Goal: Task Accomplishment & Management: Manage account settings

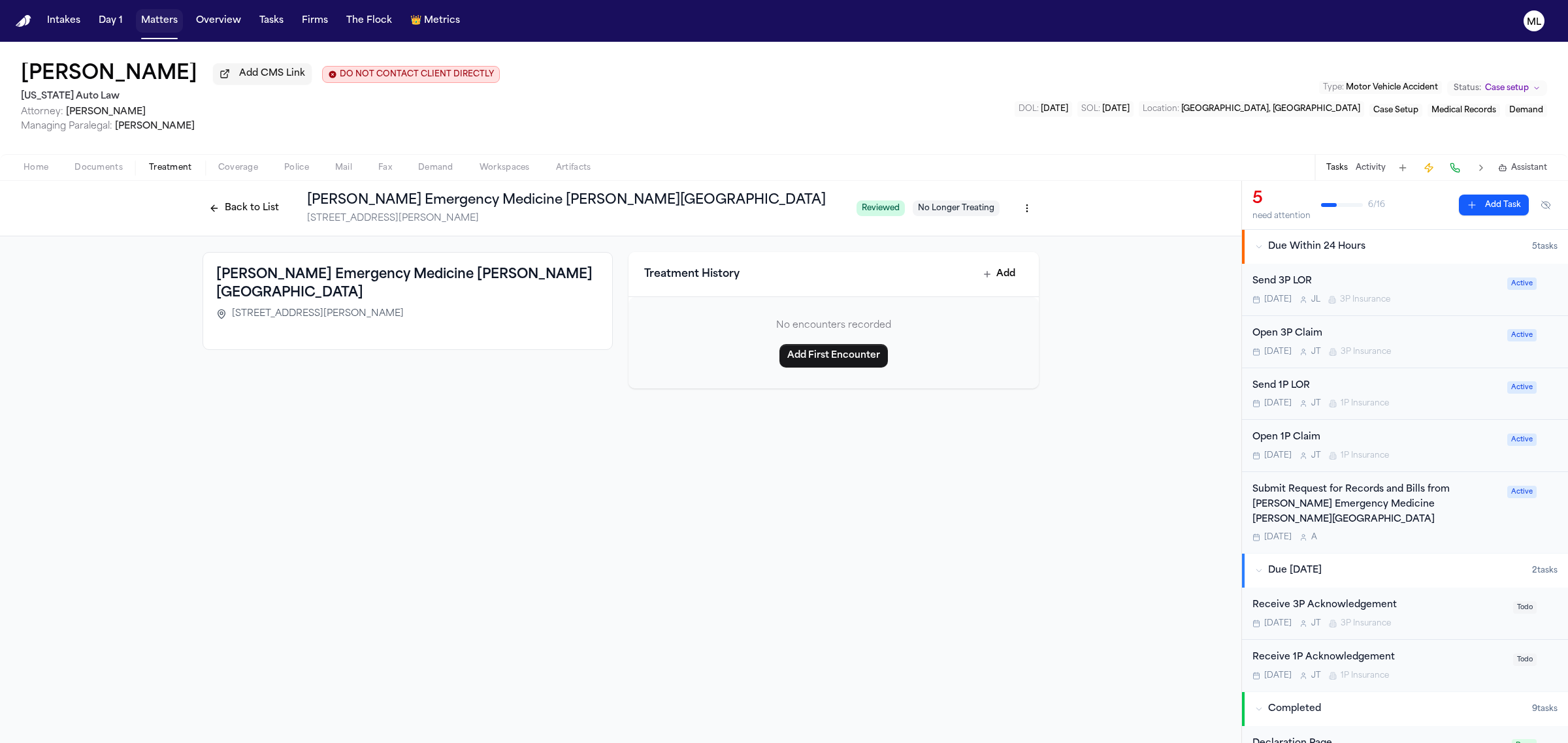
click at [148, 23] on button "Matters" at bounding box center [159, 21] width 47 height 24
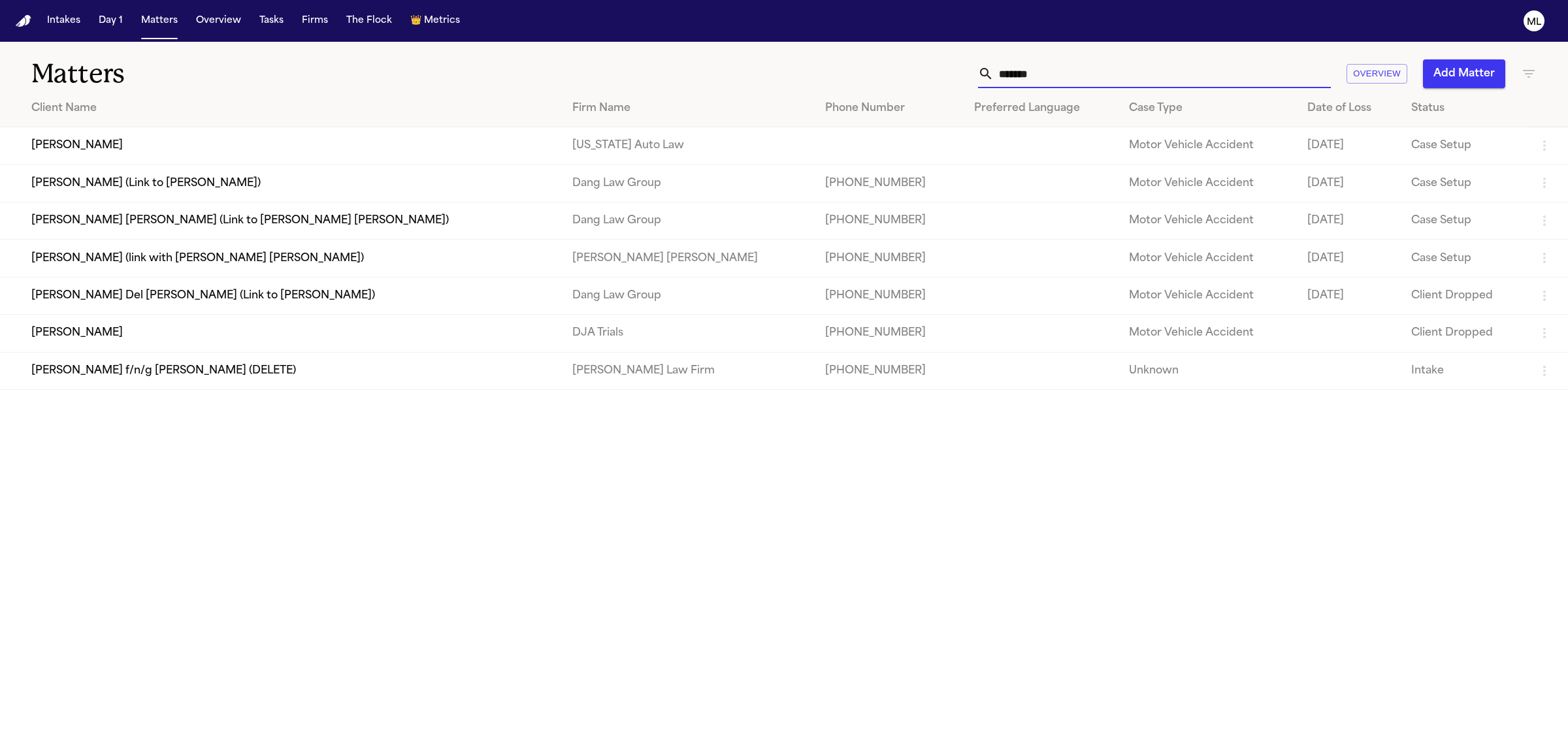
drag, startPoint x: 1091, startPoint y: 69, endPoint x: 970, endPoint y: 67, distance: 121.0
click at [977, 69] on div "******* Overview Add Matter" at bounding box center [1009, 73] width 1053 height 28
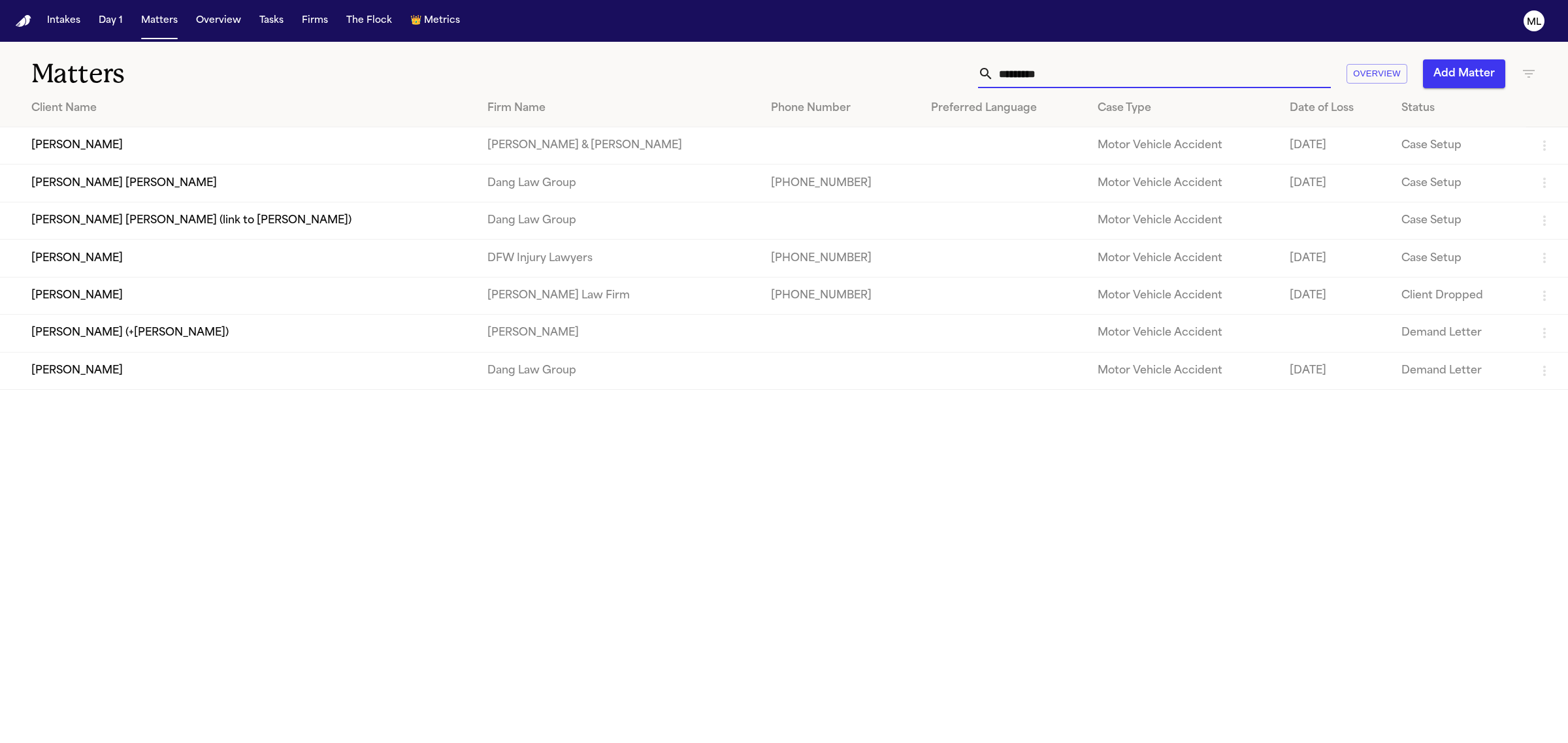
type input "*********"
click at [166, 262] on td "[PERSON_NAME]" at bounding box center [239, 258] width 477 height 38
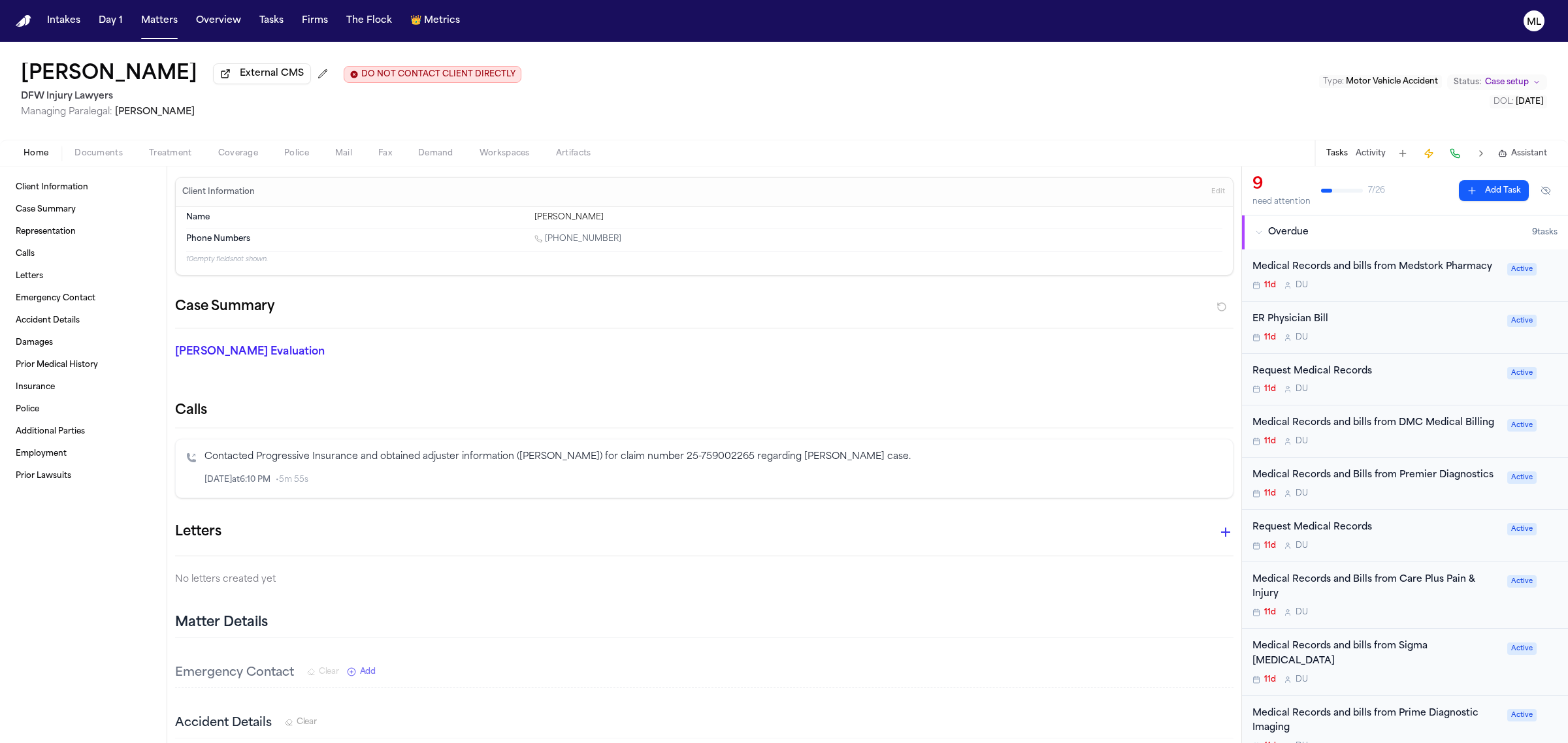
click at [1432, 446] on div "11d D U" at bounding box center [1375, 442] width 247 height 11
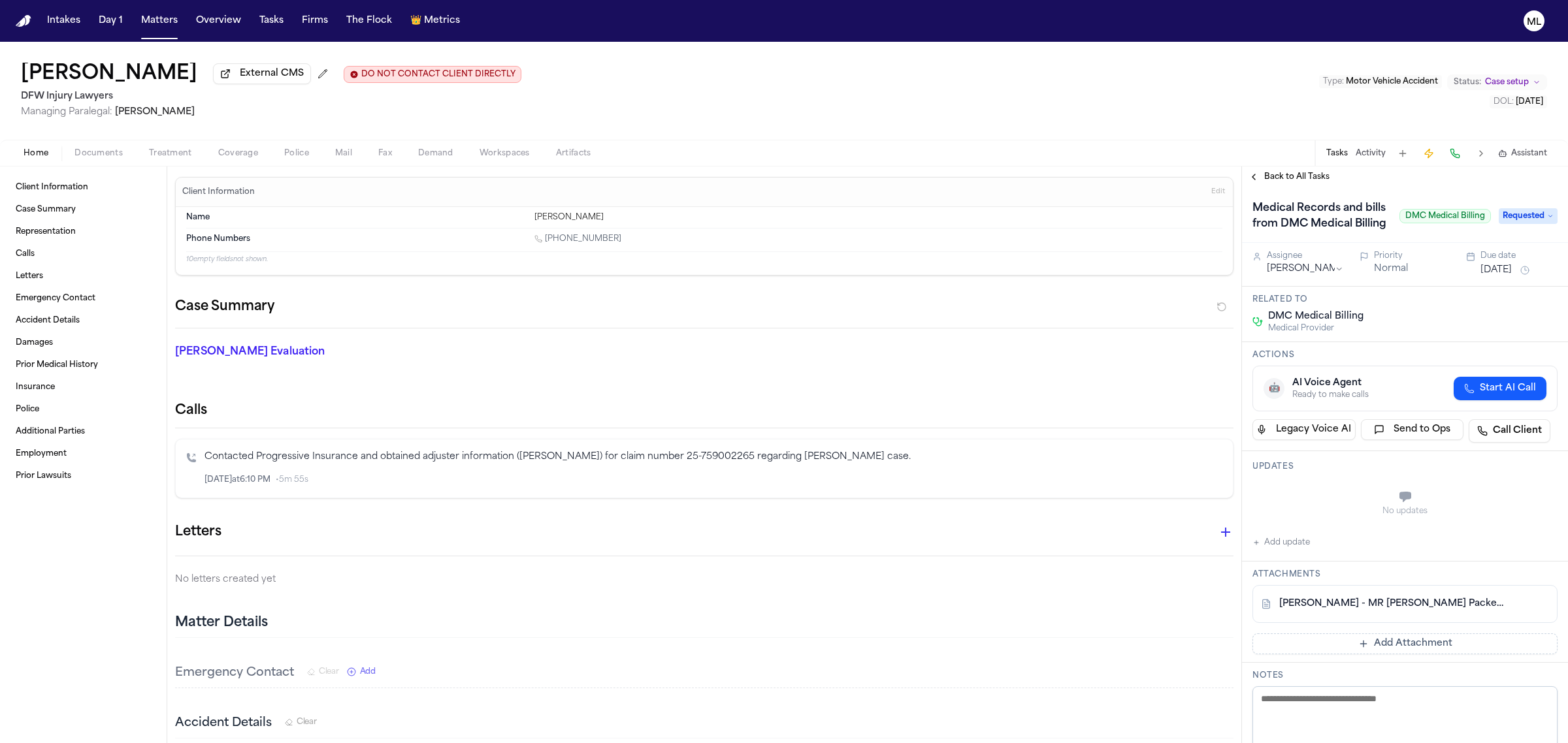
click at [1278, 173] on span "Back to All Tasks" at bounding box center [1296, 177] width 65 height 11
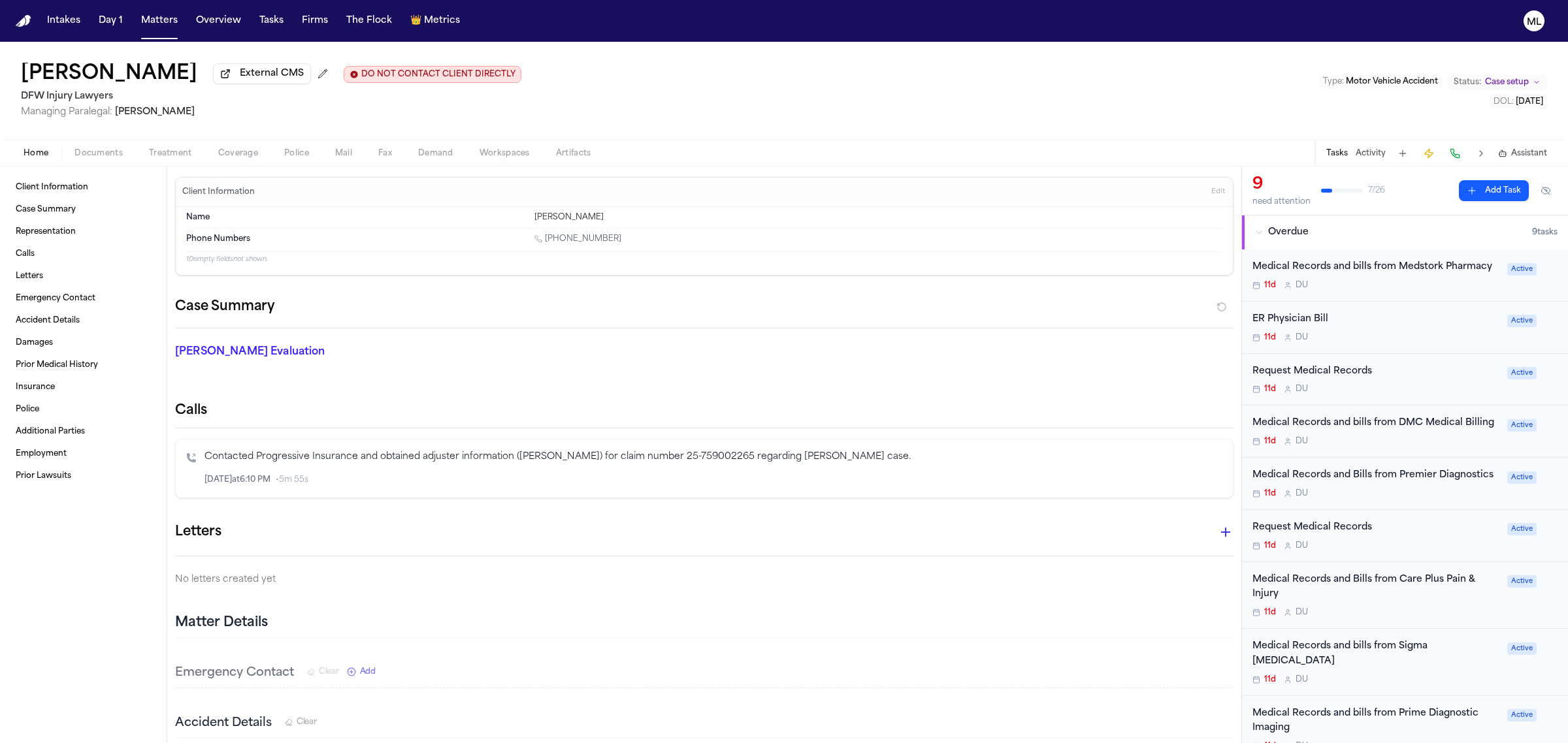
click at [1405, 291] on div "11d D U" at bounding box center [1375, 285] width 247 height 11
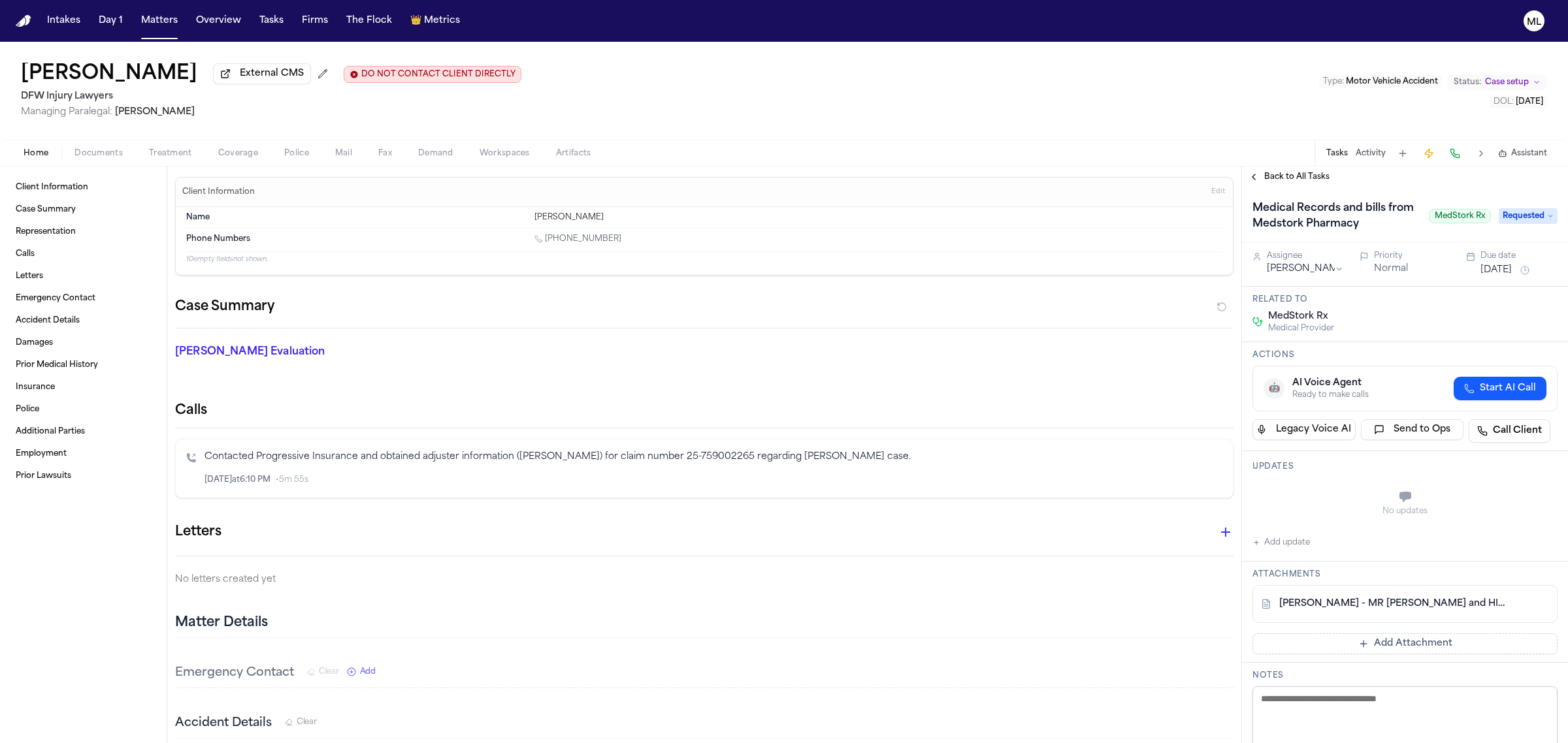
click at [1312, 169] on div "Back to All Tasks" at bounding box center [1405, 176] width 326 height 21
click at [1308, 174] on span "Back to All Tasks" at bounding box center [1296, 177] width 65 height 11
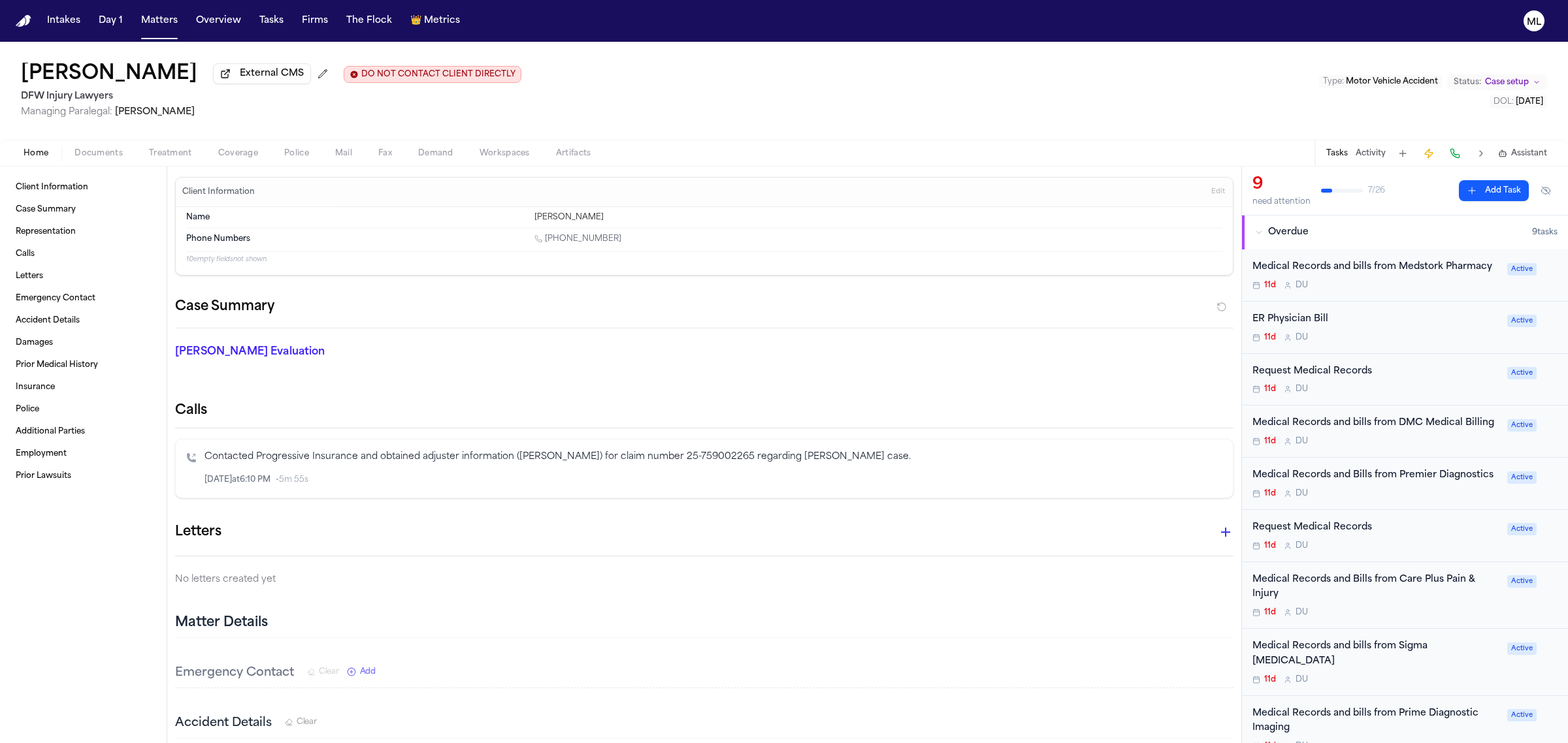
click at [1406, 395] on div "Request Medical Records 11d D U" at bounding box center [1375, 380] width 247 height 31
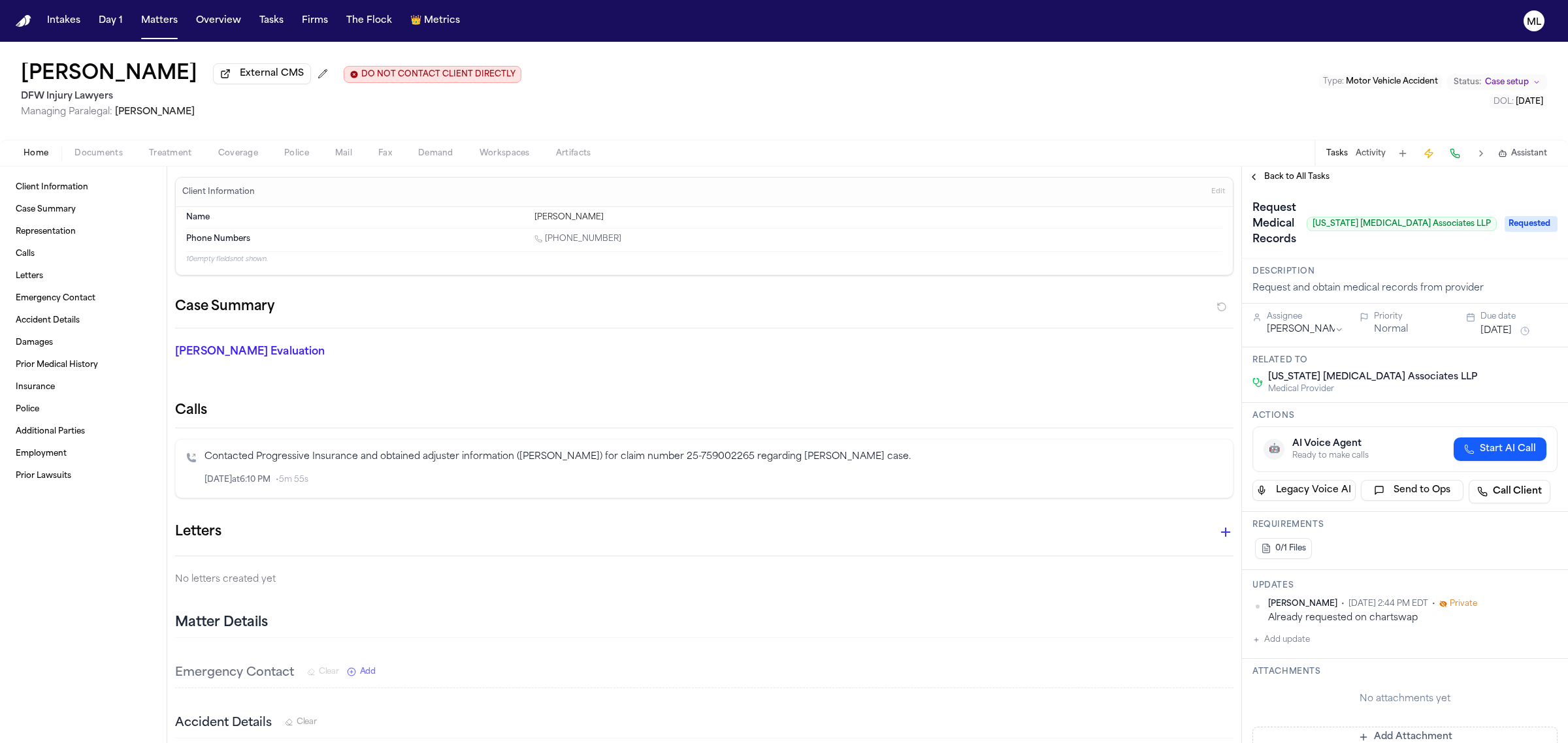
click at [1280, 176] on span "Back to All Tasks" at bounding box center [1296, 177] width 65 height 11
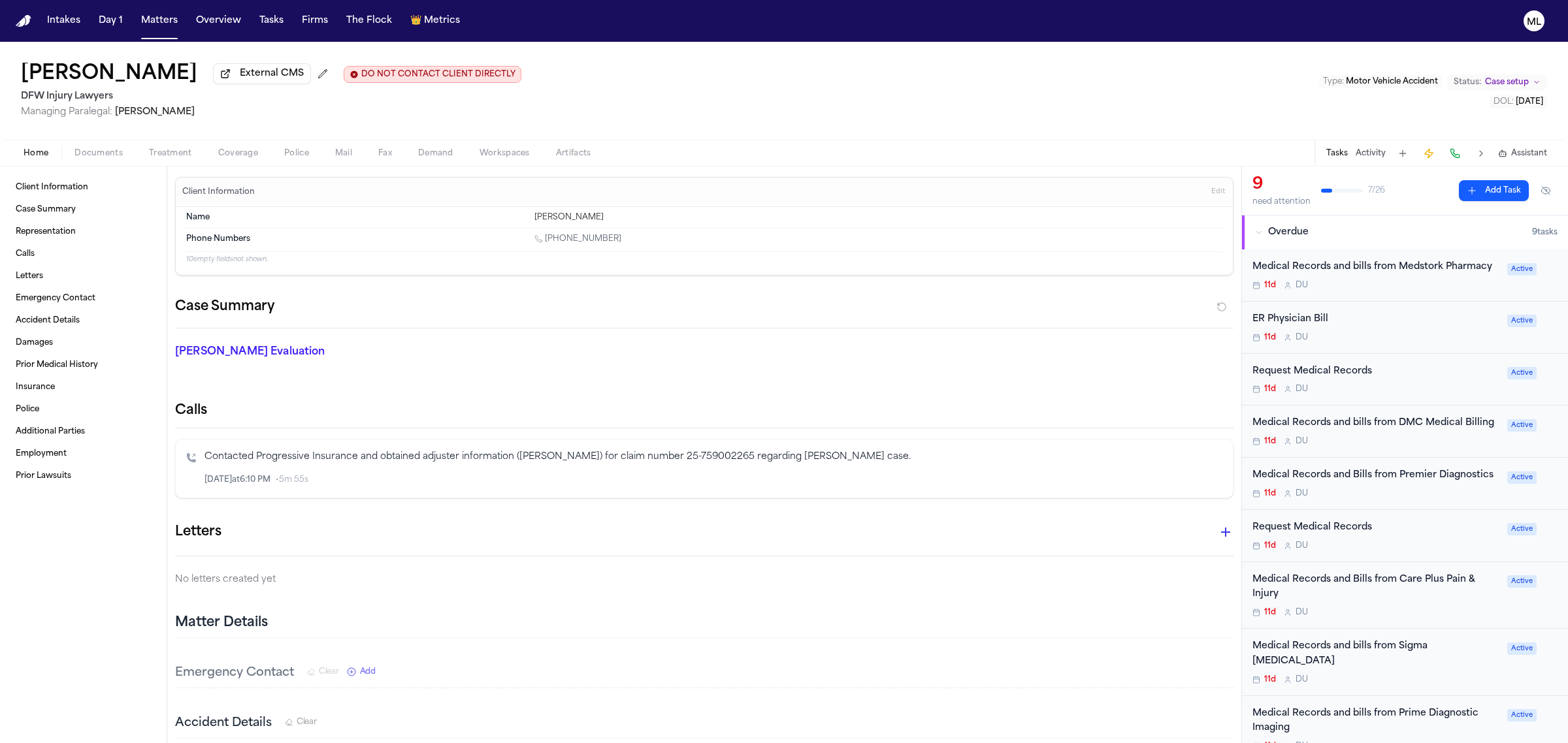
click at [1385, 446] on div "11d D U" at bounding box center [1375, 442] width 247 height 11
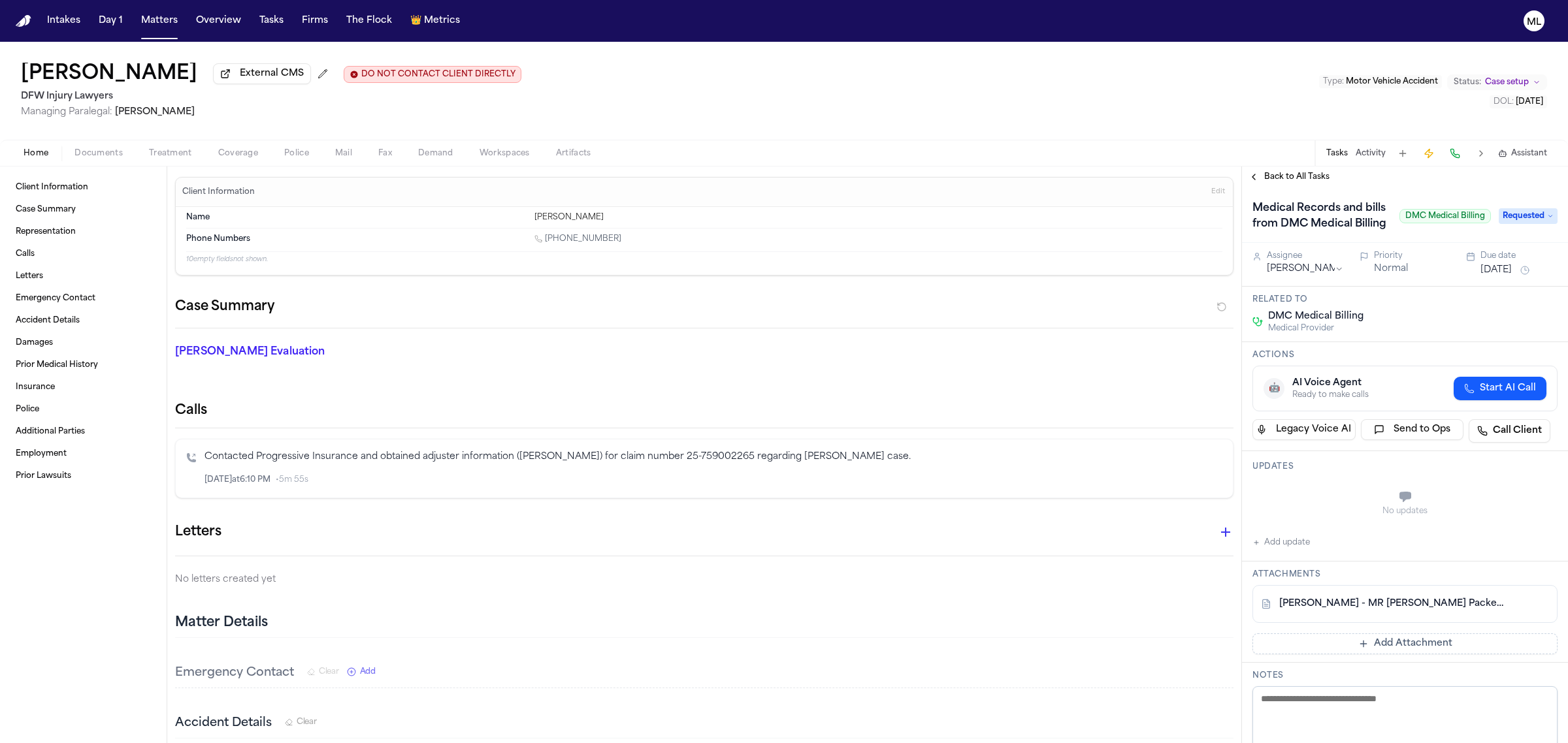
click at [1282, 178] on span "Back to All Tasks" at bounding box center [1296, 177] width 65 height 11
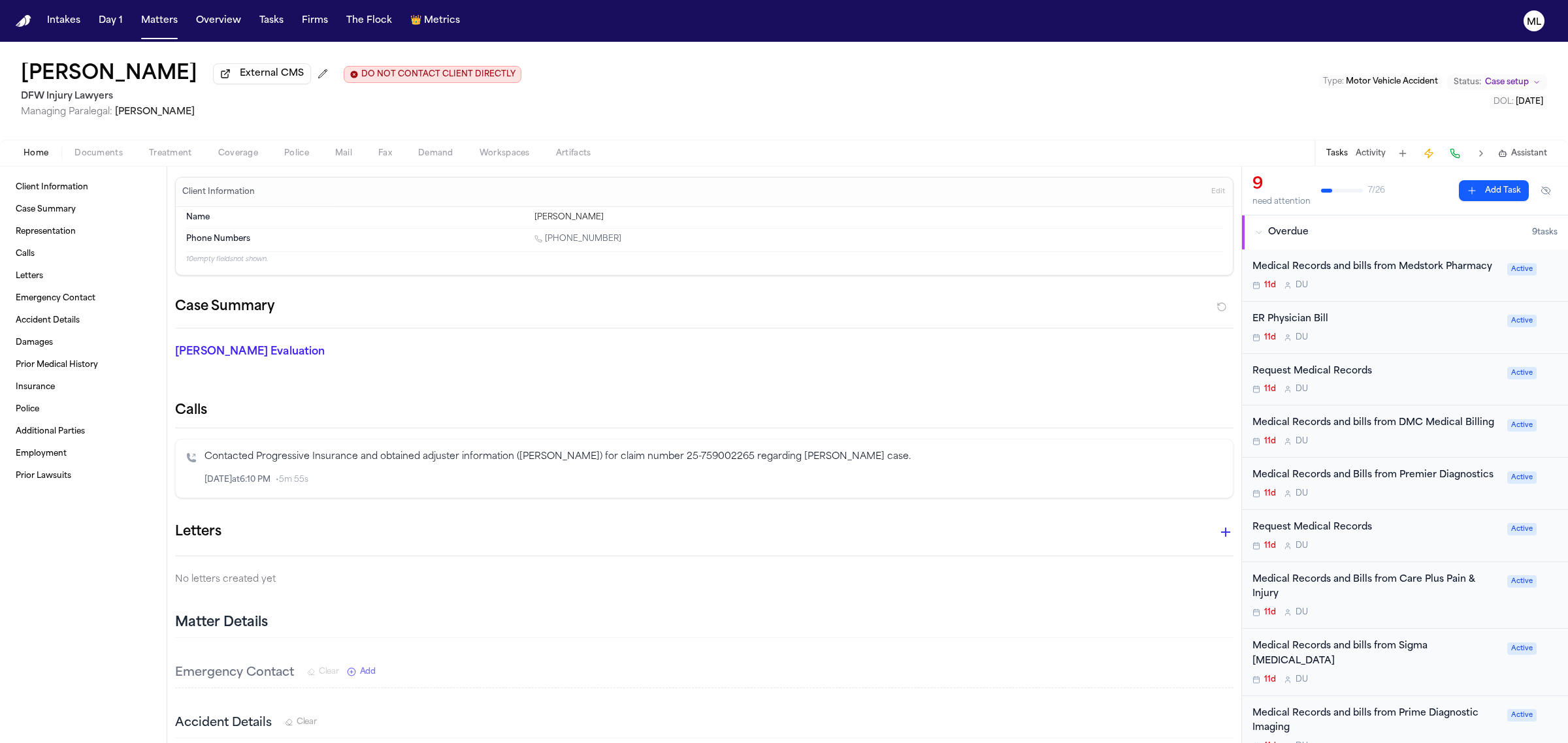
click at [1406, 551] on div "11d D U" at bounding box center [1375, 546] width 247 height 11
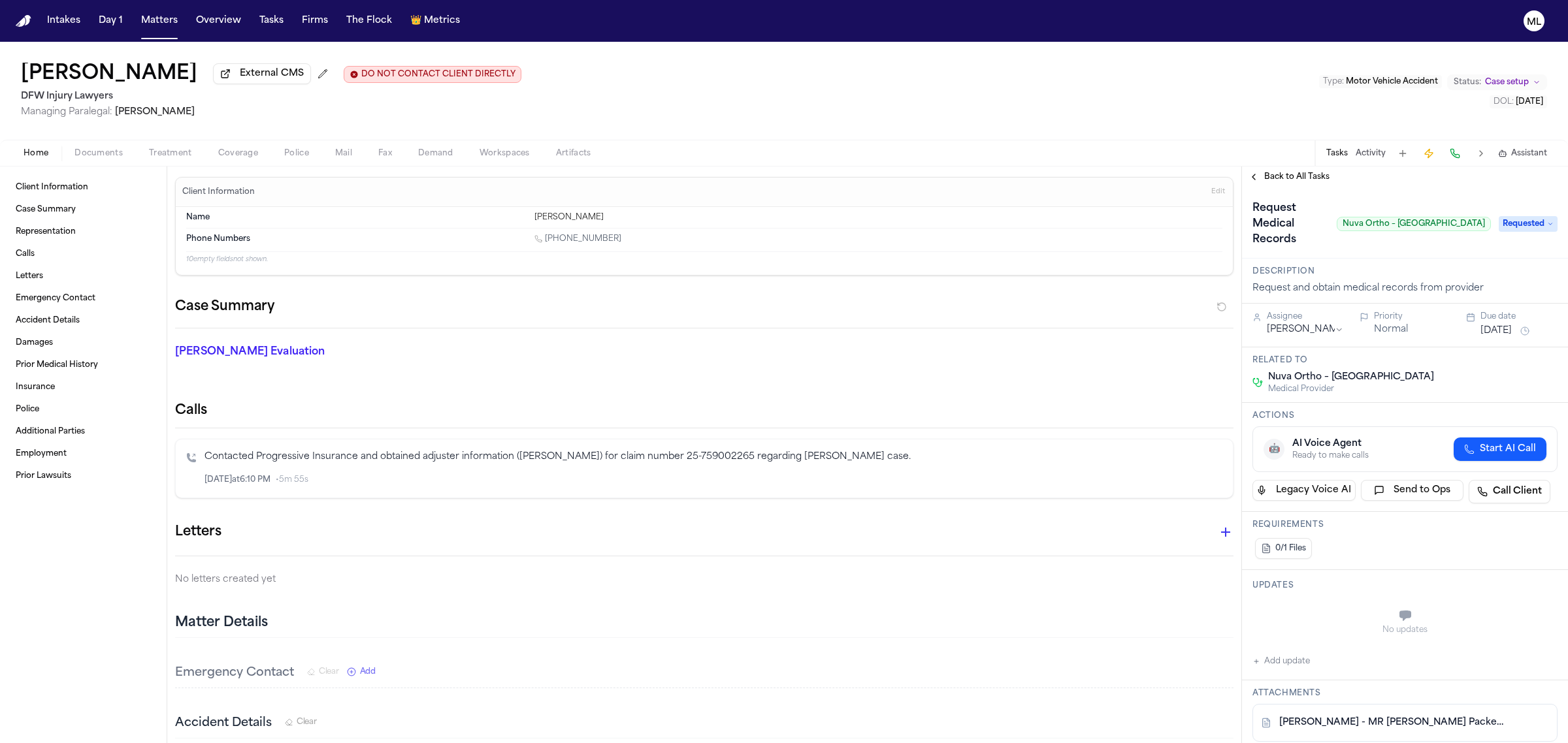
click at [1296, 174] on span "Back to All Tasks" at bounding box center [1296, 177] width 65 height 11
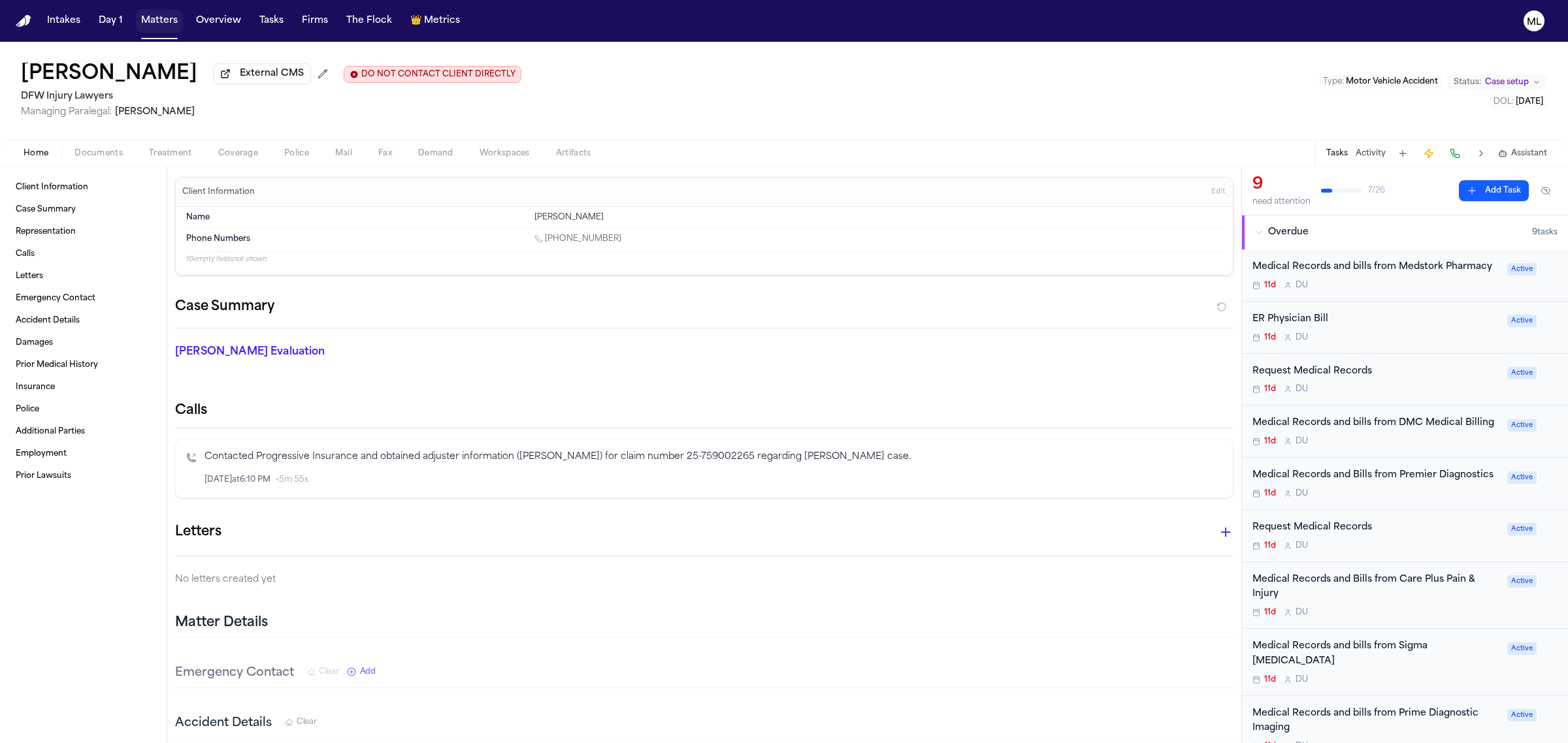
click at [154, 26] on button "Matters" at bounding box center [159, 21] width 47 height 24
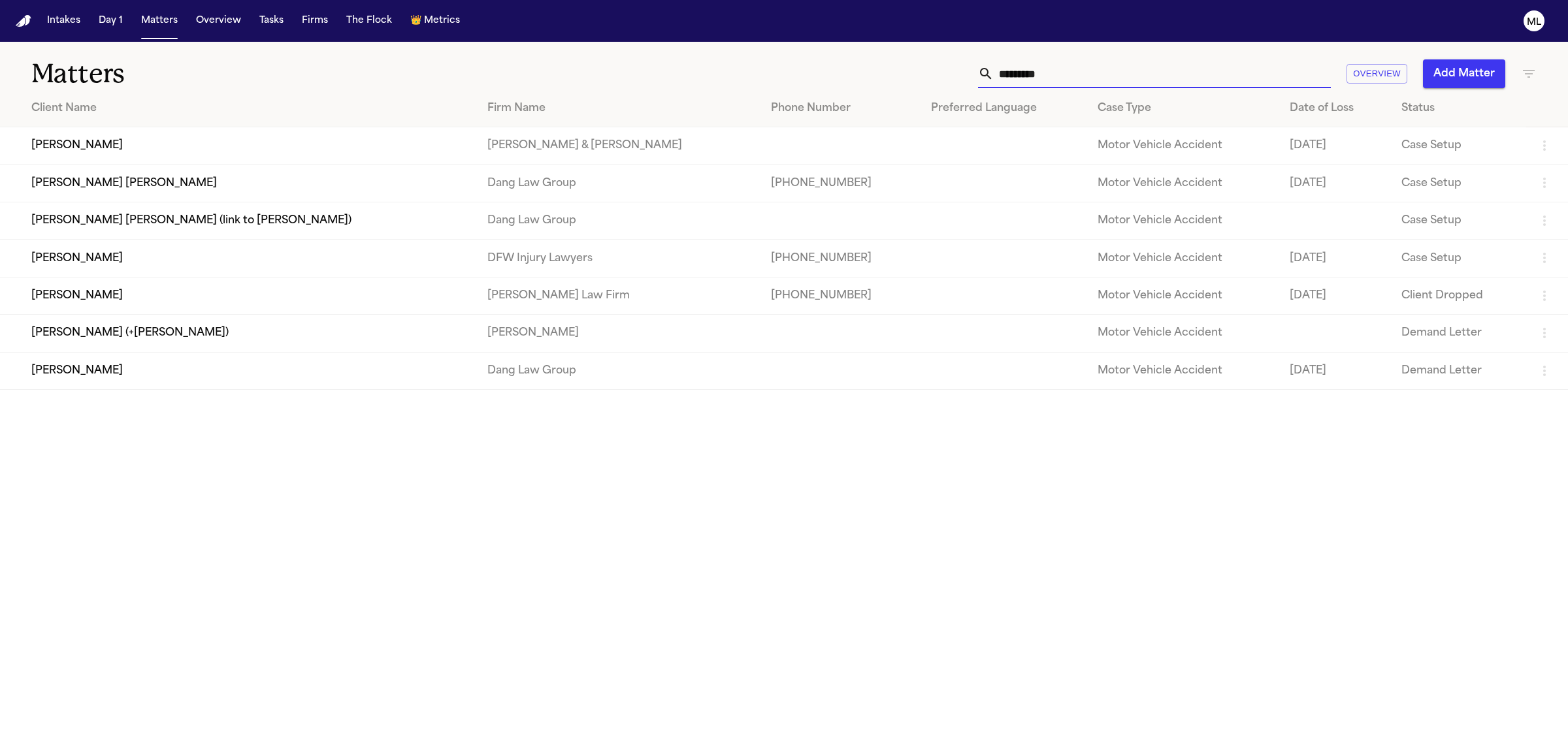
drag, startPoint x: 1058, startPoint y: 65, endPoint x: 962, endPoint y: 67, distance: 96.0
click at [964, 67] on div "********* Overview Add Matter" at bounding box center [1009, 73] width 1053 height 28
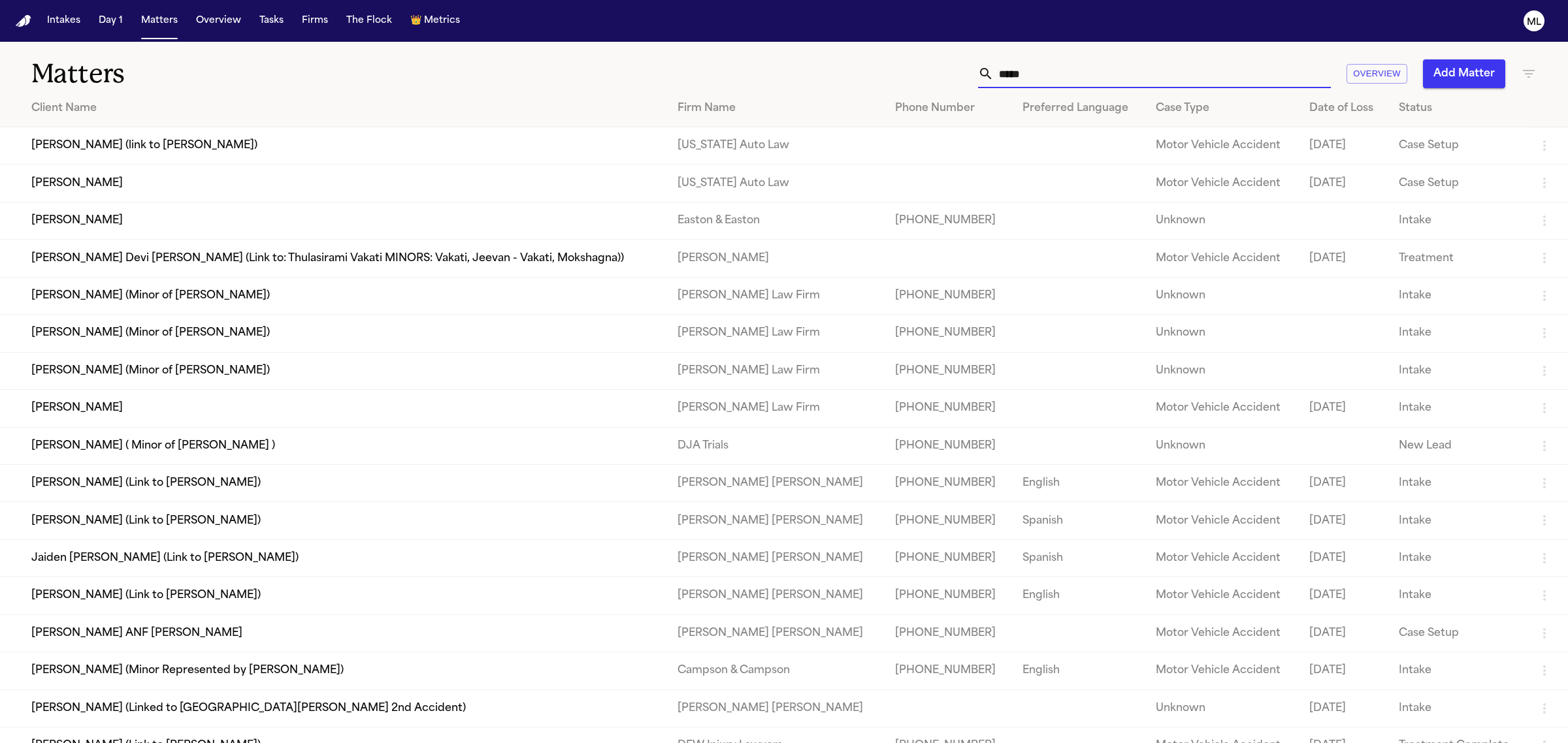
click at [1080, 77] on input "*****" at bounding box center [1161, 73] width 337 height 28
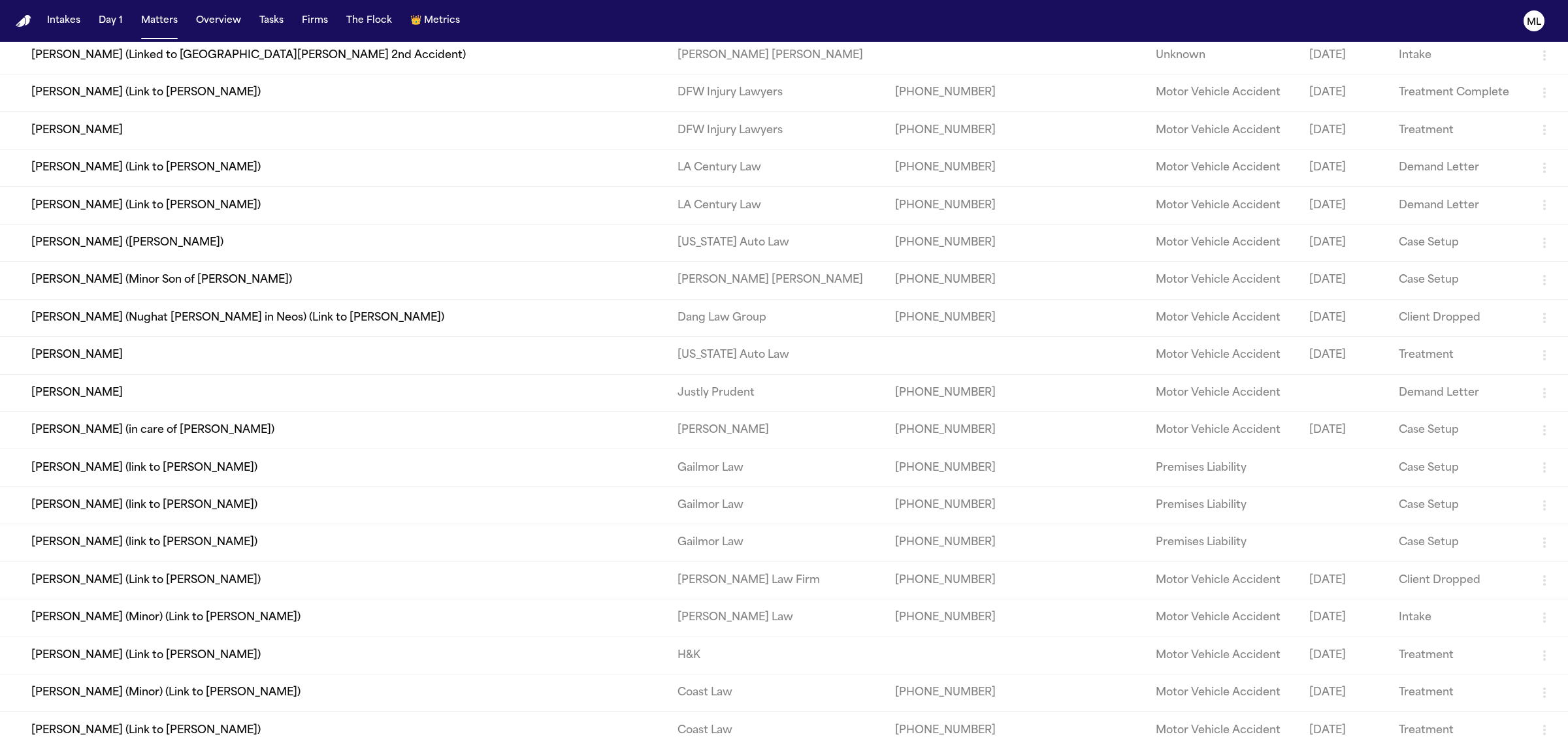
scroll to position [657, 0]
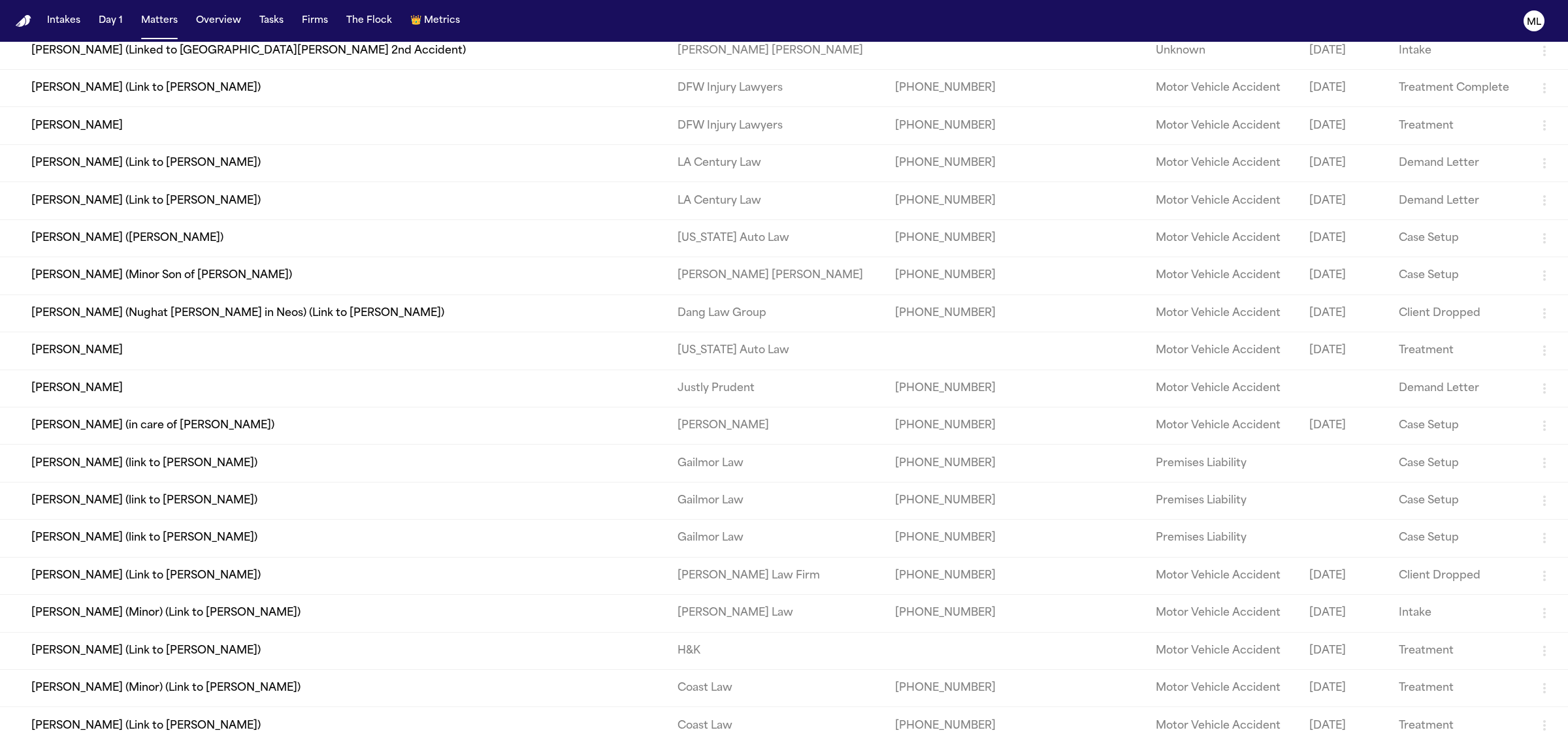
type input "*****"
click at [213, 125] on td "[PERSON_NAME]" at bounding box center [333, 126] width 667 height 38
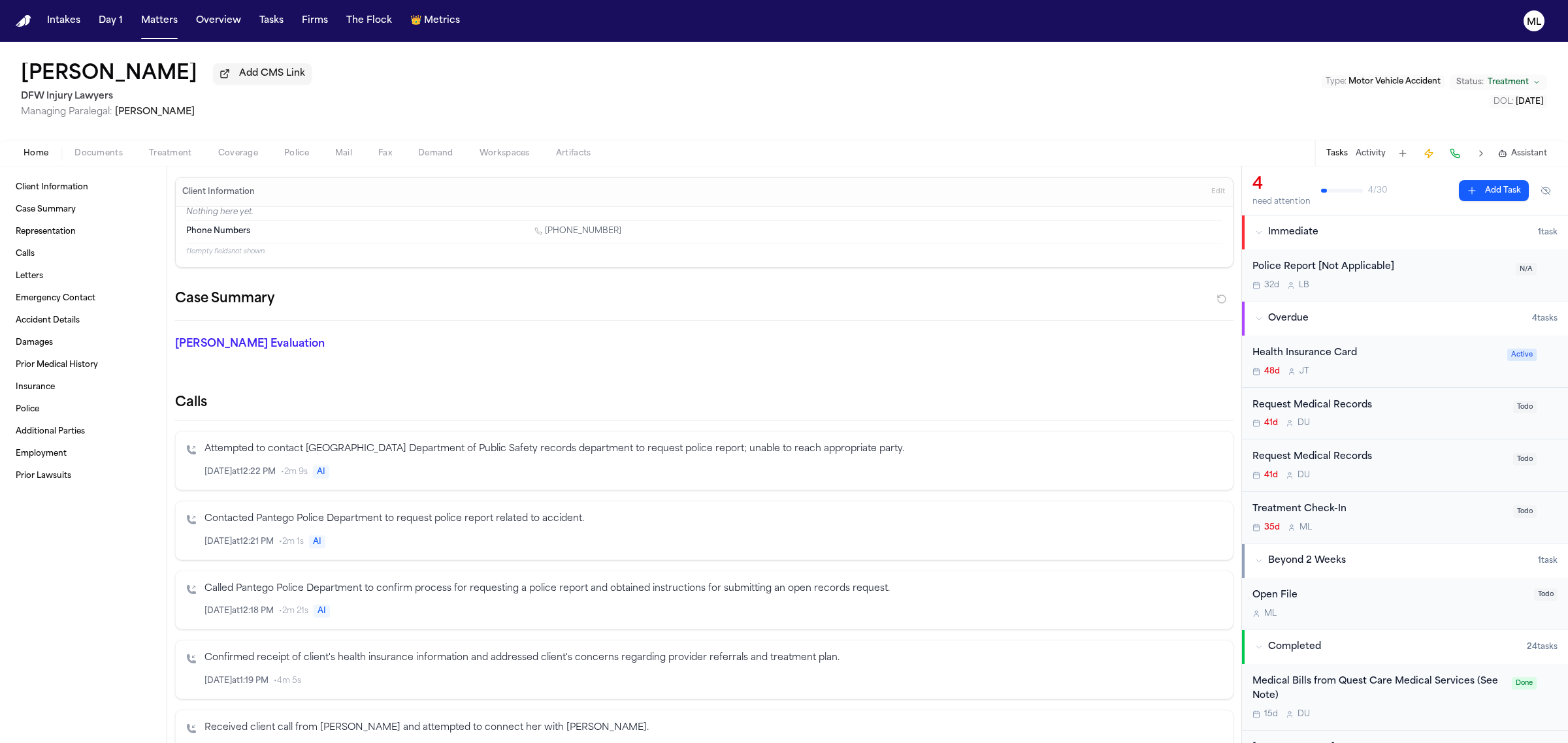
click at [1401, 709] on div "Medical Bills from Quest Care Medical Services (See Note) 15d D U" at bounding box center [1378, 698] width 252 height 46
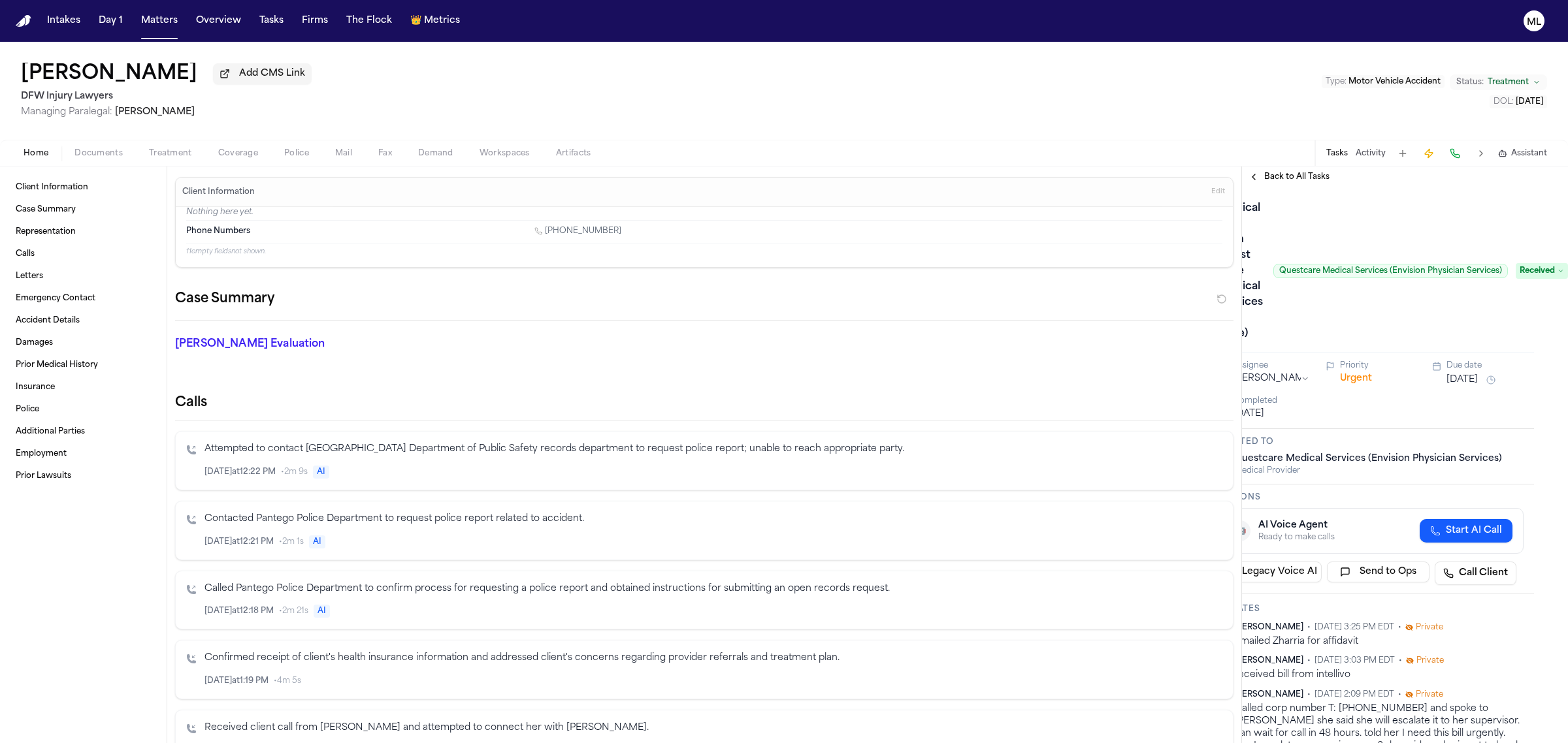
scroll to position [0, 47]
click at [1525, 266] on span "Received" at bounding box center [1542, 271] width 52 height 15
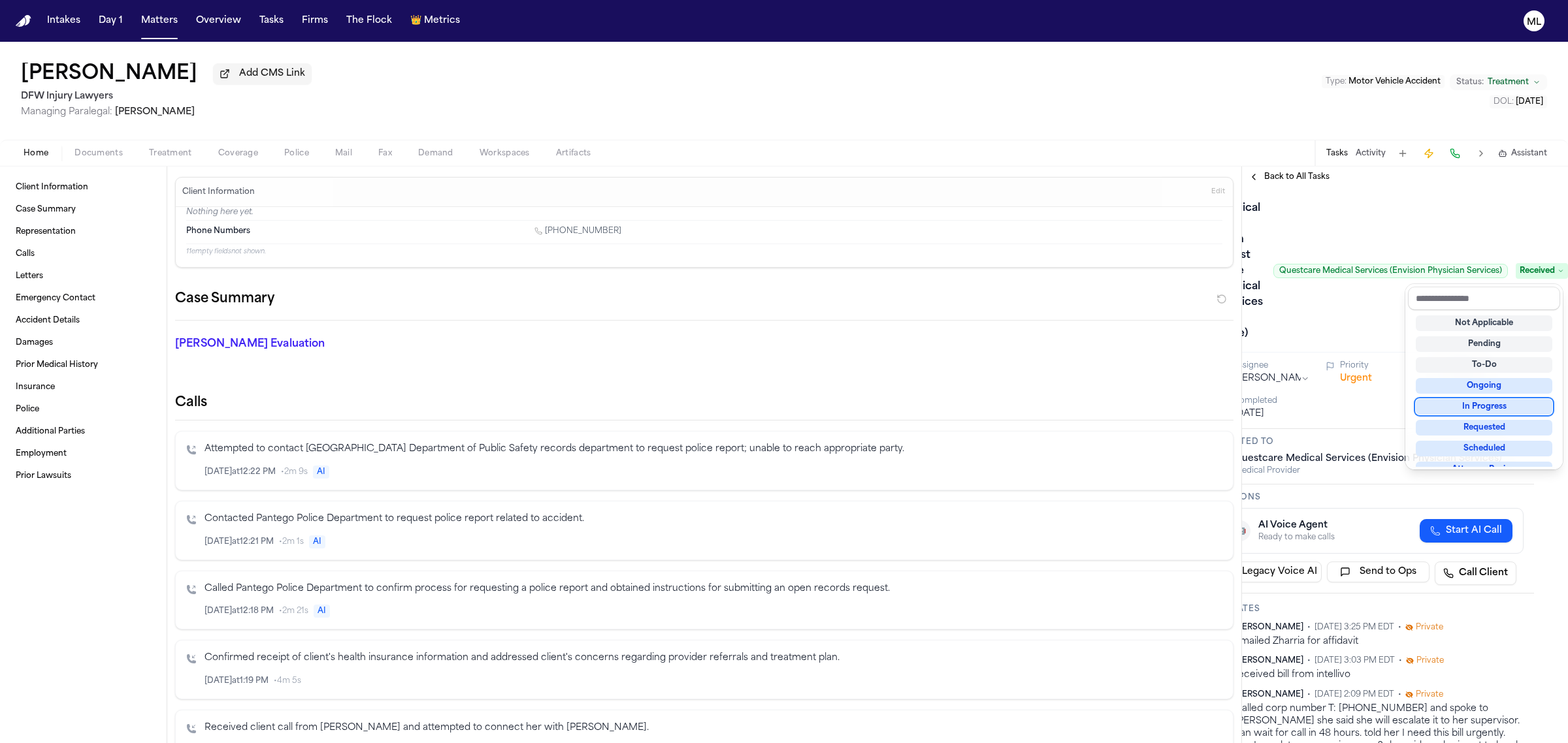
click at [1489, 403] on div "In Progress" at bounding box center [1484, 406] width 137 height 15
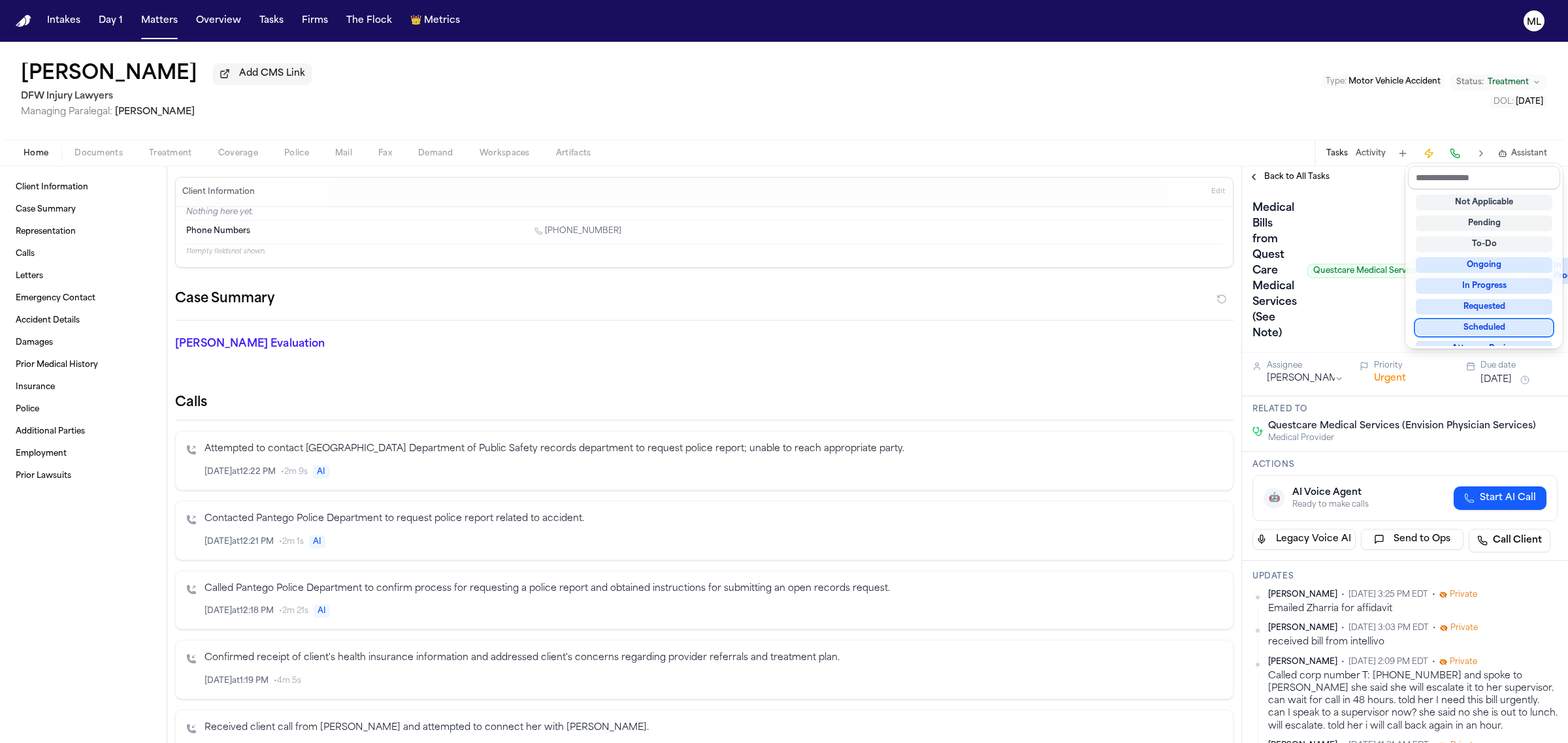
scroll to position [327, 0]
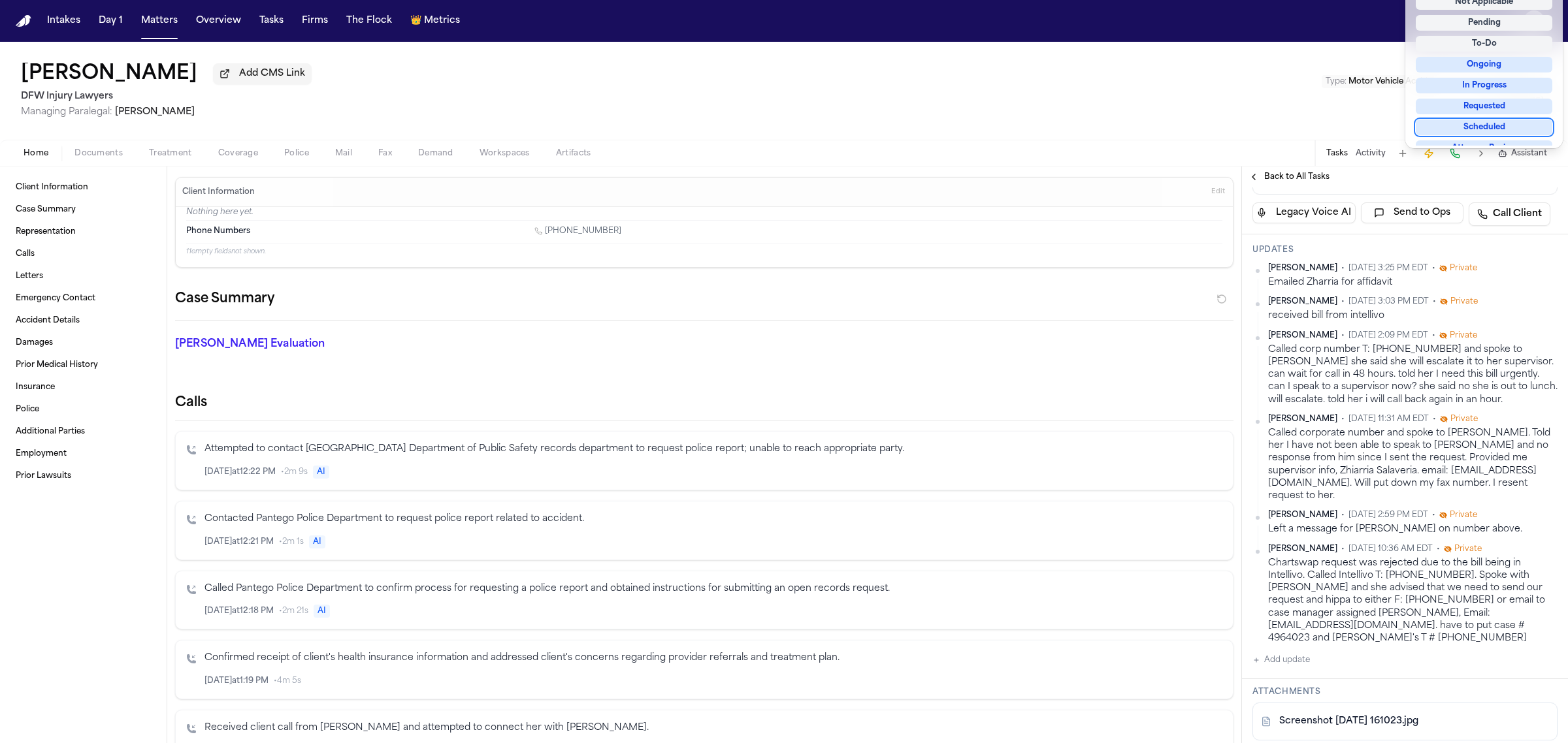
click at [1291, 635] on div "Medical Bills from Quest Care Medical Services (See Note) Questcare Medical Ser…" at bounding box center [1405, 562] width 326 height 1402
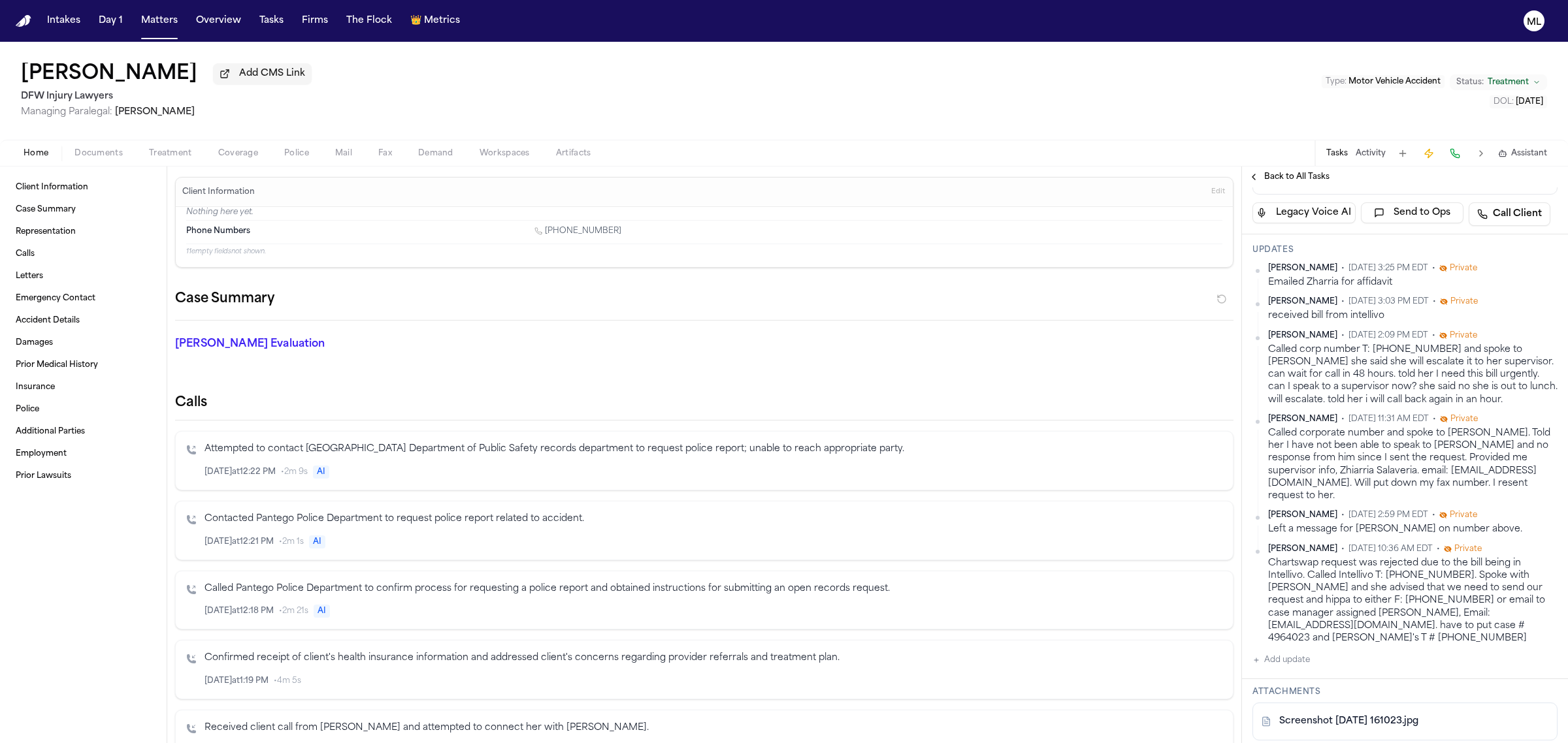
click at [1291, 653] on button "Add update" at bounding box center [1280, 660] width 58 height 15
click at [1318, 657] on textarea "Add your update" at bounding box center [1413, 670] width 279 height 26
paste textarea "**********"
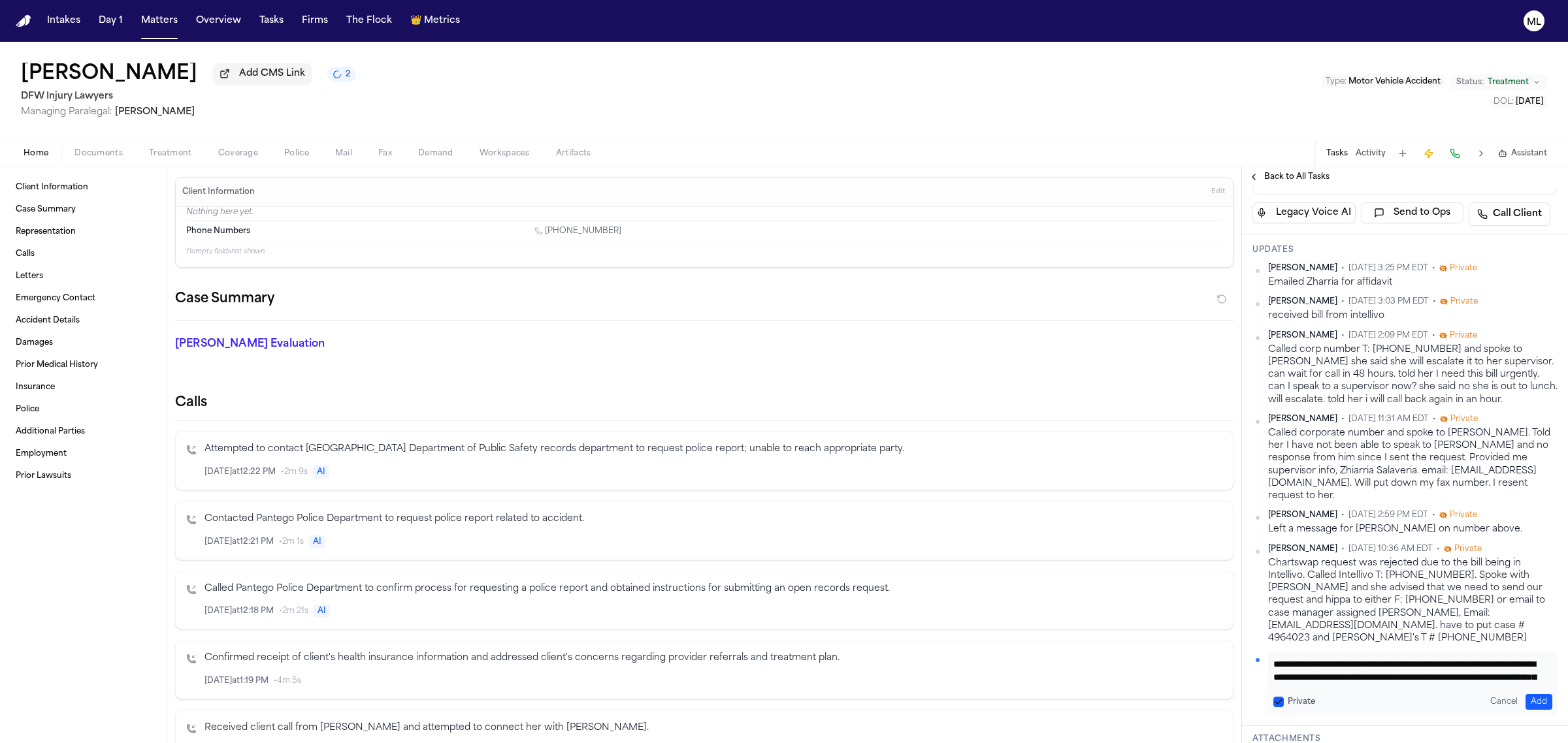
scroll to position [102, 0]
type textarea "**********"
click at [1525, 694] on button "Add" at bounding box center [1538, 702] width 27 height 15
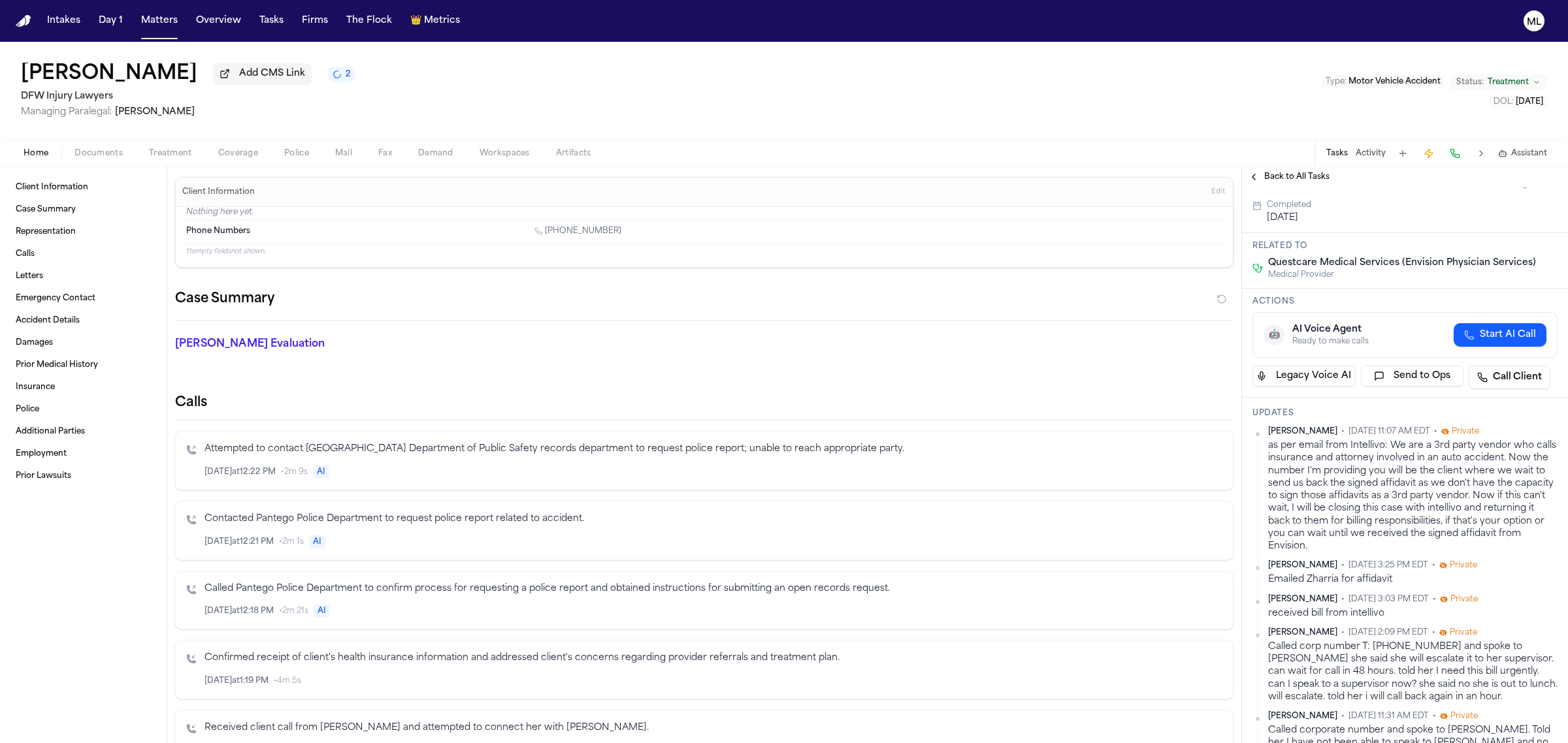
scroll to position [33, 0]
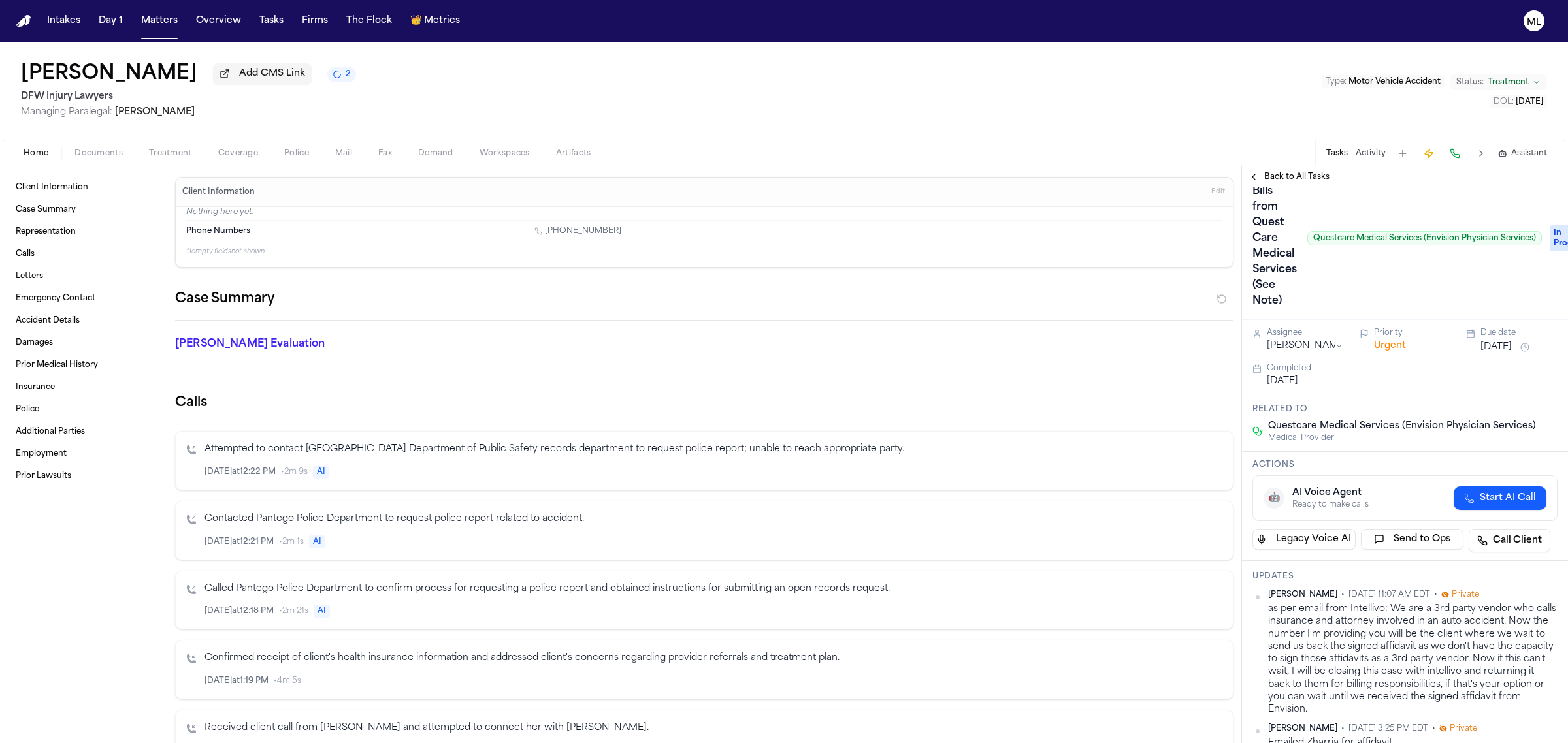
click at [1502, 344] on button "[DATE]" at bounding box center [1496, 347] width 31 height 13
click at [1462, 531] on button "30" at bounding box center [1464, 530] width 21 height 21
click at [1284, 179] on span "Back to All Tasks" at bounding box center [1296, 177] width 65 height 11
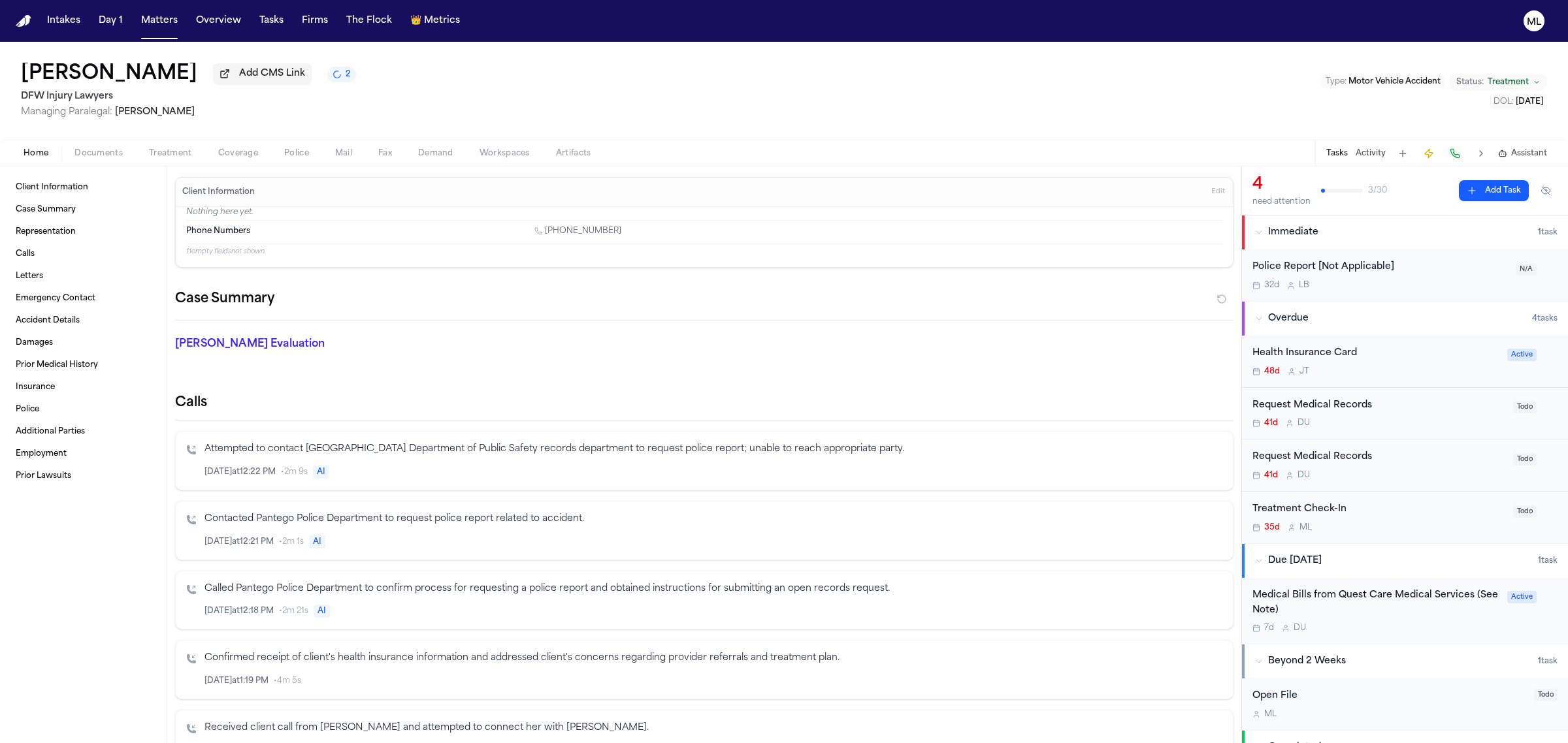
click at [1439, 416] on div "Request Medical Records 41d D U" at bounding box center [1379, 413] width 253 height 31
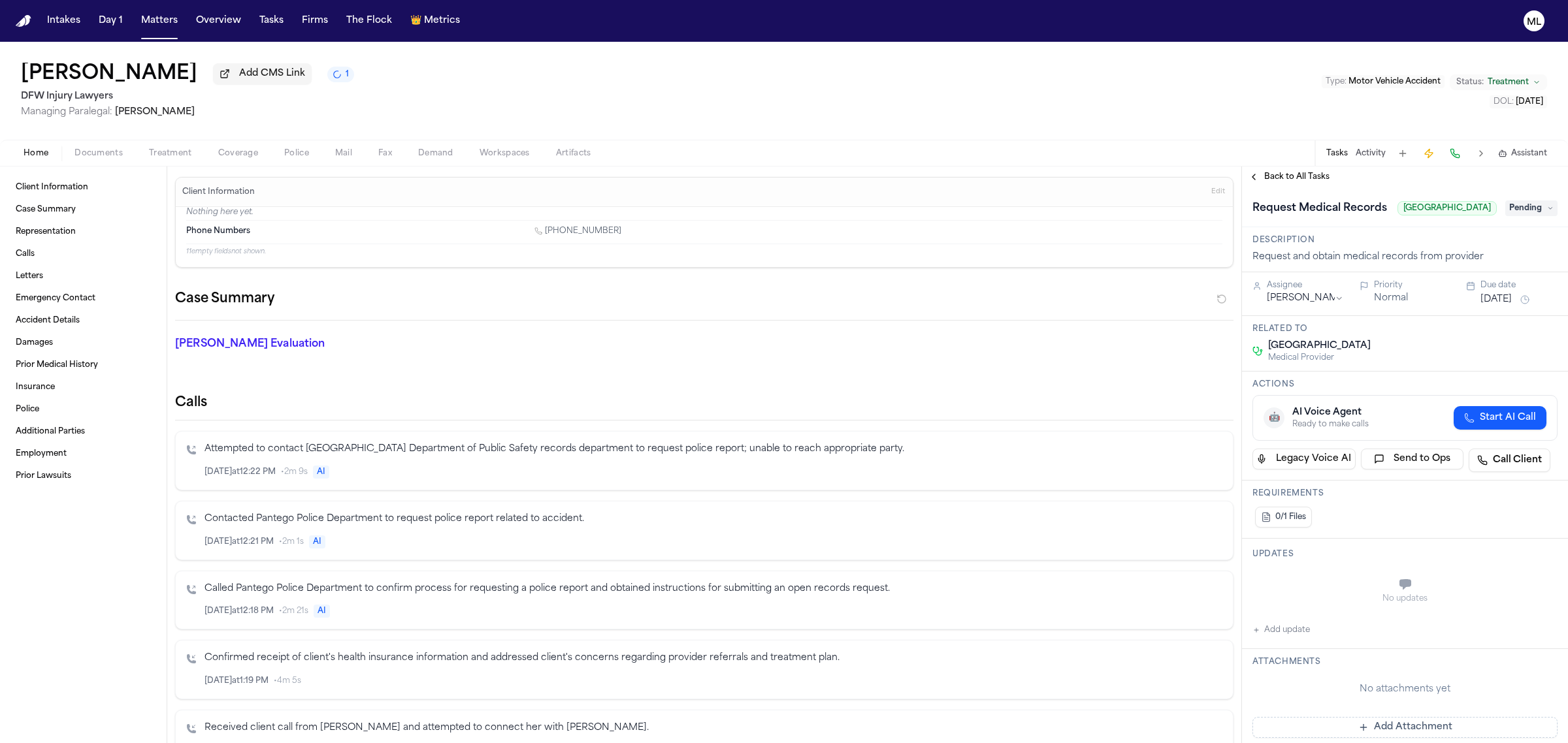
click at [1285, 174] on span "Back to All Tasks" at bounding box center [1296, 177] width 65 height 11
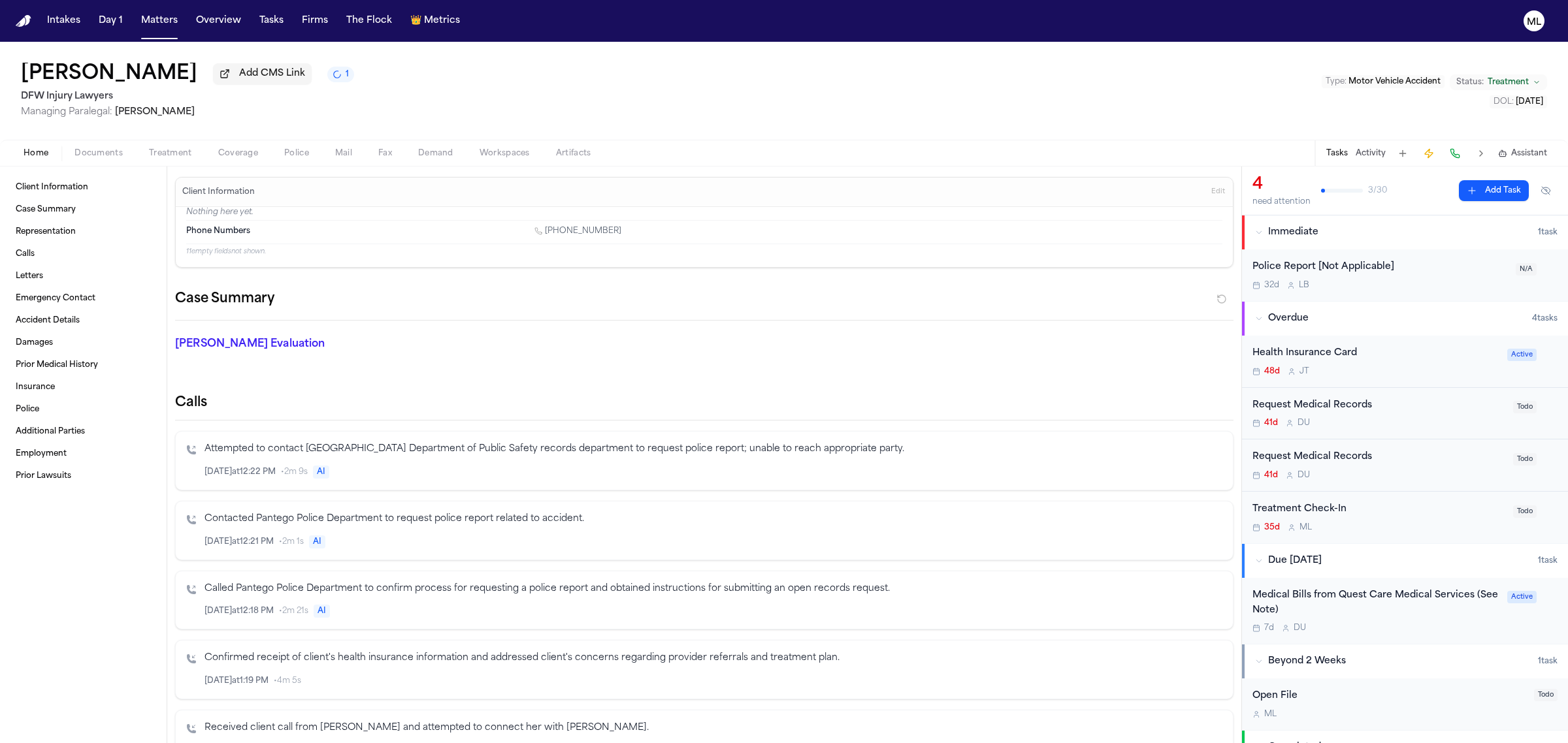
click at [1418, 478] on div "41d D U" at bounding box center [1379, 475] width 253 height 11
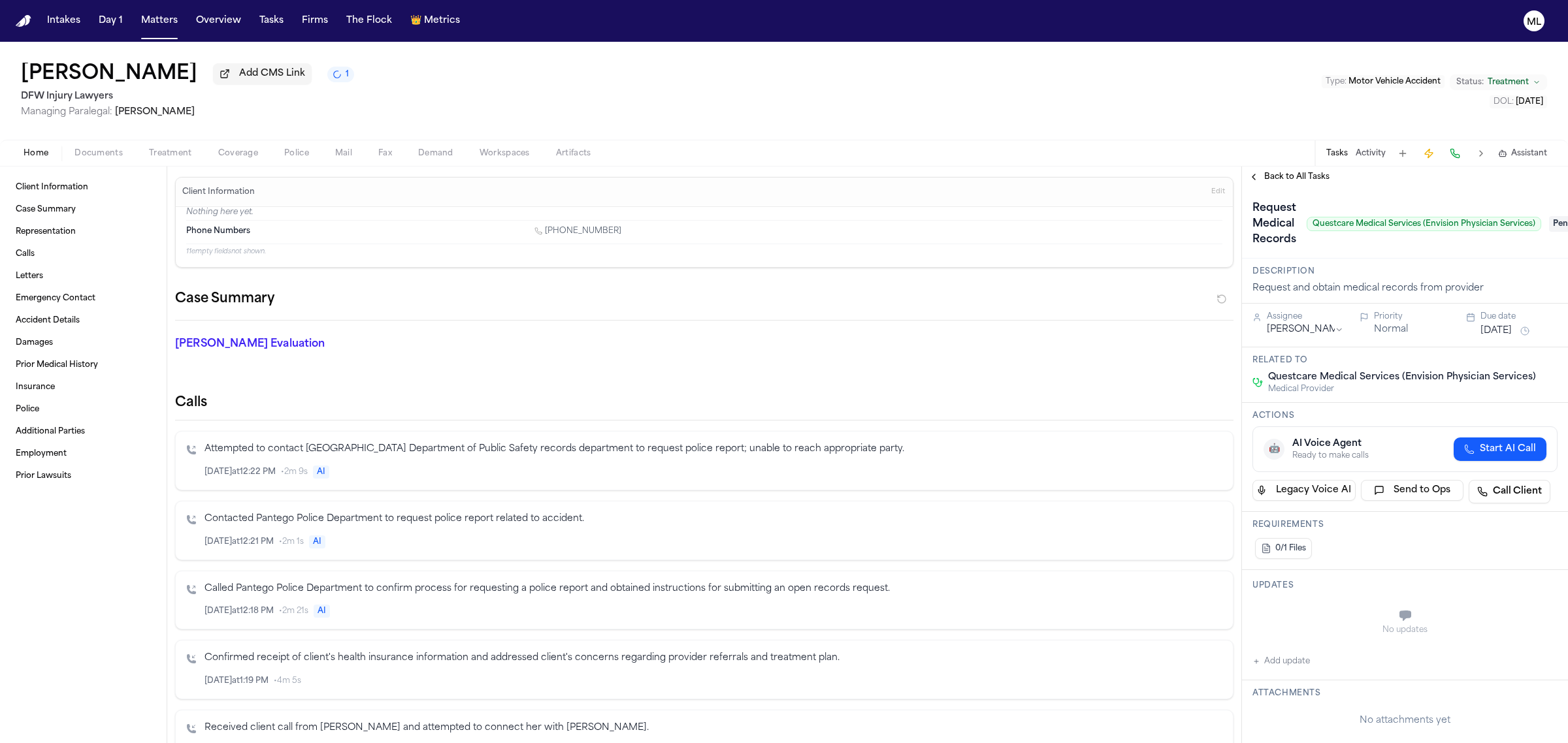
click at [1282, 174] on span "Back to All Tasks" at bounding box center [1296, 177] width 65 height 11
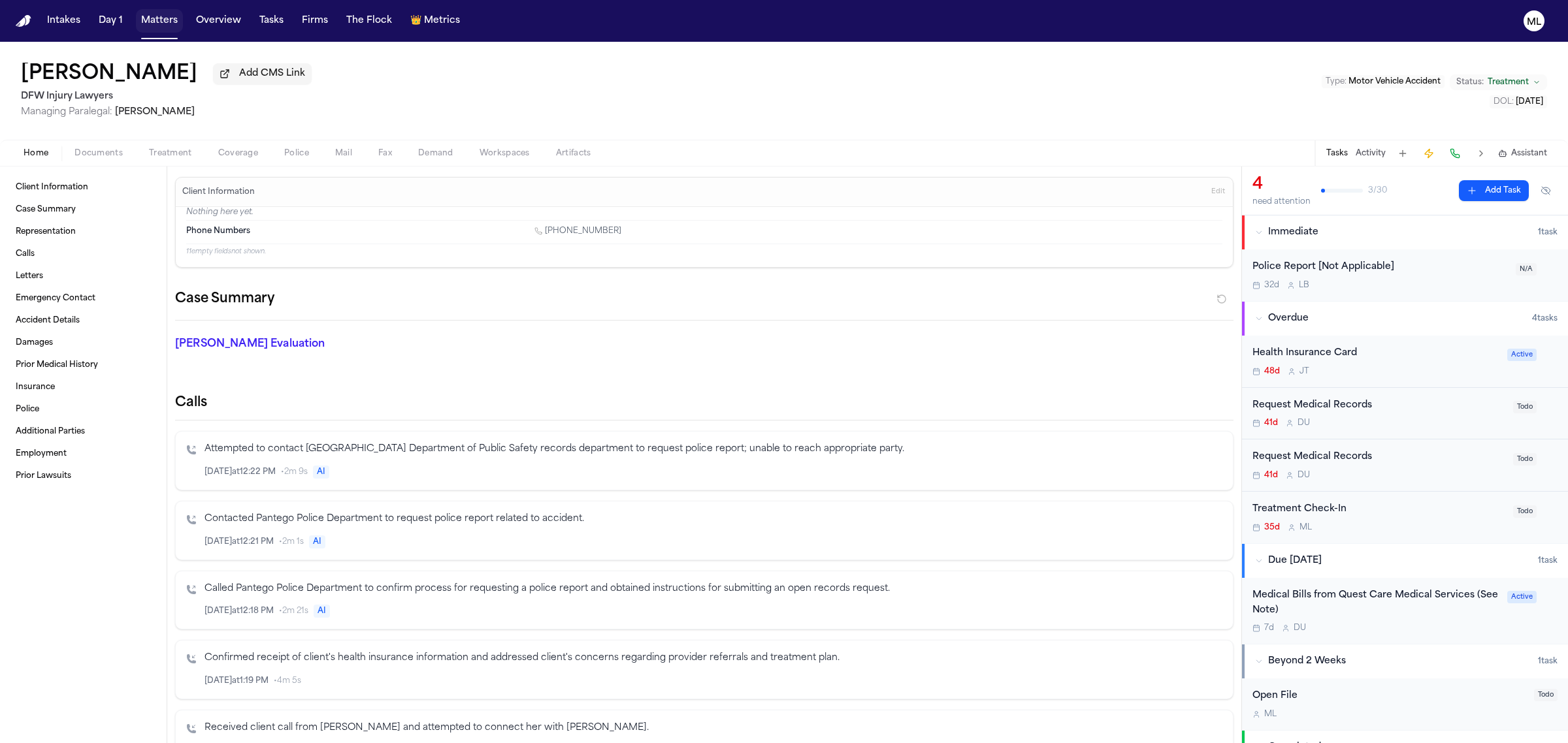
click at [168, 15] on button "Matters" at bounding box center [159, 21] width 47 height 24
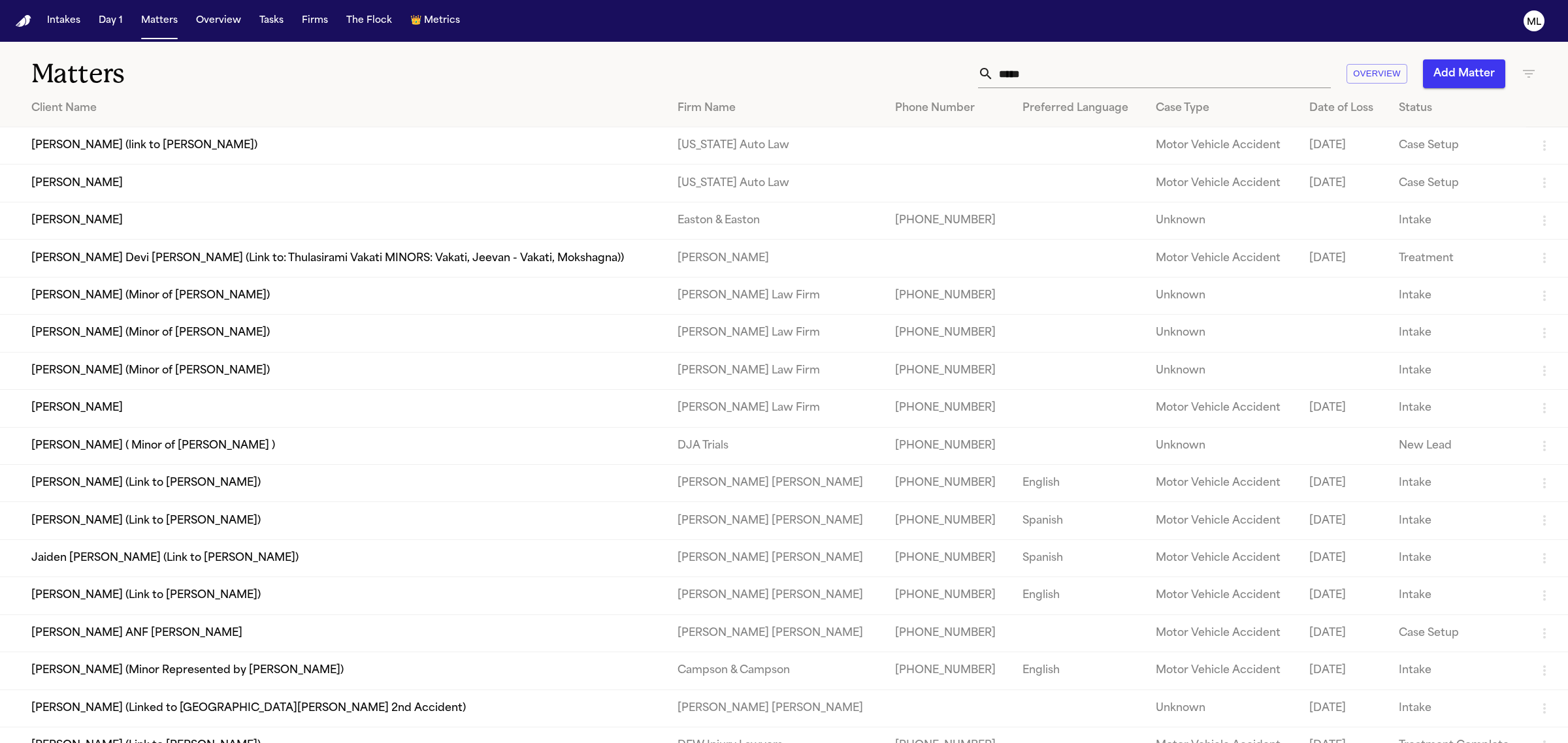
drag, startPoint x: 1023, startPoint y: 77, endPoint x: 983, endPoint y: 78, distance: 40.0
click at [983, 78] on div "*****" at bounding box center [1155, 73] width 353 height 28
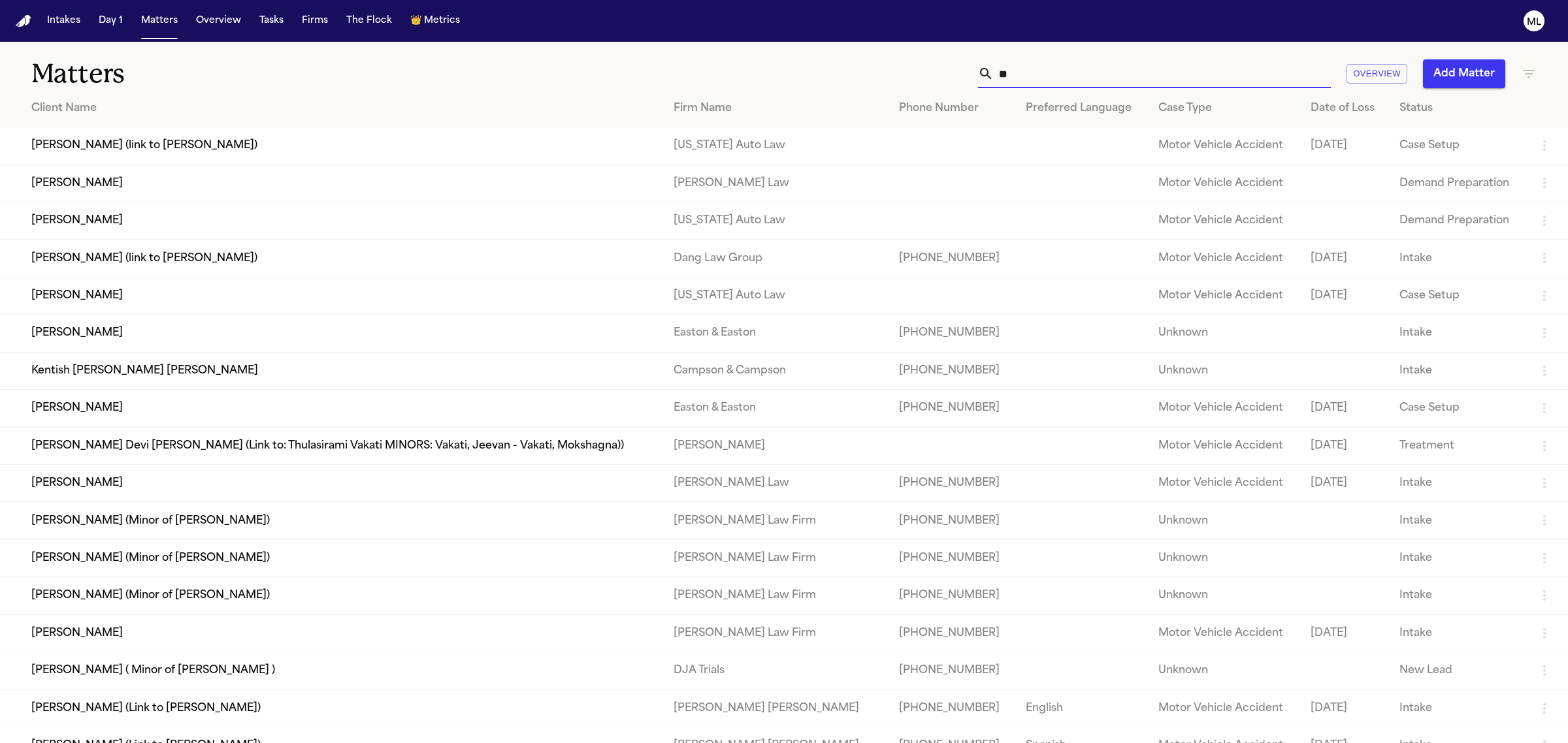
type input "*"
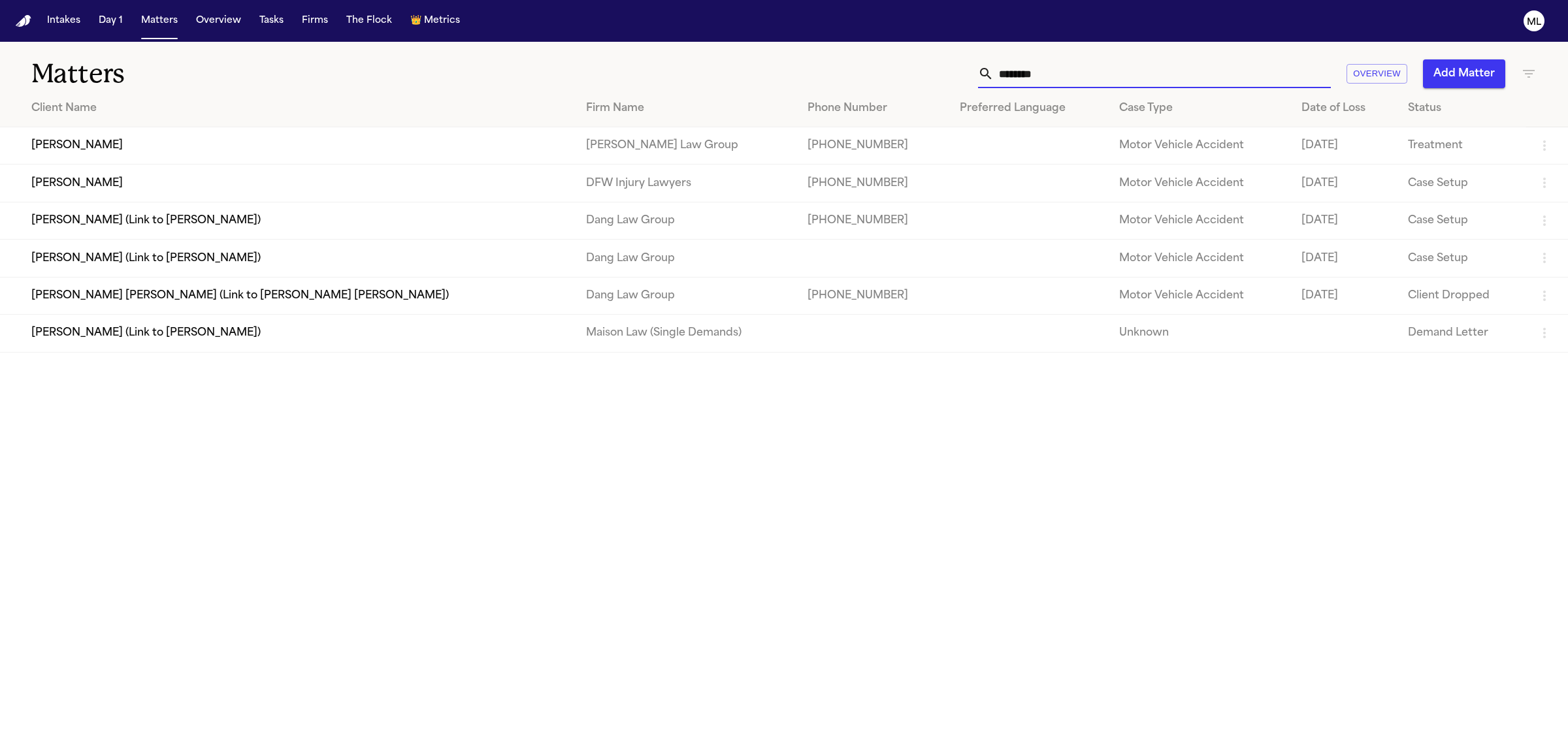
type input "********"
click at [168, 193] on td "[PERSON_NAME]" at bounding box center [288, 183] width 575 height 38
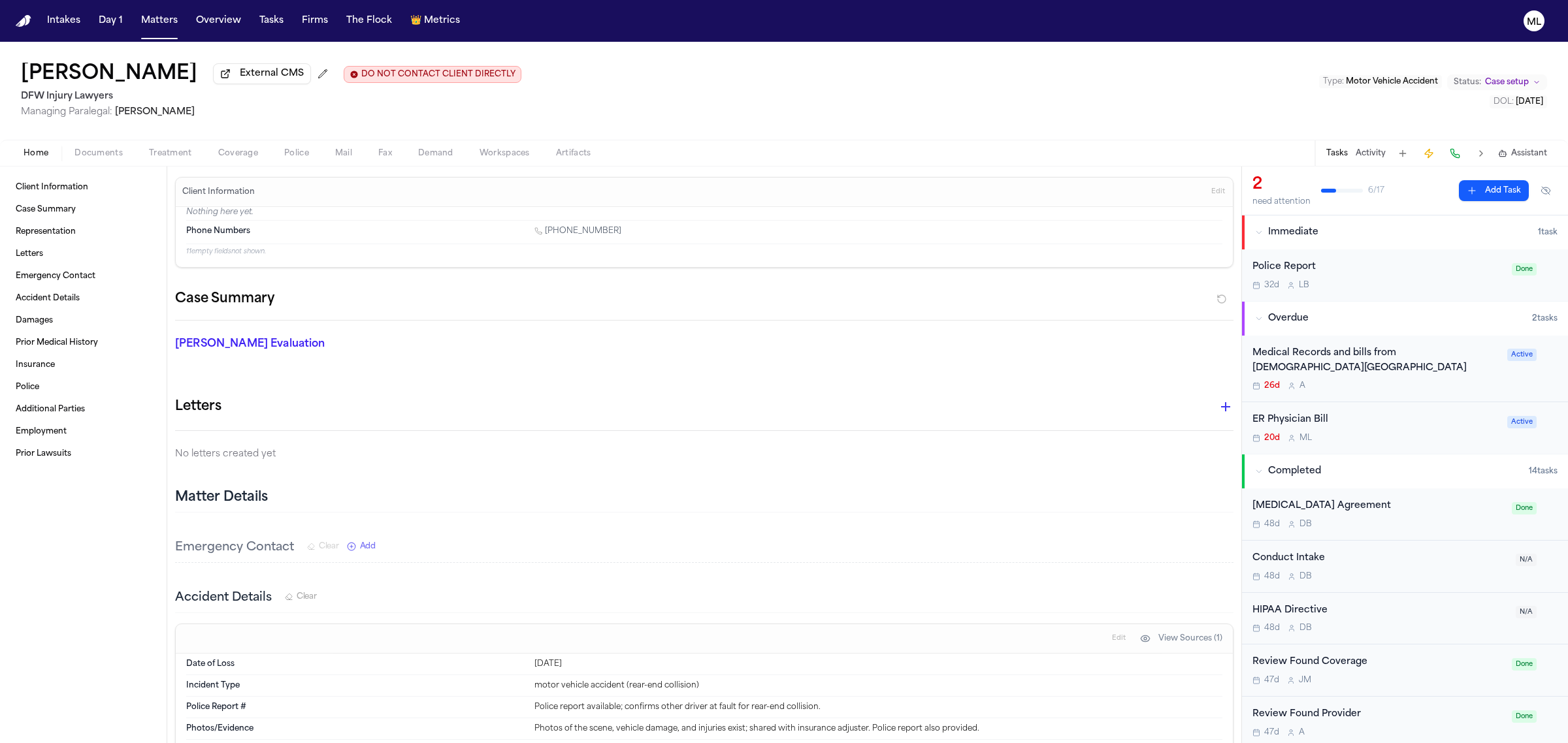
click at [1426, 386] on div "26d A" at bounding box center [1375, 386] width 247 height 11
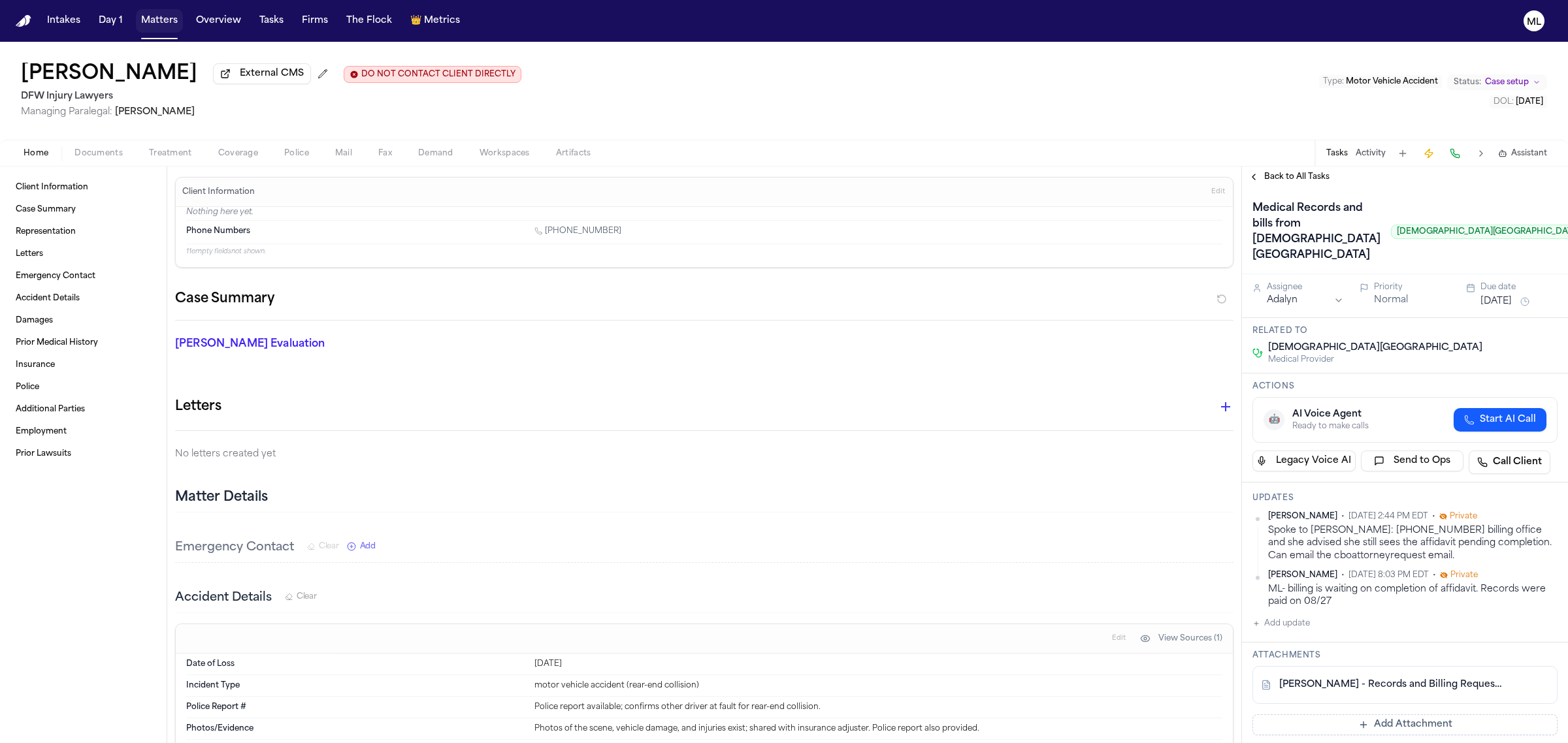
click at [159, 25] on button "Matters" at bounding box center [159, 21] width 47 height 24
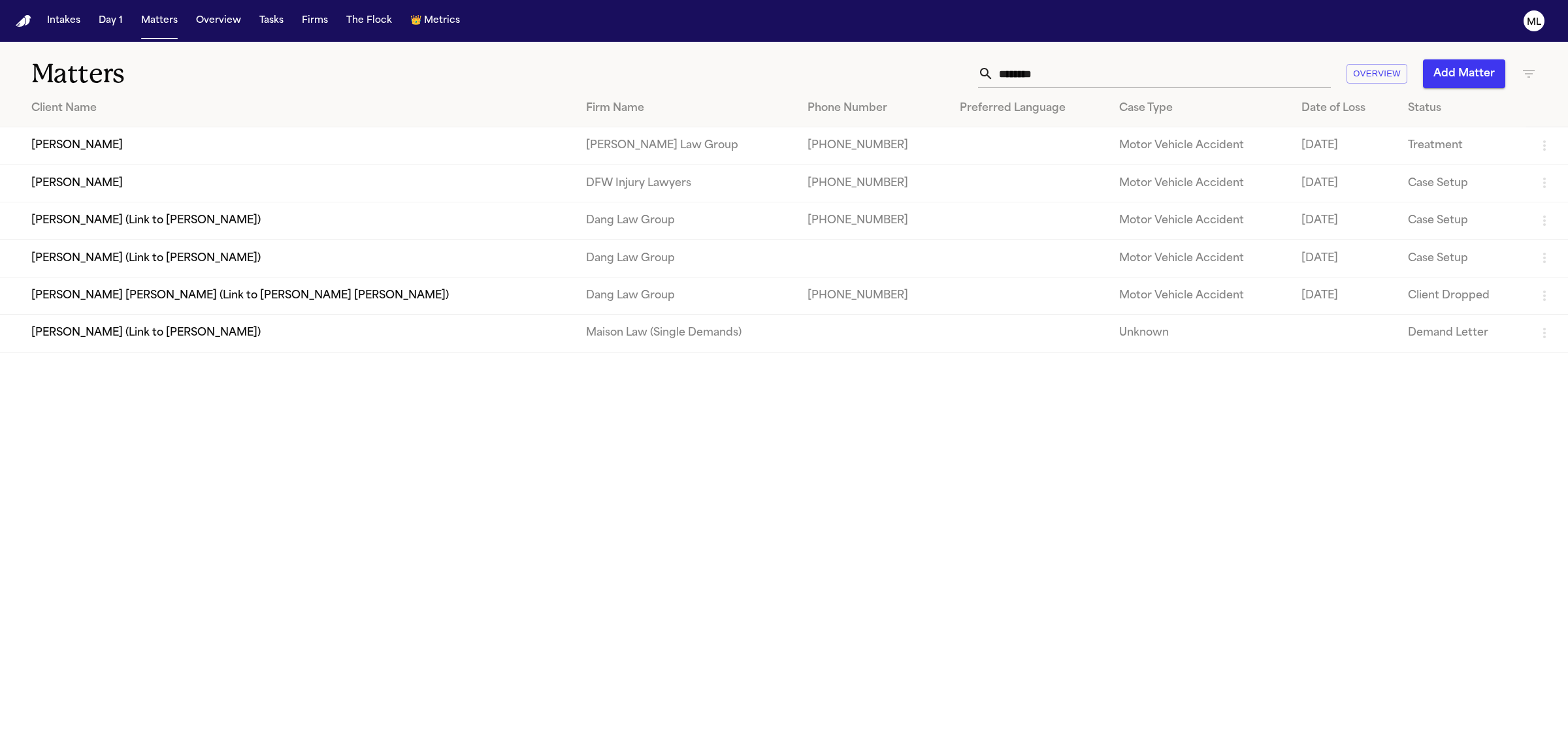
drag, startPoint x: 1058, startPoint y: 75, endPoint x: 939, endPoint y: 68, distance: 119.2
click at [939, 68] on div "******** Overview Add Matter" at bounding box center [1009, 73] width 1053 height 28
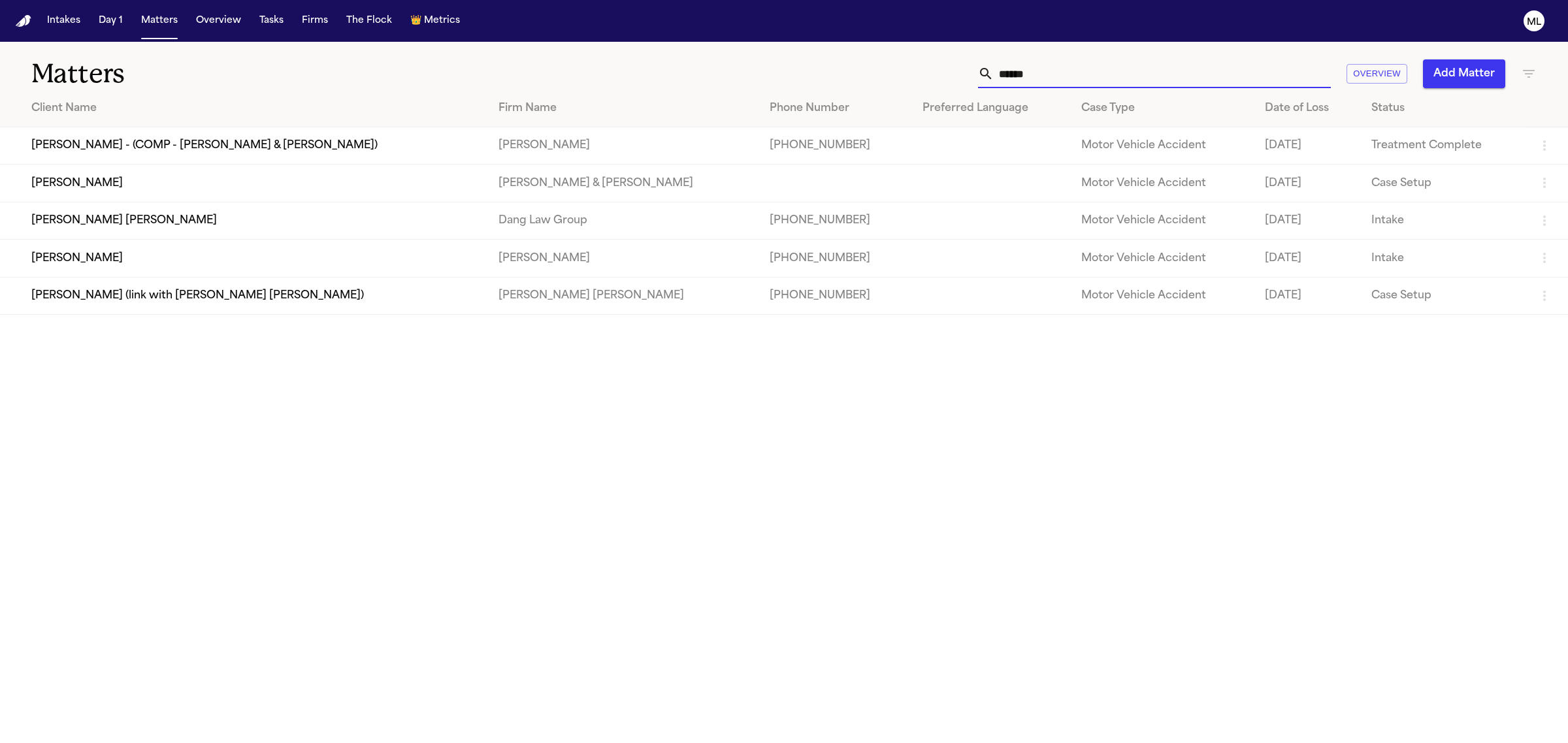
type input "******"
click at [180, 266] on td "[PERSON_NAME]" at bounding box center [244, 258] width 488 height 38
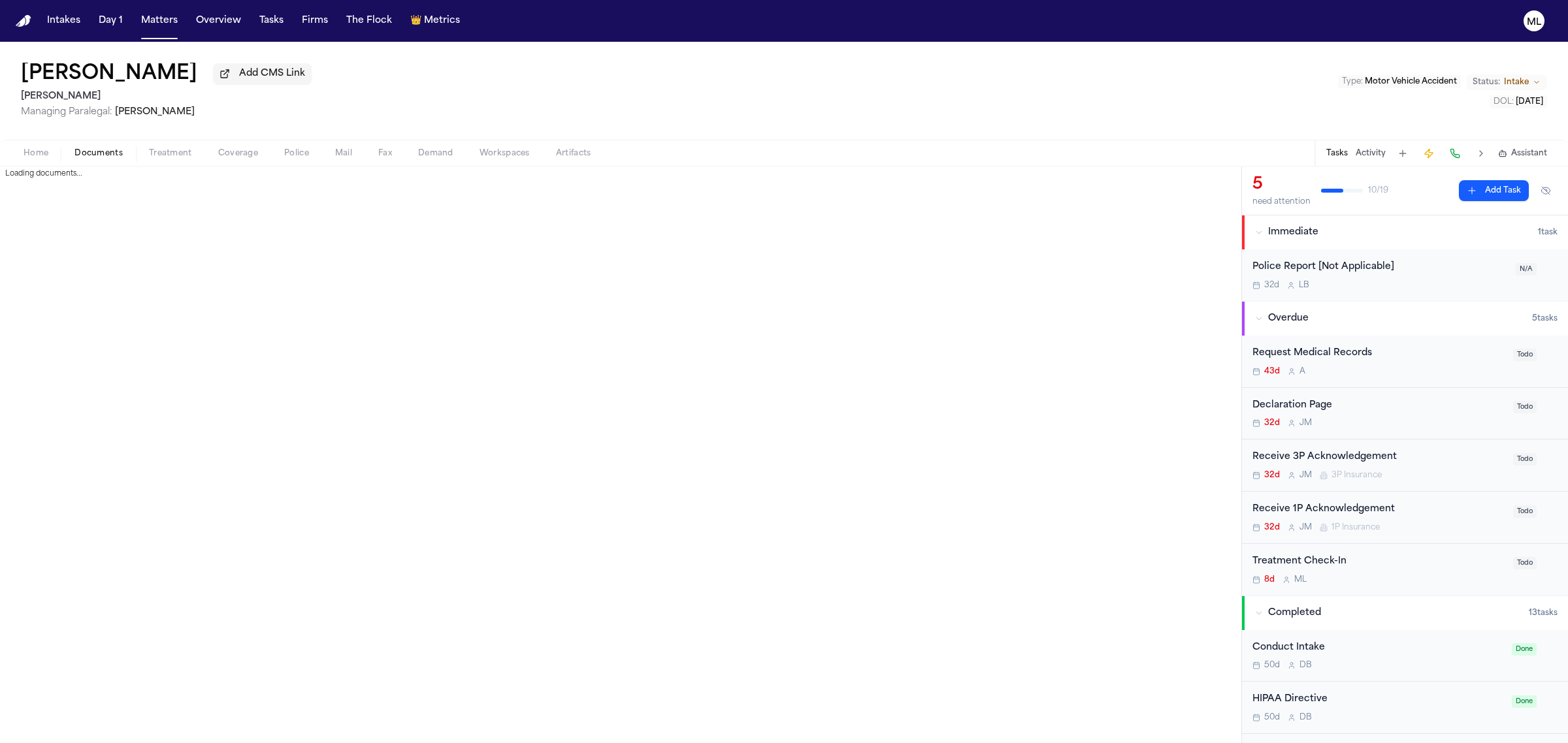
click at [111, 155] on span "Documents" at bounding box center [98, 153] width 48 height 11
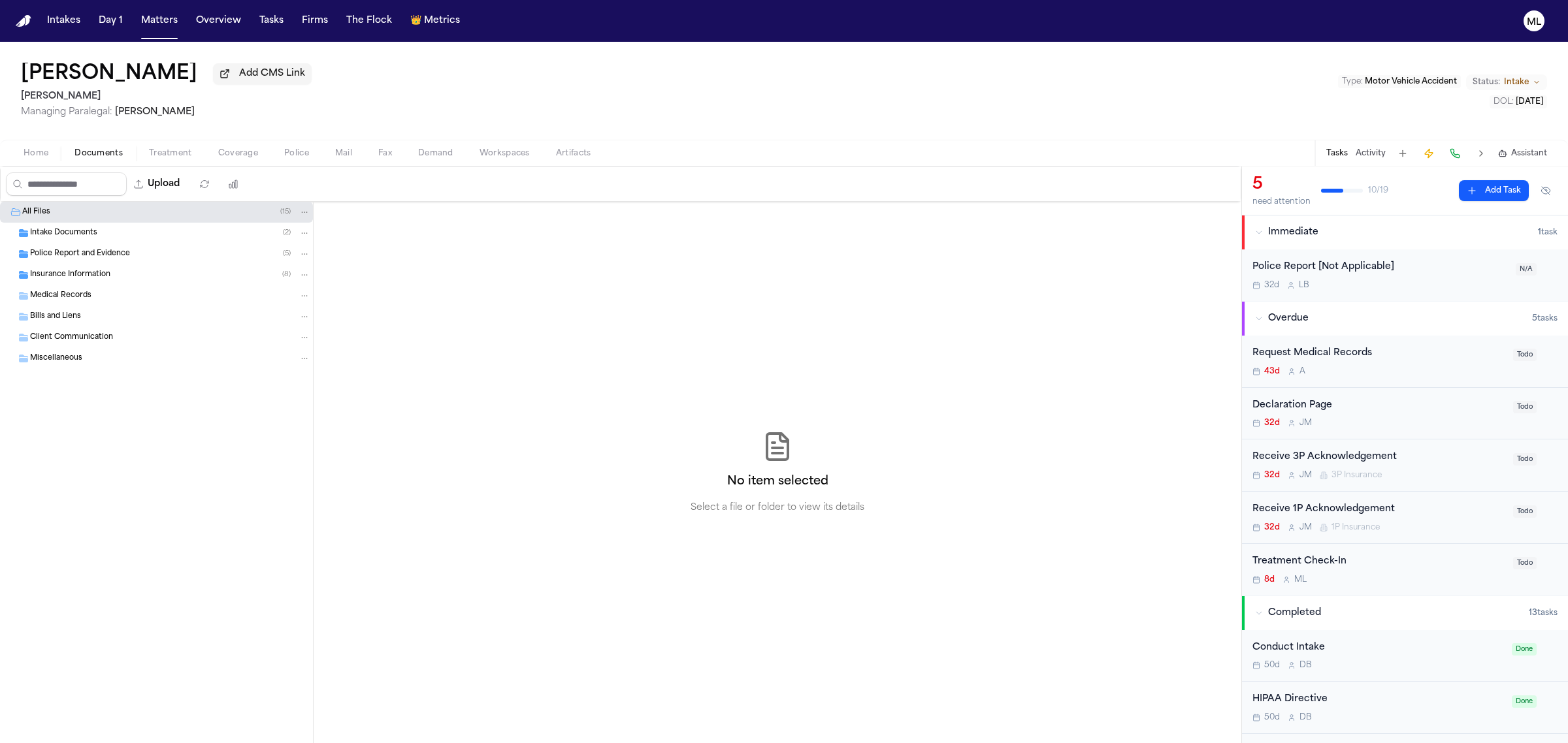
click at [118, 275] on div "Insurance Information ( 8 )" at bounding box center [170, 275] width 280 height 12
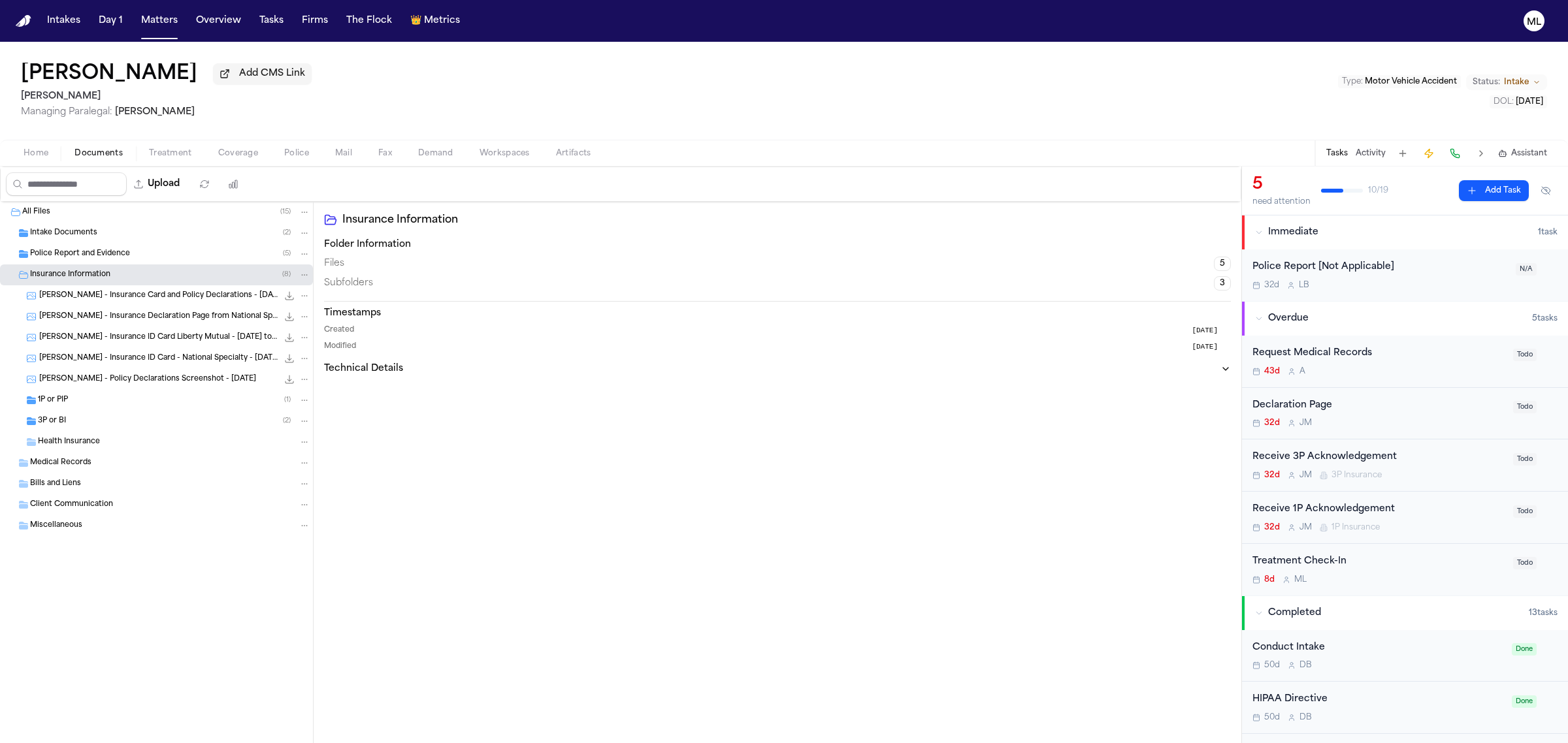
click at [103, 423] on div "3P or BI ( 2 )" at bounding box center [173, 421] width 272 height 12
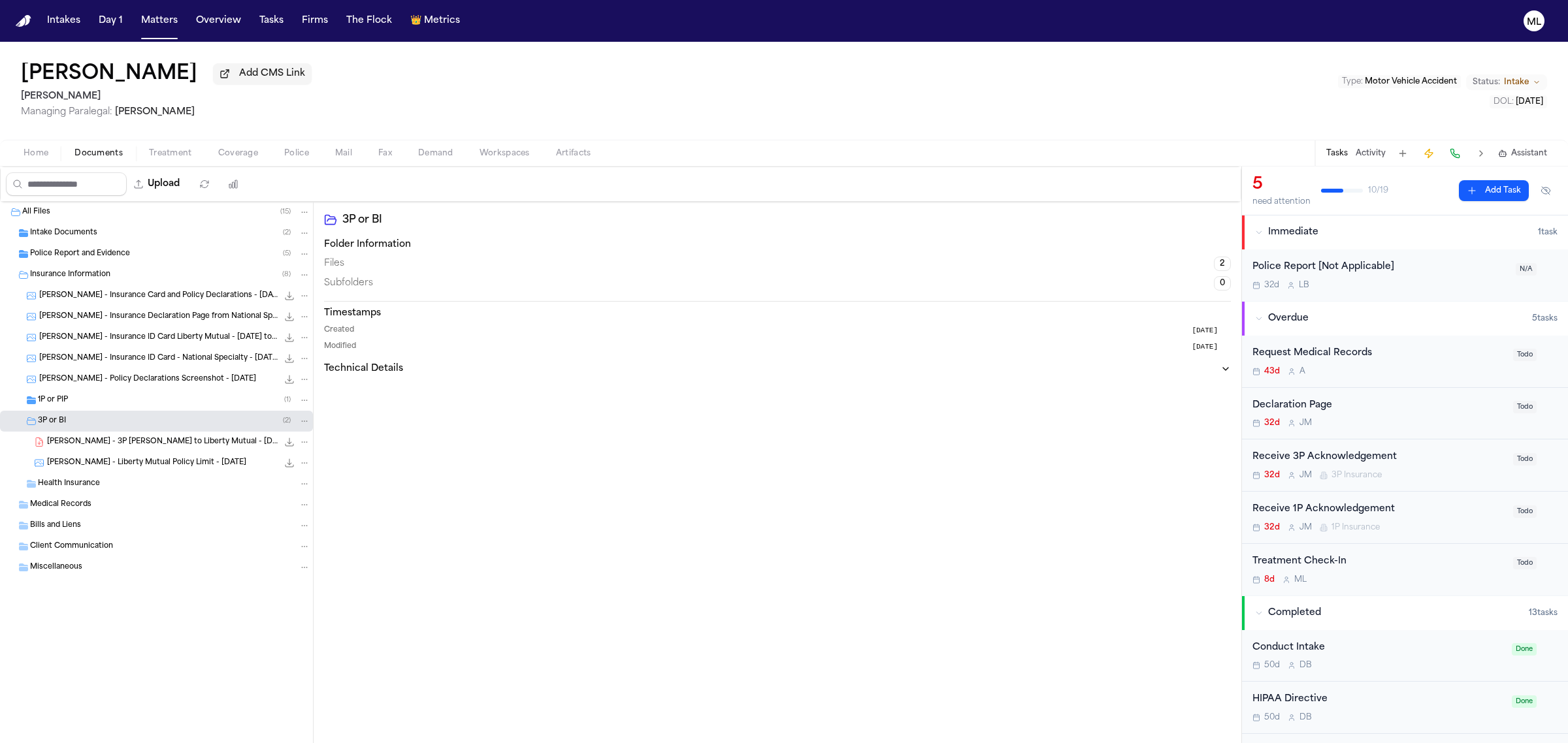
click at [151, 464] on span "[PERSON_NAME] - Liberty Mutual Policy Limit - [DATE]" at bounding box center [147, 463] width 199 height 11
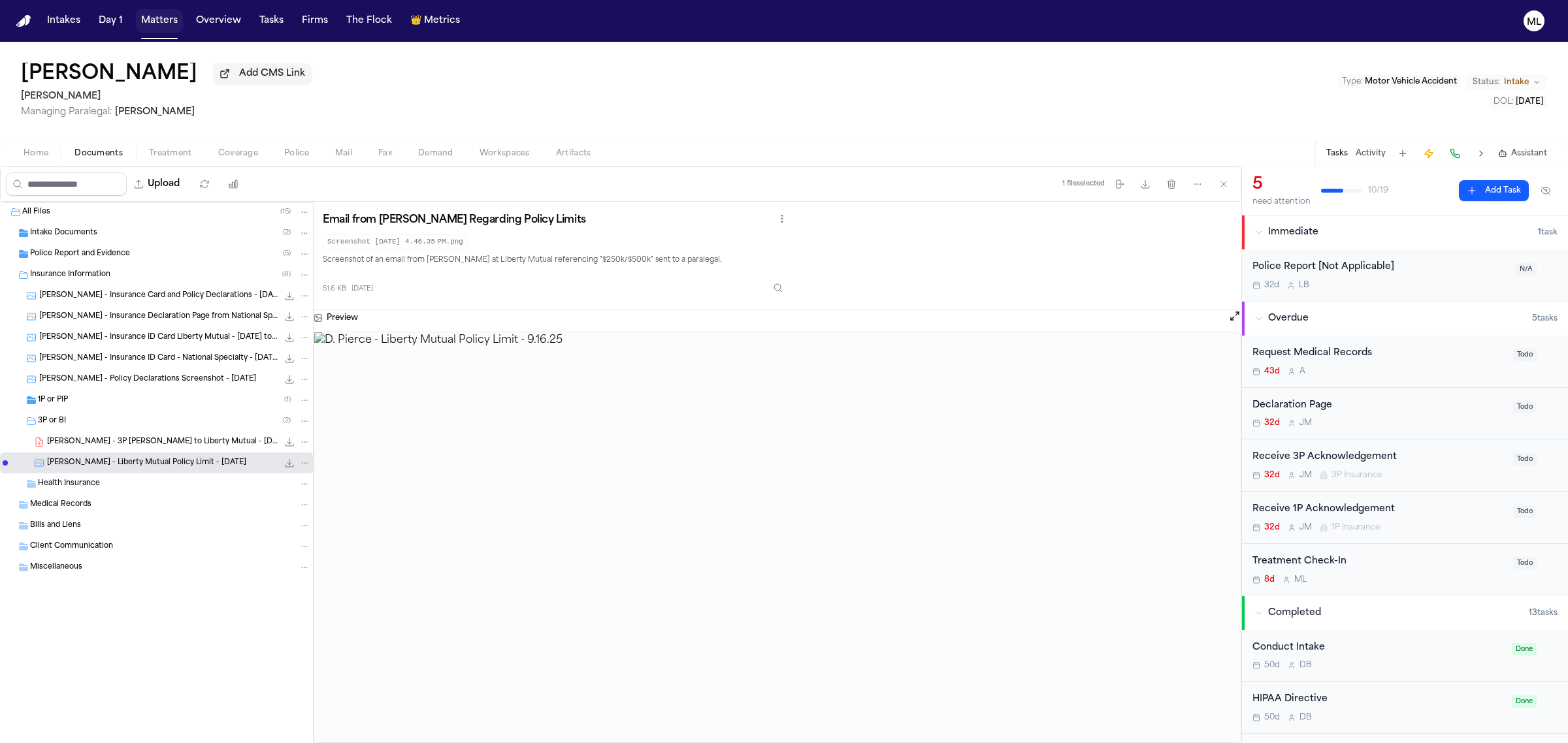
drag, startPoint x: 163, startPoint y: 27, endPoint x: 271, endPoint y: 34, distance: 108.2
click at [163, 27] on button "Matters" at bounding box center [159, 21] width 47 height 24
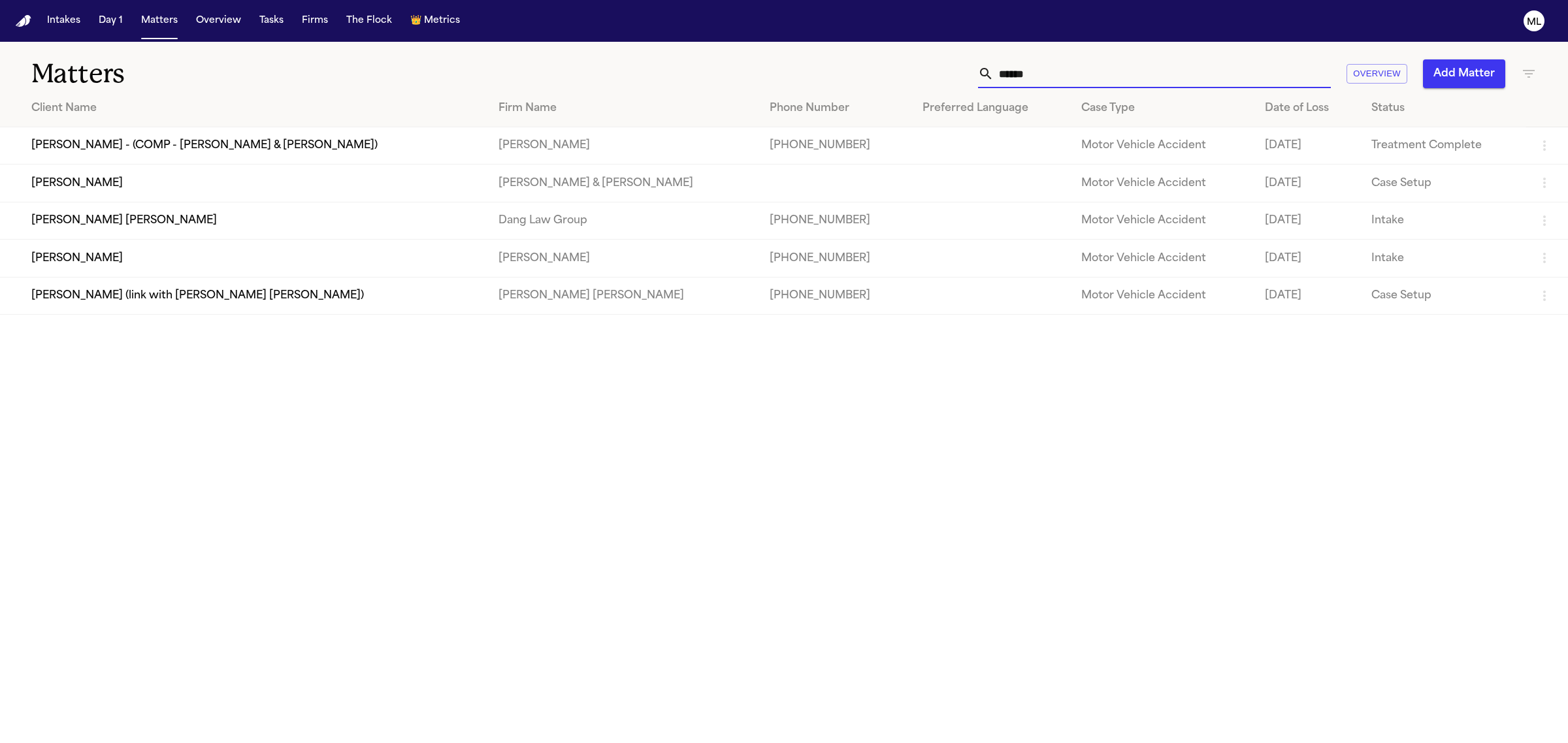
drag, startPoint x: 1062, startPoint y: 73, endPoint x: 966, endPoint y: 54, distance: 97.9
click at [952, 64] on div "****** Overview Add Matter" at bounding box center [1009, 73] width 1053 height 28
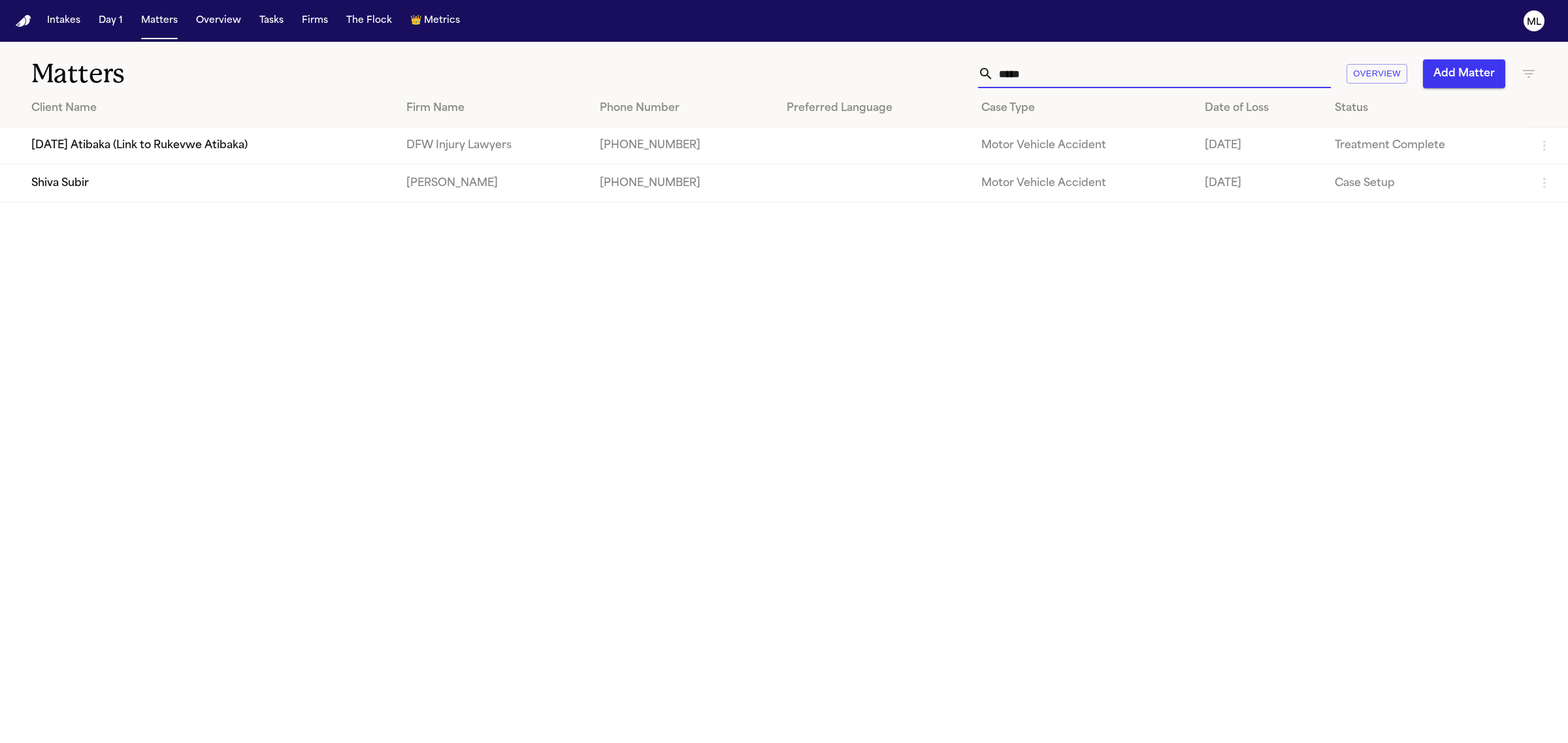
type input "*****"
click at [239, 196] on td "Shiva Subir" at bounding box center [198, 183] width 396 height 38
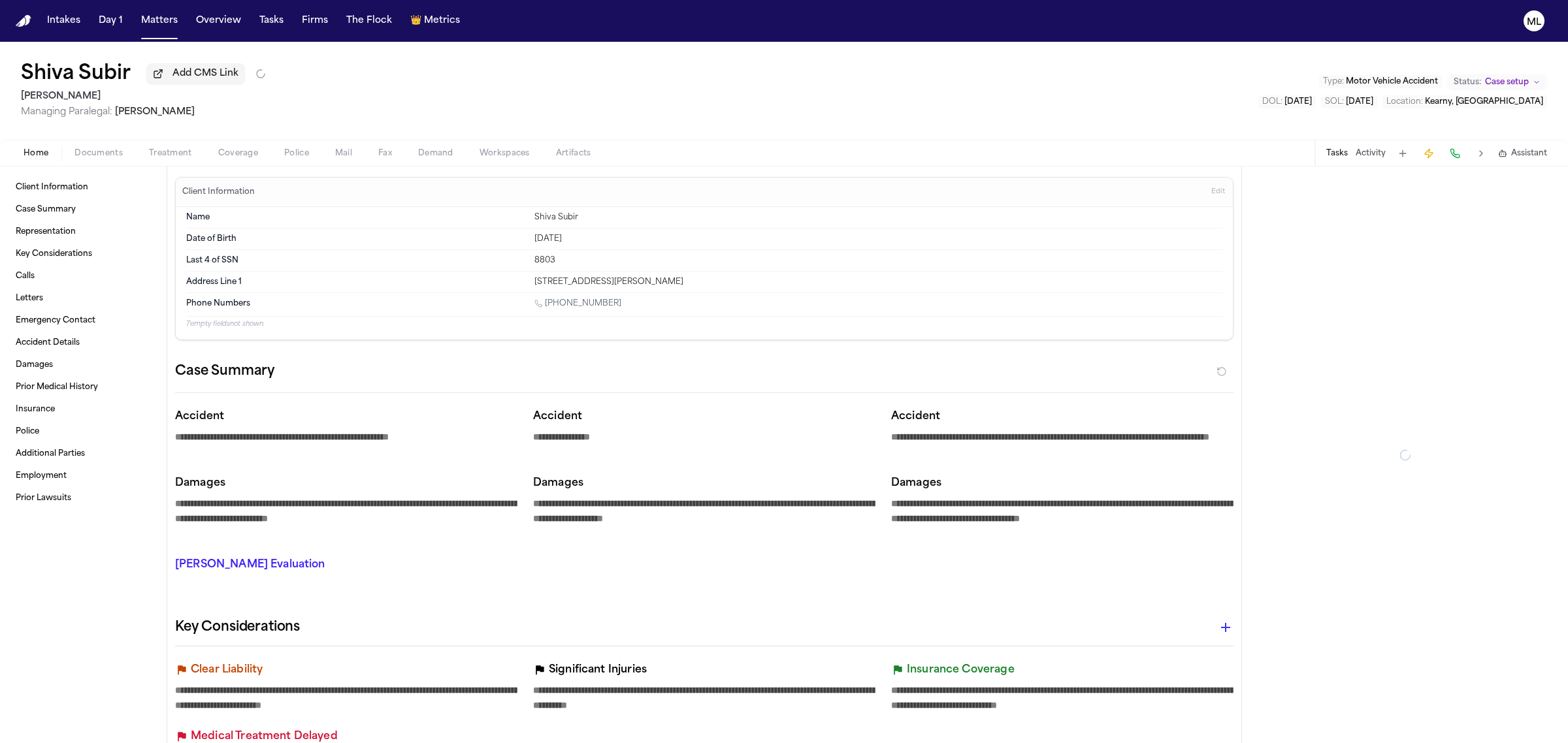
type textarea "*"
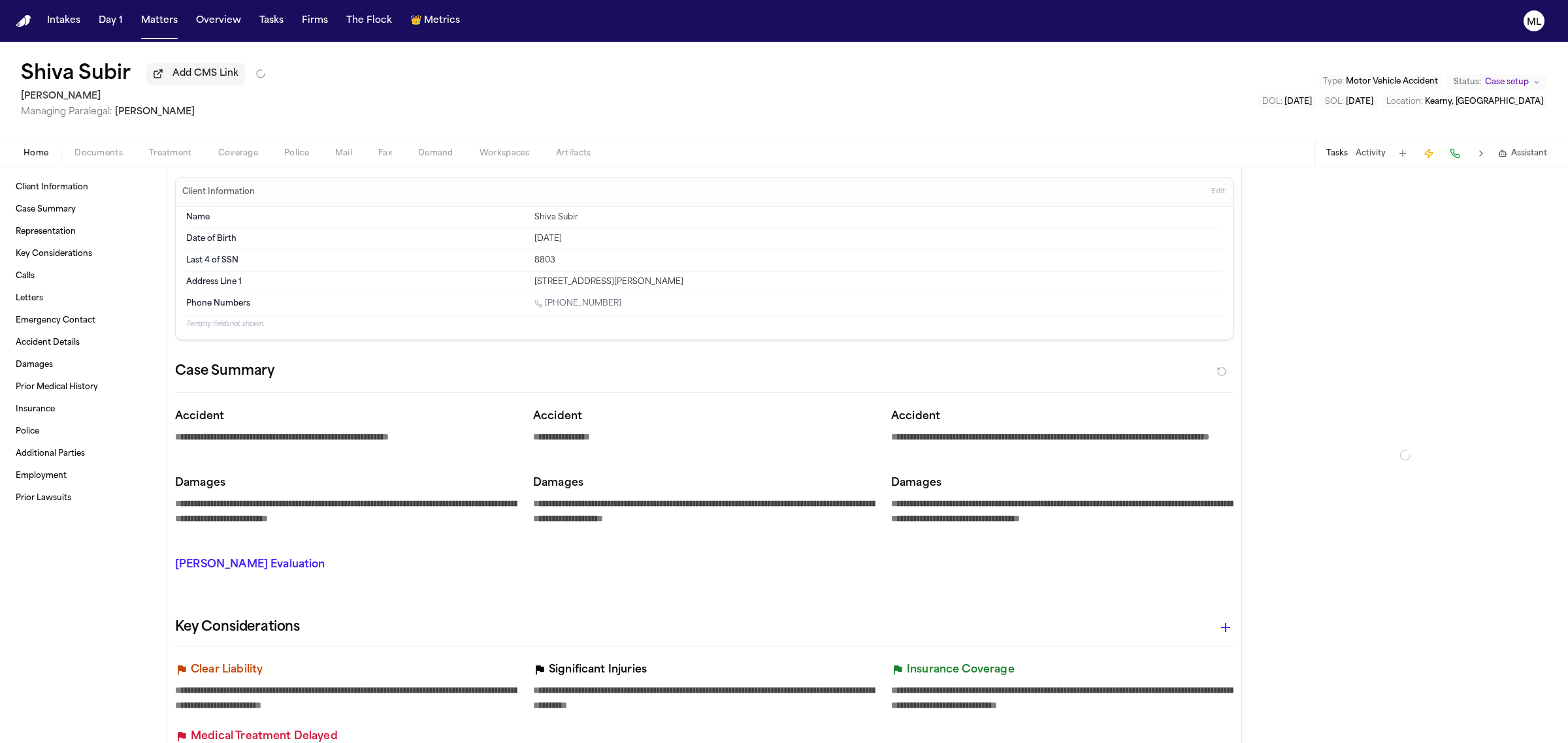
type textarea "*"
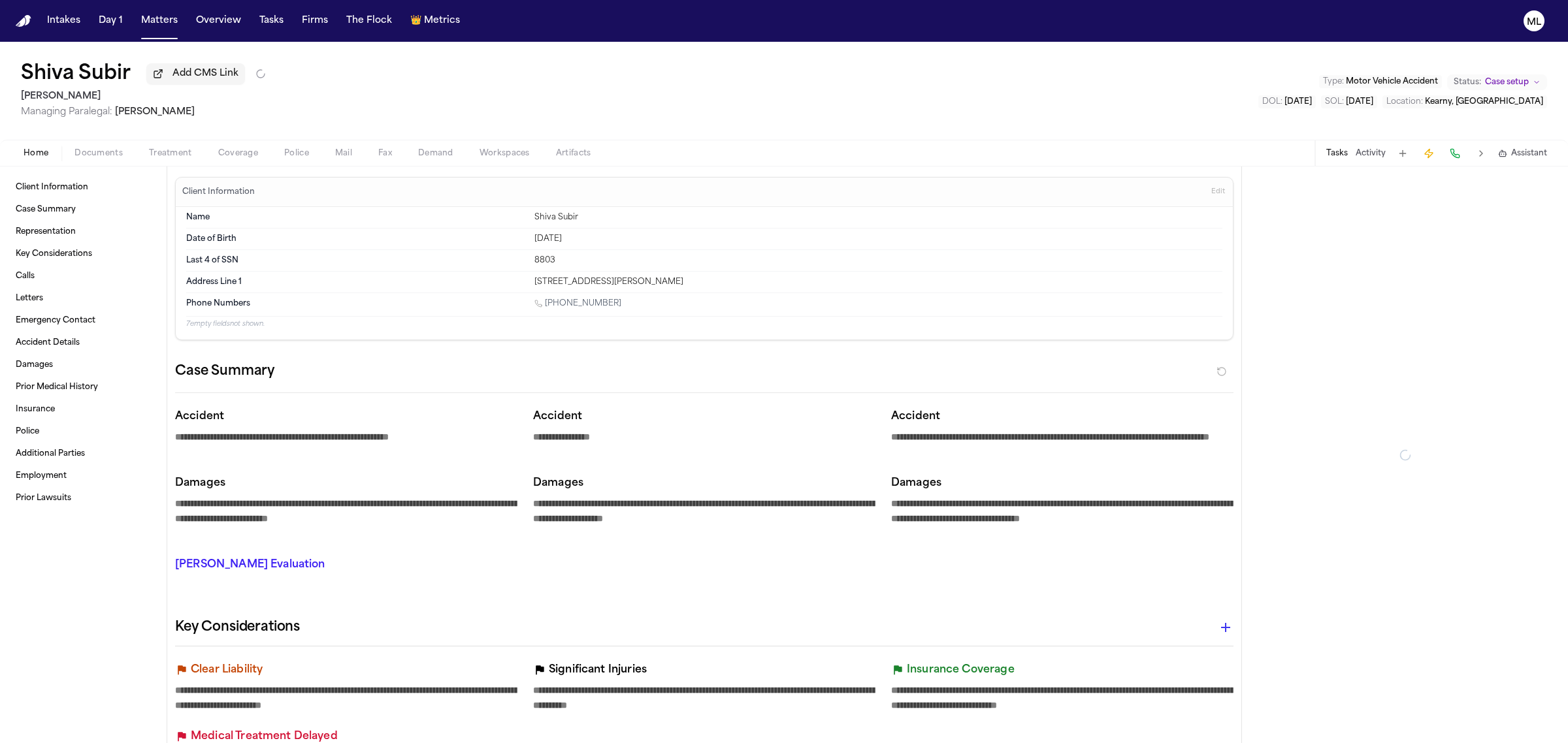
type textarea "*"
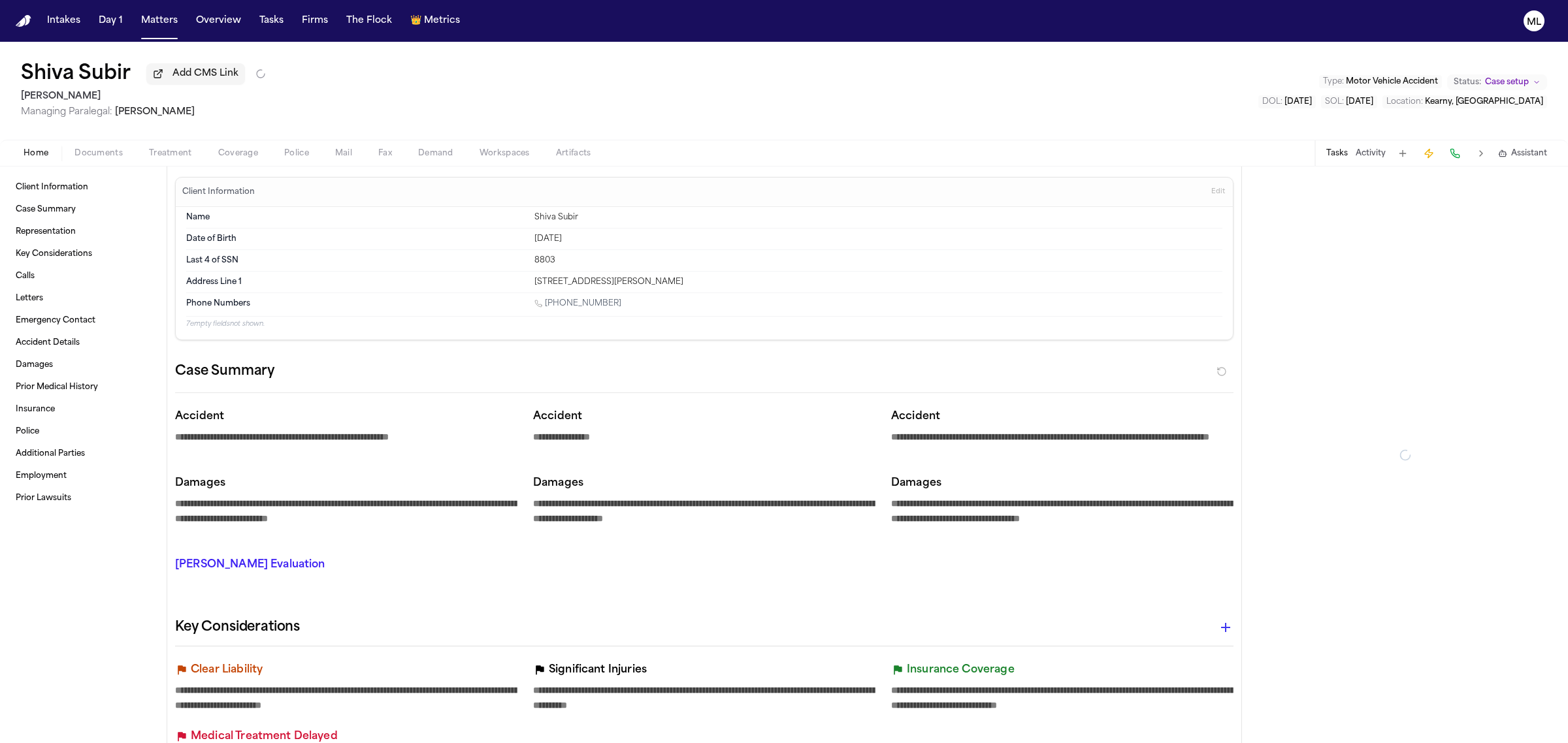
type textarea "*"
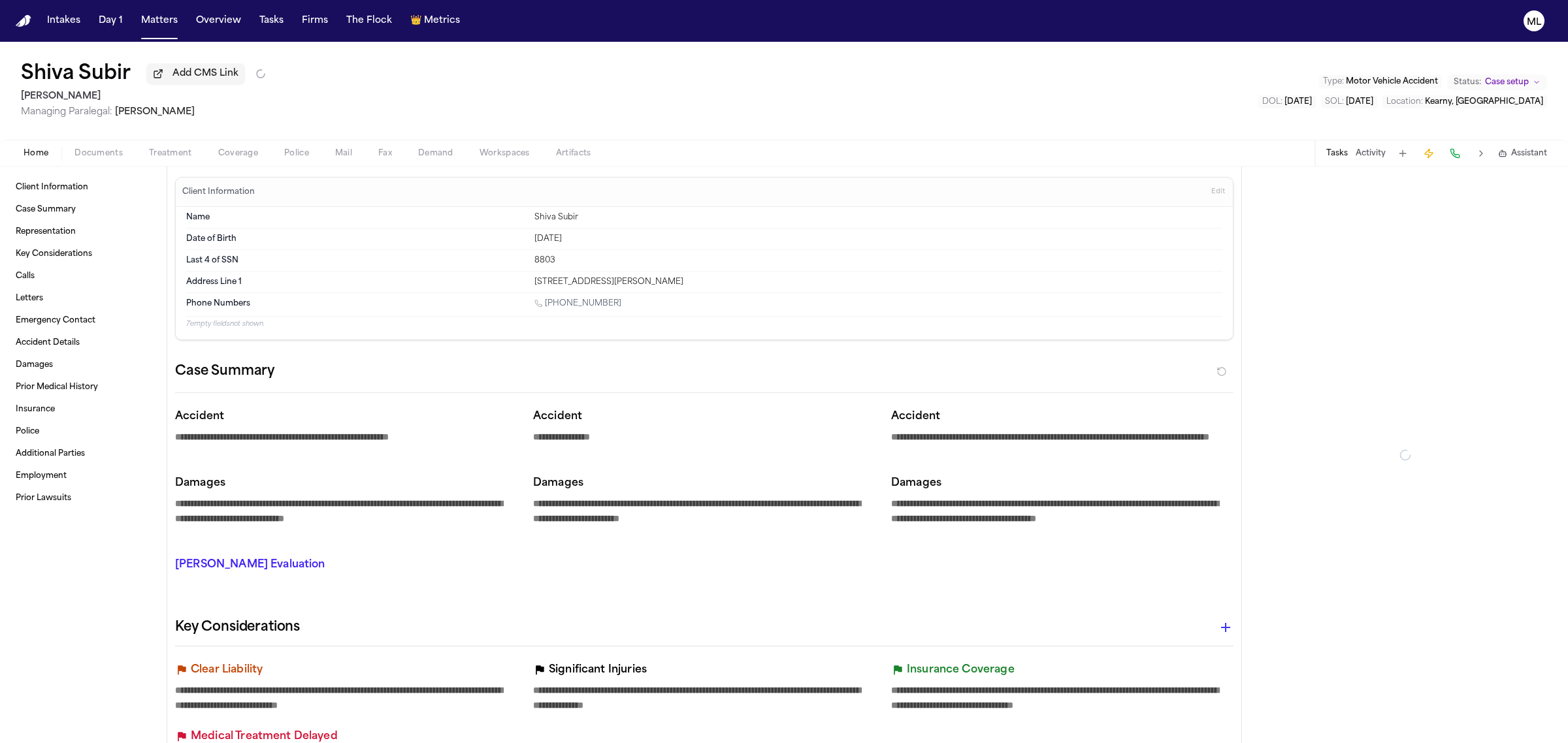
type textarea "*"
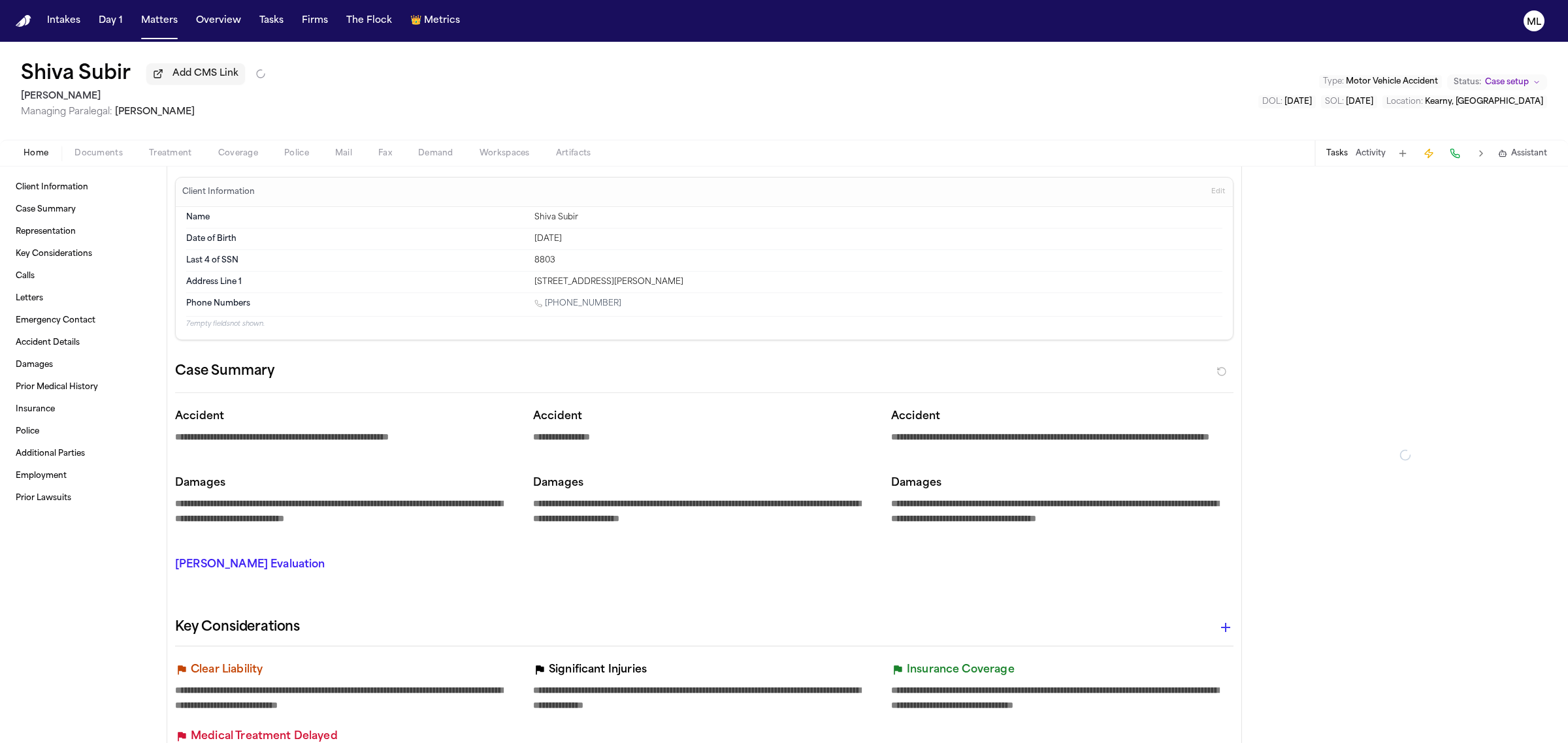
type textarea "*"
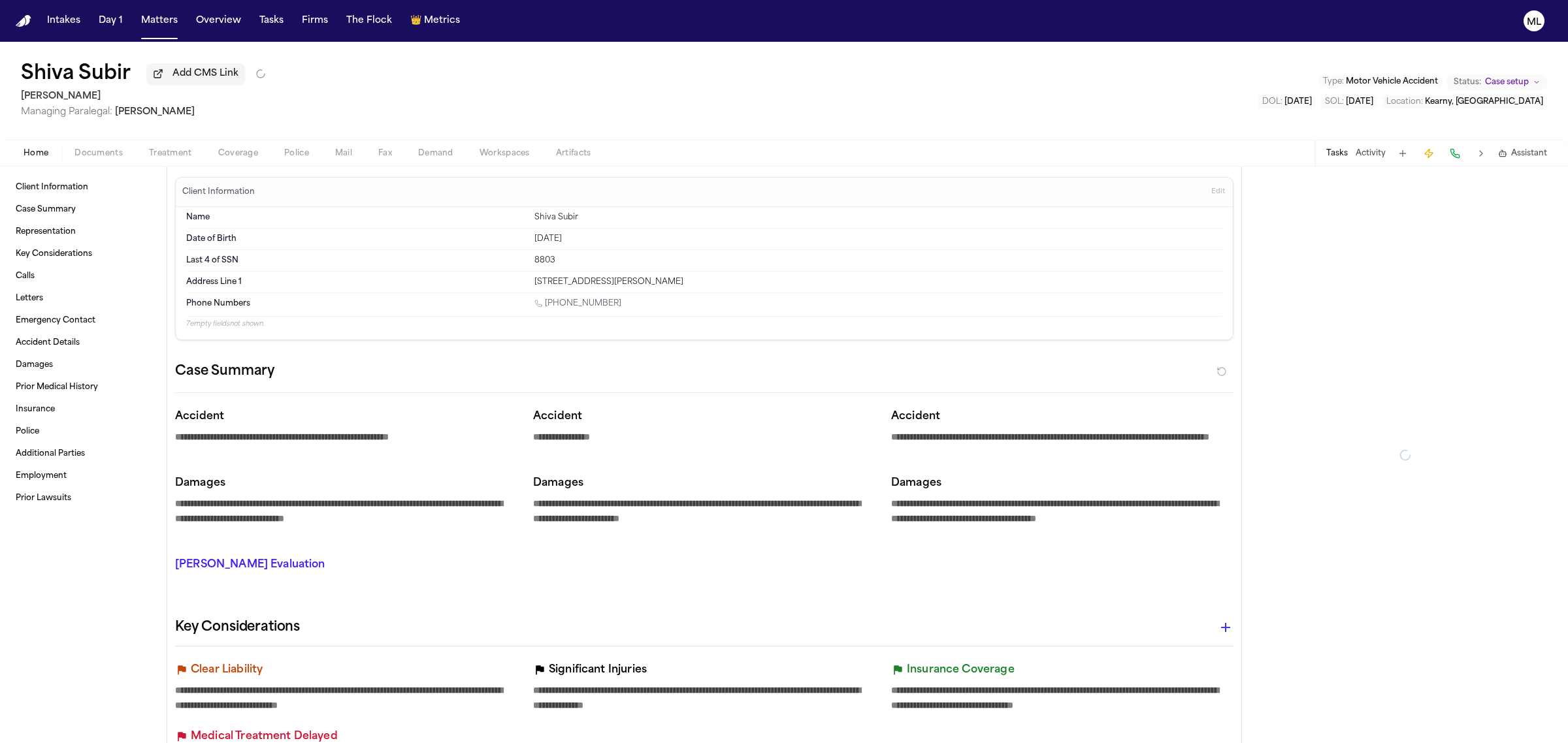
type textarea "*"
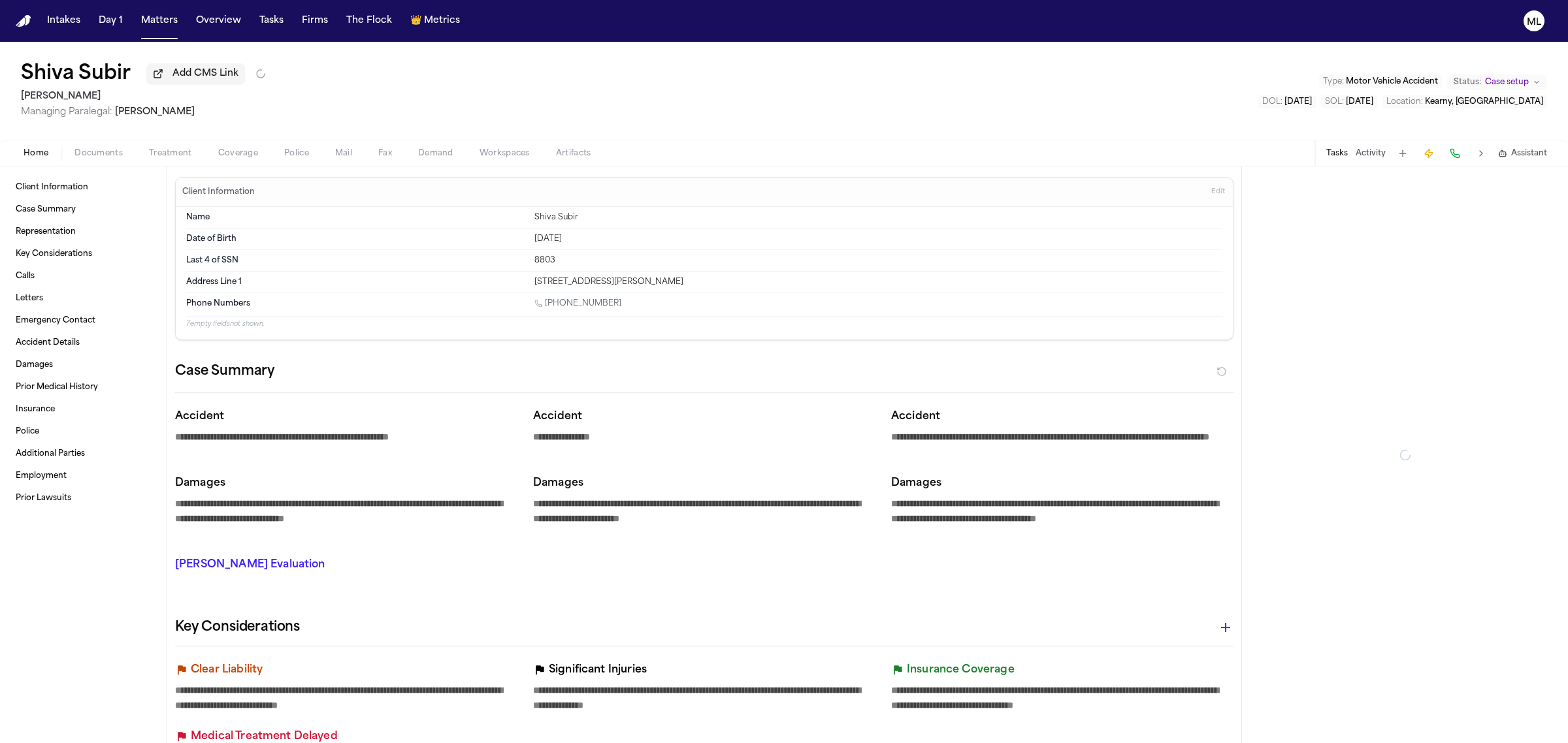
type textarea "*"
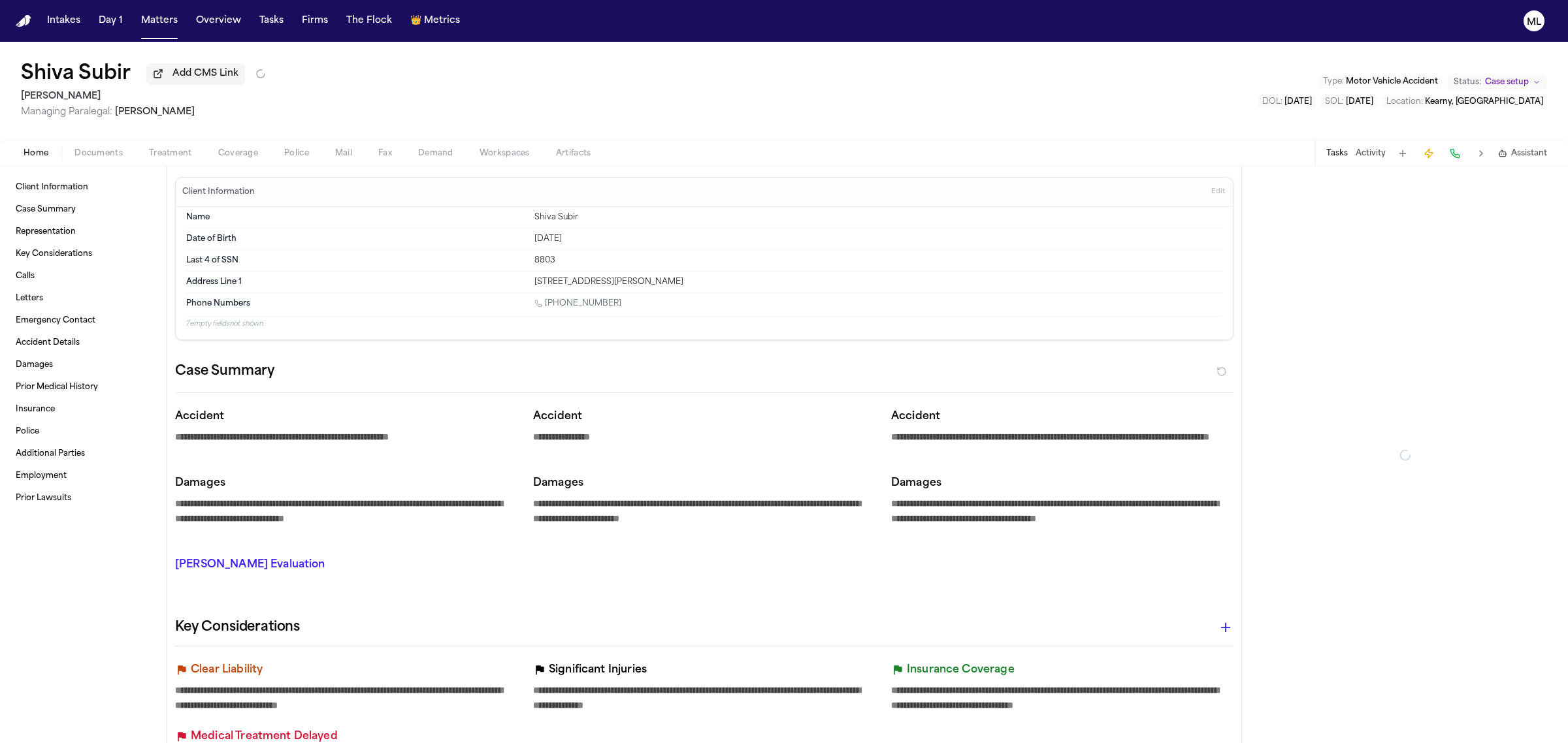
type textarea "*"
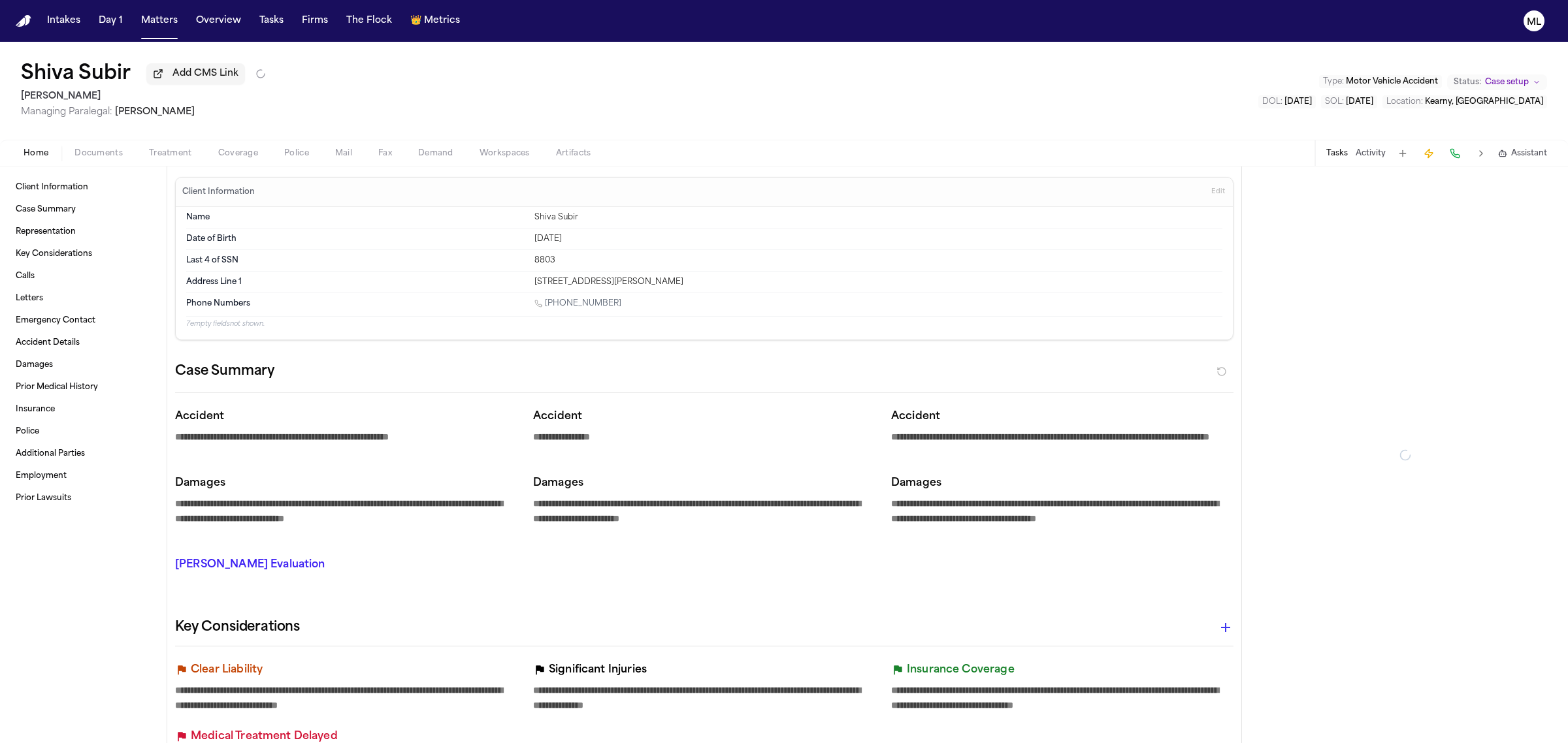
type textarea "*"
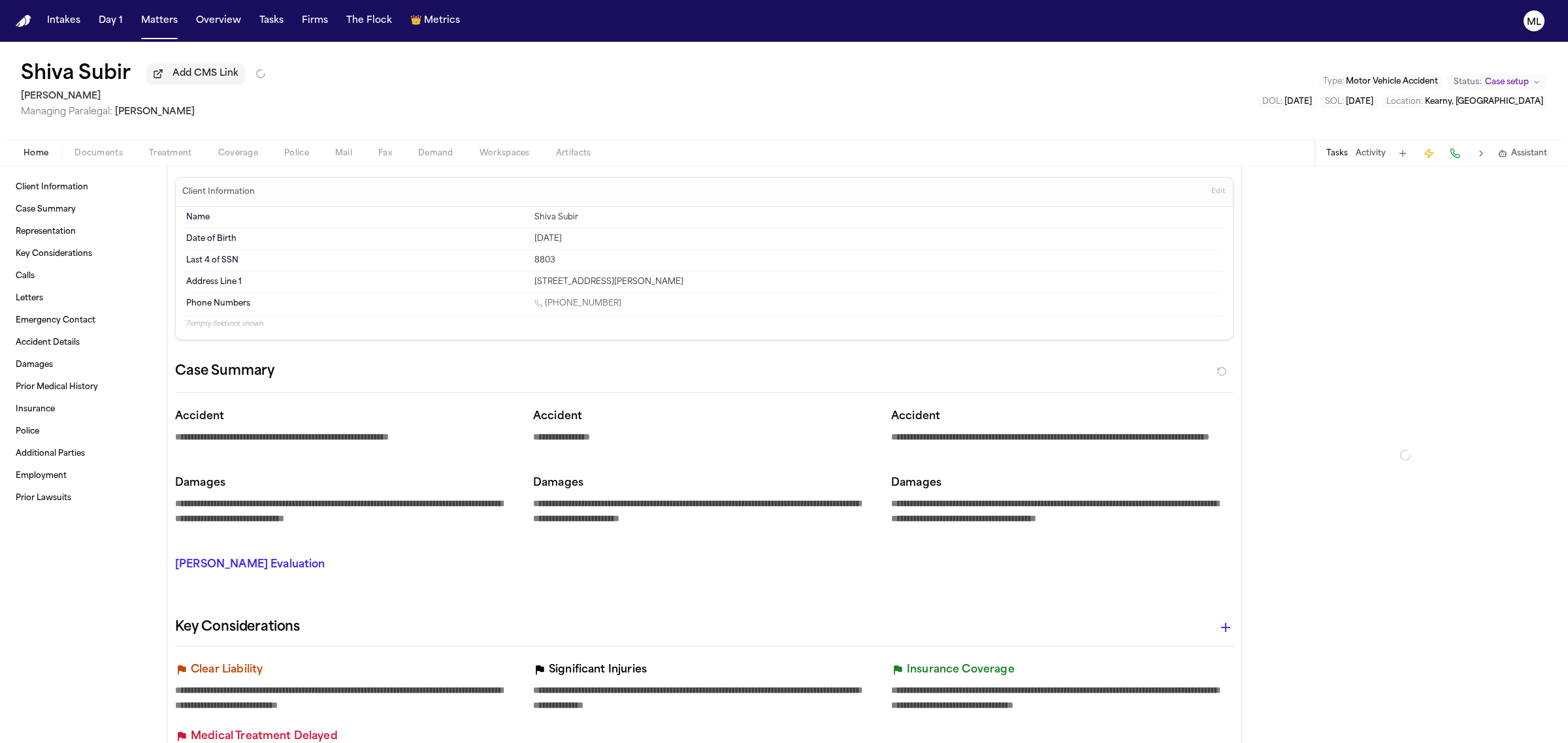
type textarea "*"
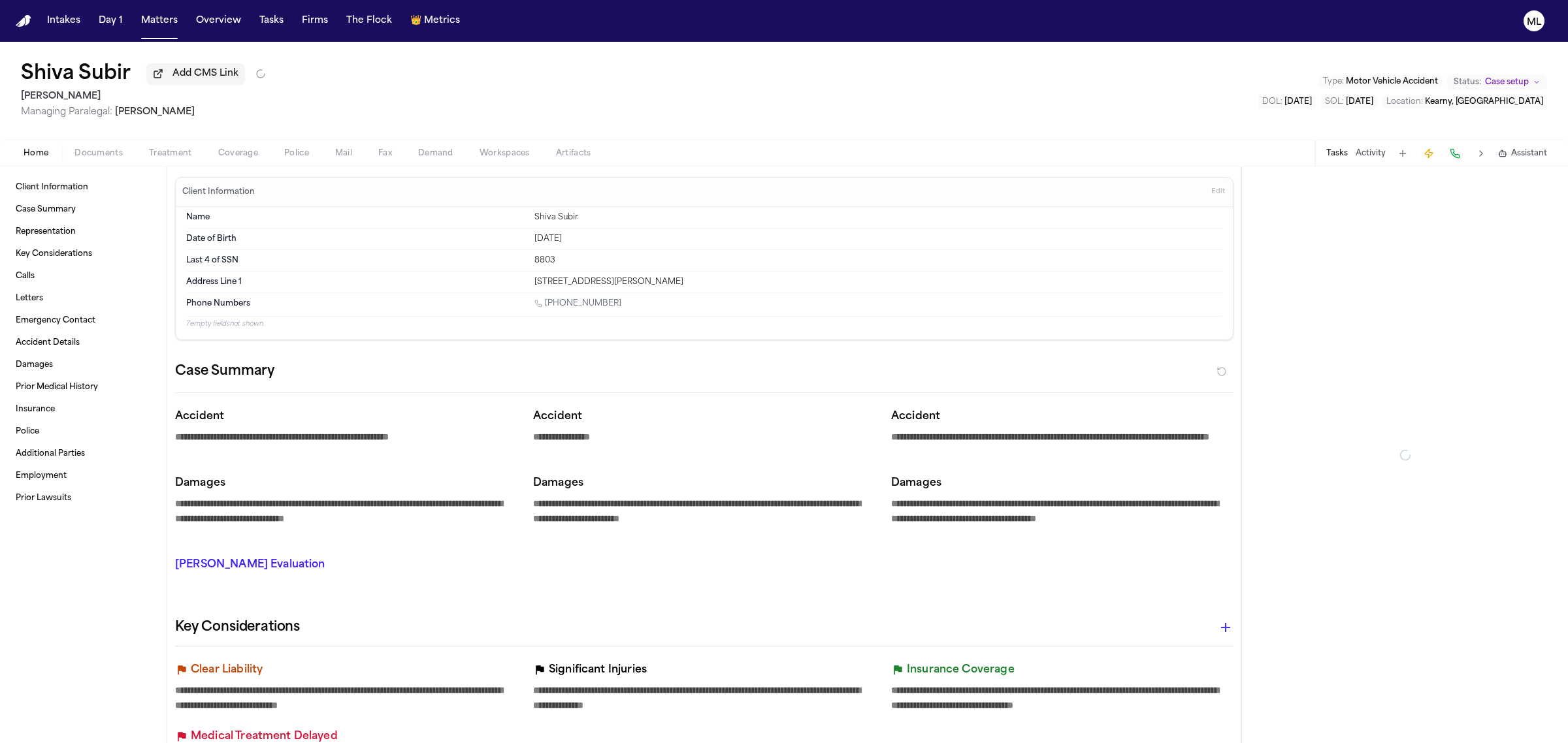
type textarea "*"
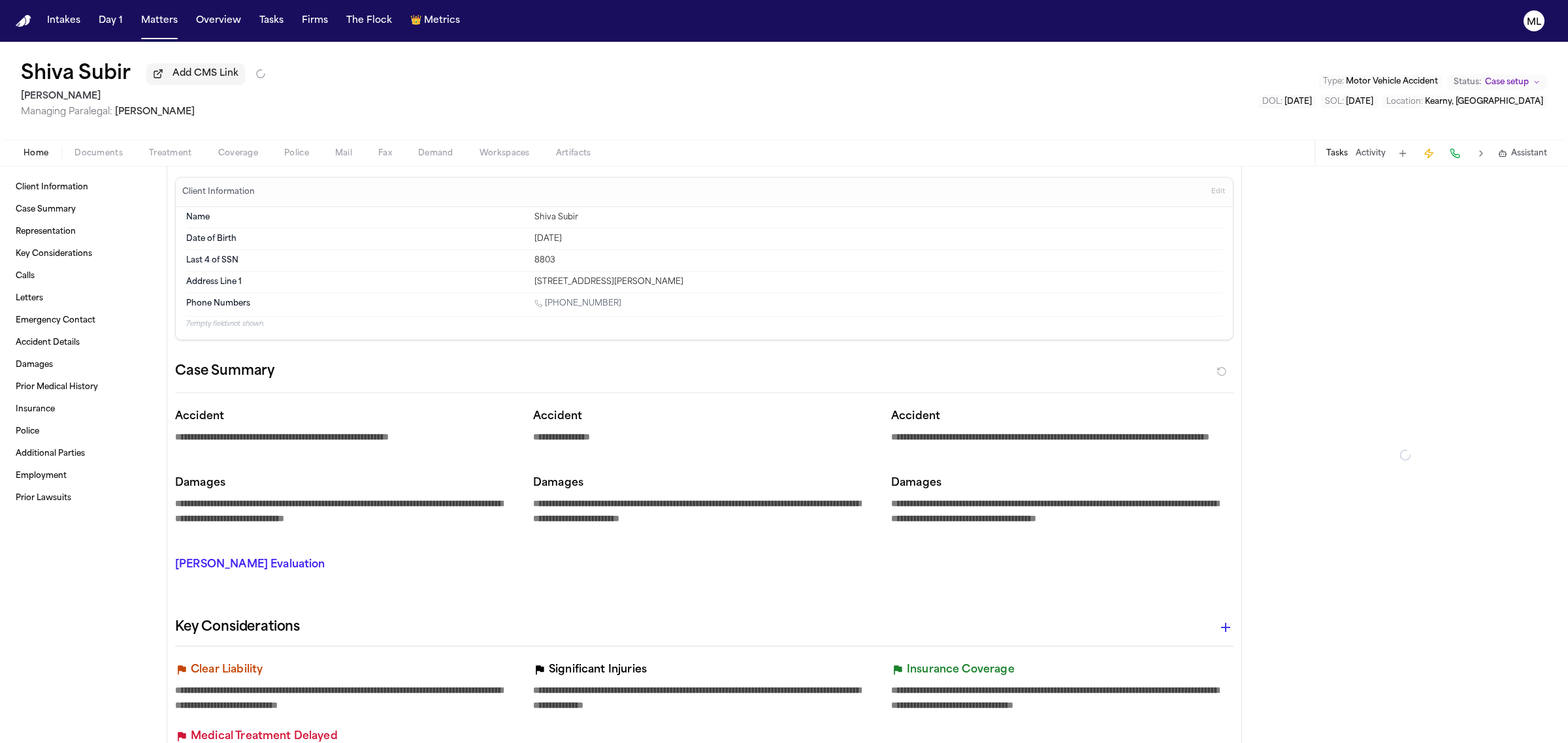
type textarea "*"
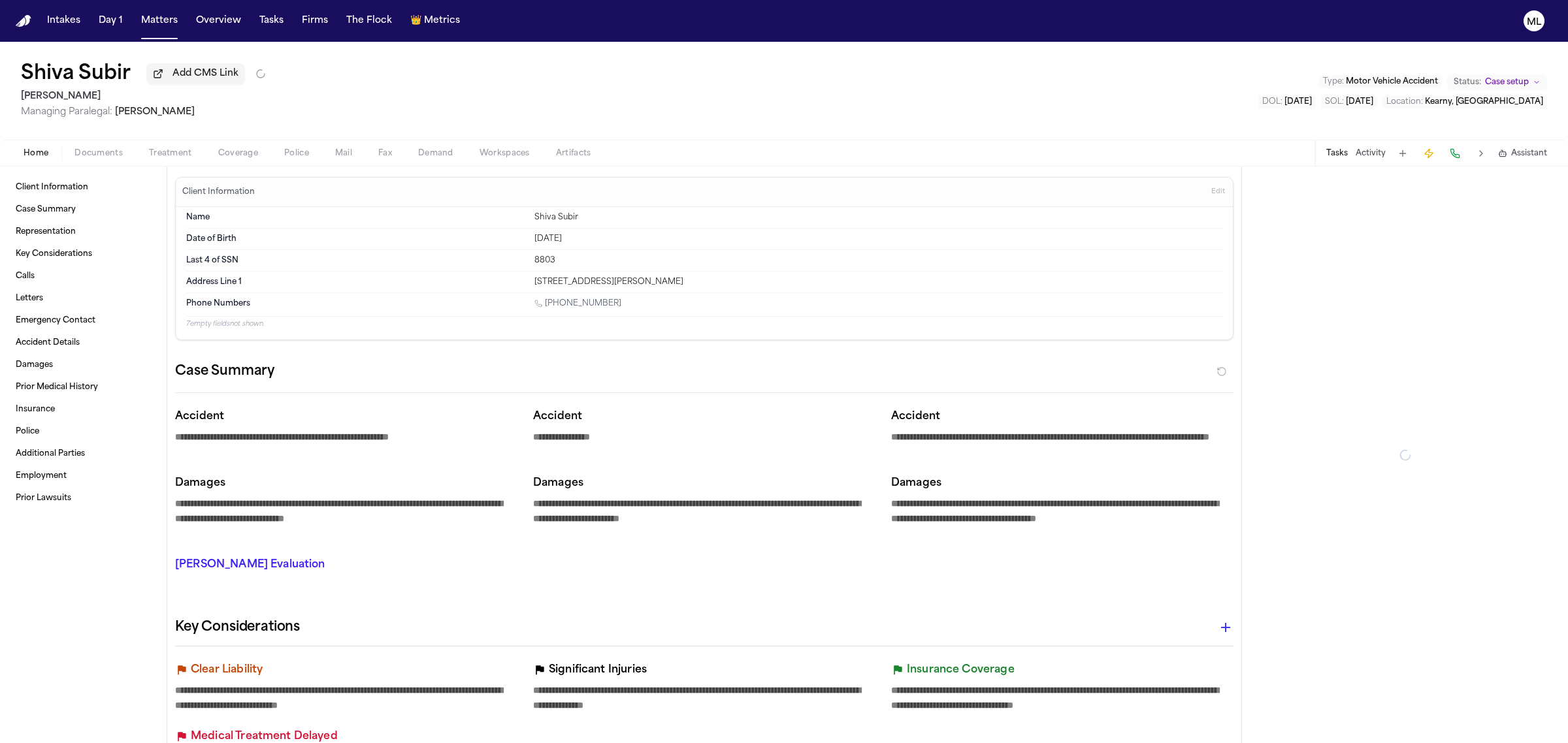
type textarea "*"
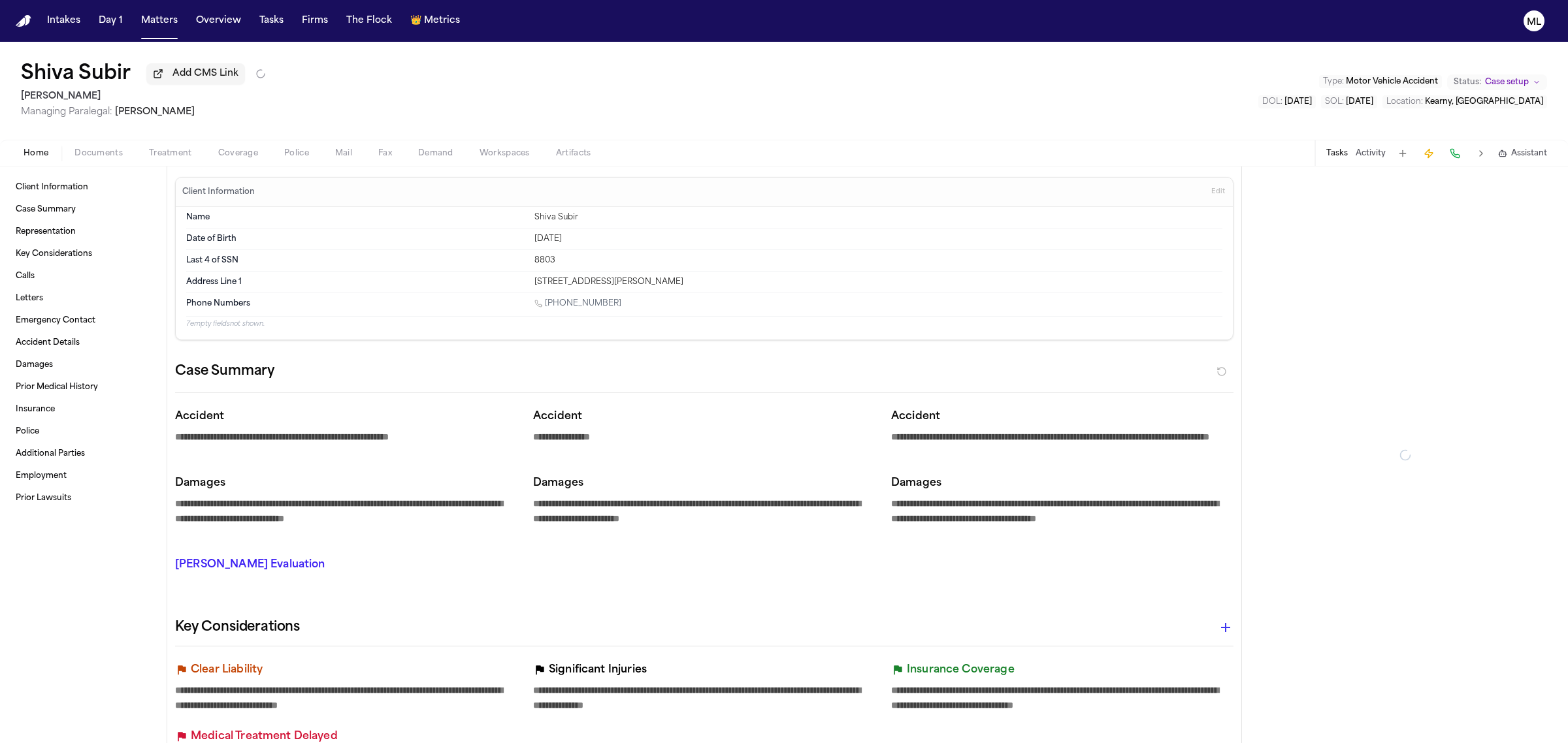
type textarea "*"
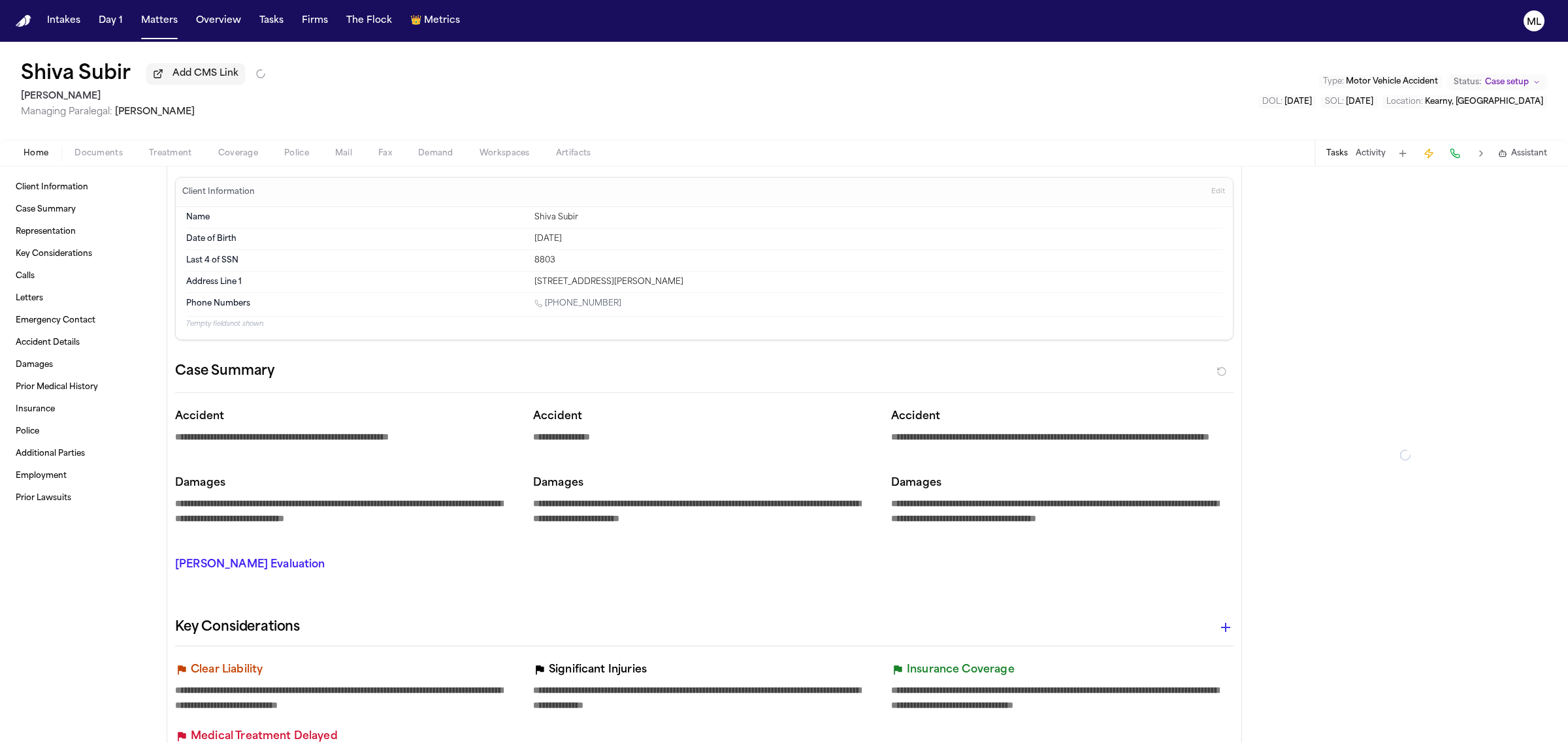
type textarea "*"
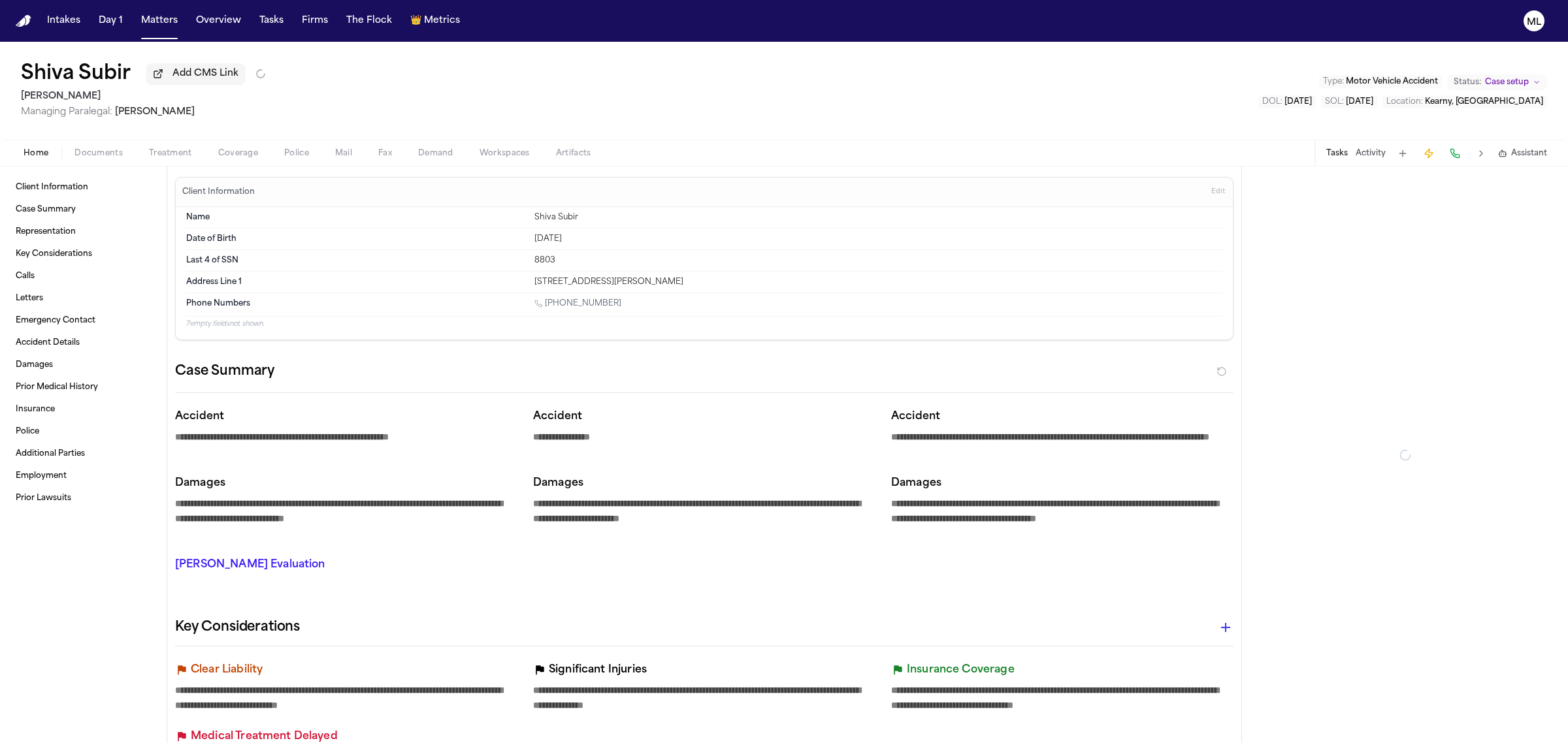
type textarea "*"
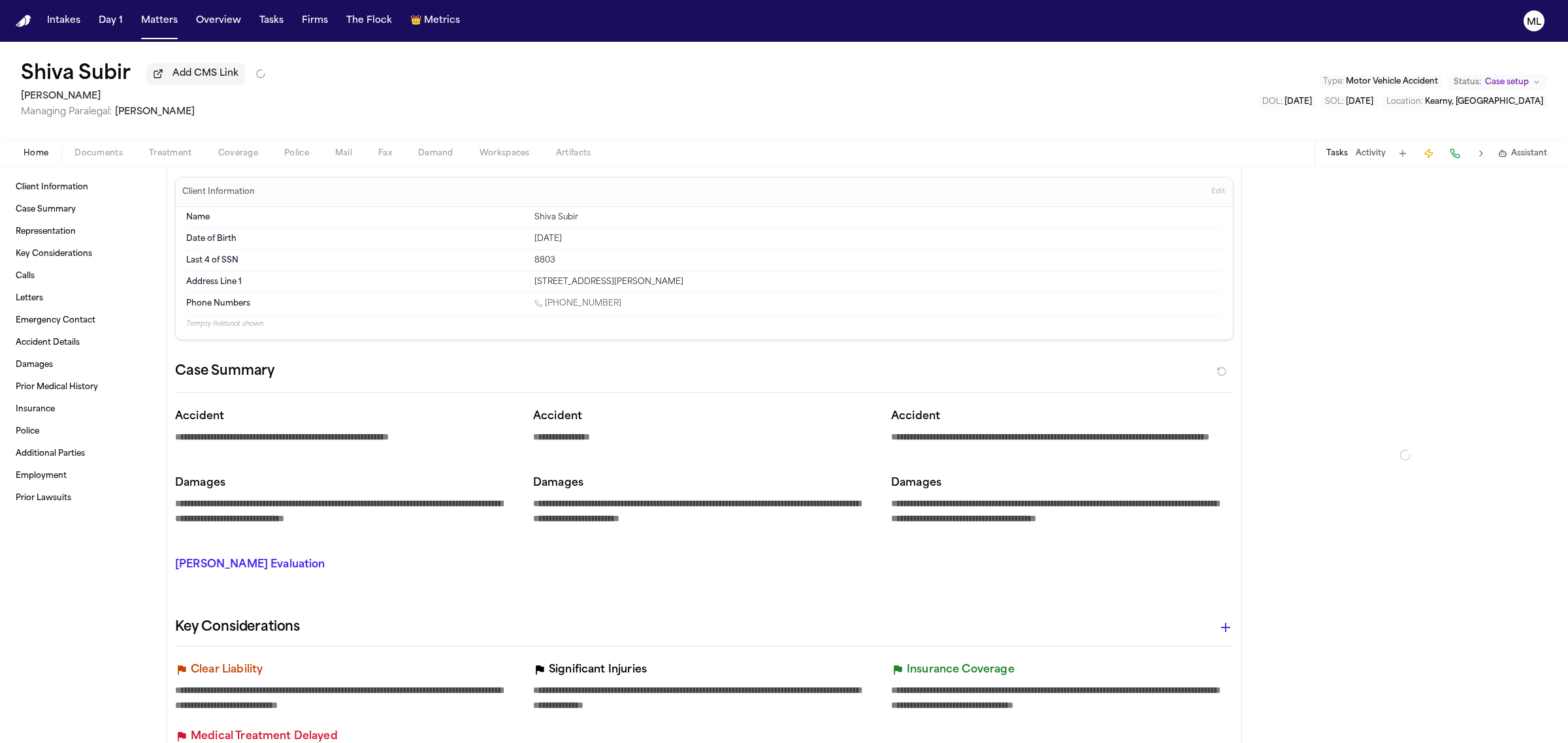
type textarea "*"
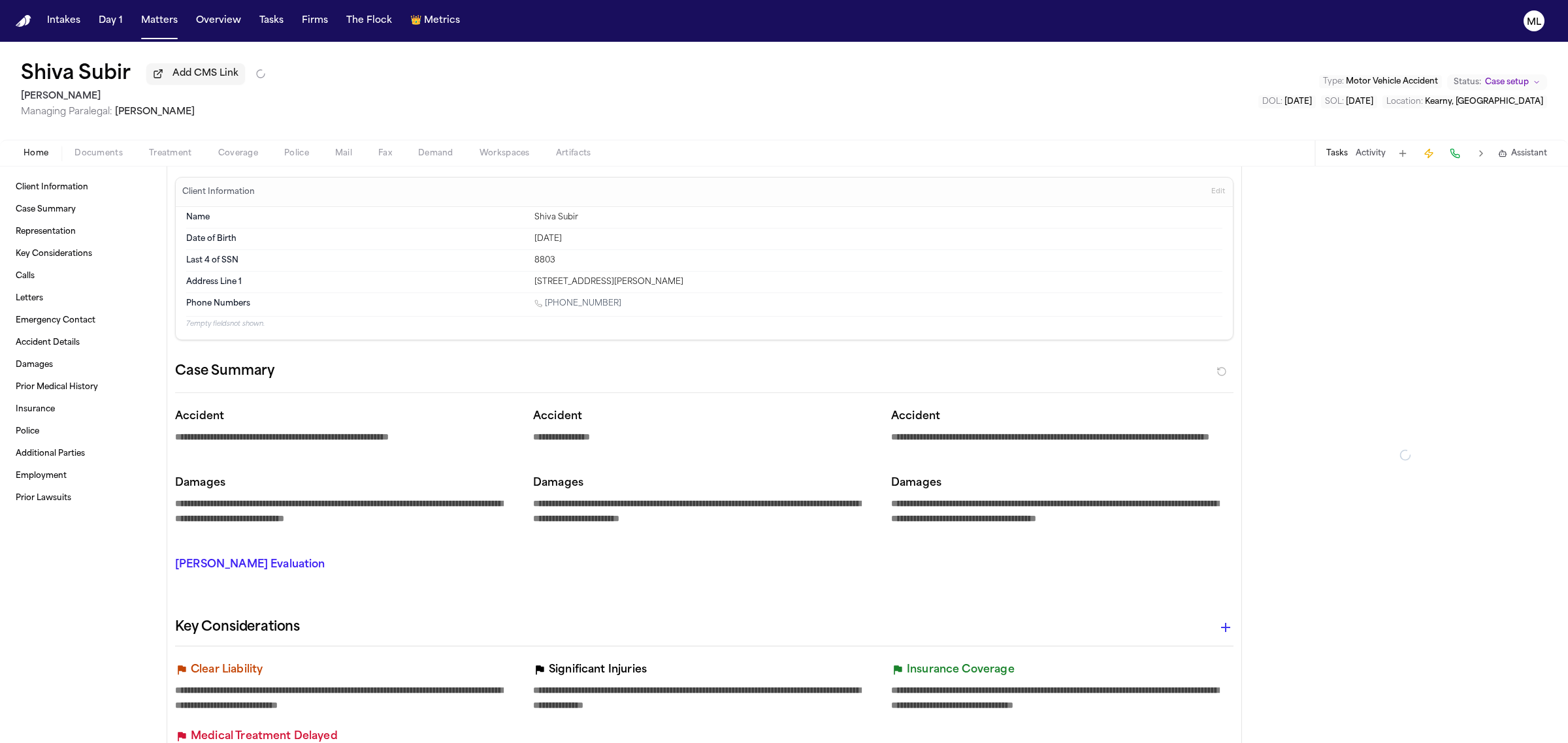
type textarea "*"
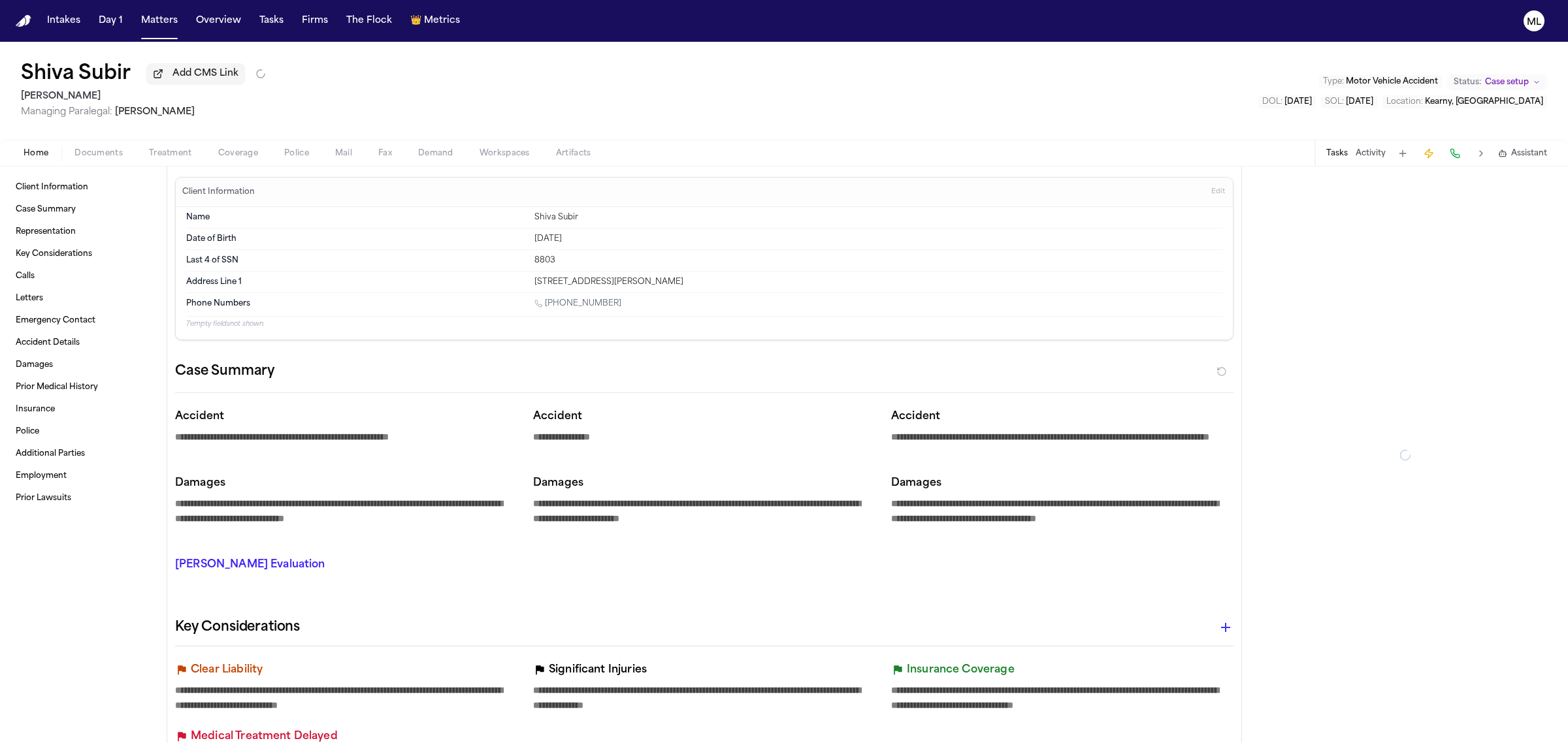
type textarea "*"
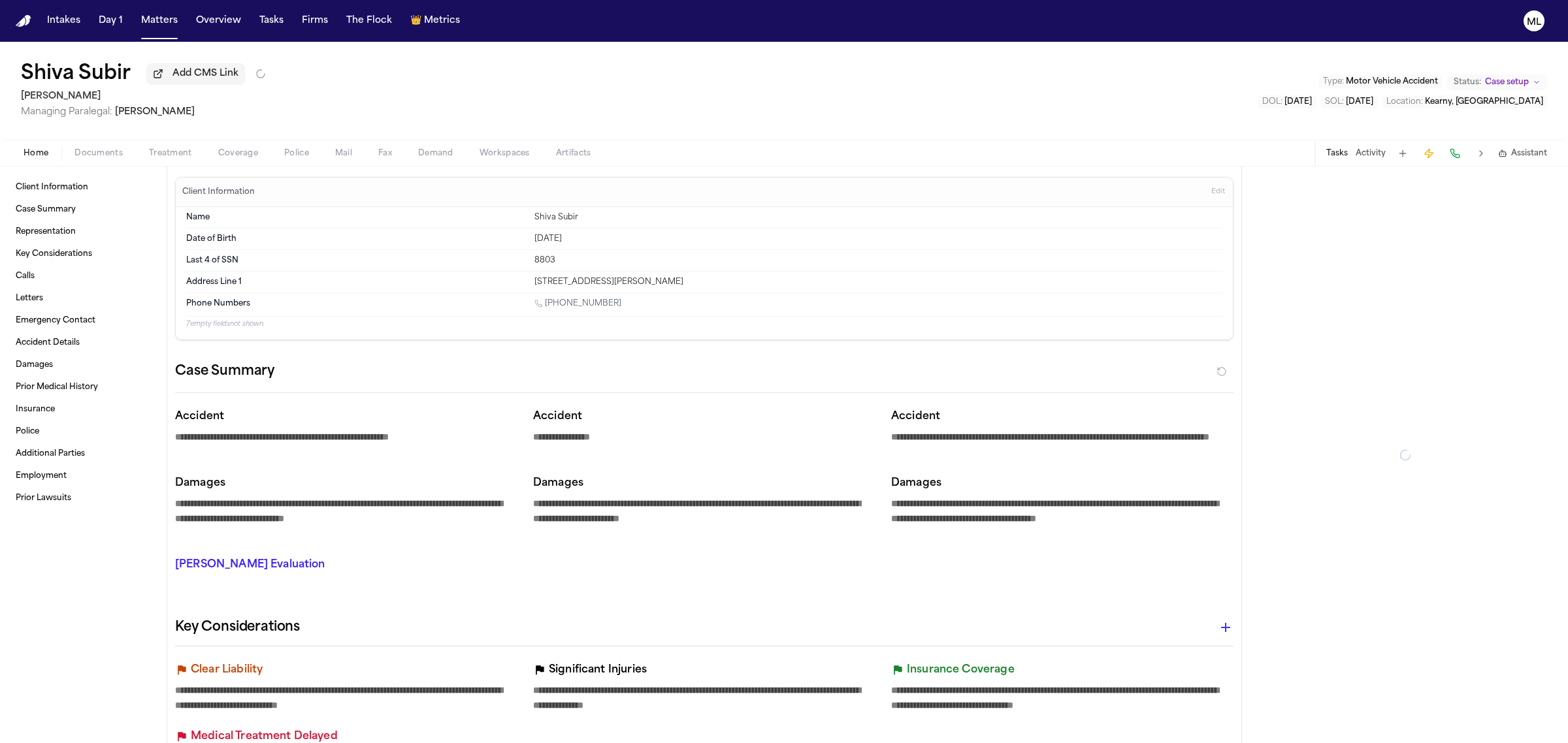
type textarea "*"
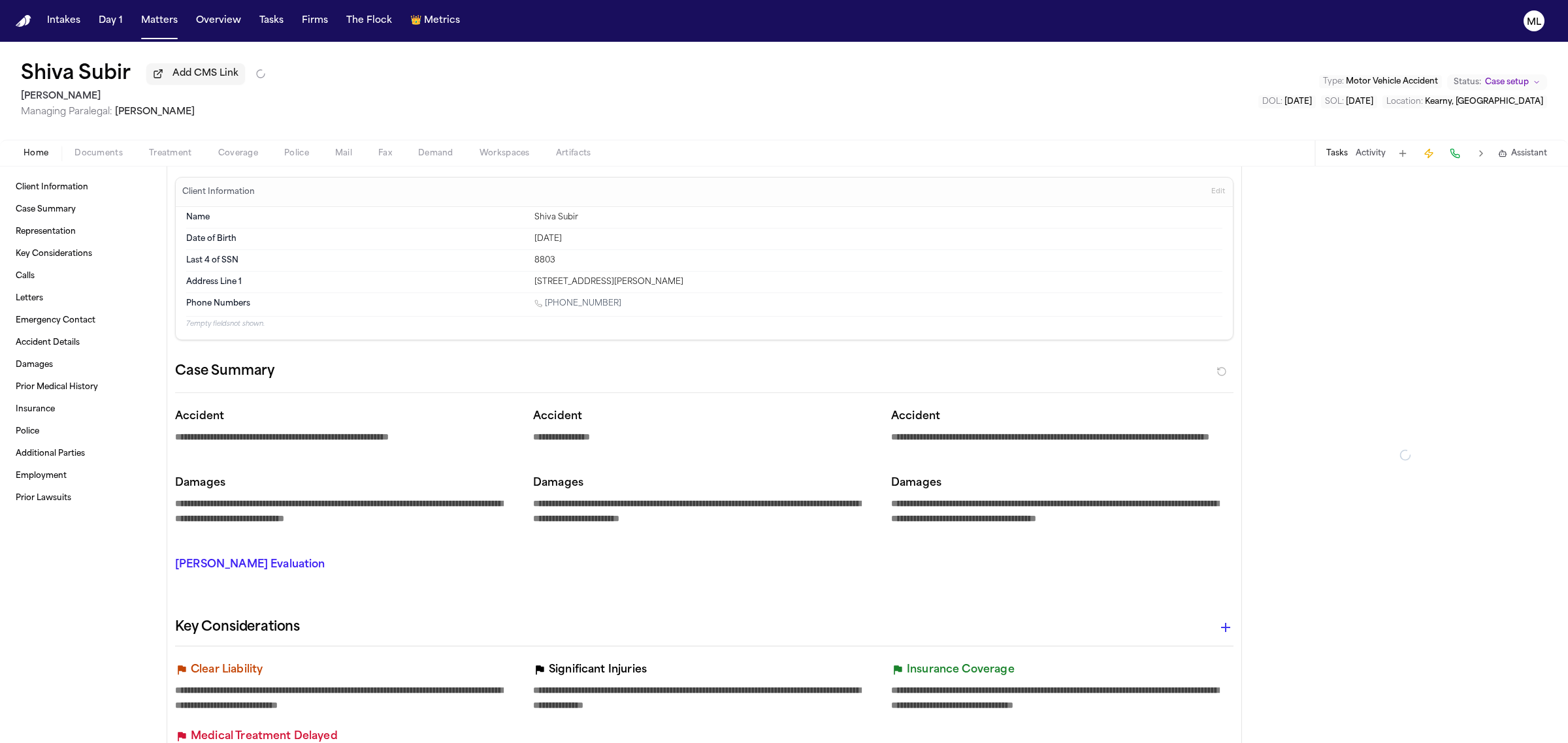
type textarea "*"
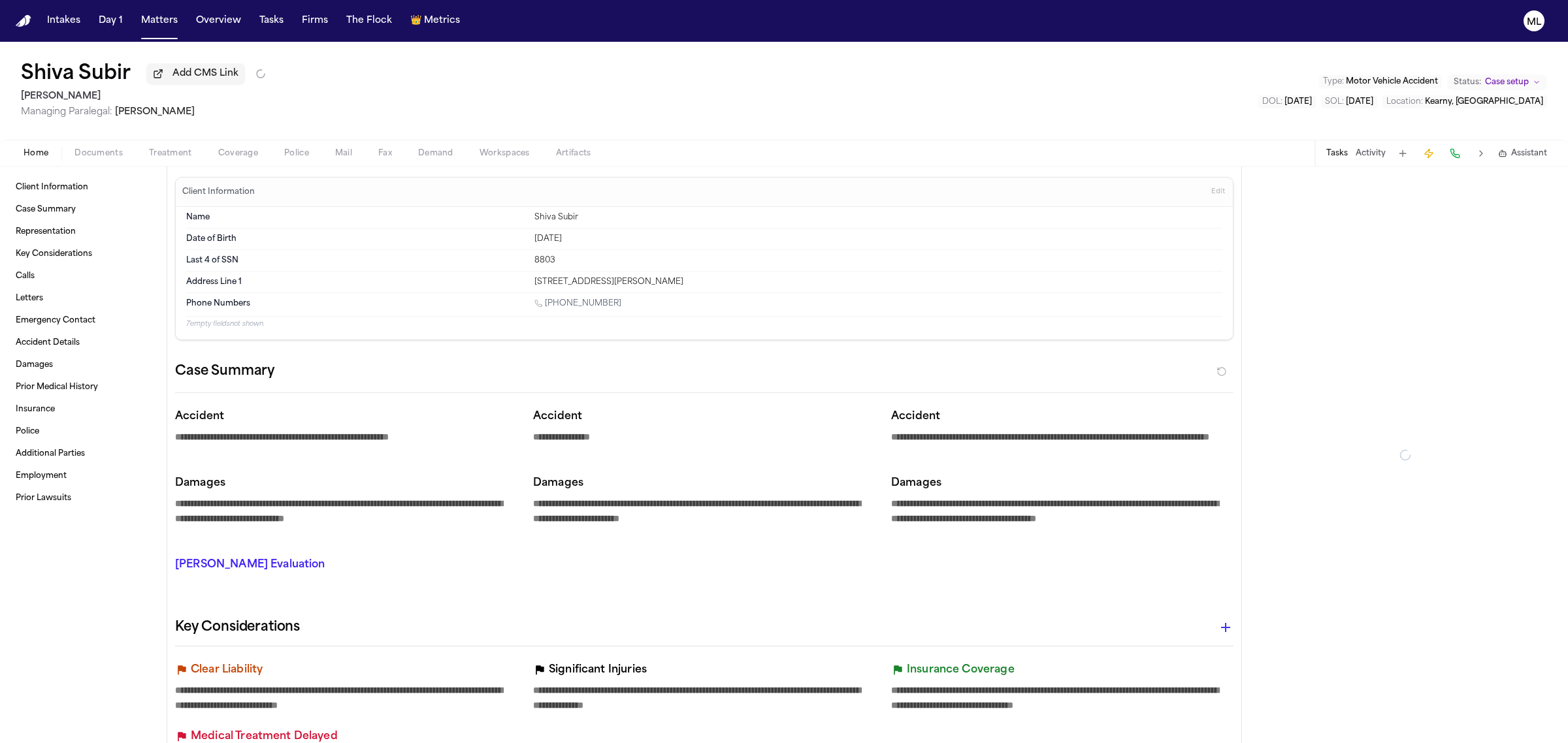
type textarea "*"
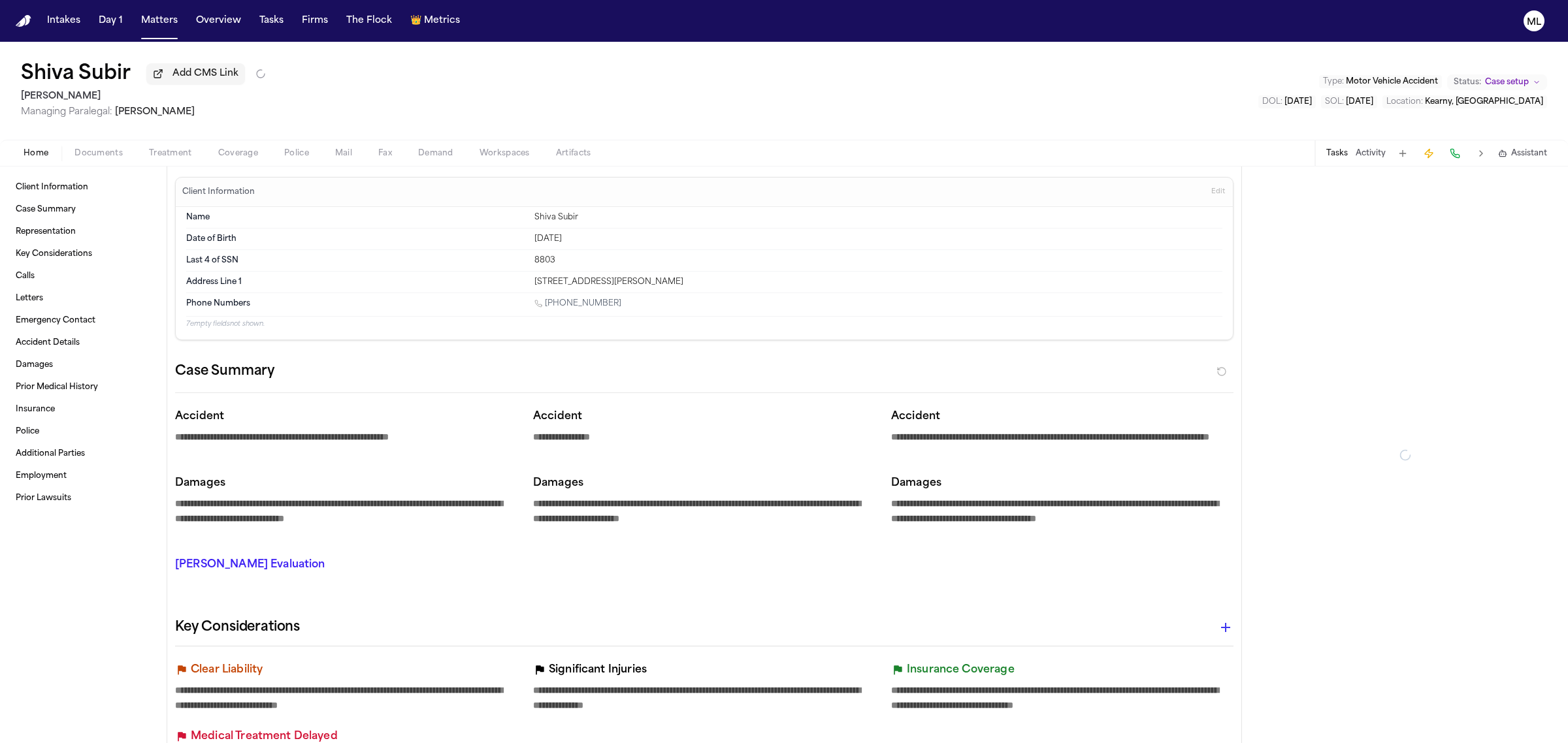
type textarea "*"
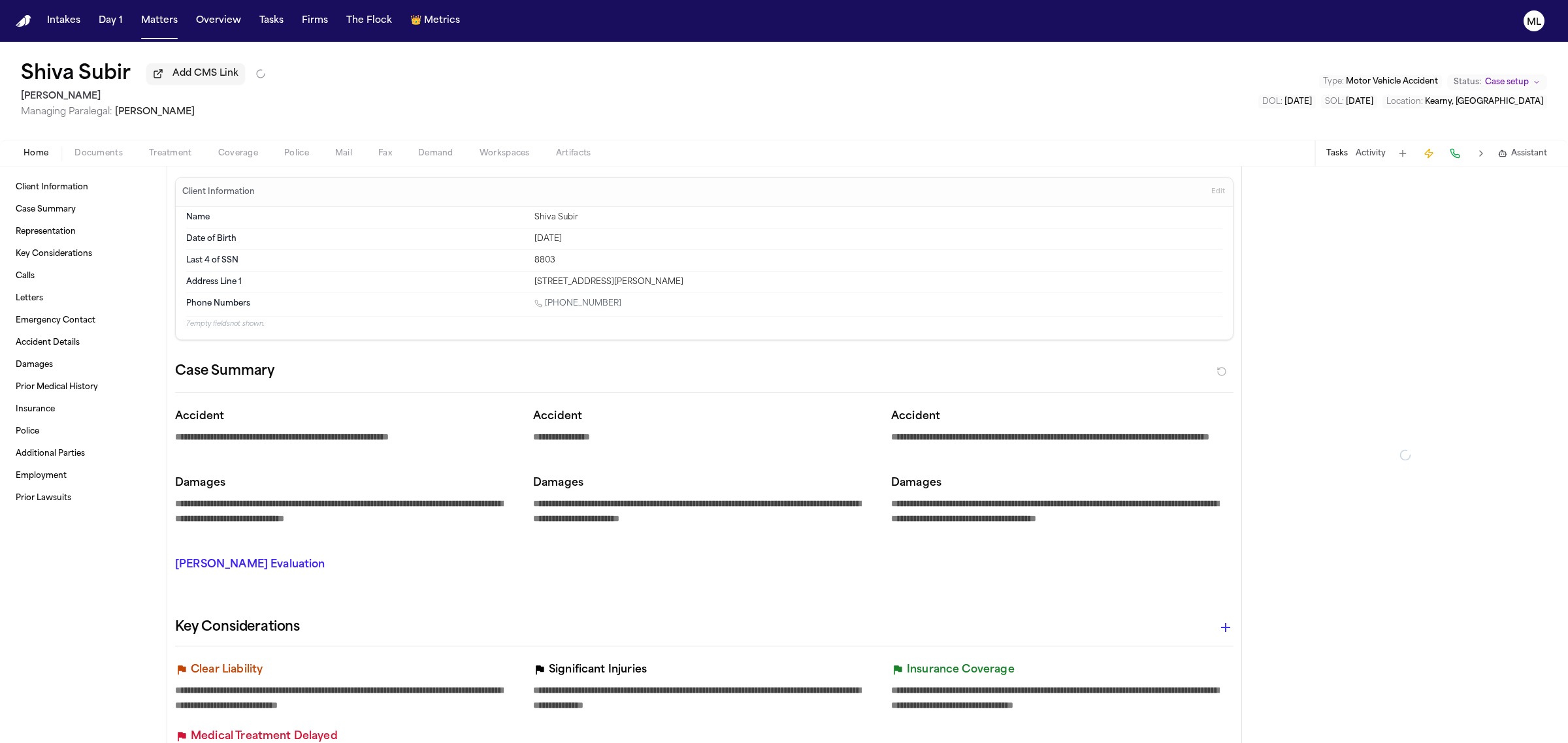
type textarea "*"
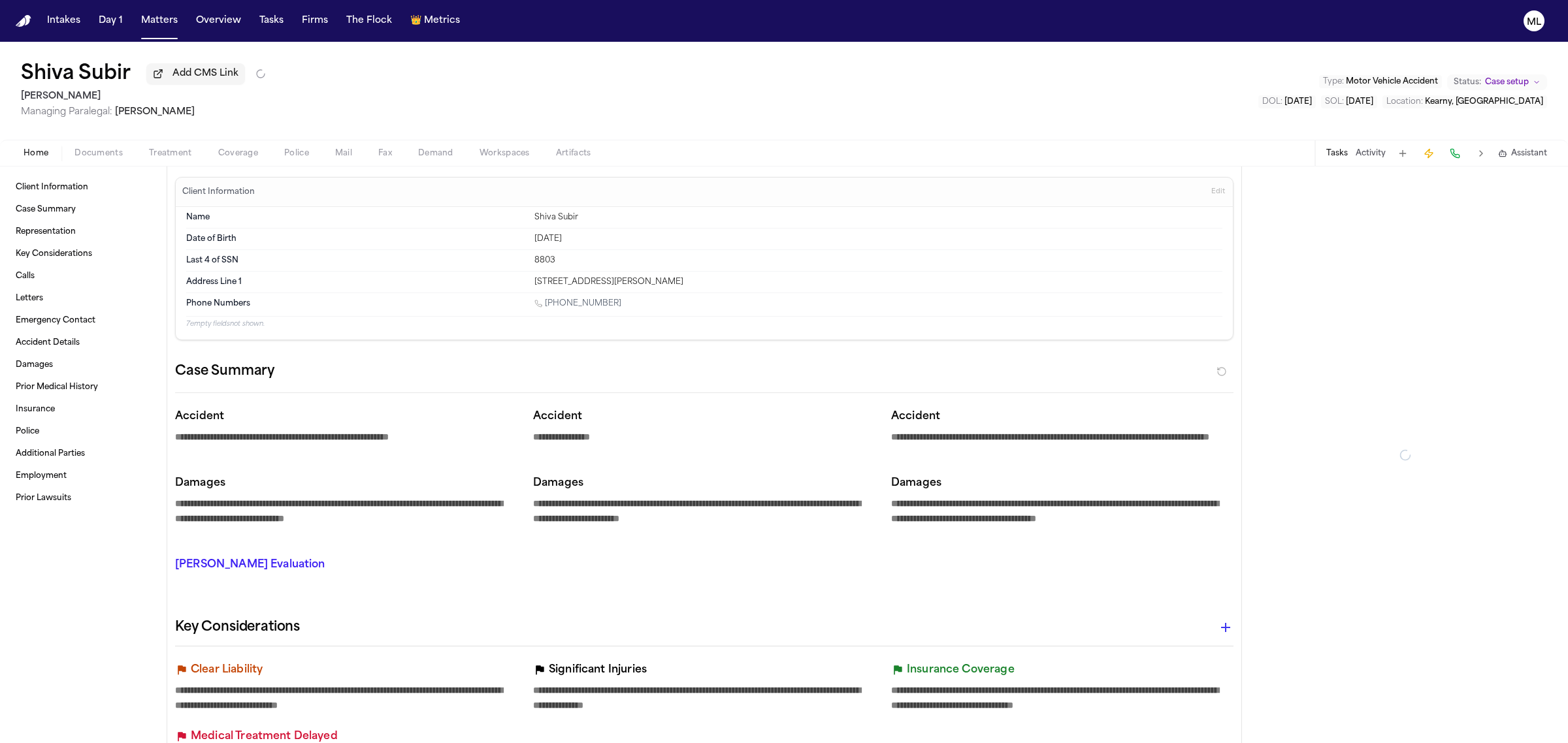
type textarea "*"
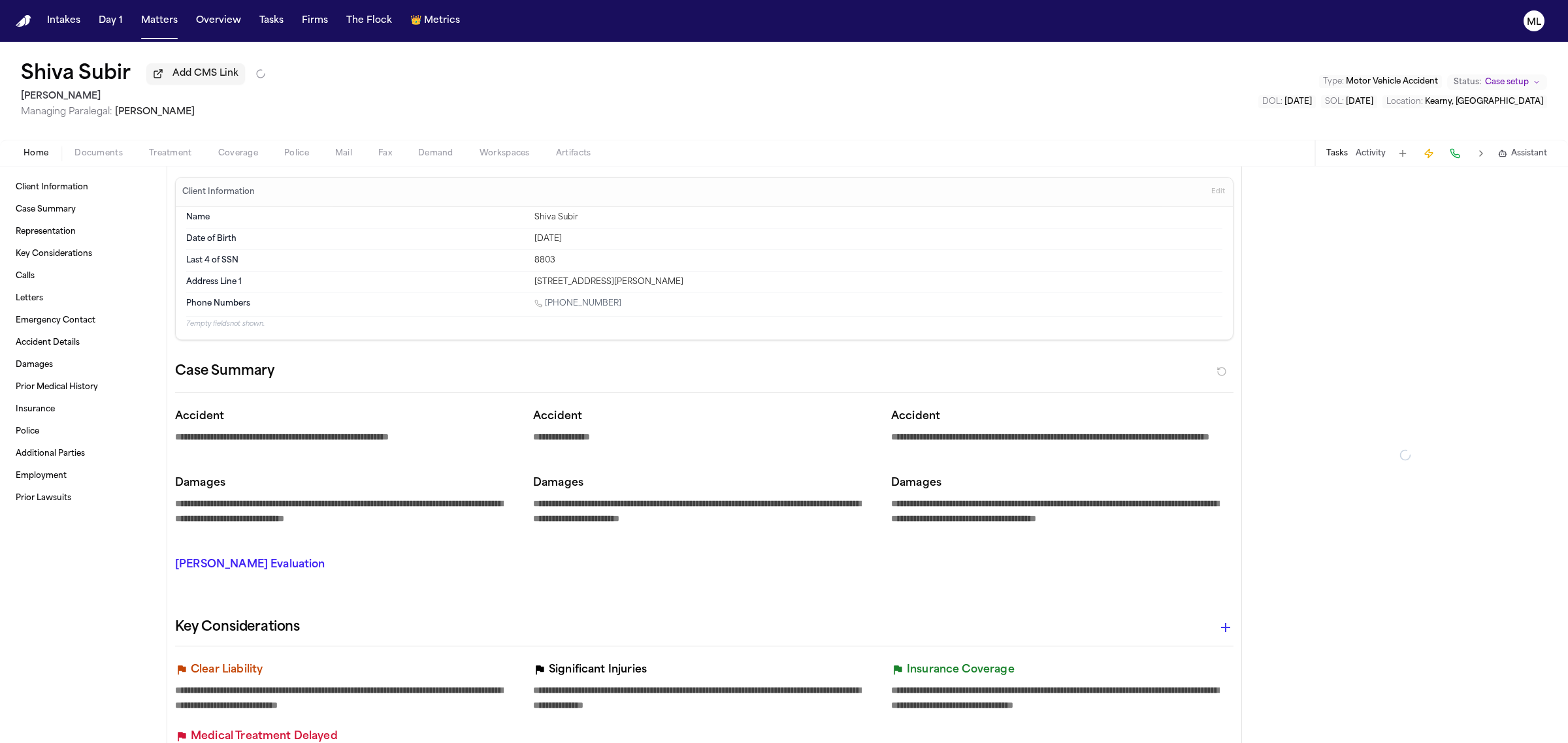
type textarea "*"
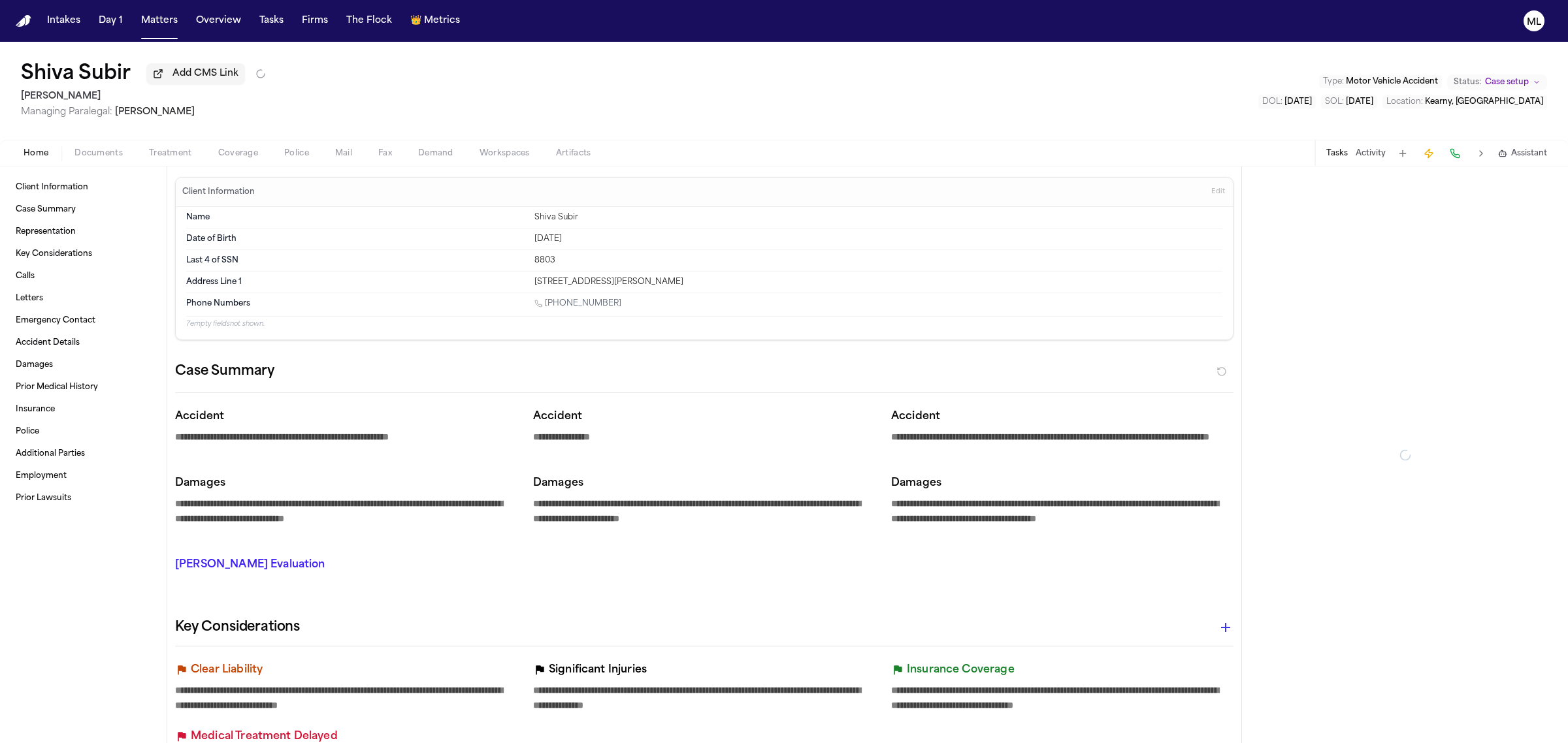
type textarea "*"
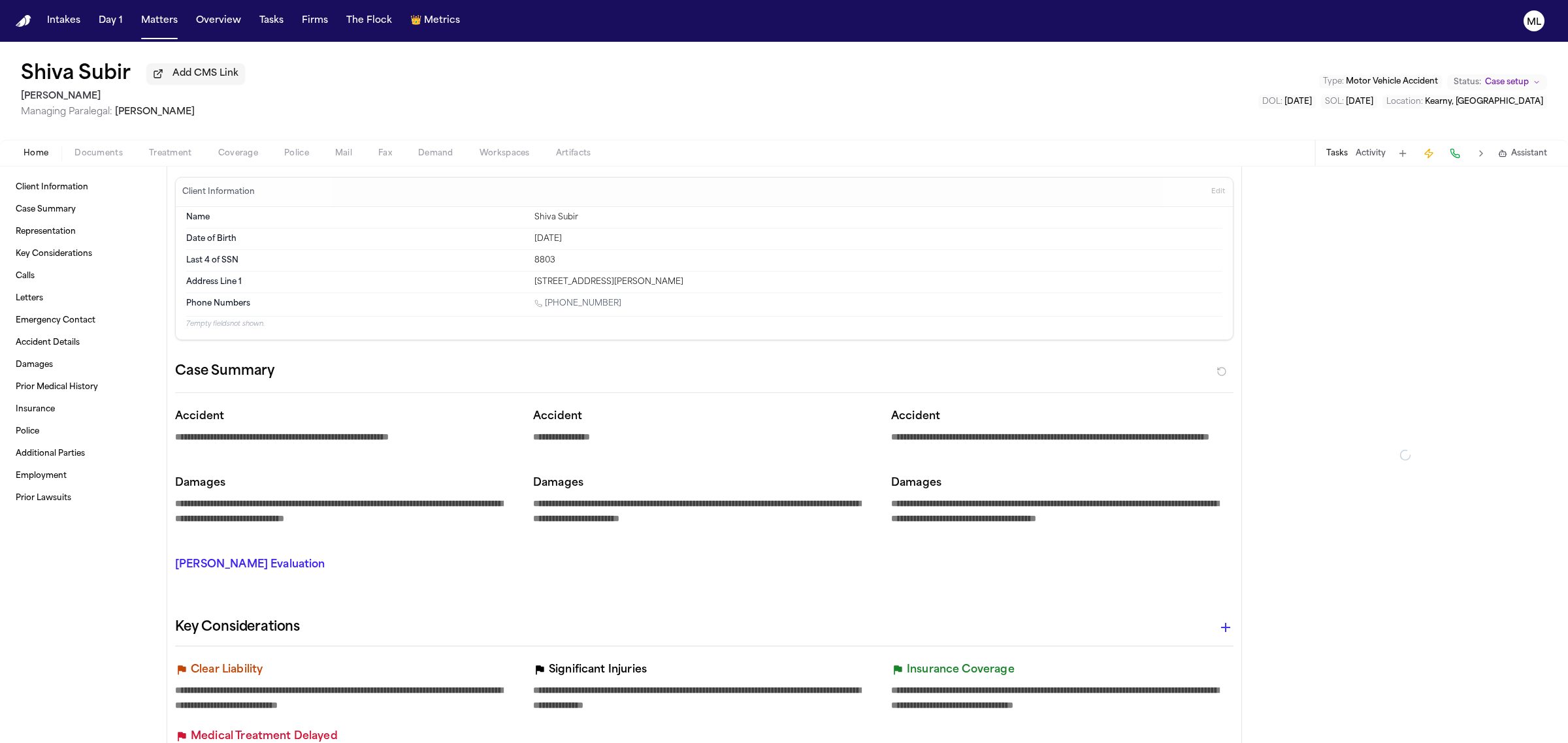
type textarea "*"
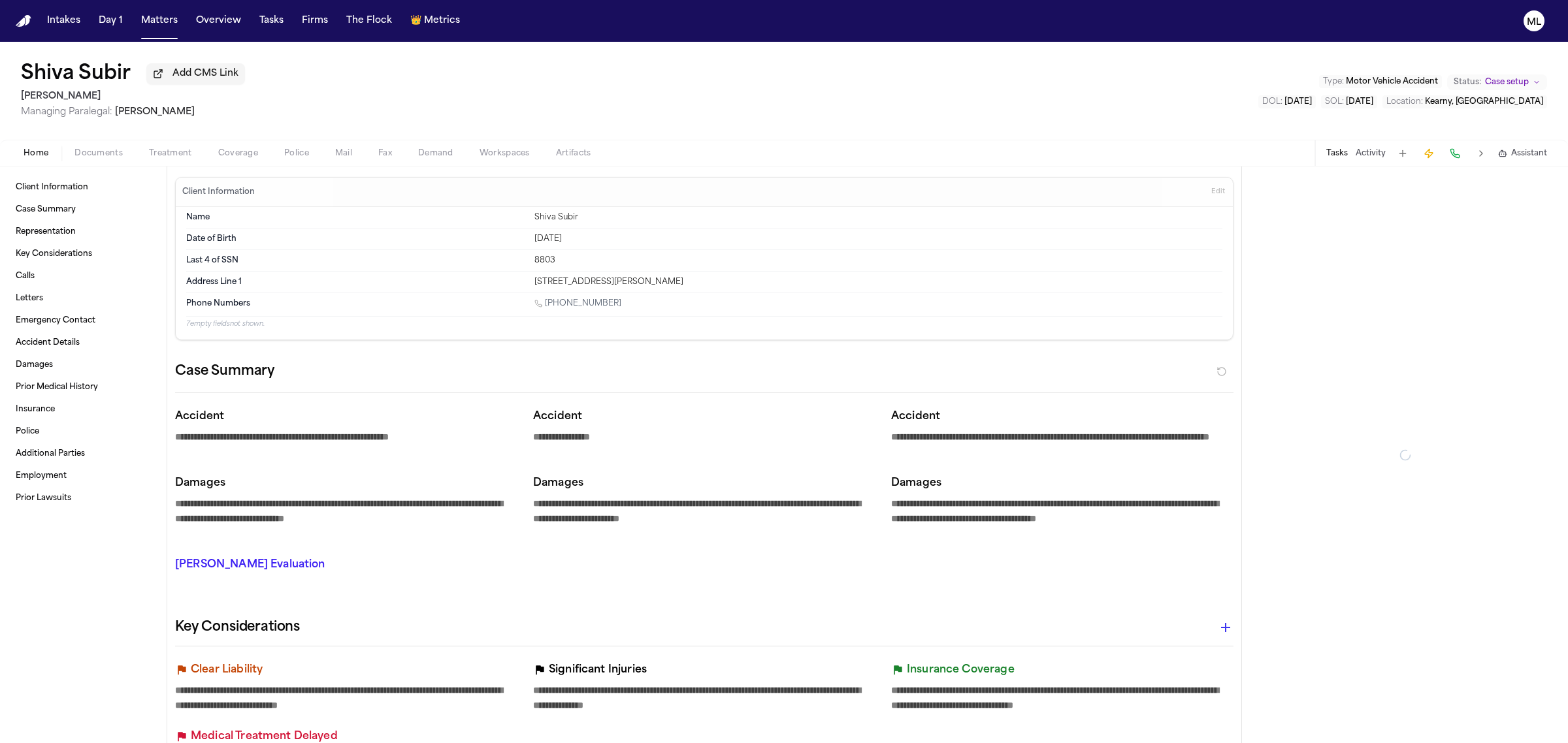
type textarea "*"
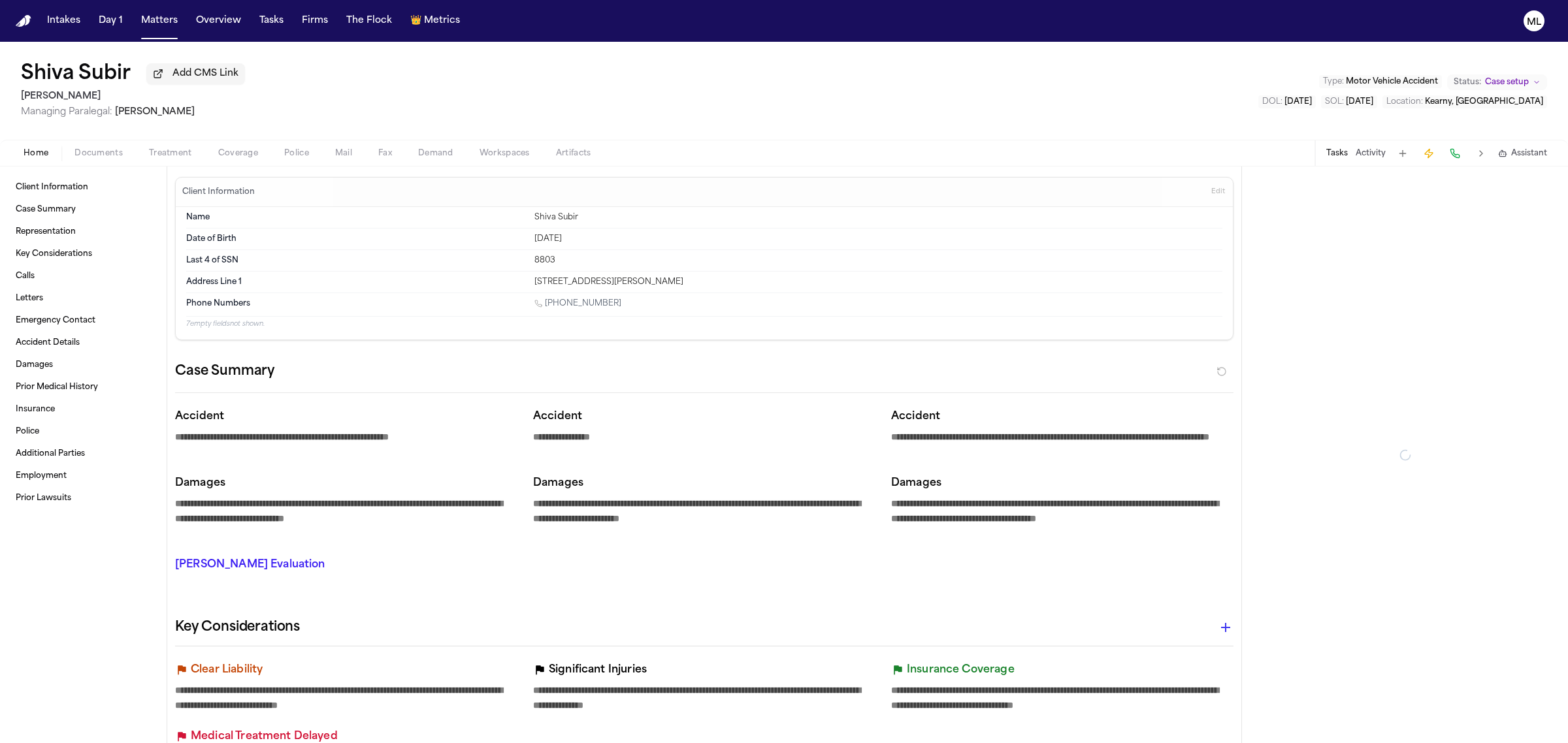
type textarea "*"
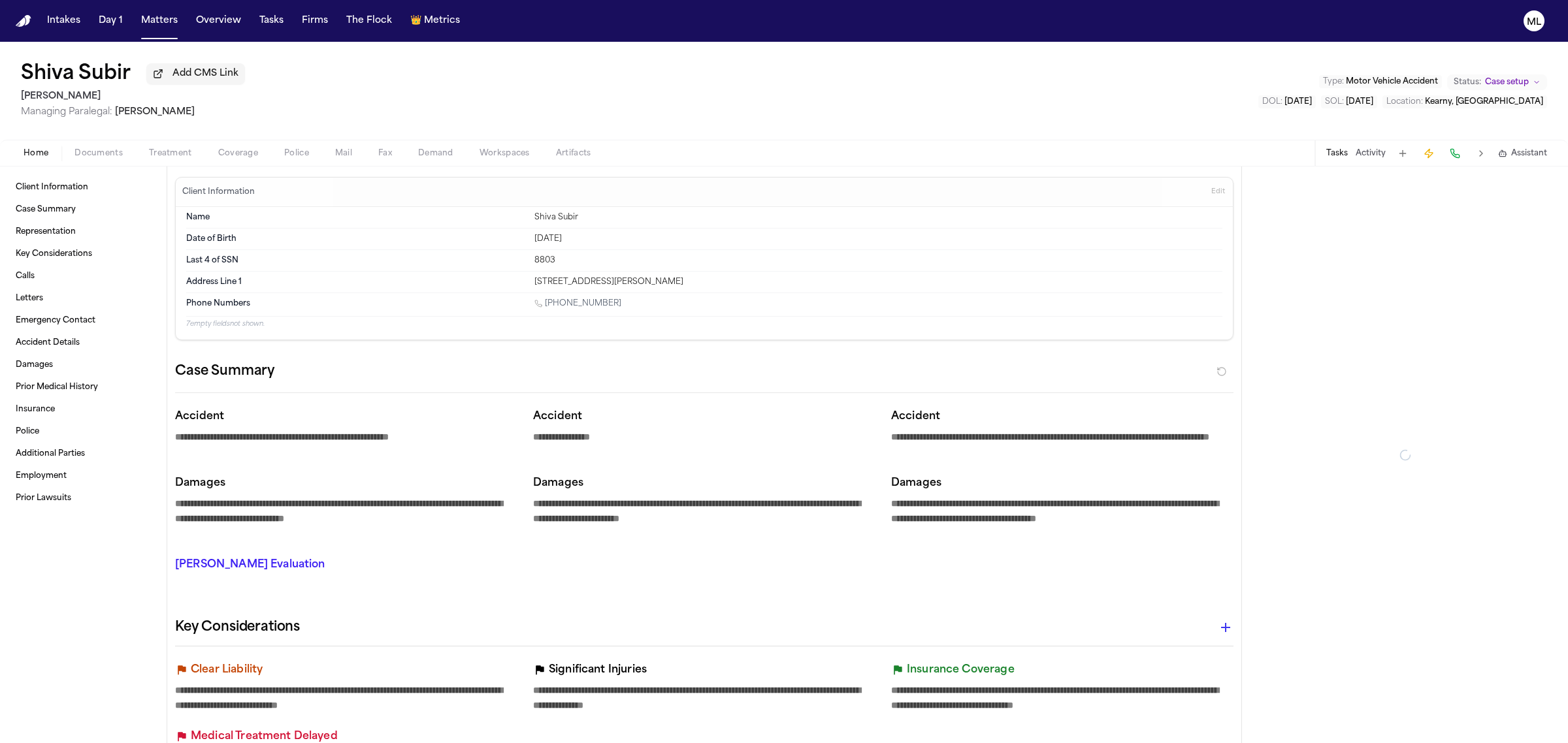
type textarea "*"
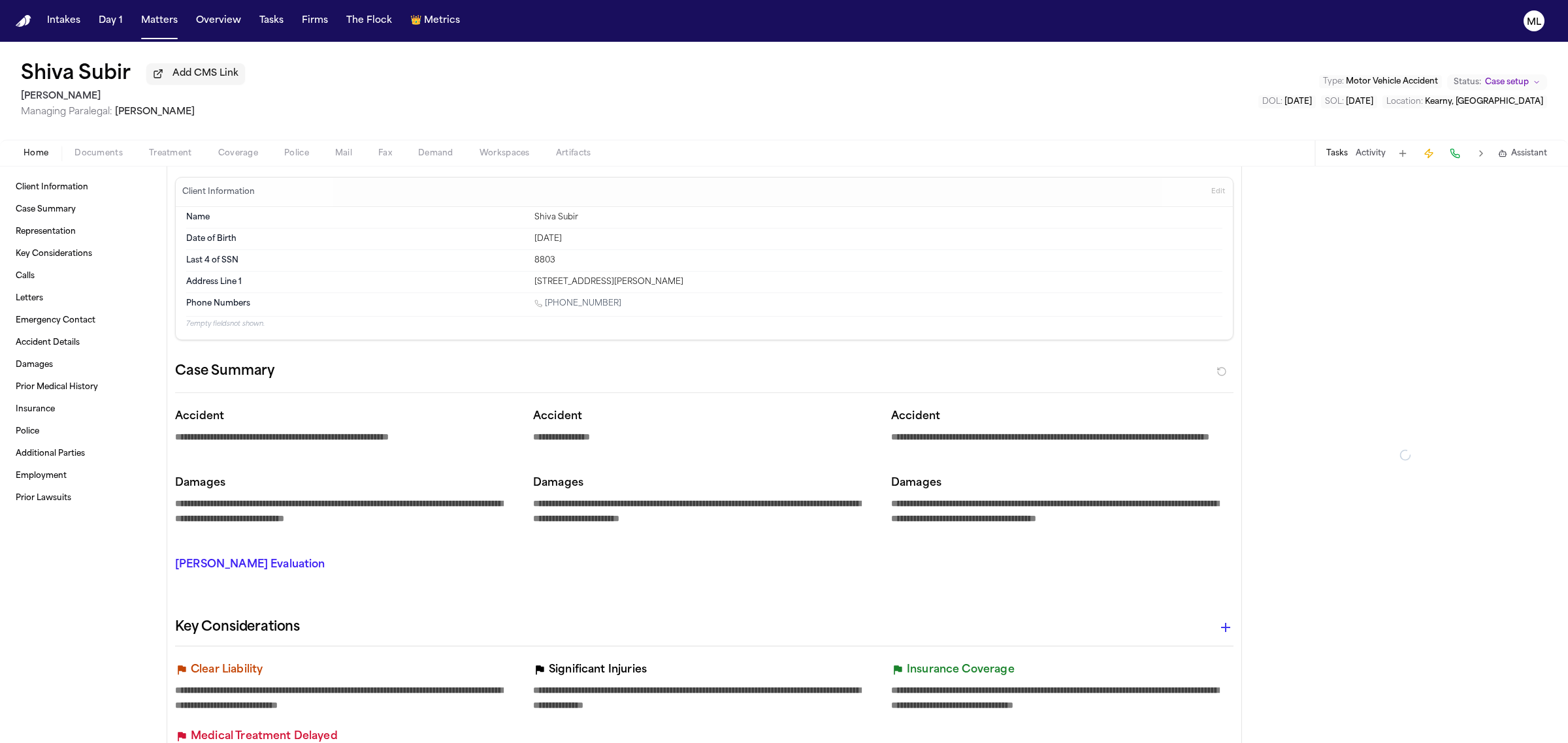
type textarea "*"
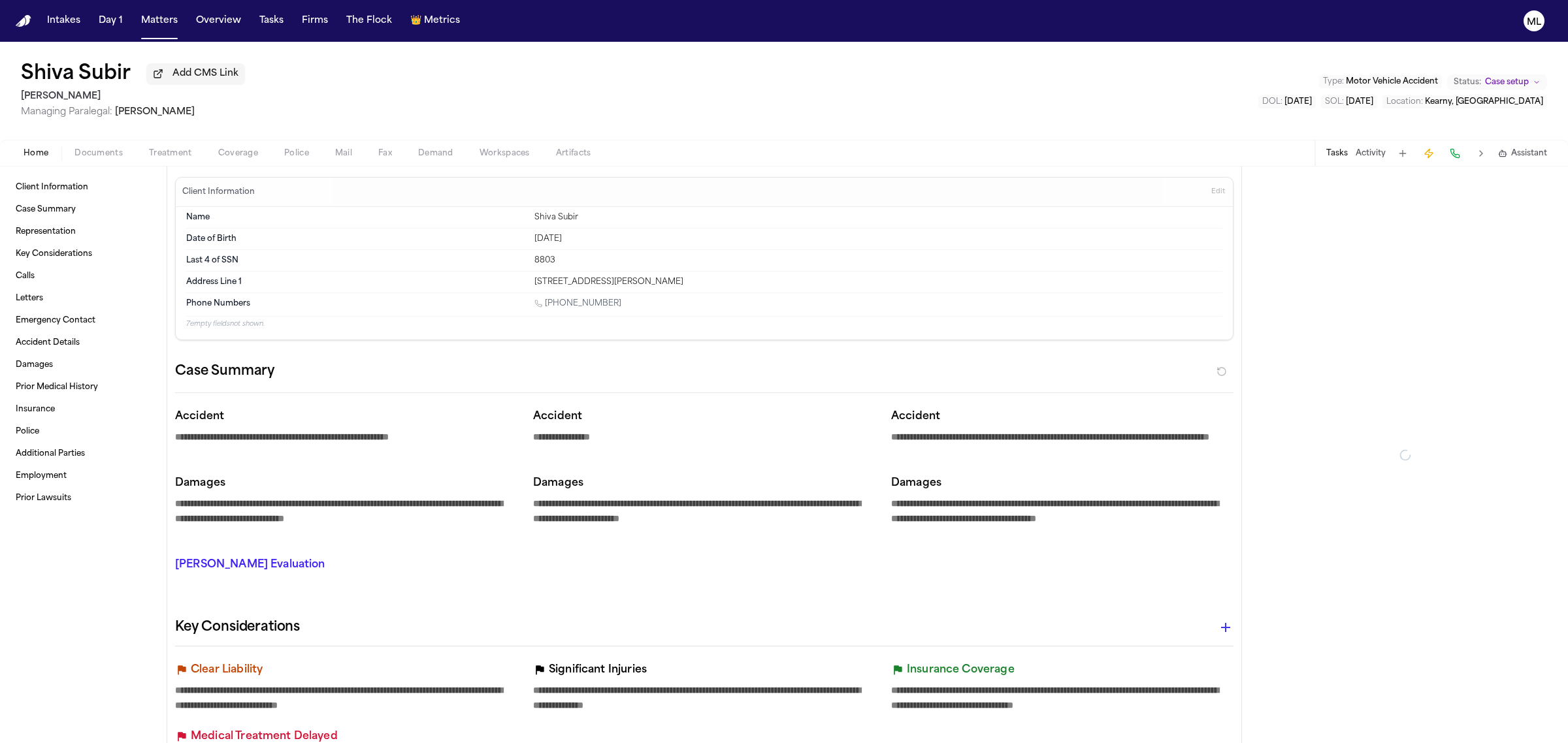
type textarea "*"
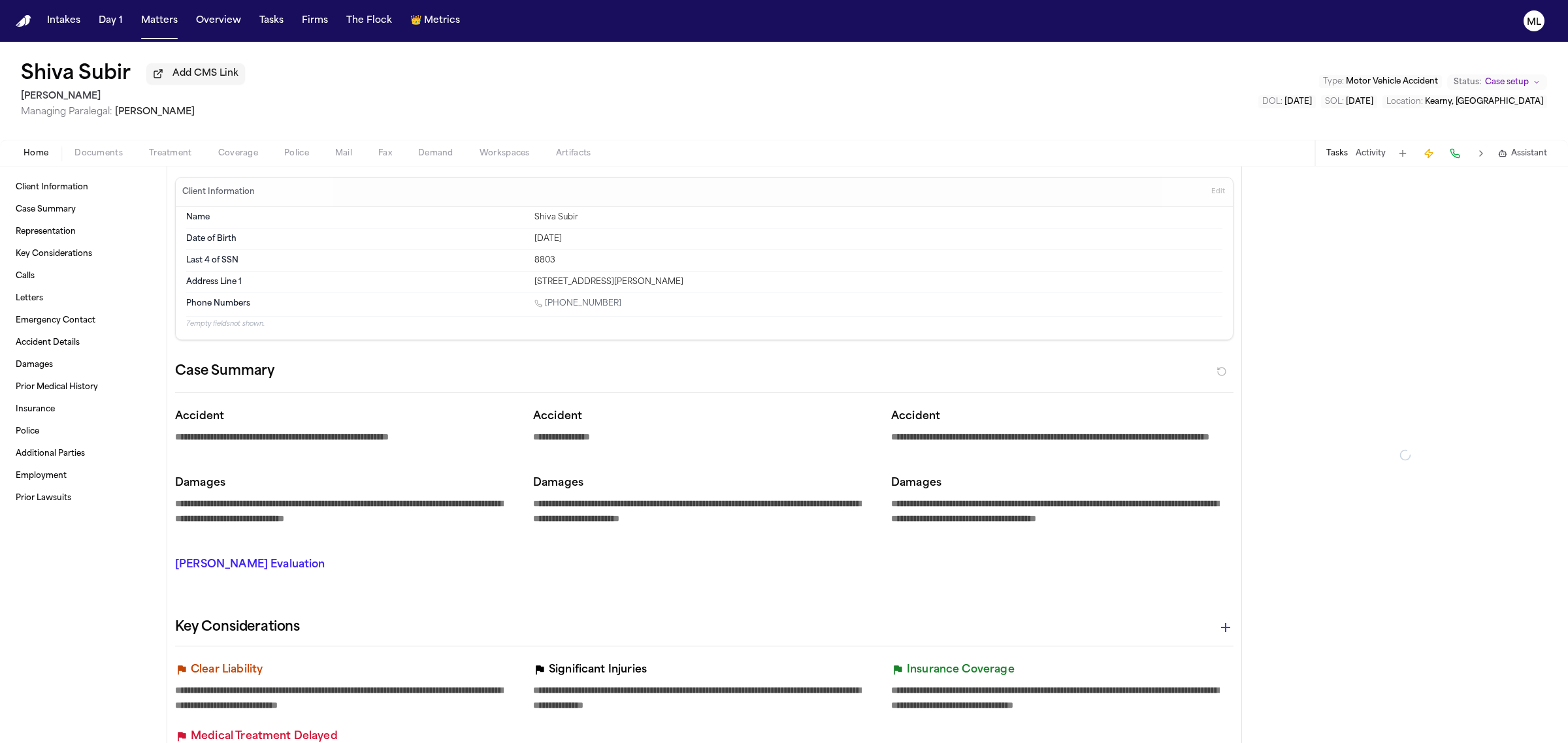
type textarea "*"
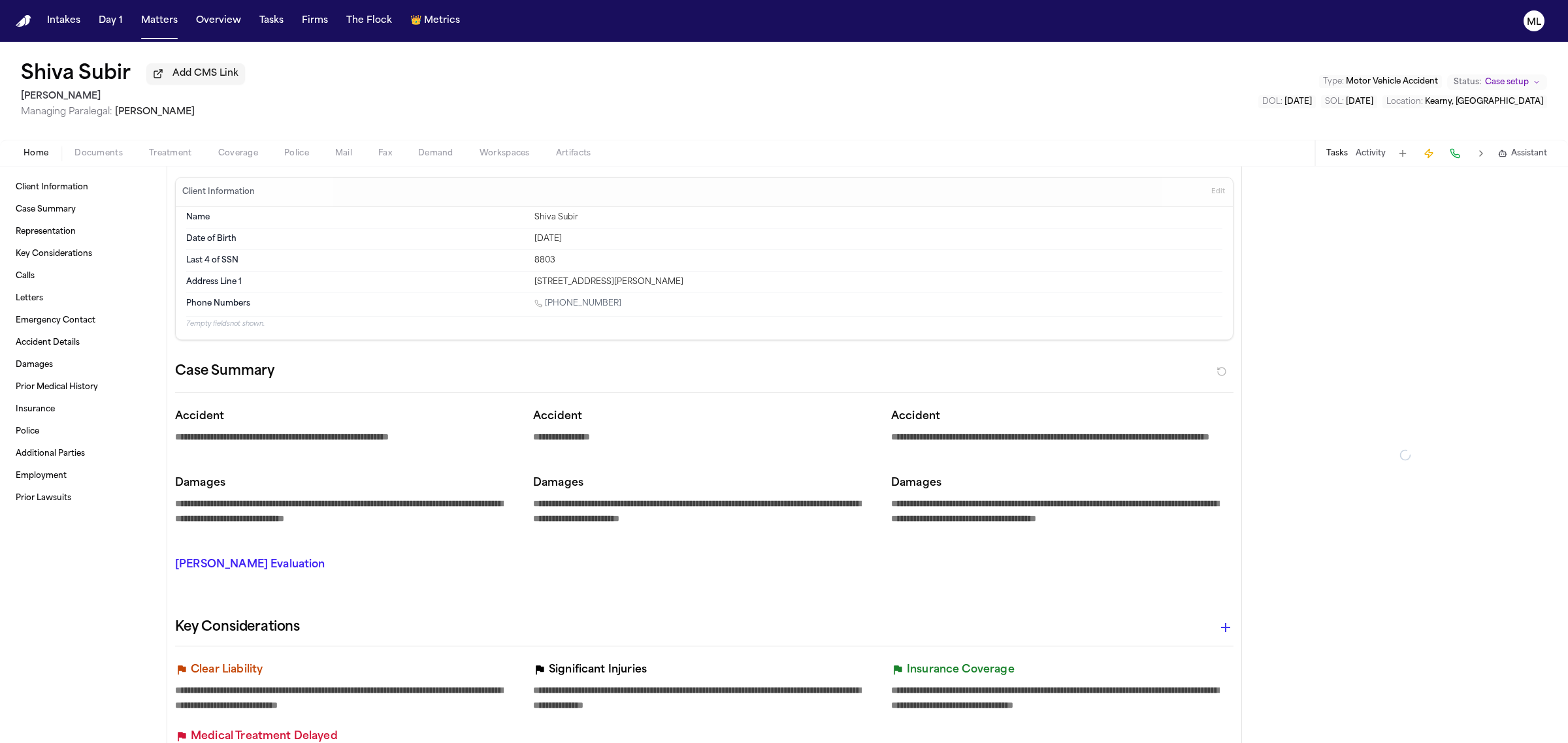
type textarea "*"
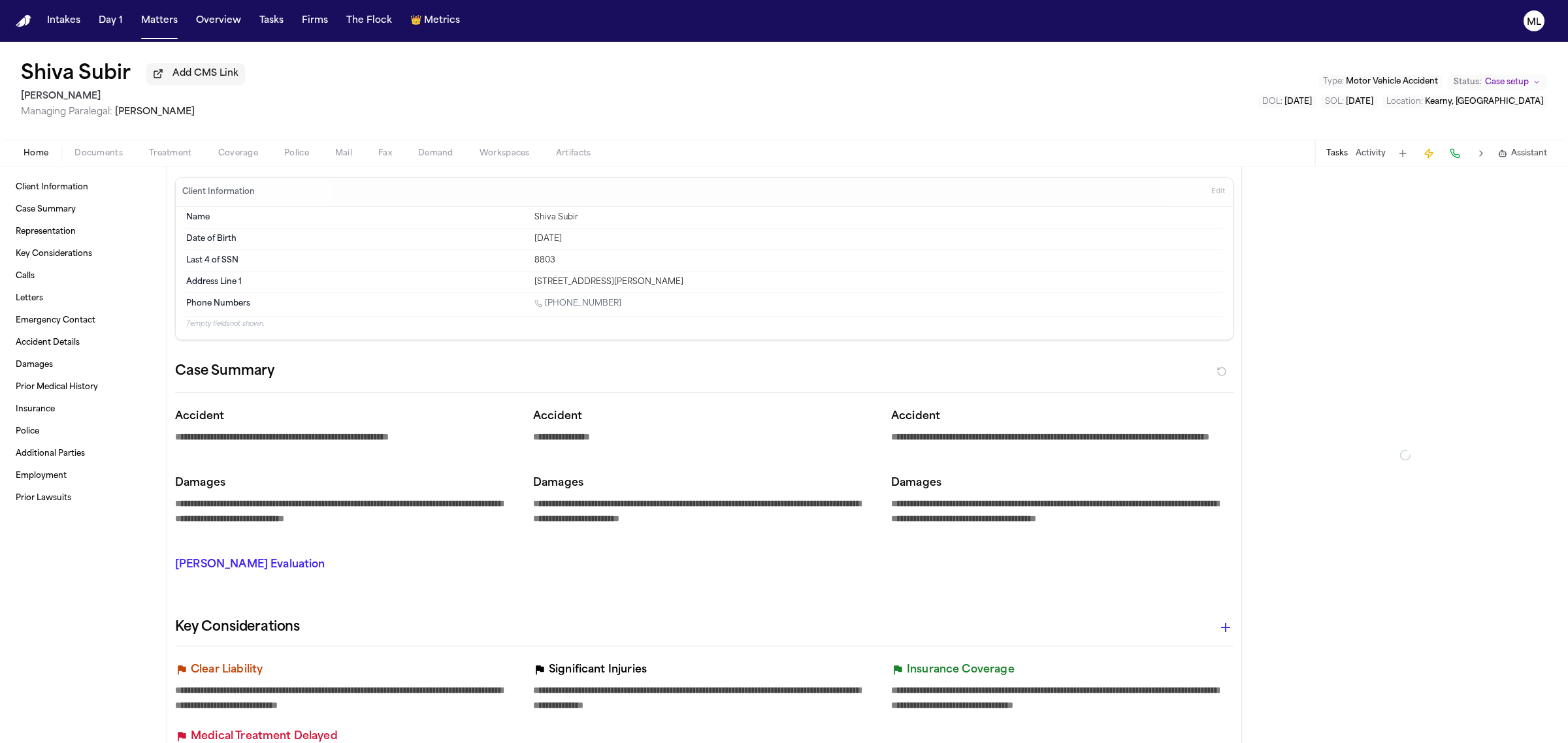
type textarea "*"
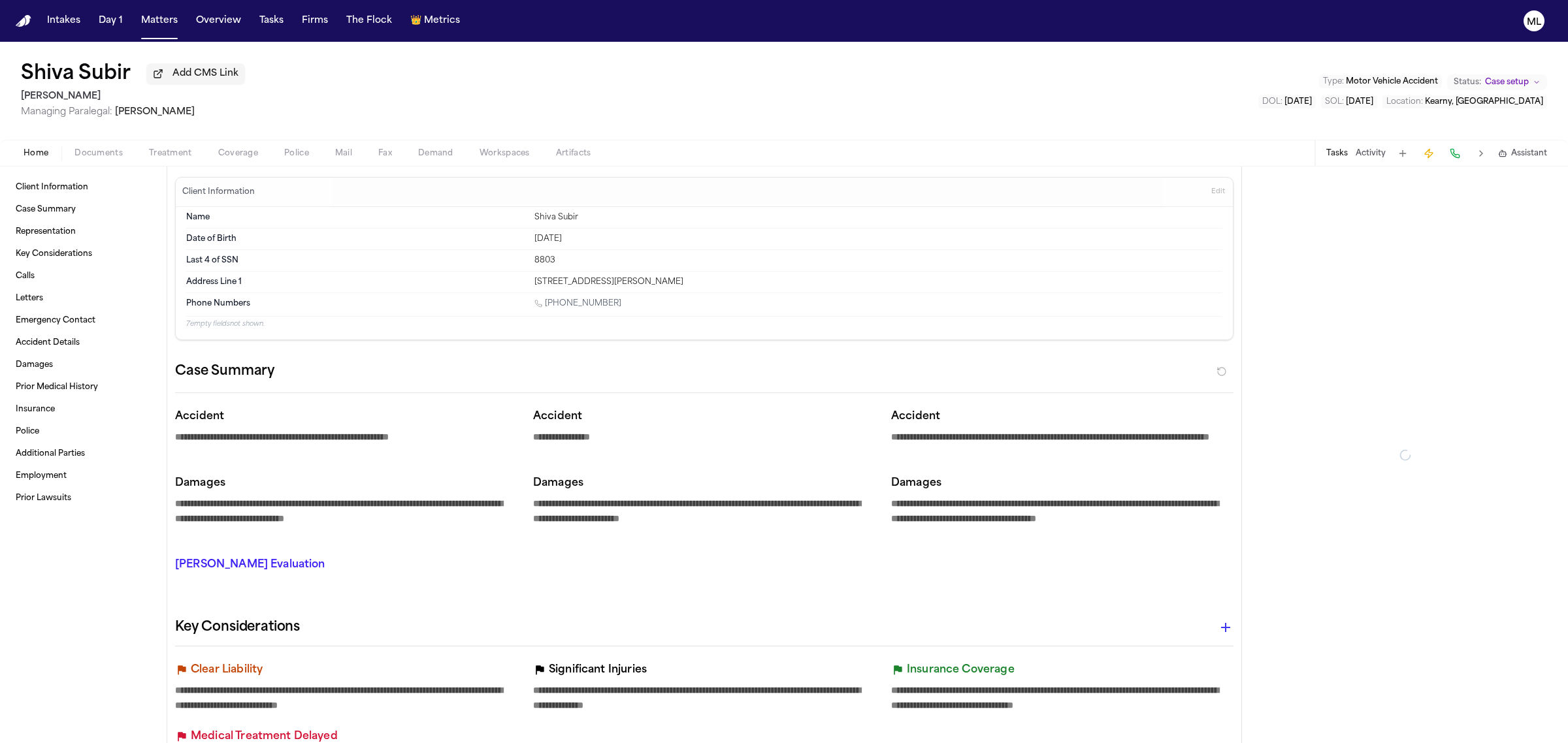
type textarea "*"
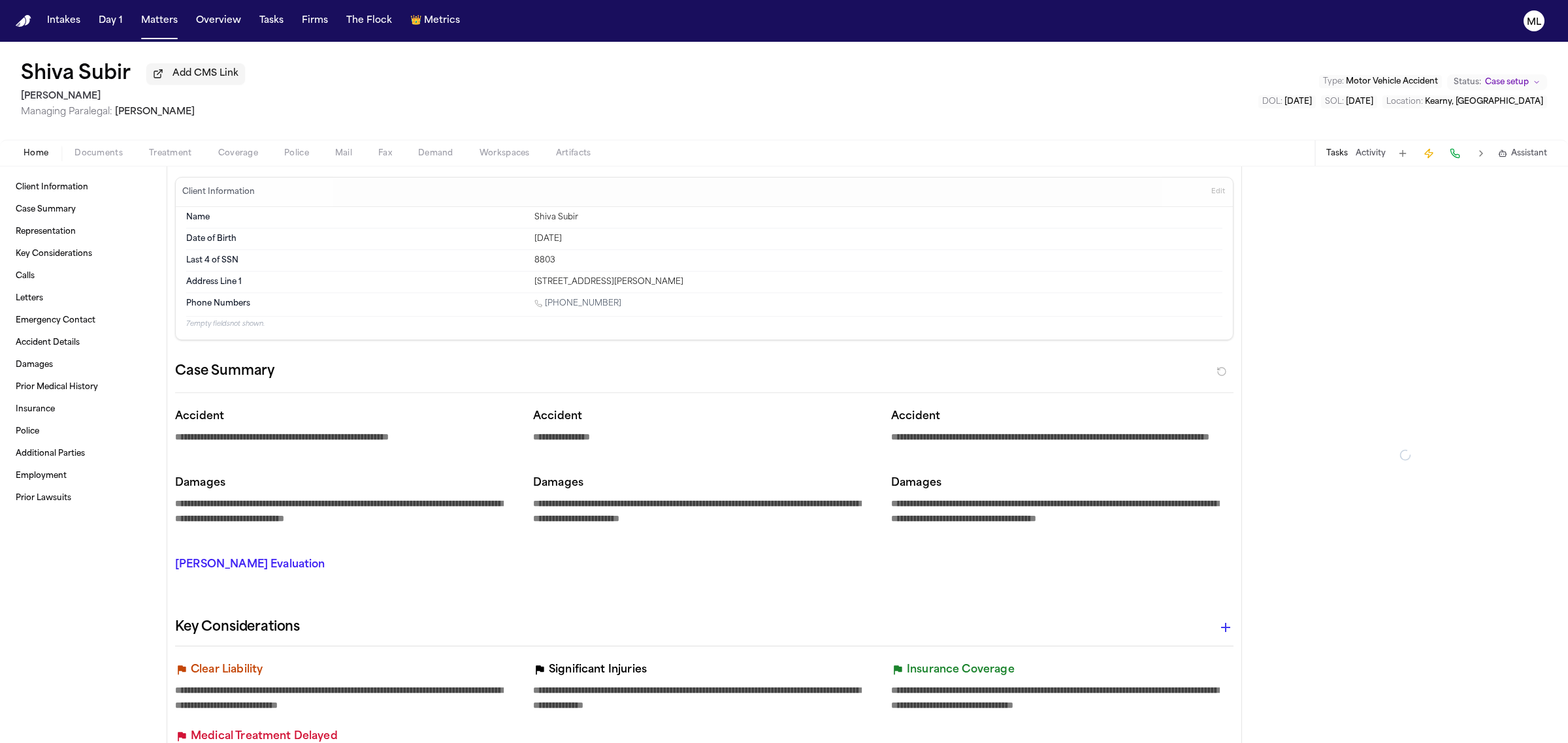
type textarea "*"
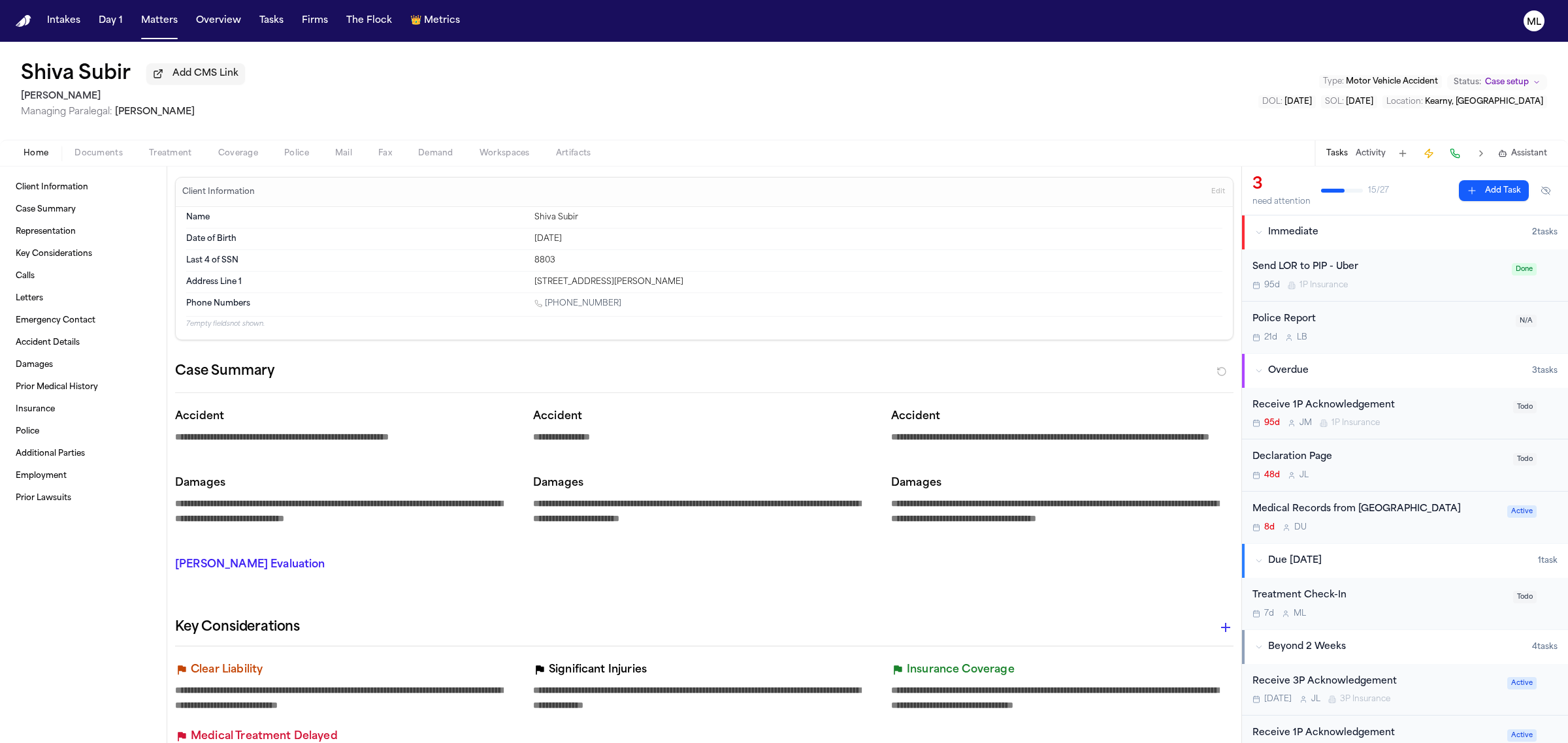
click at [113, 150] on span "Documents" at bounding box center [98, 153] width 48 height 11
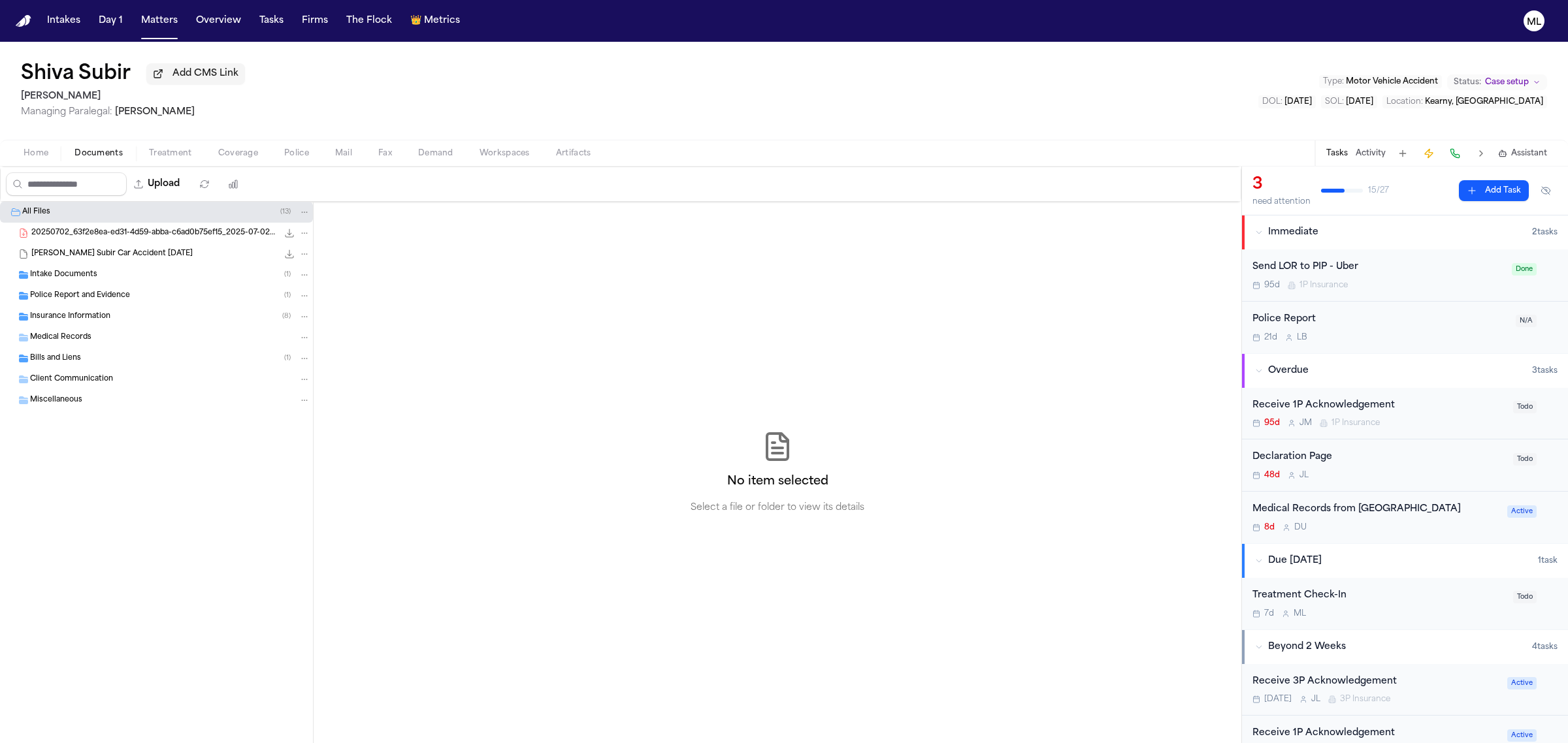
click at [131, 311] on div "Insurance Information ( 8 )" at bounding box center [170, 316] width 280 height 12
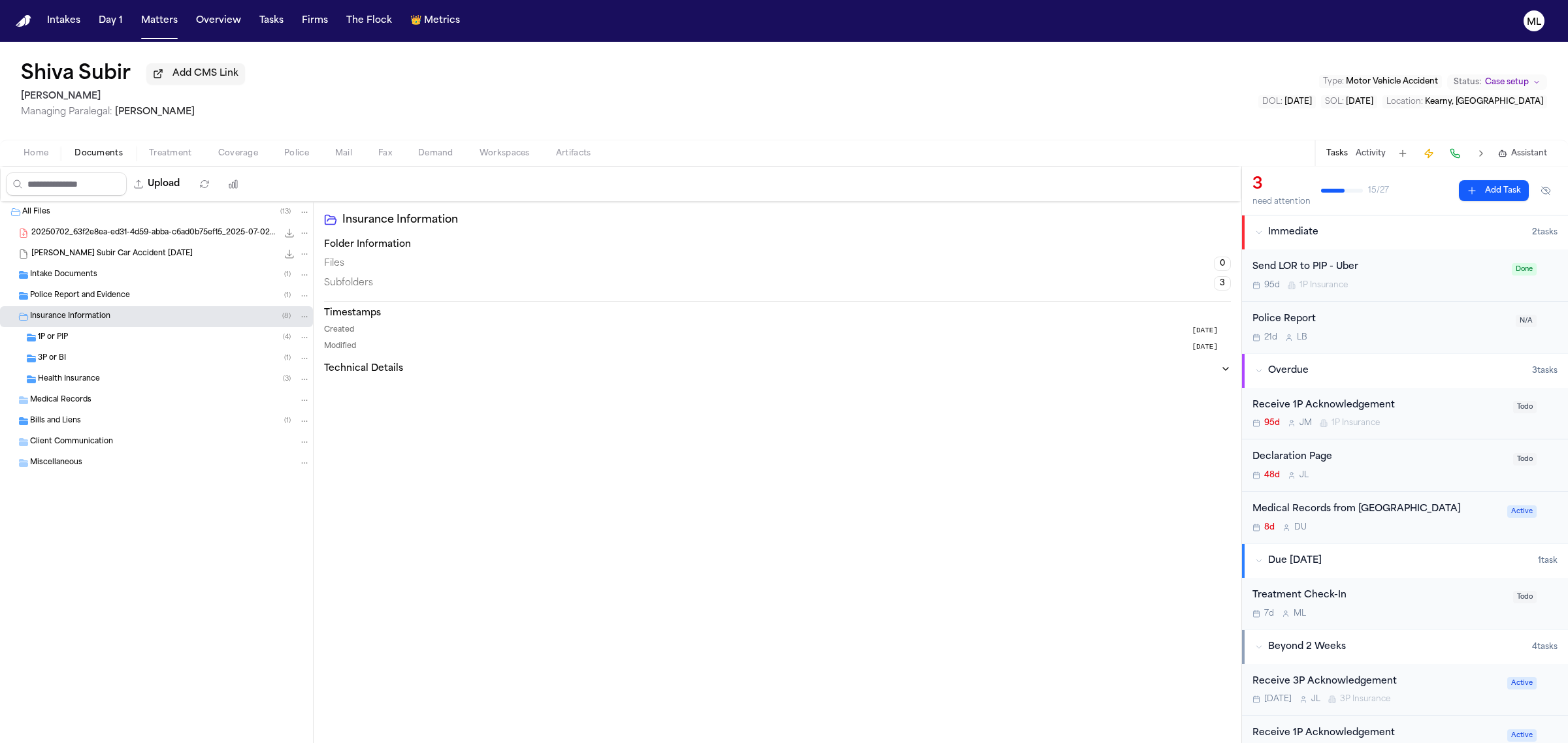
click at [110, 361] on div "3P or BI ( 1 )" at bounding box center [173, 358] width 272 height 12
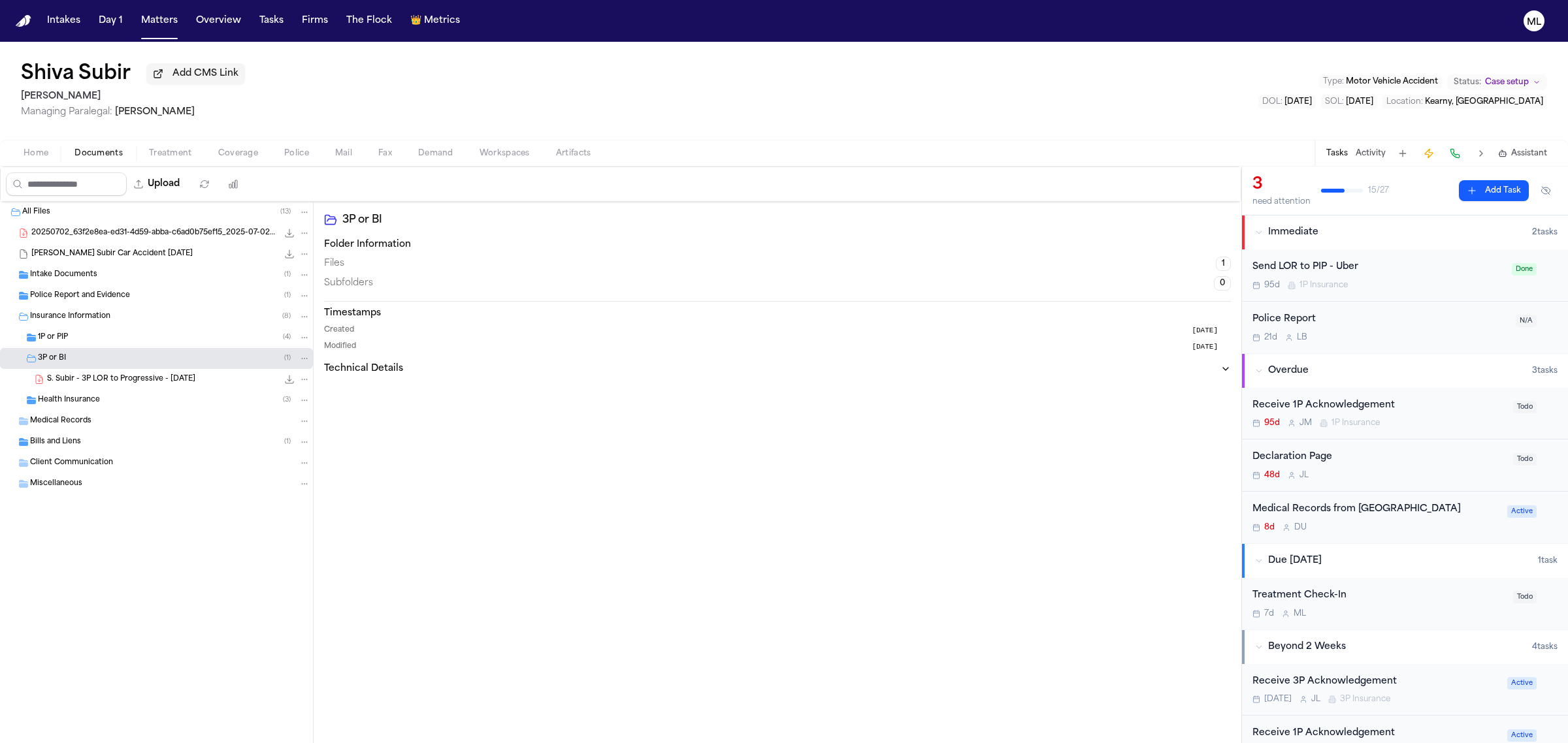
click at [159, 385] on span "S. Subir - 3P LOR to Progressive - [DATE]" at bounding box center [120, 380] width 148 height 11
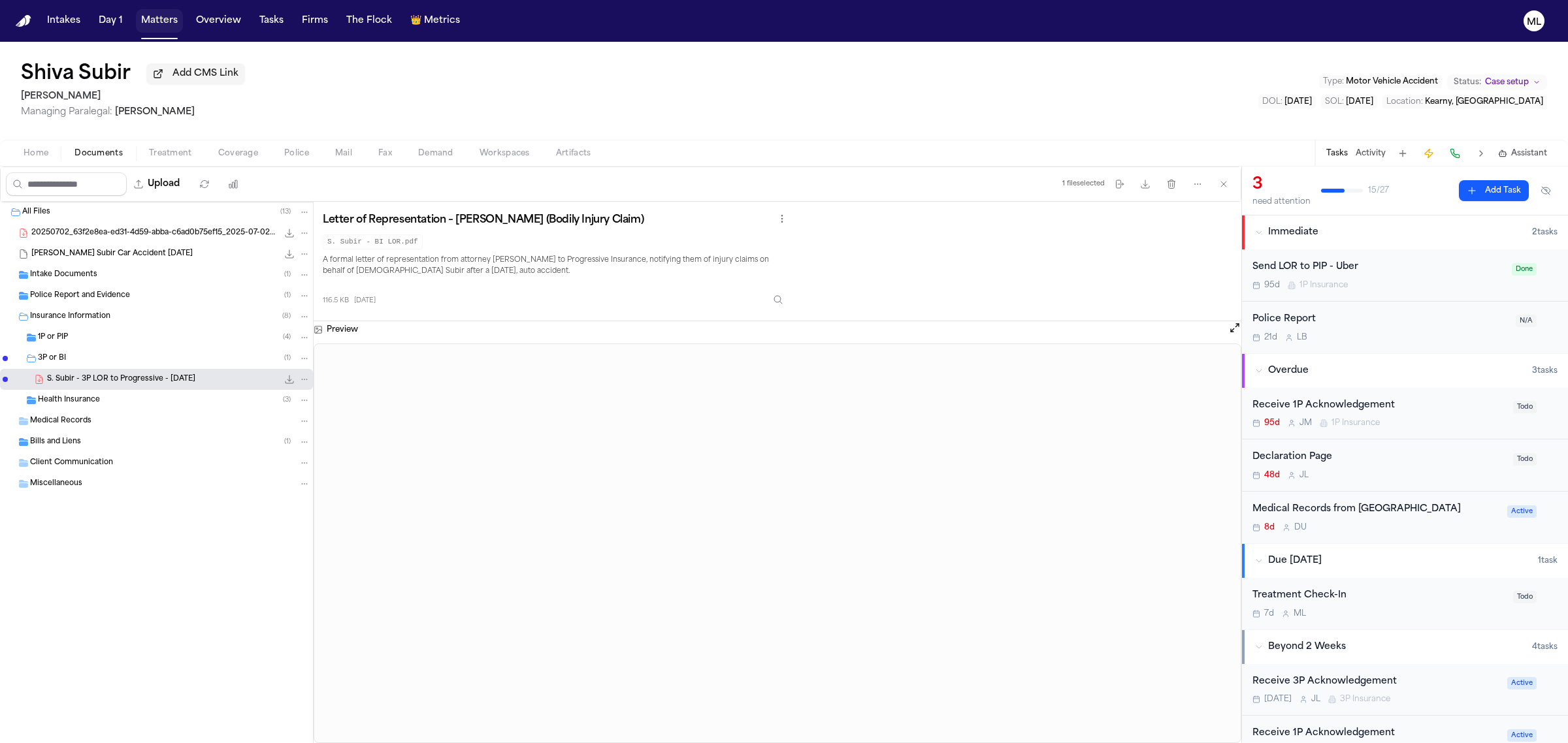
drag, startPoint x: 164, startPoint y: 23, endPoint x: 174, endPoint y: 23, distance: 10.0
click at [164, 23] on button "Matters" at bounding box center [159, 21] width 47 height 24
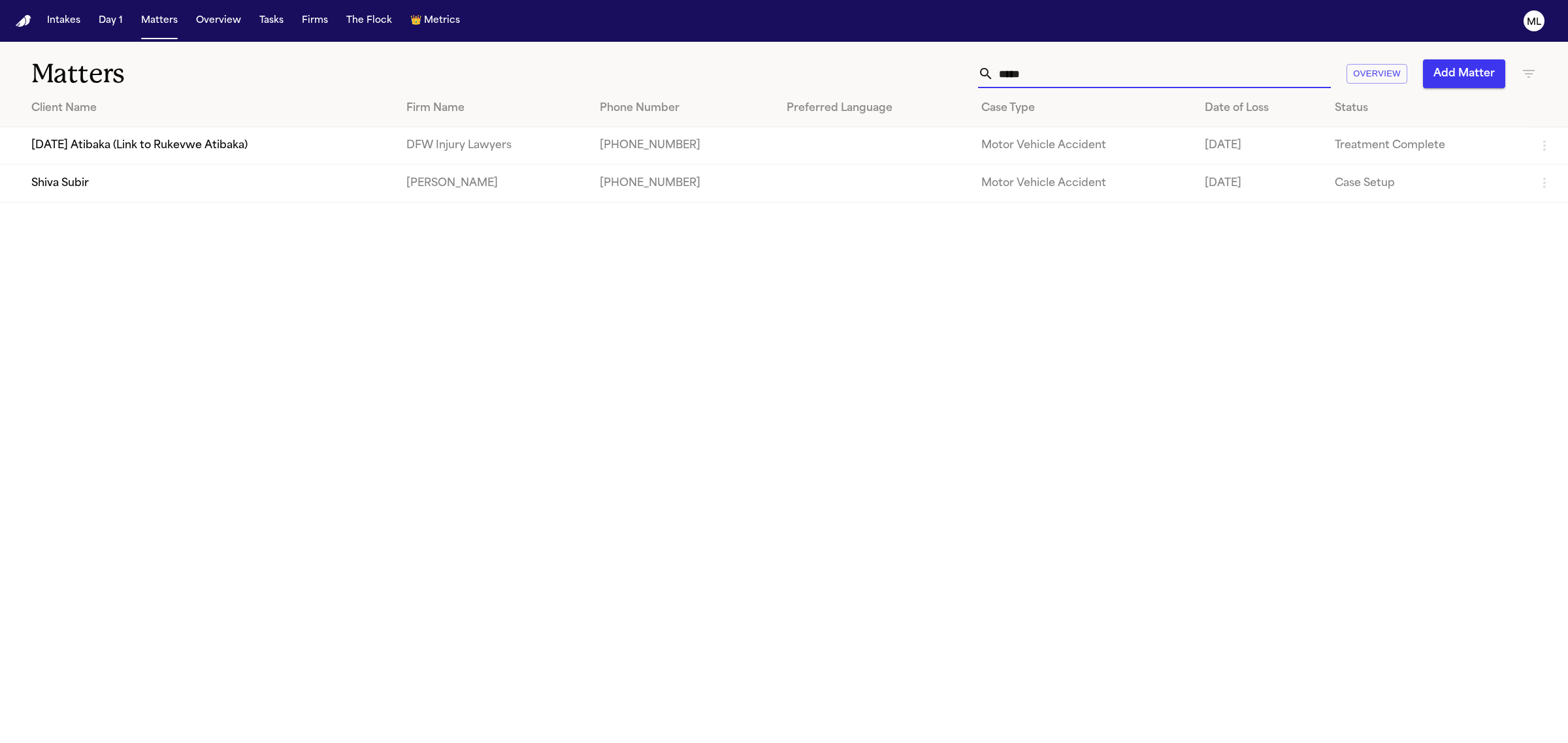
drag, startPoint x: 1029, startPoint y: 80, endPoint x: 980, endPoint y: 75, distance: 49.3
click at [981, 75] on div "*****" at bounding box center [1155, 73] width 353 height 28
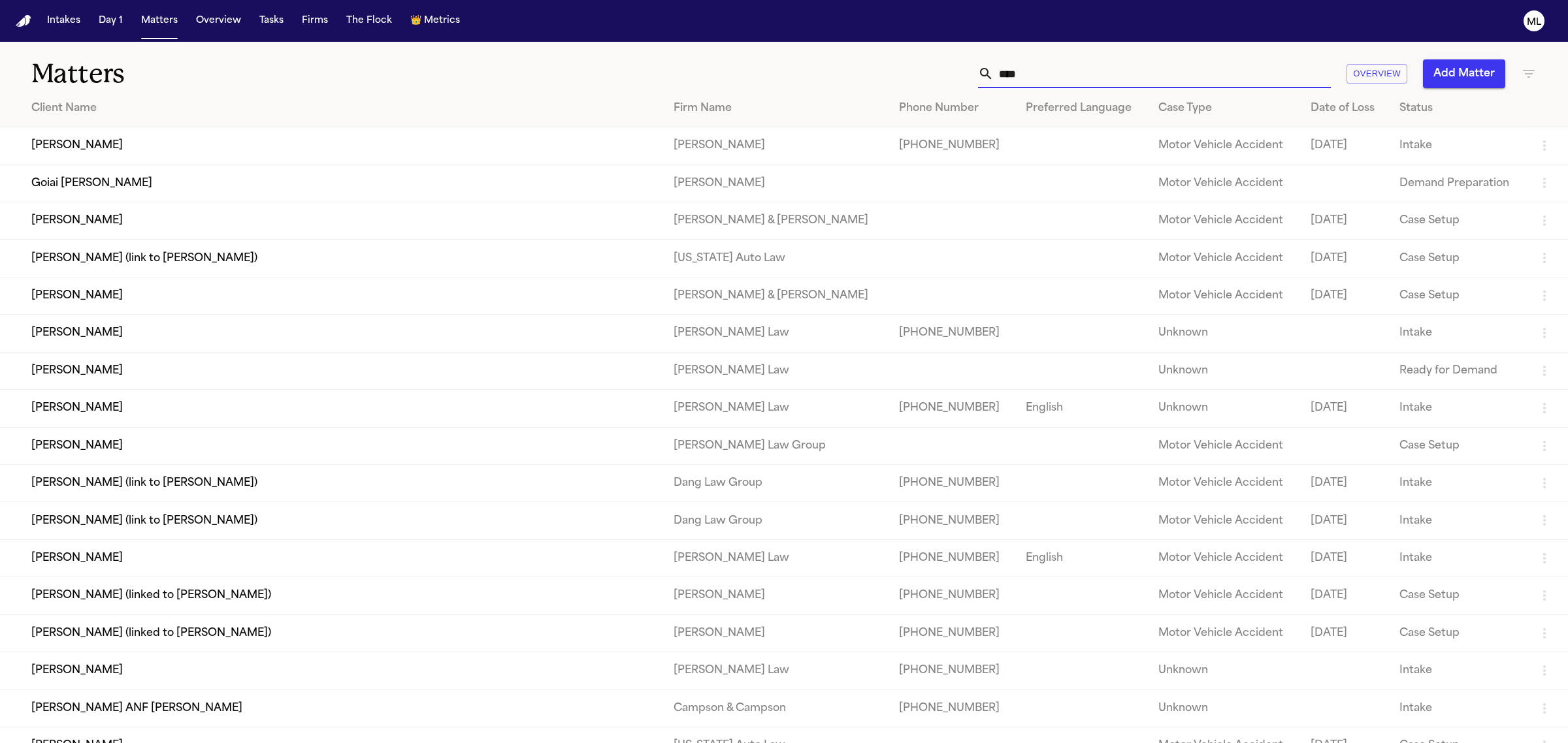
click at [1093, 73] on input "***" at bounding box center [1161, 73] width 337 height 28
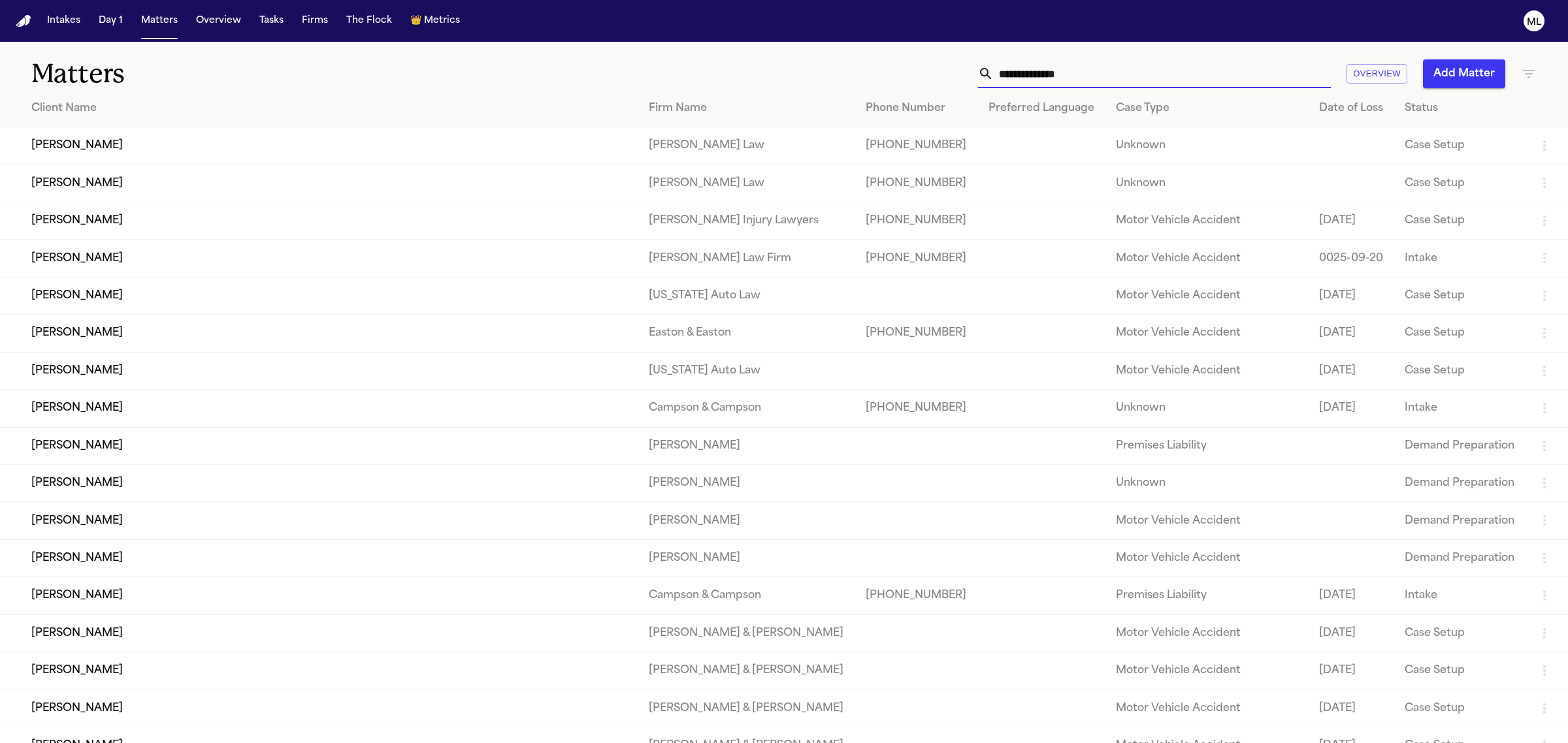
click at [1095, 68] on input "text" at bounding box center [1161, 73] width 337 height 28
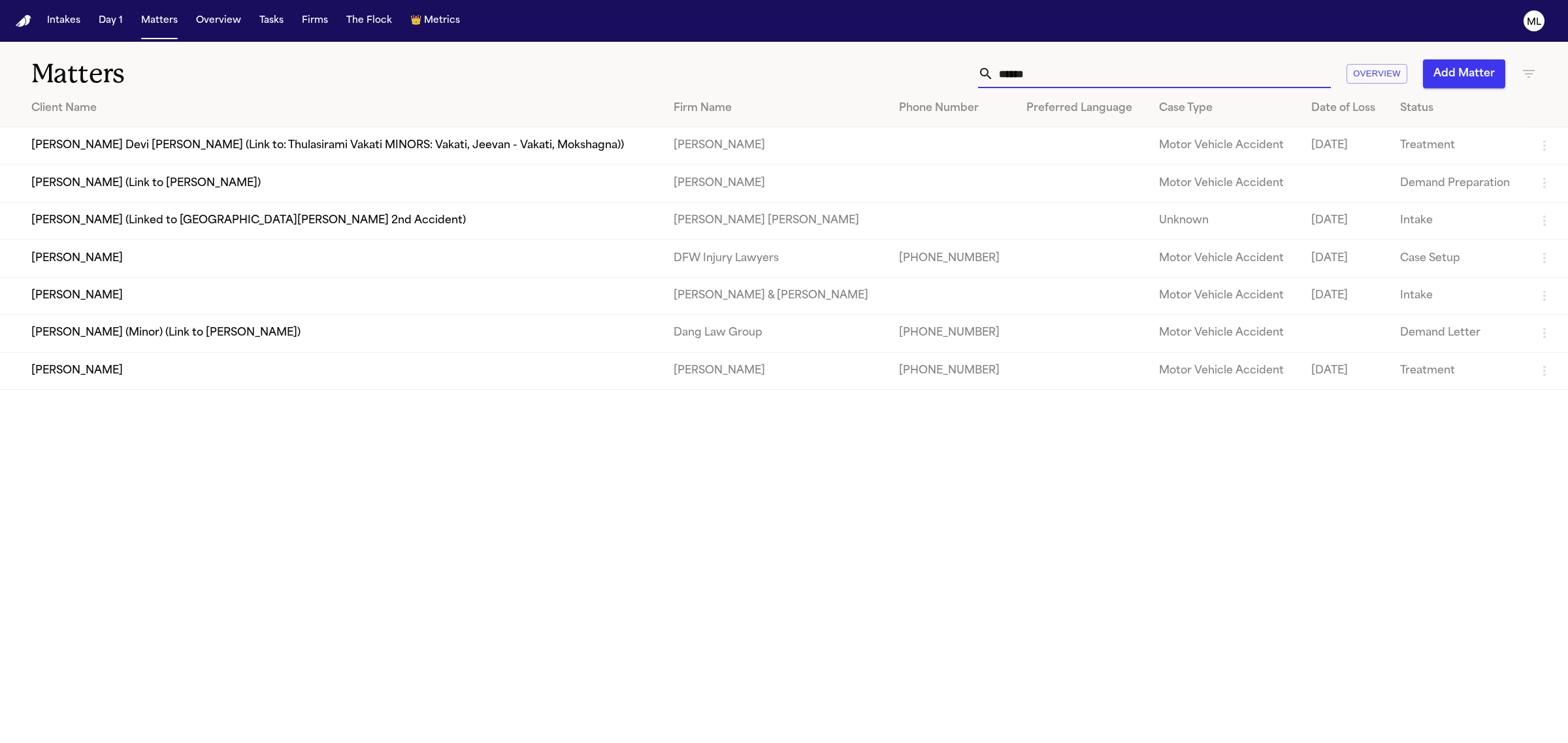
click at [239, 253] on td "[PERSON_NAME]" at bounding box center [331, 258] width 663 height 38
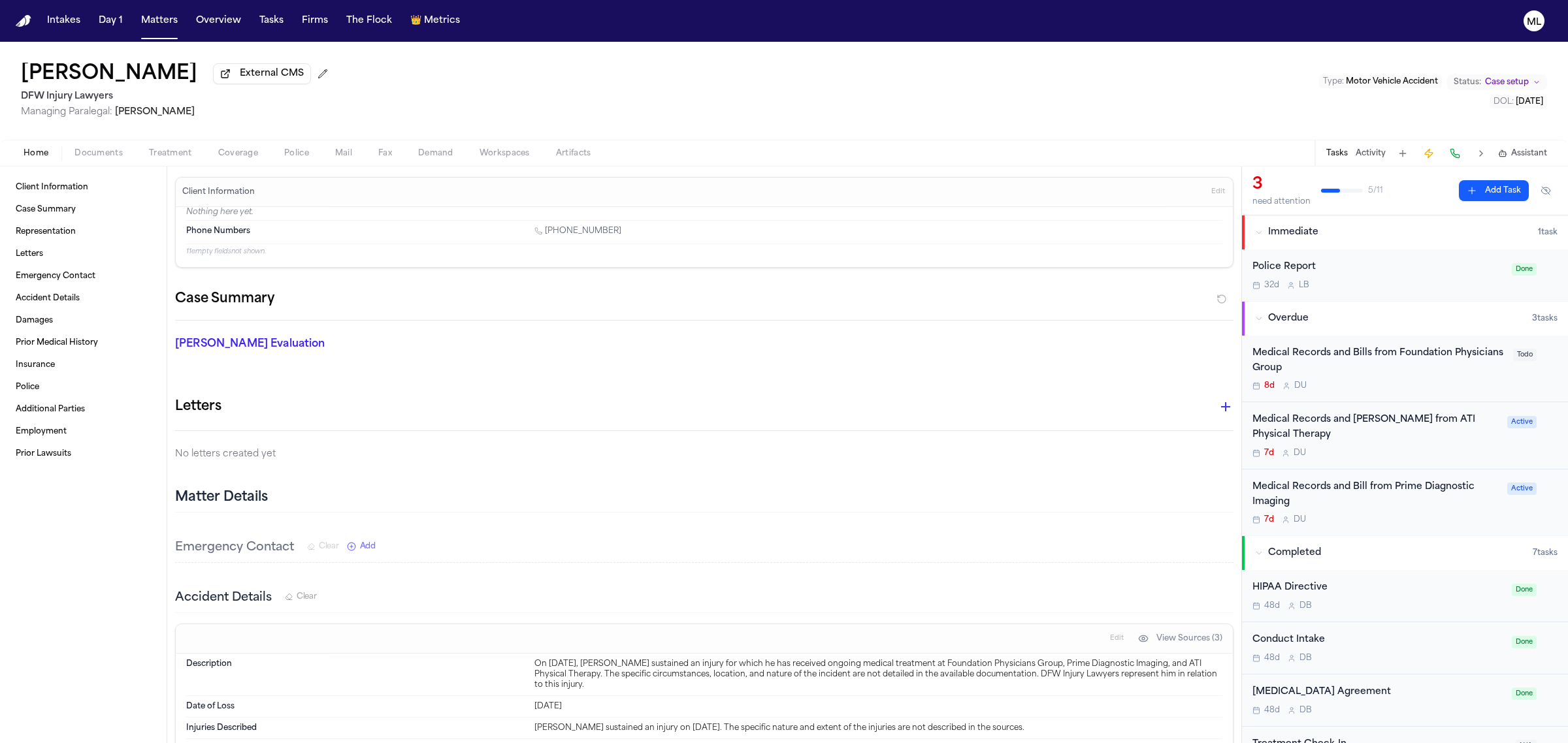
click at [1510, 77] on span "Case setup" at bounding box center [1506, 82] width 44 height 11
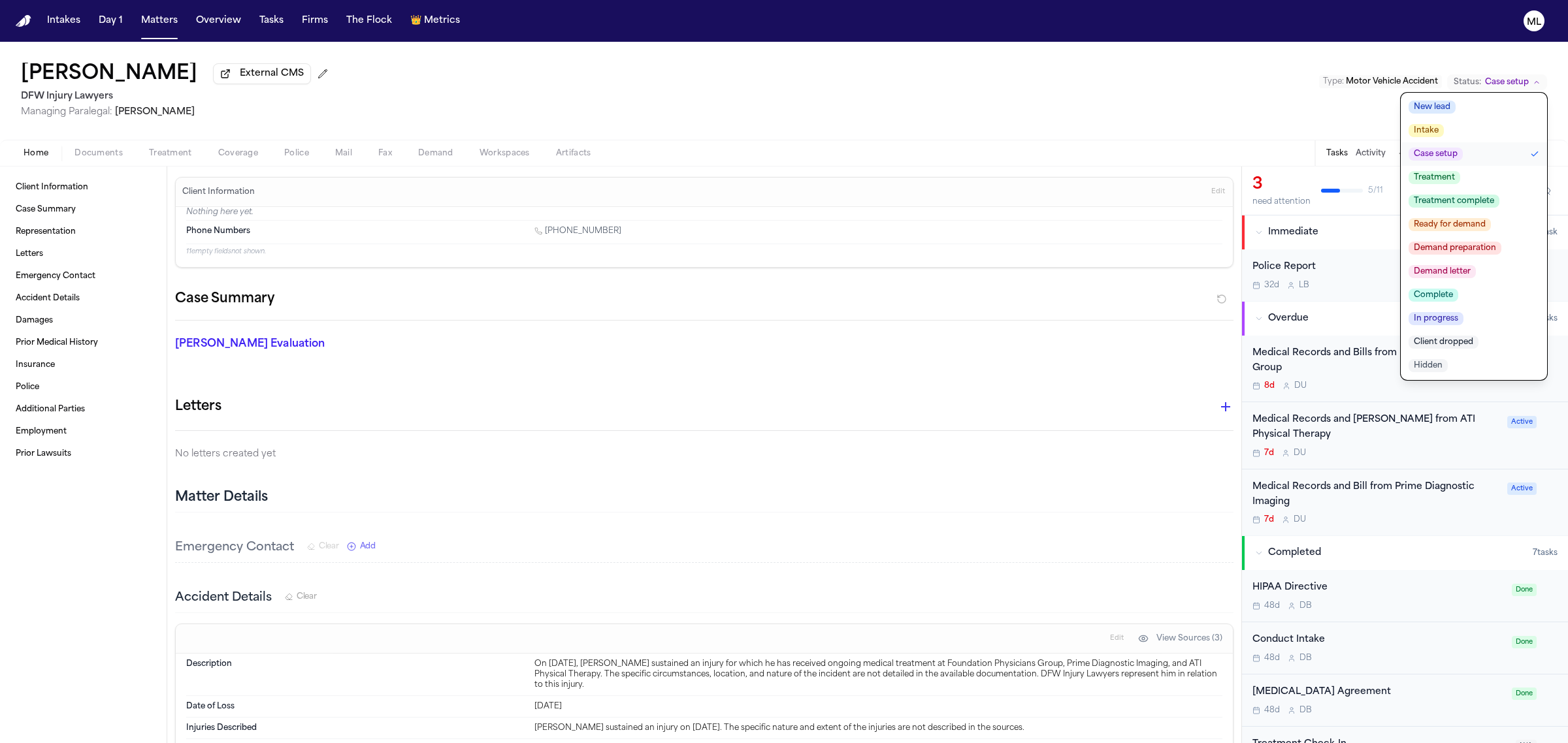
click at [1464, 193] on button "Treatment complete" at bounding box center [1474, 201] width 147 height 24
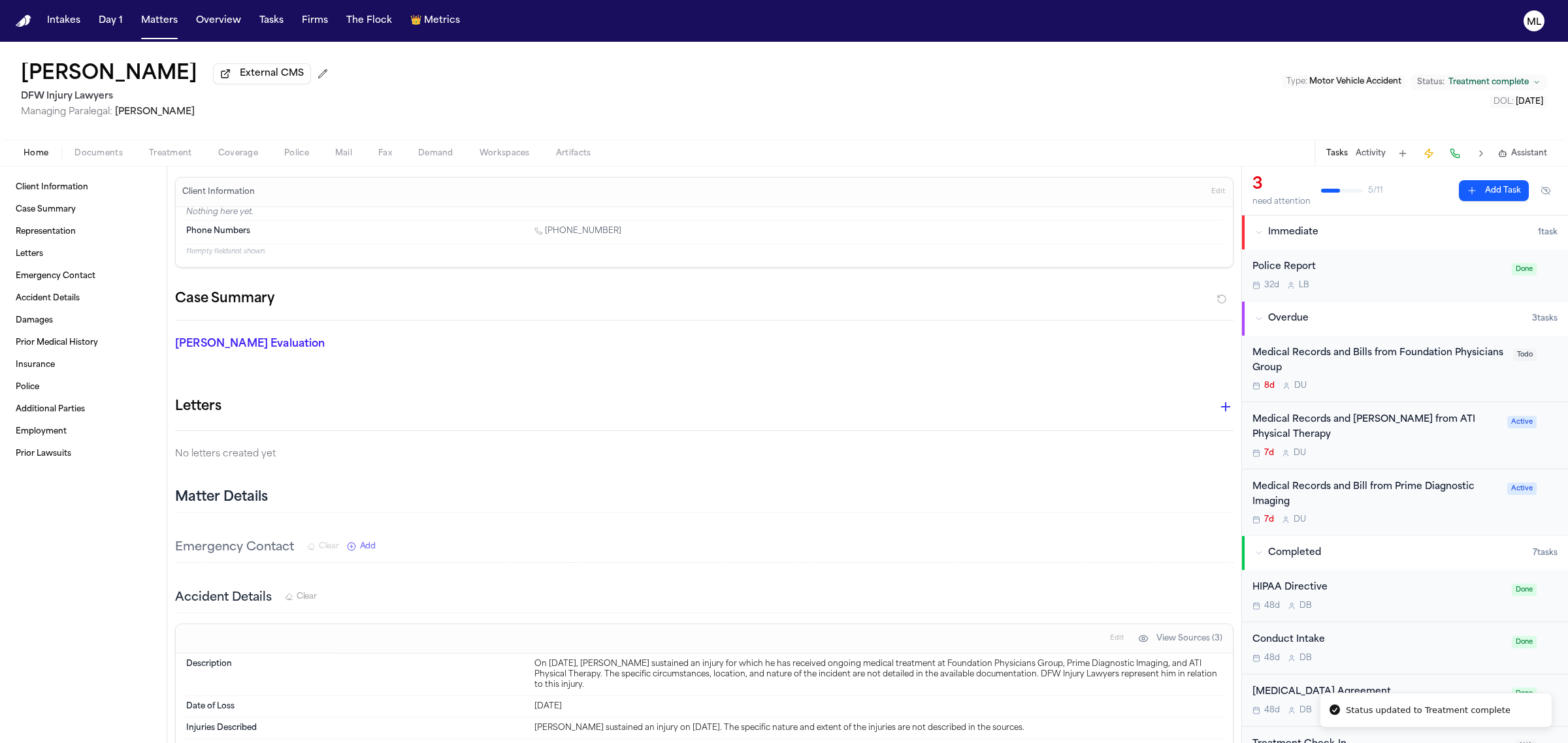
click at [1428, 382] on div "8d D U" at bounding box center [1379, 386] width 253 height 11
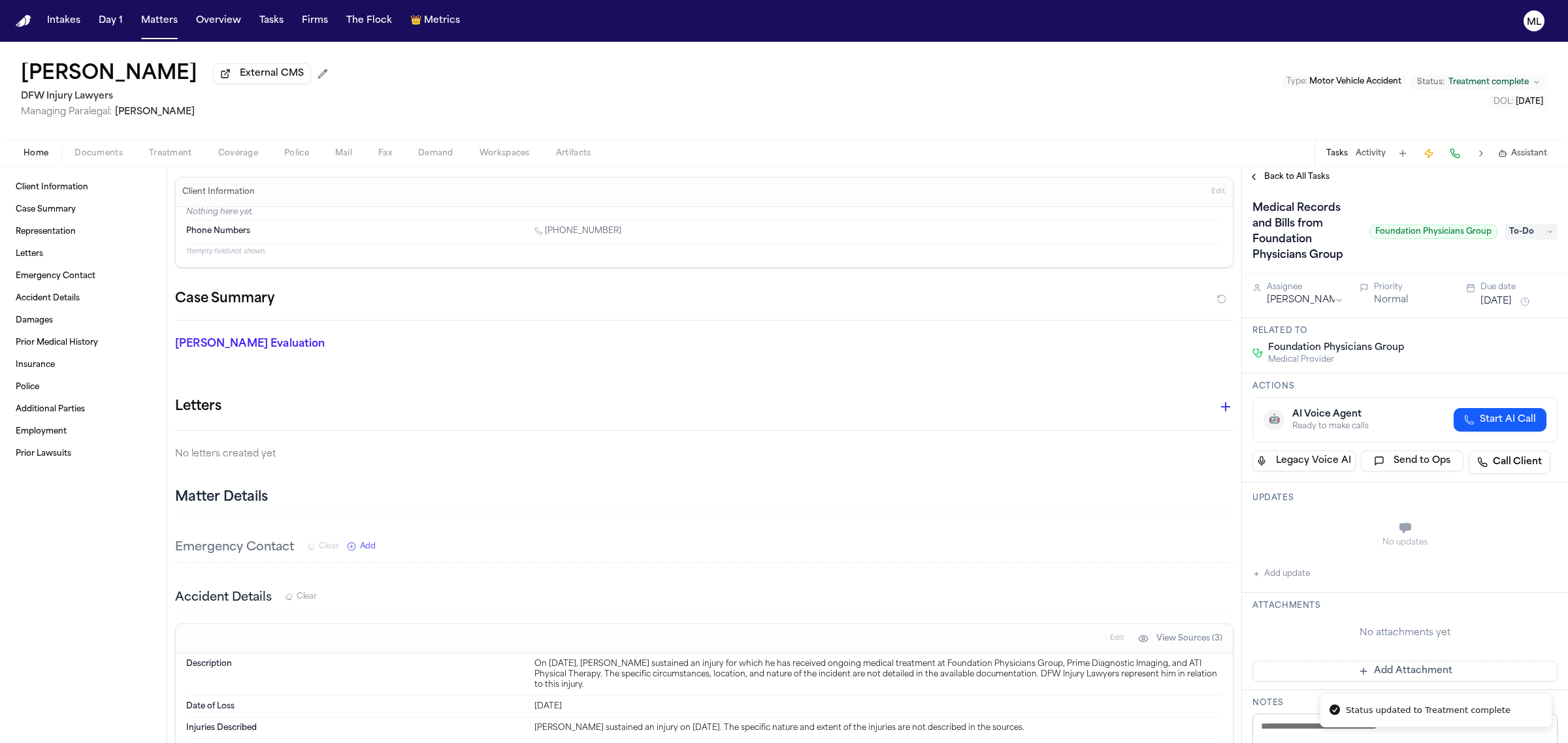
click at [1403, 664] on button "Add Attachment" at bounding box center [1405, 671] width 305 height 21
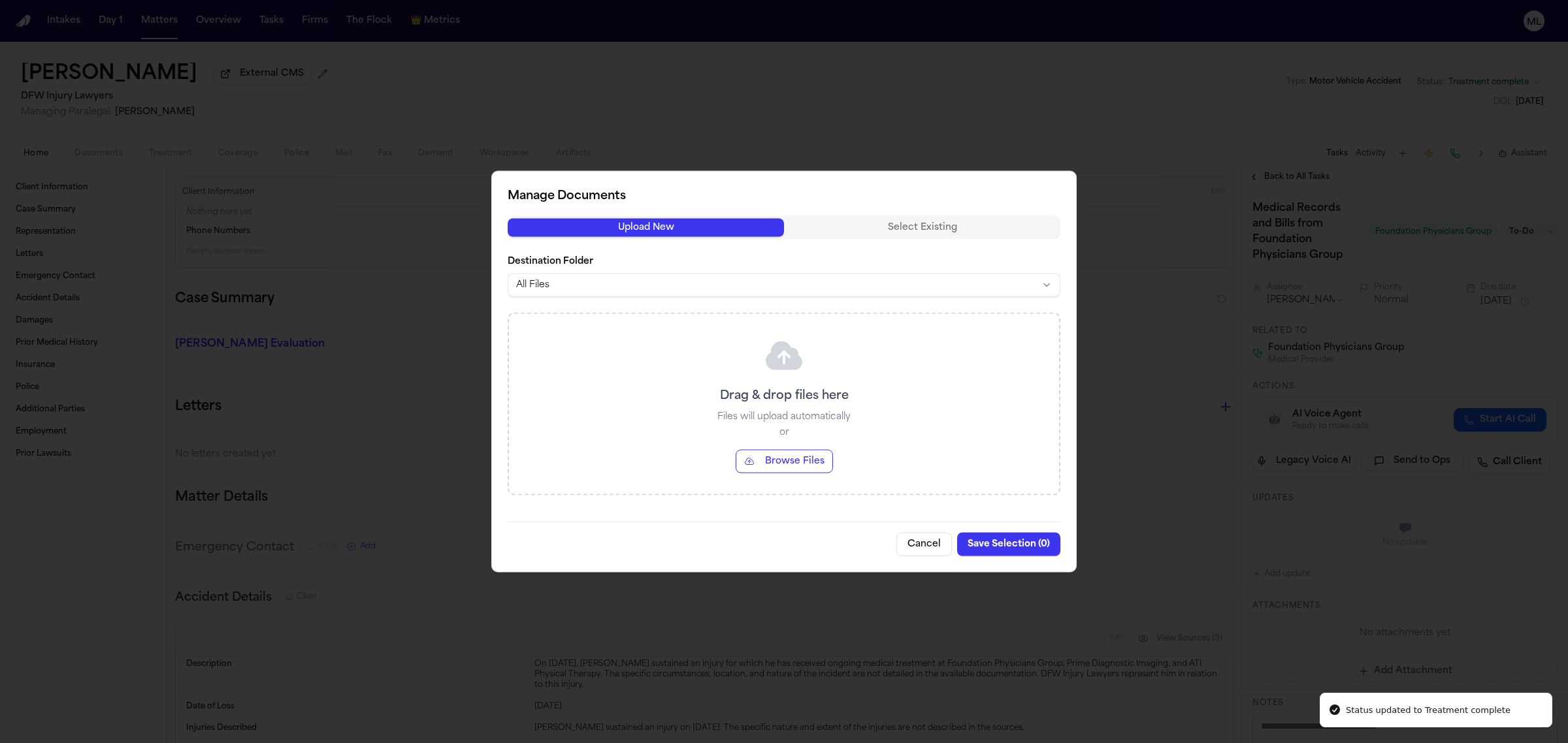
click at [805, 472] on button "Browse Files" at bounding box center [784, 462] width 97 height 24
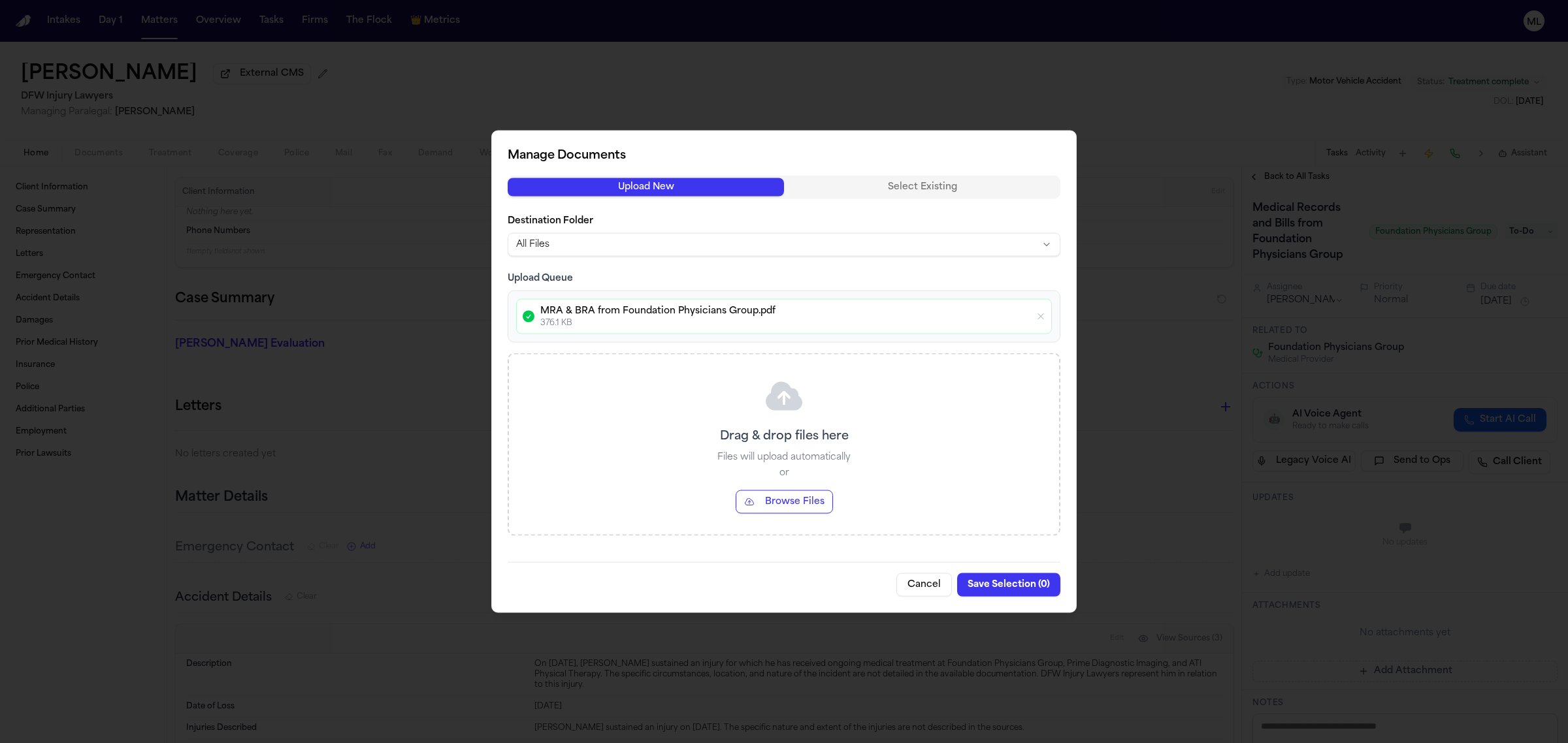
click at [1005, 587] on div "Cancel Save Selection ( 0 )" at bounding box center [784, 579] width 552 height 35
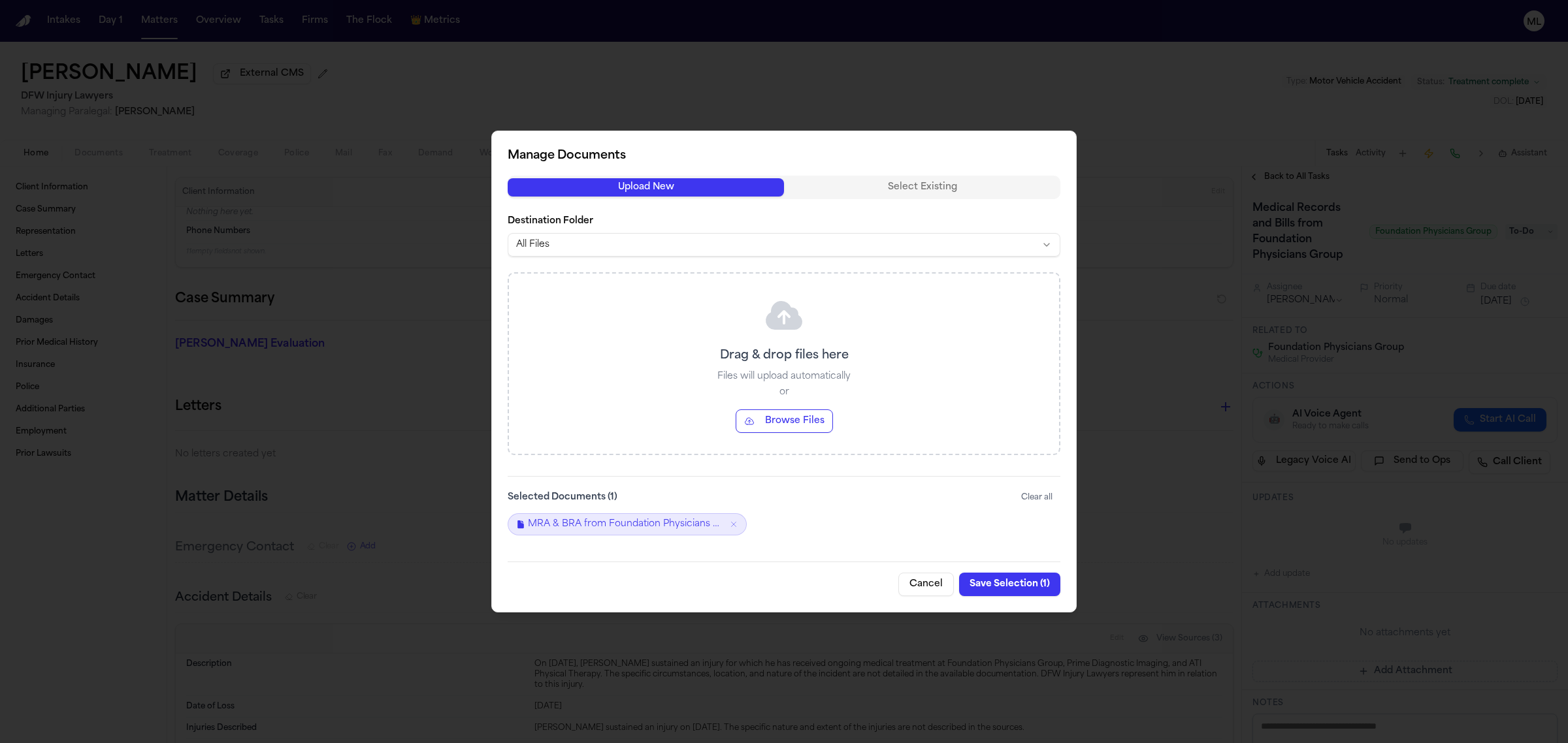
click at [1014, 580] on button "Save Selection ( 1 )" at bounding box center [1010, 584] width 101 height 24
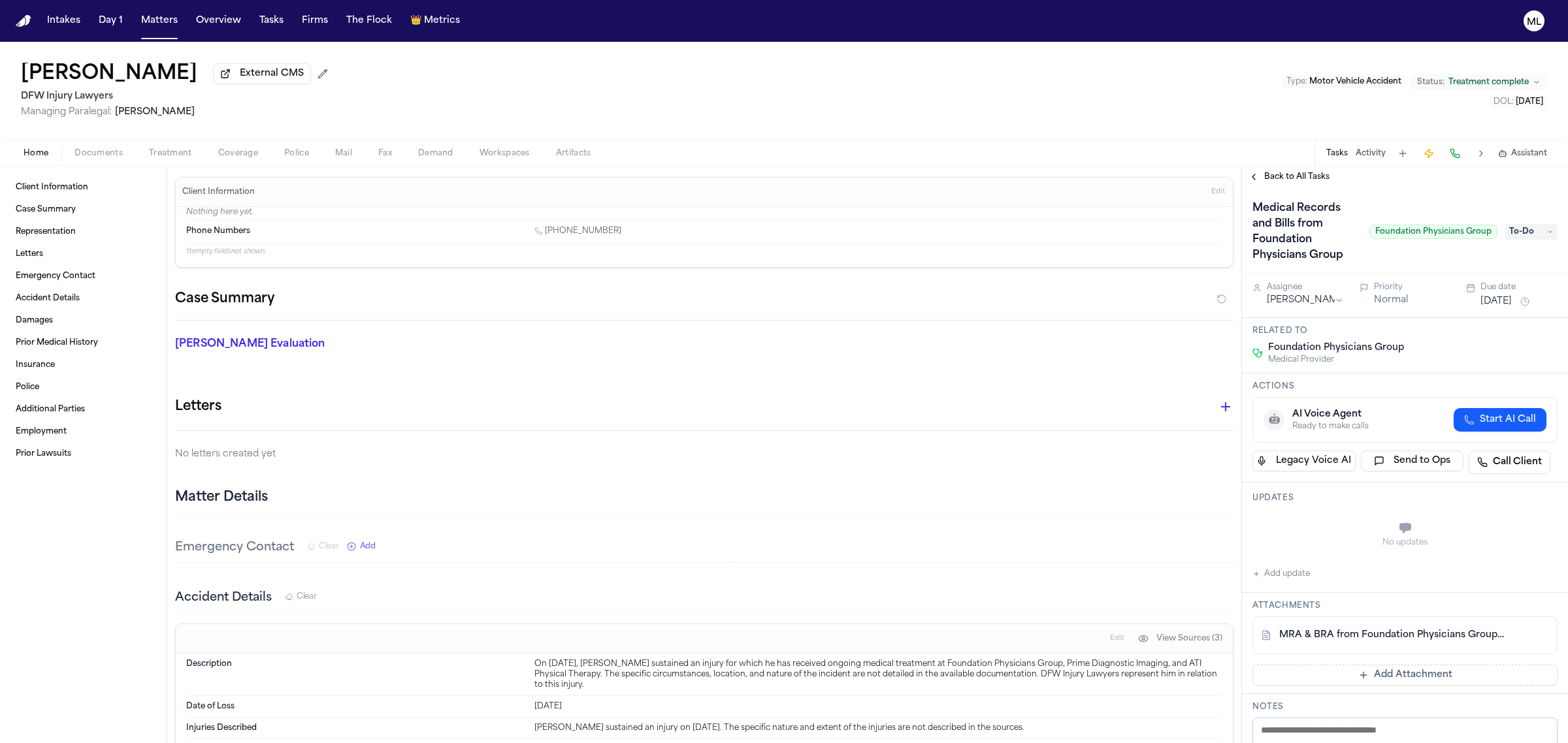
click at [1507, 221] on div "Medical Records and Bills from Foundation Physicians Group Foundation Physician…" at bounding box center [1405, 232] width 305 height 68
click at [1509, 228] on span "To-Do" at bounding box center [1531, 232] width 52 height 15
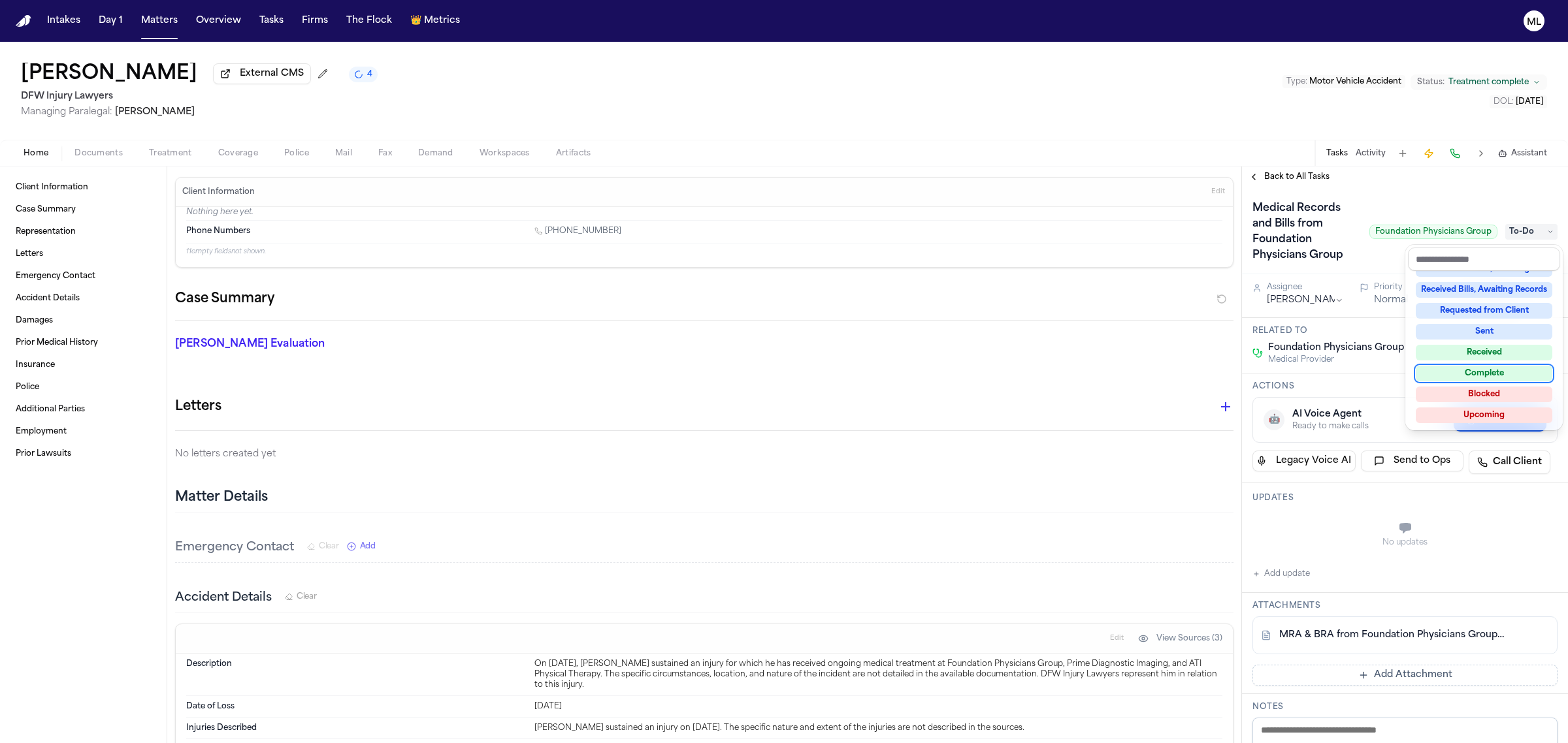
click at [1491, 376] on div "Complete" at bounding box center [1484, 373] width 137 height 15
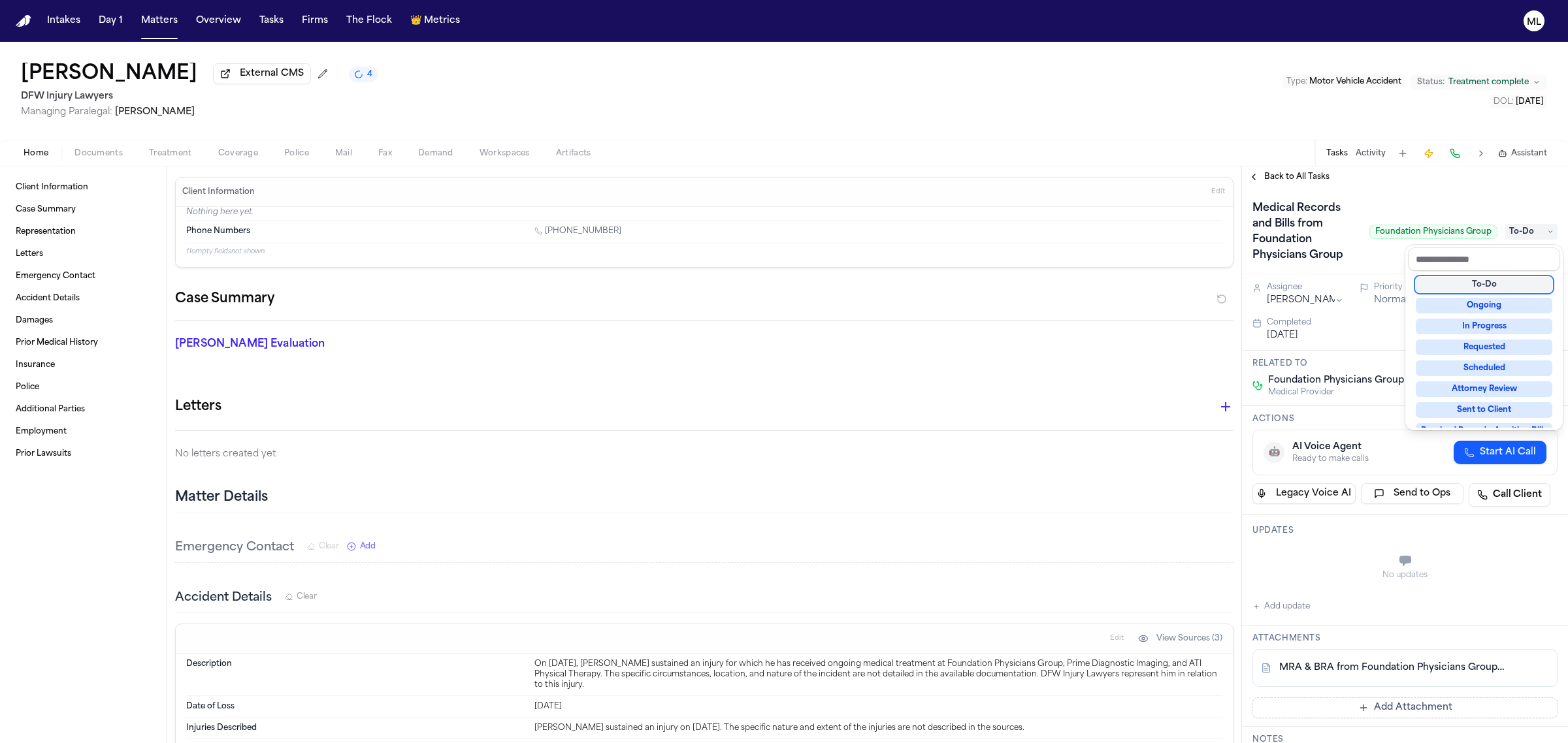
click at [1291, 174] on div "Back to All Tasks Medical Records and Bills from Foundation Physicians Group Fo…" at bounding box center [1405, 455] width 326 height 577
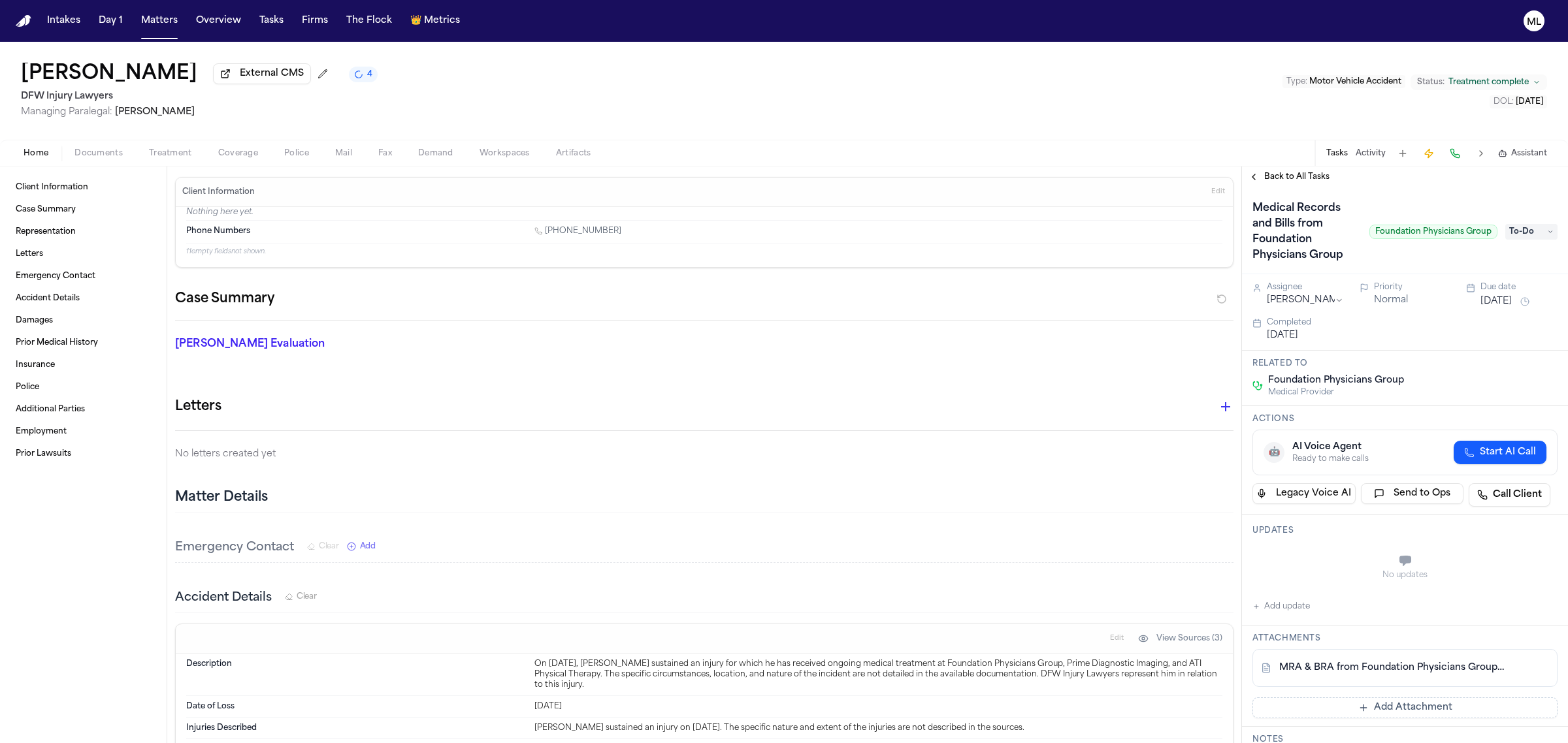
click at [1293, 174] on span "Back to All Tasks" at bounding box center [1296, 177] width 65 height 11
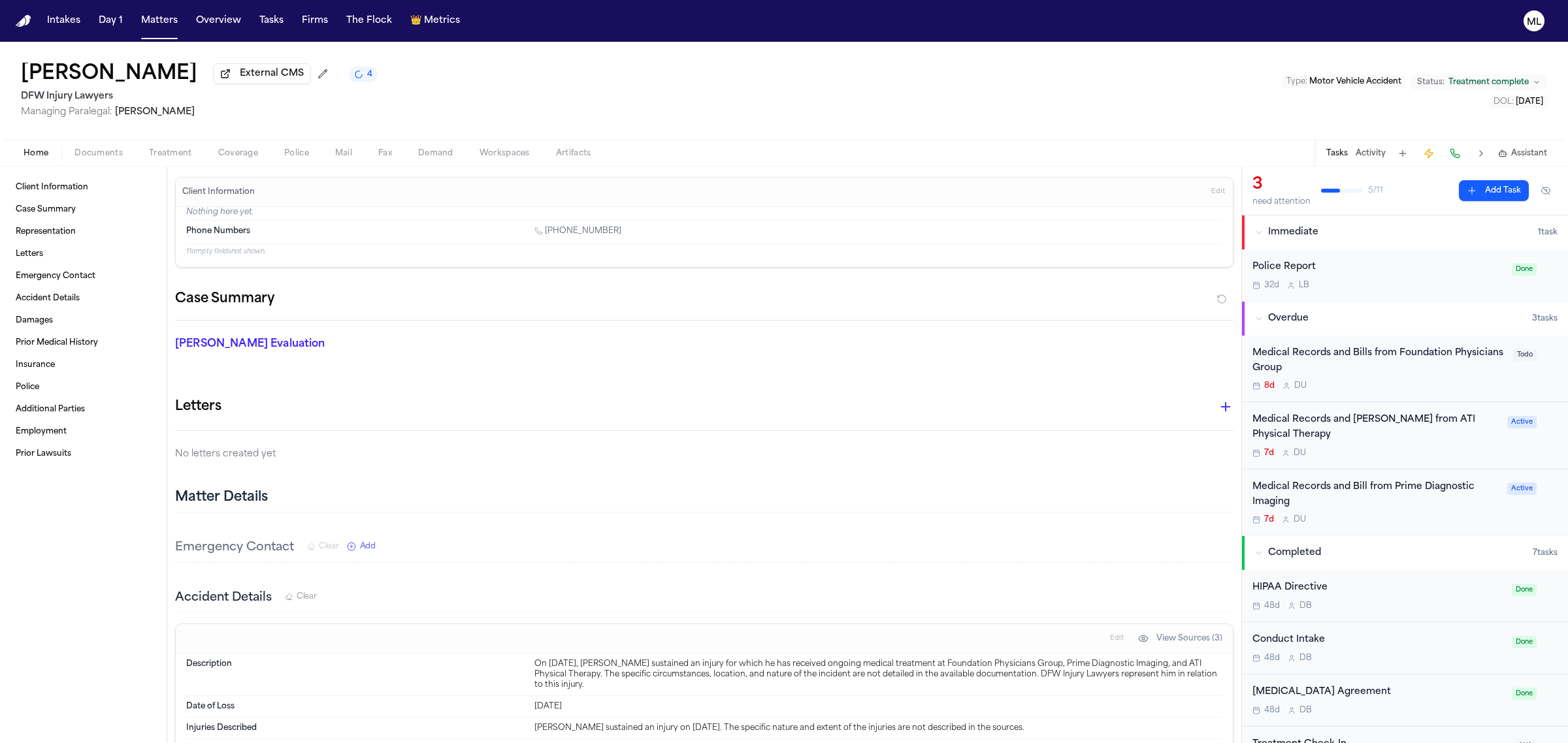
click at [1464, 386] on div "8d D U" at bounding box center [1379, 386] width 253 height 11
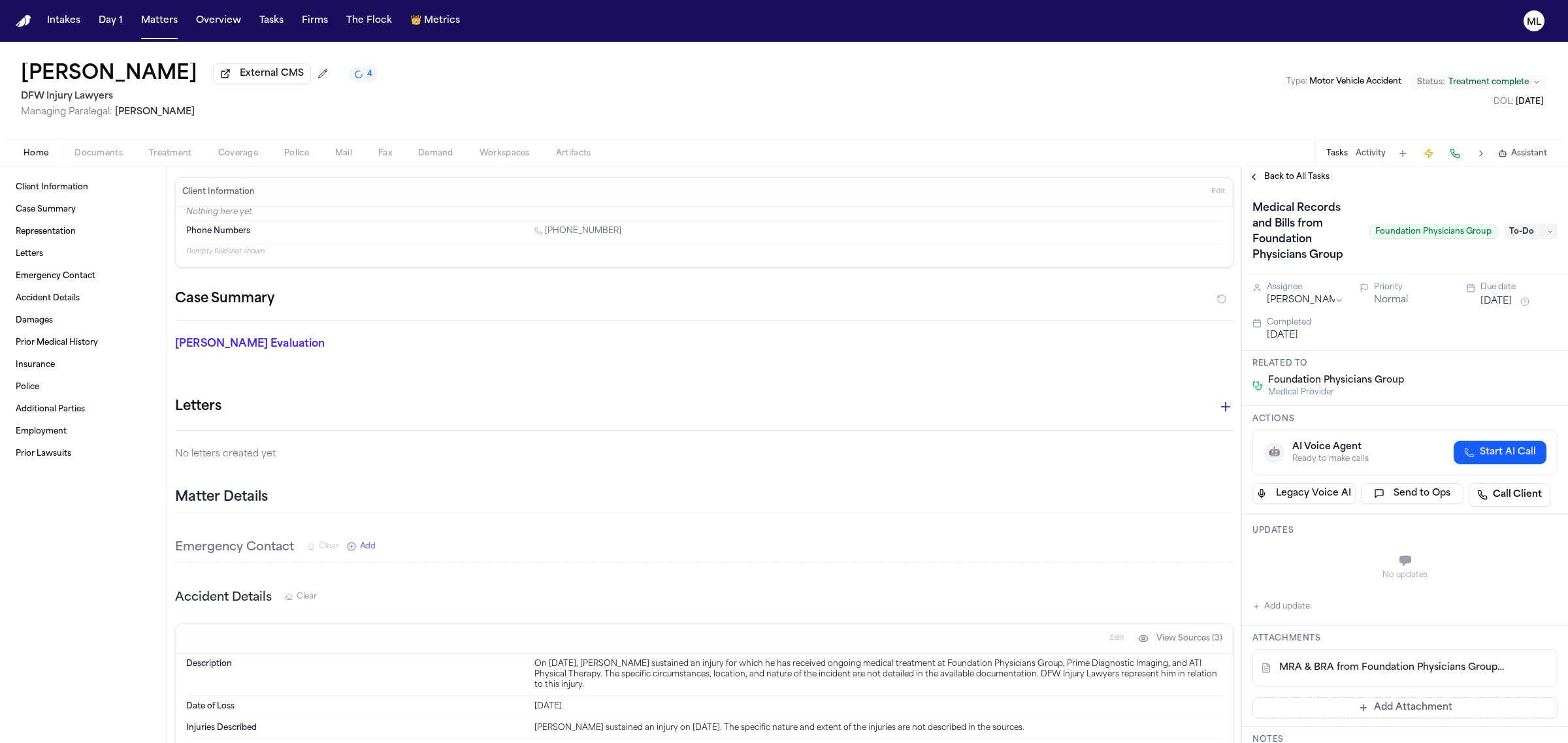
click at [1505, 235] on span "To-Do" at bounding box center [1531, 232] width 52 height 15
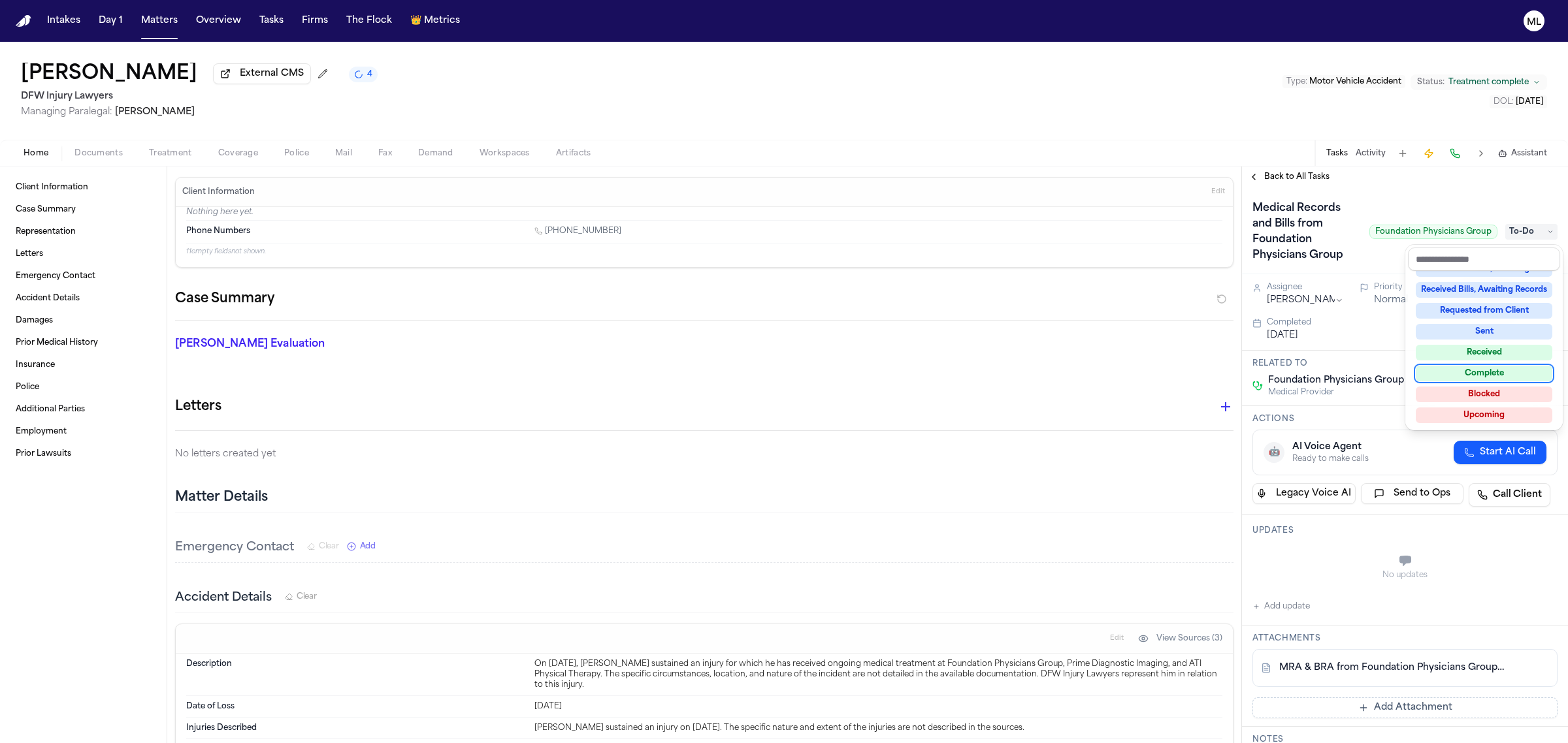
click at [1474, 373] on div "Complete" at bounding box center [1484, 373] width 137 height 15
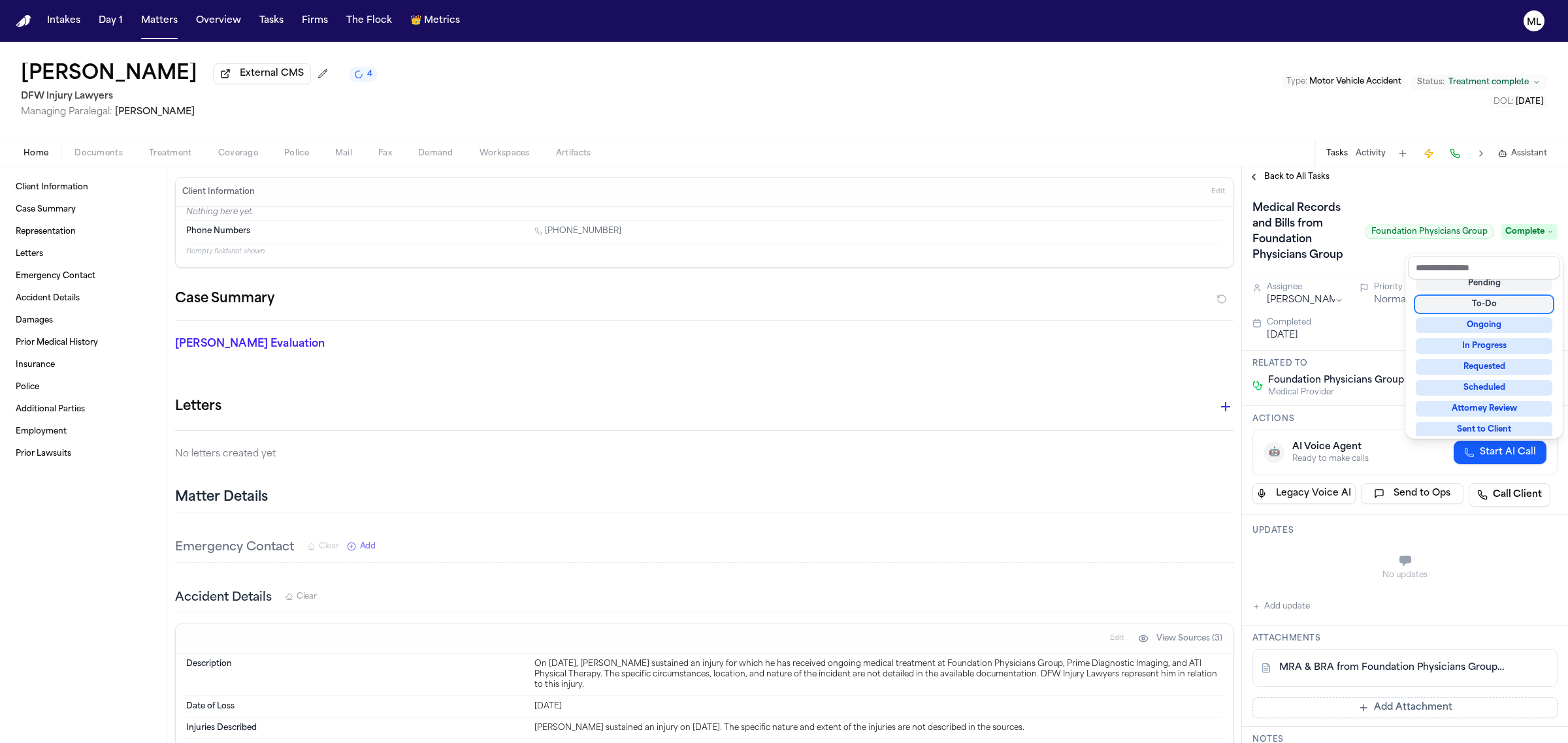
click at [1306, 175] on div "Back to All Tasks Medical Records and Bills from Foundation Physicians Group Fo…" at bounding box center [1405, 455] width 326 height 577
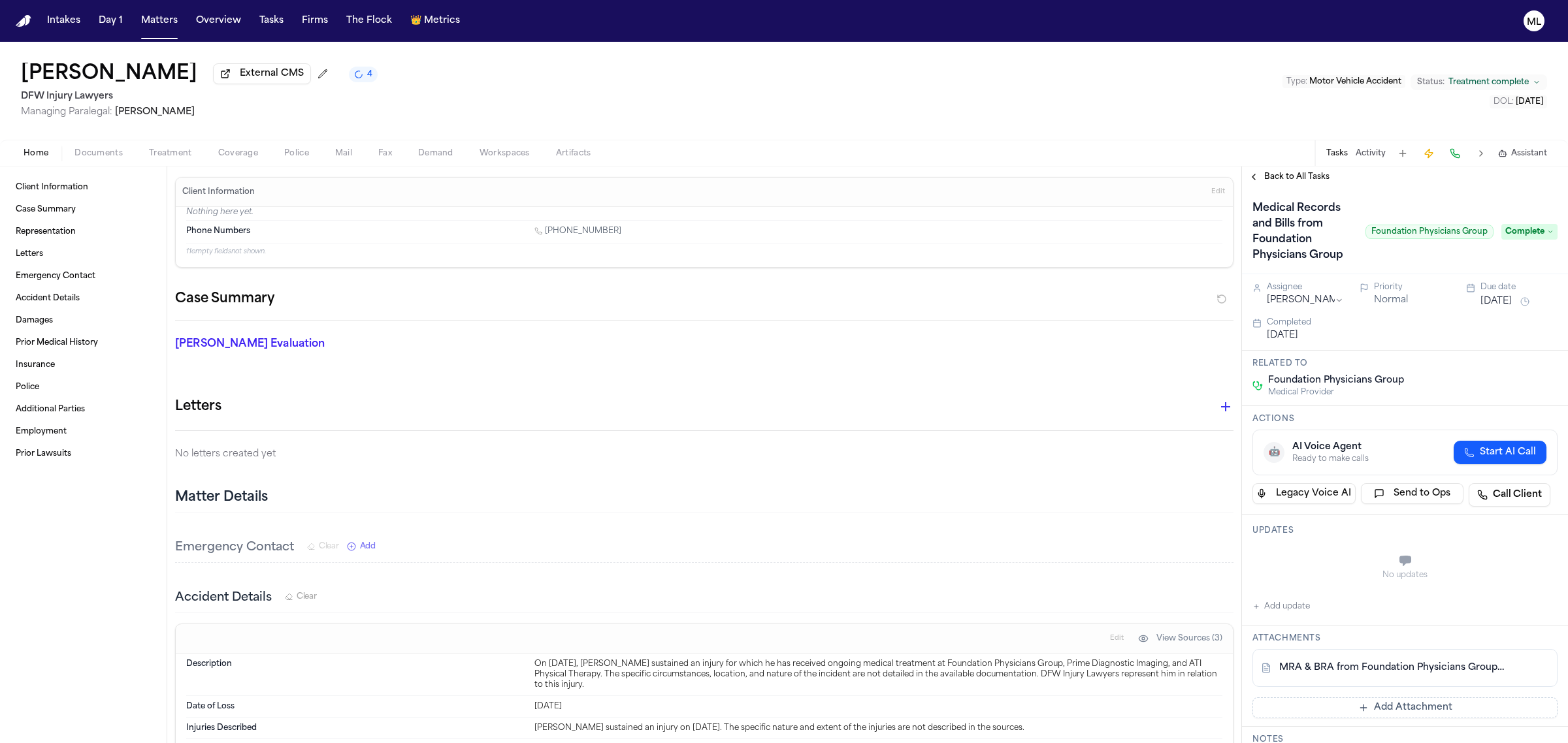
click at [1306, 175] on span "Back to All Tasks" at bounding box center [1296, 177] width 65 height 11
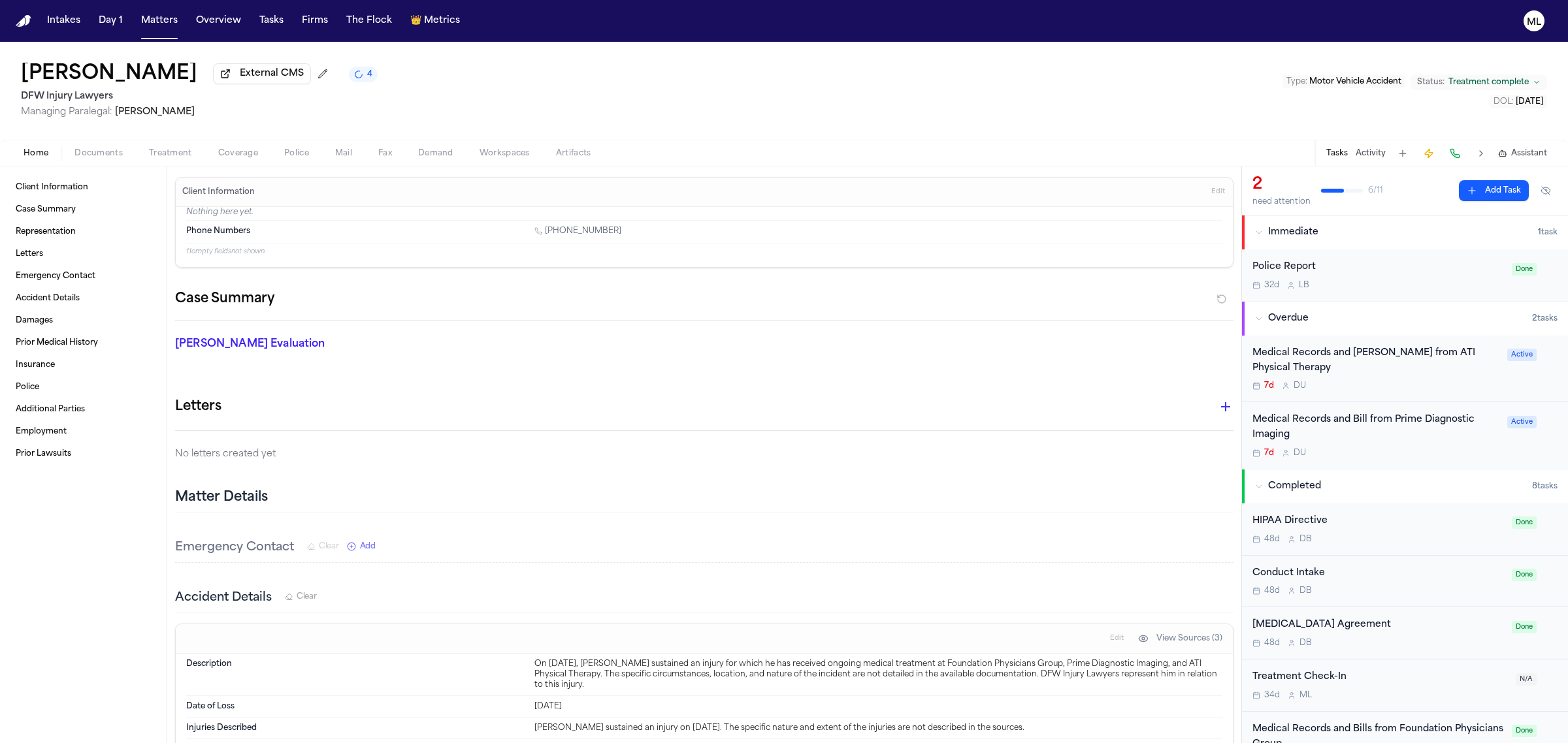
click at [1464, 429] on div "Medical Records and [PERSON_NAME] from Prime Diagnostic Imaging 7d D U" at bounding box center [1375, 436] width 247 height 46
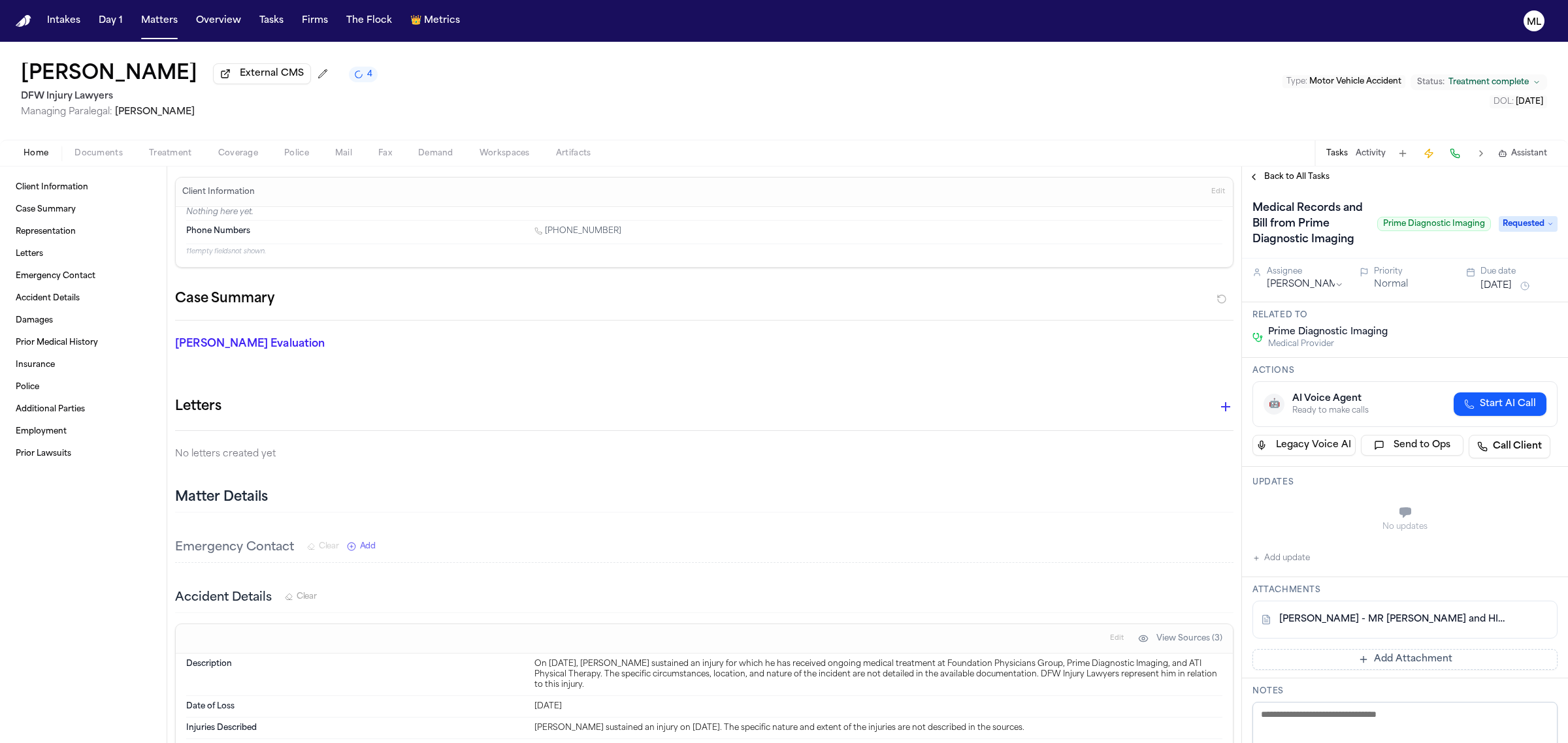
click at [1392, 670] on button "Add Attachment" at bounding box center [1405, 659] width 305 height 21
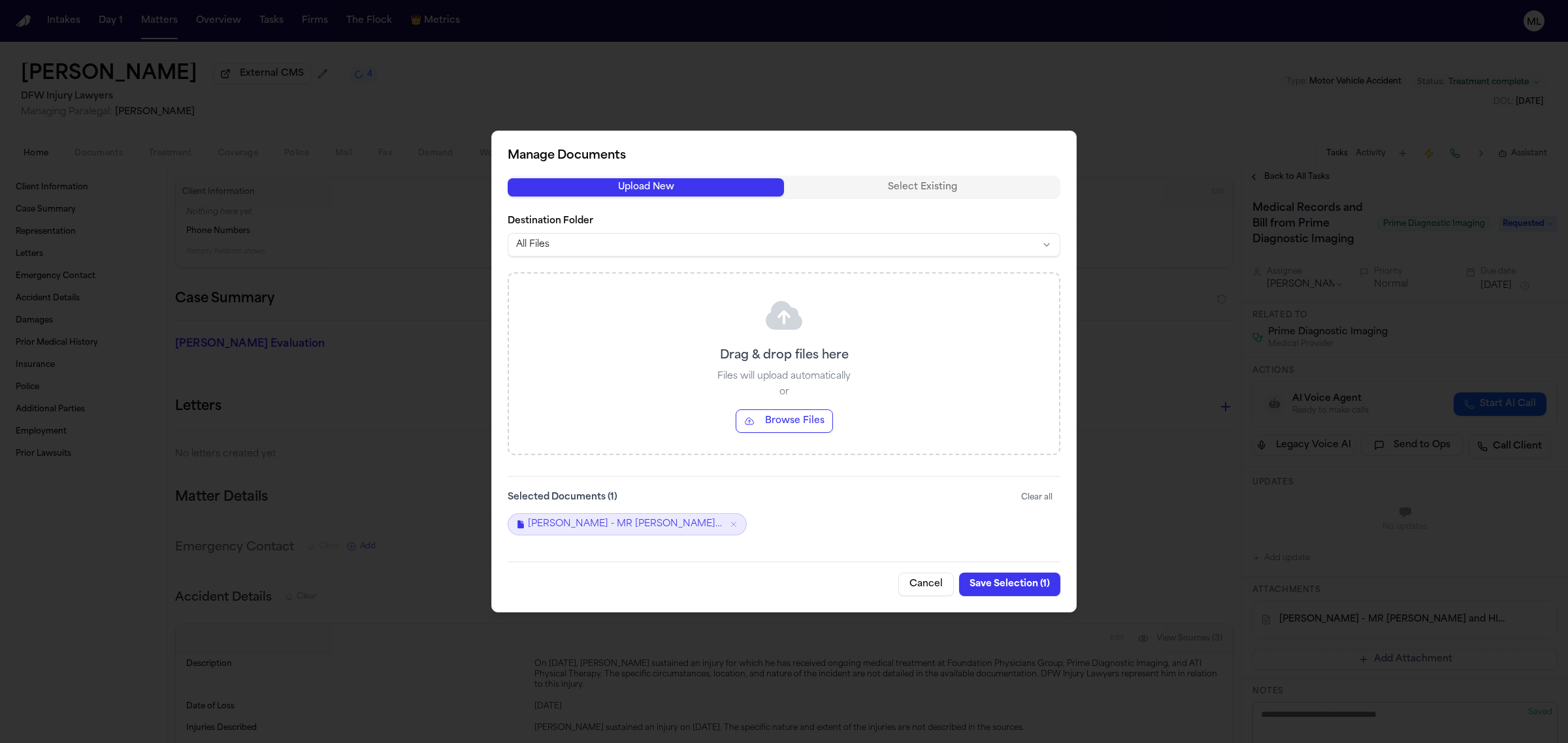
click at [811, 424] on button "Browse Files" at bounding box center [784, 421] width 97 height 24
click at [990, 581] on button "Save Selection ( 2 )" at bounding box center [1008, 584] width 104 height 24
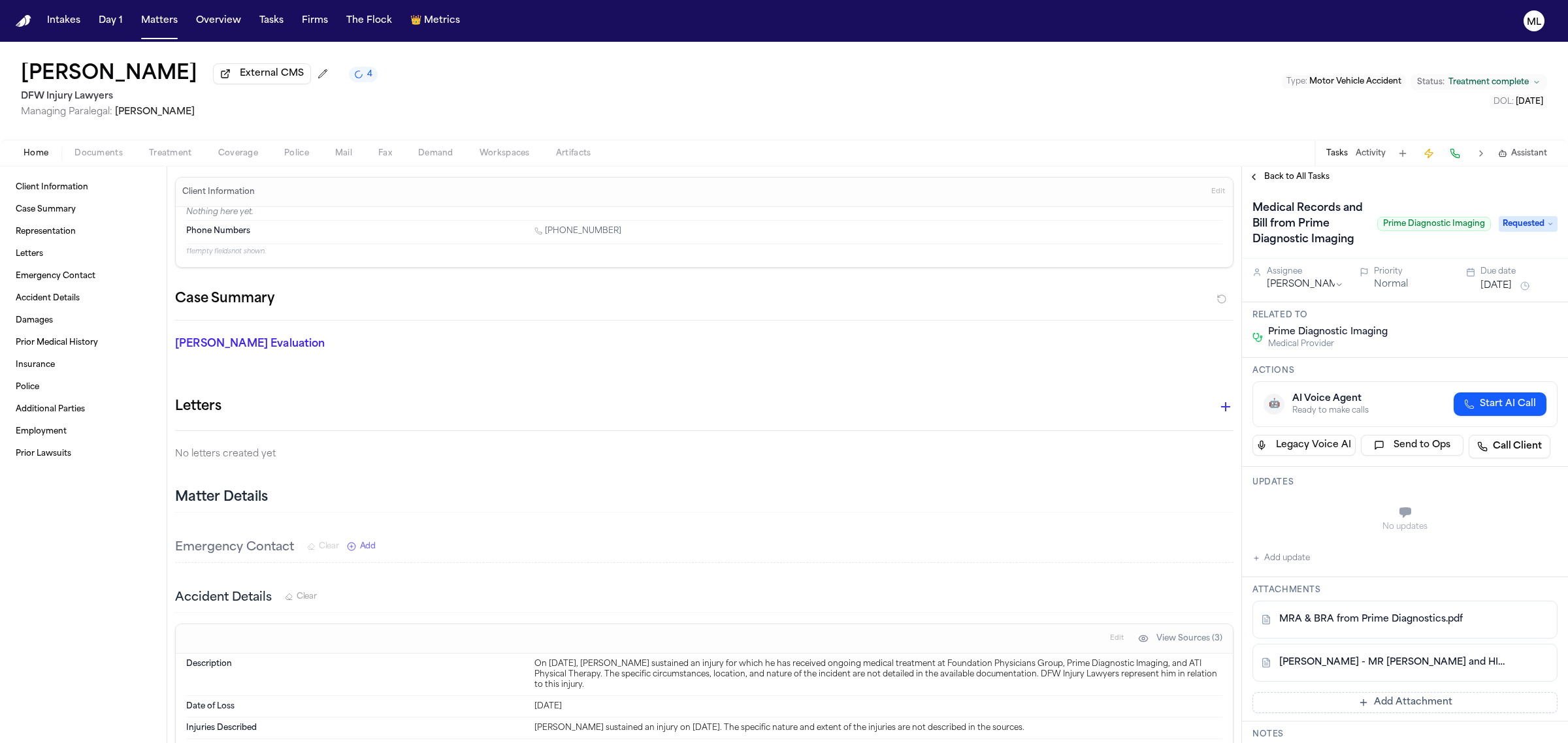
click at [1499, 232] on span "Requested" at bounding box center [1527, 224] width 59 height 15
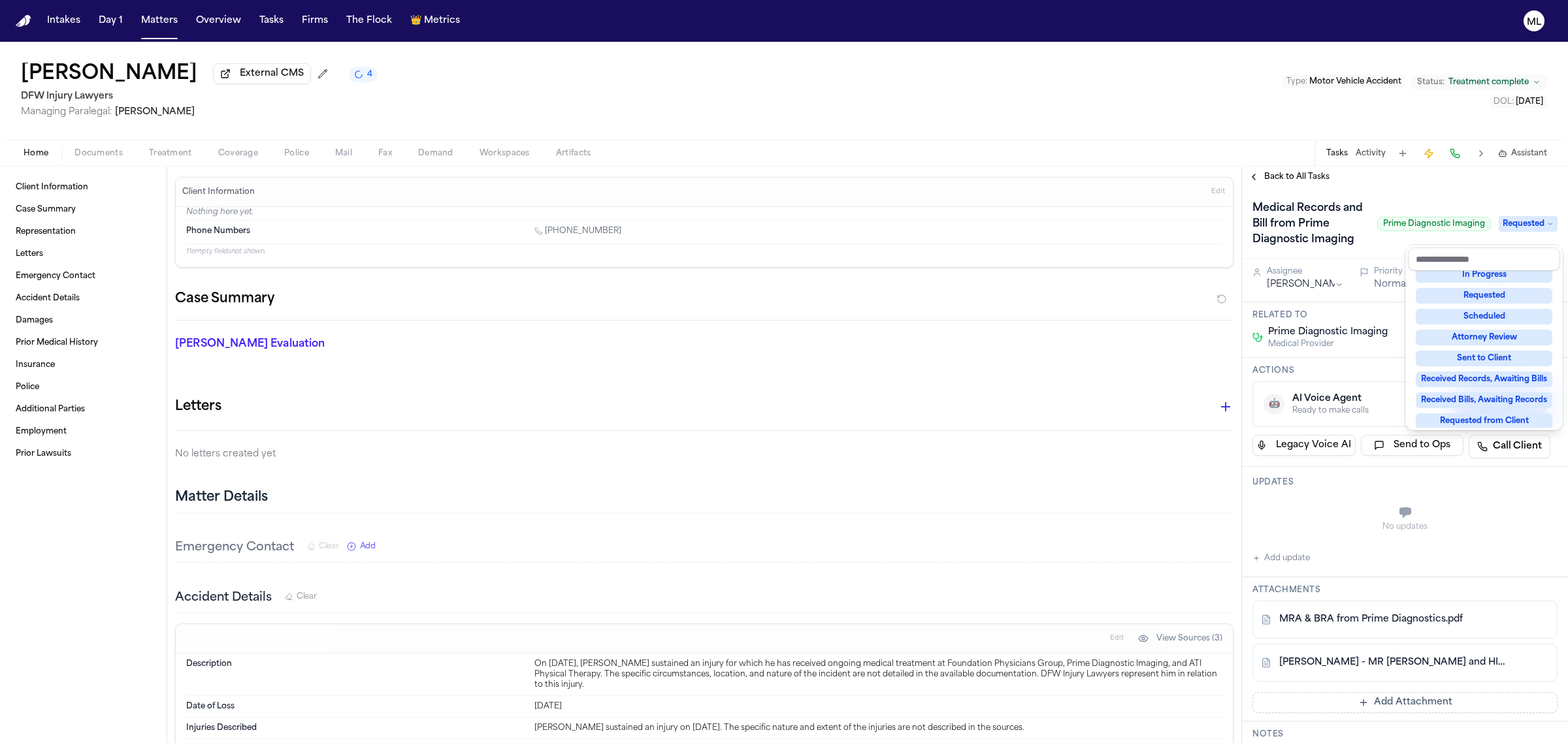
scroll to position [203, 0]
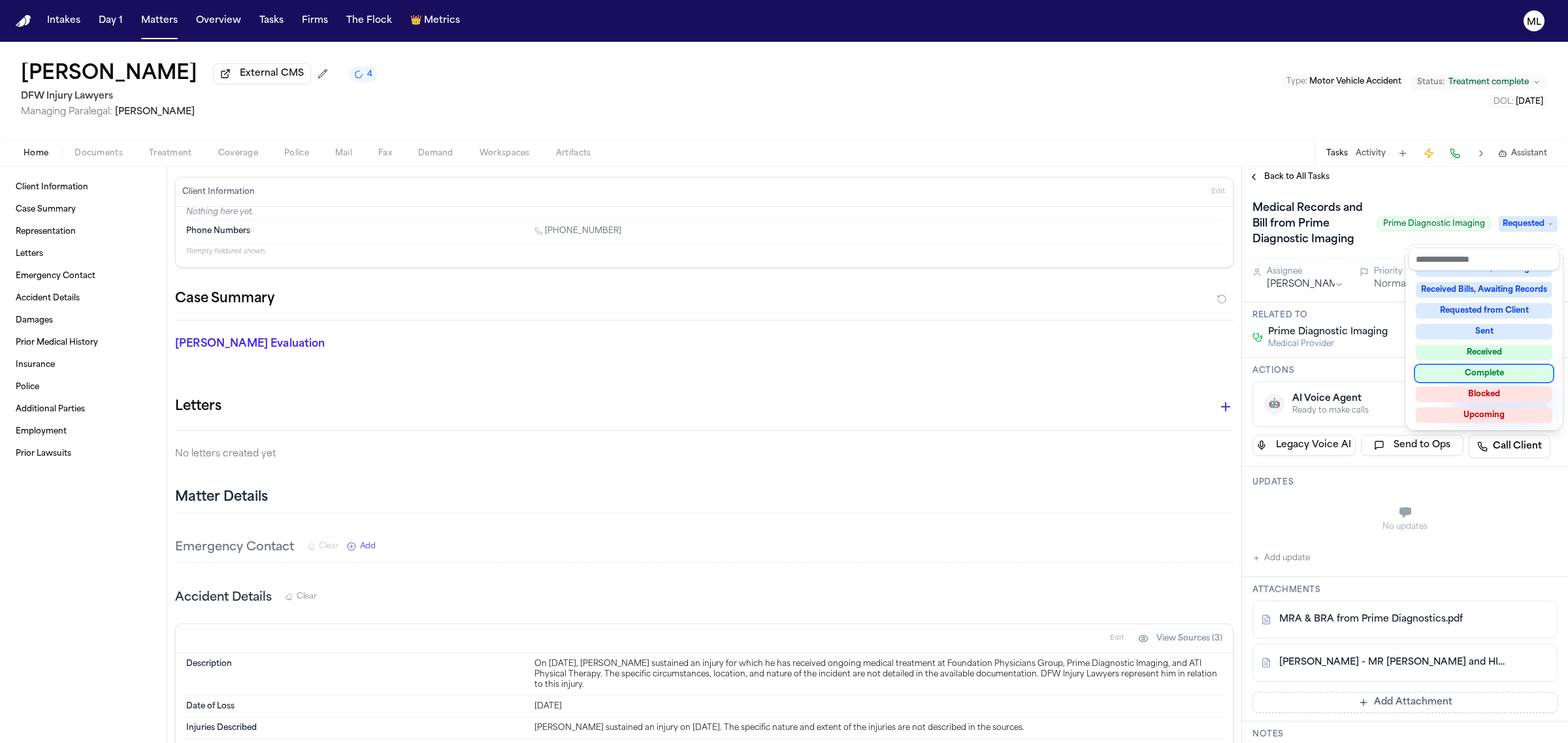
click at [1484, 373] on div "Complete" at bounding box center [1484, 373] width 137 height 15
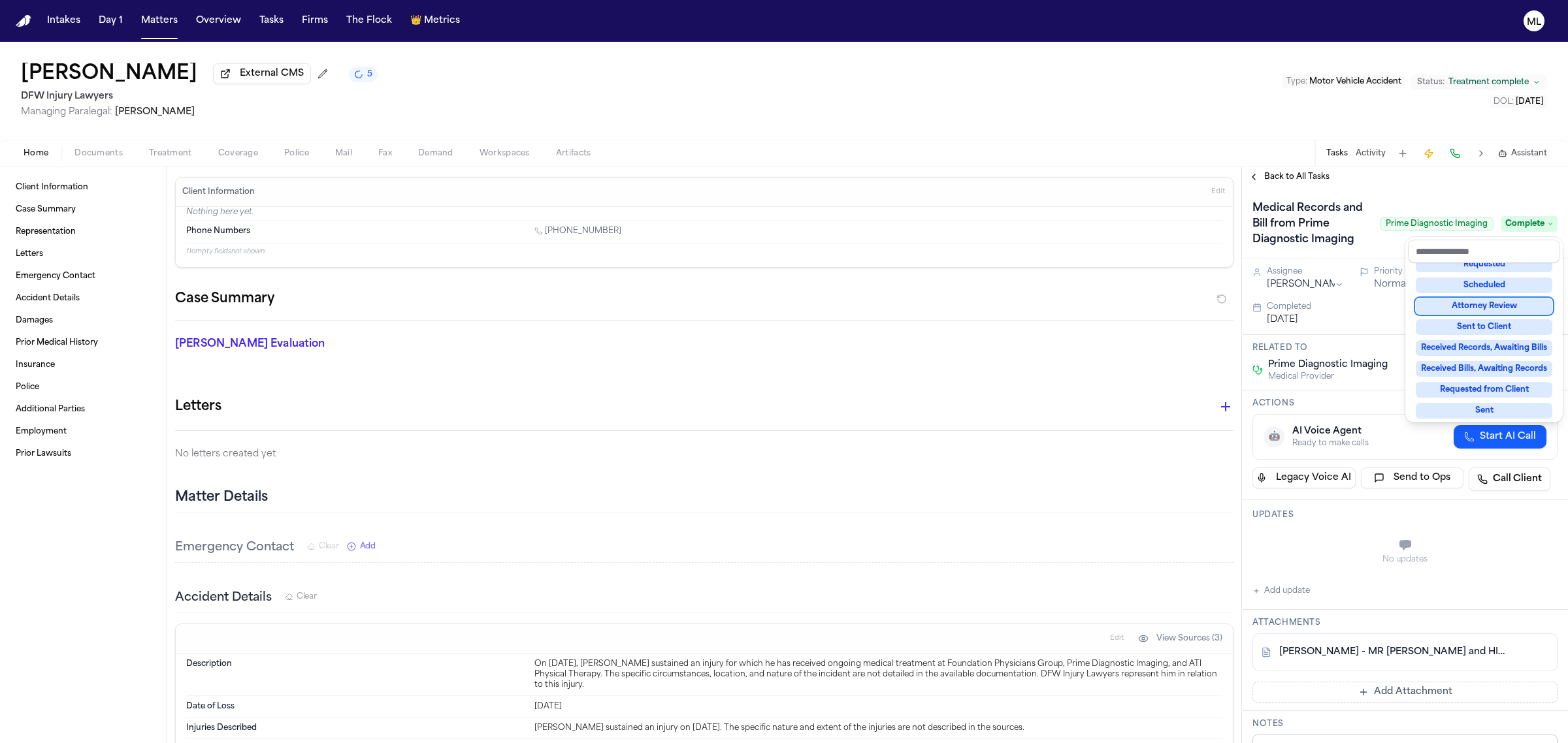
click at [1379, 178] on div "Back to All Tasks Medical Records and Bill from Prime Diagnostic Imaging Prime …" at bounding box center [1405, 455] width 326 height 577
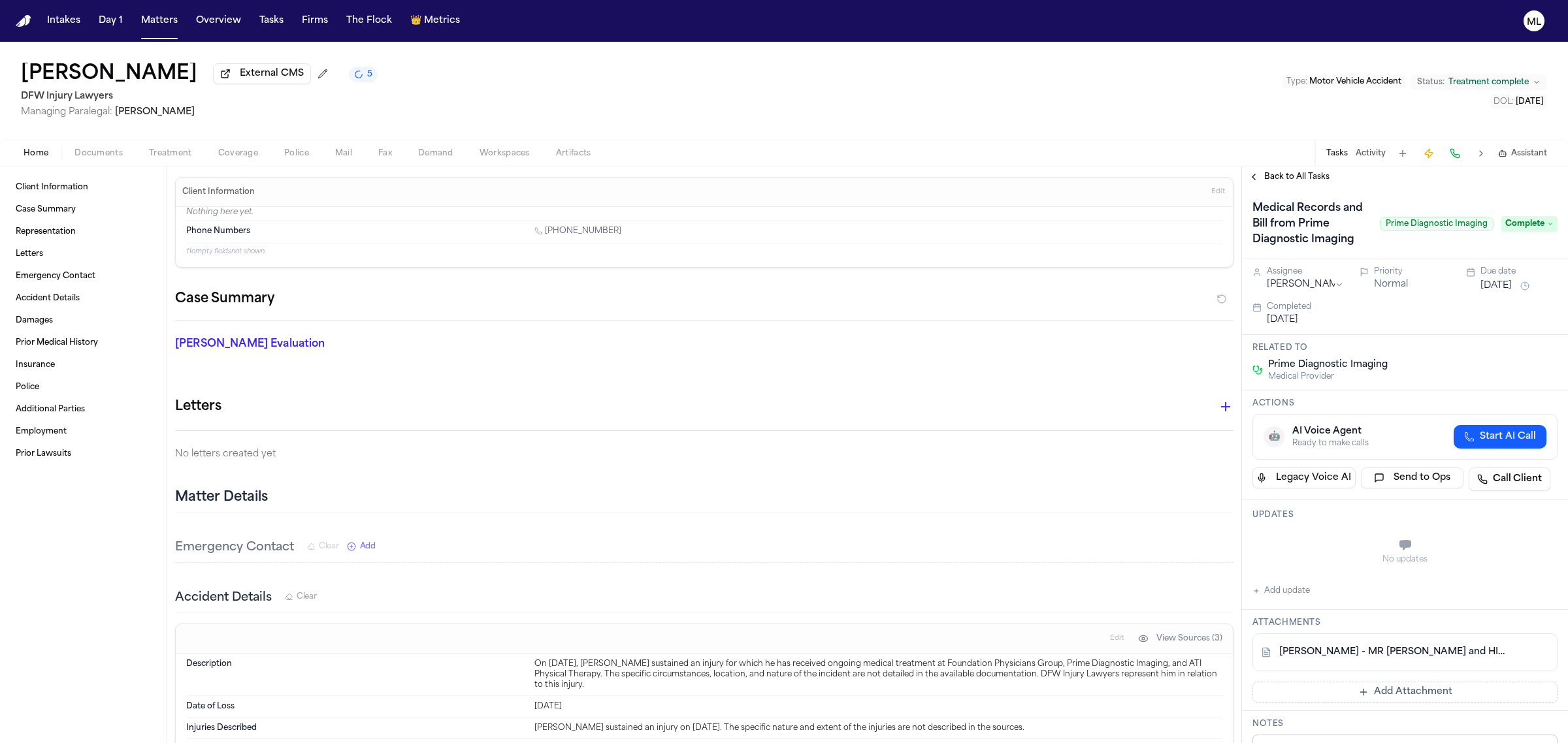
click at [1291, 176] on span "Back to All Tasks" at bounding box center [1296, 177] width 65 height 11
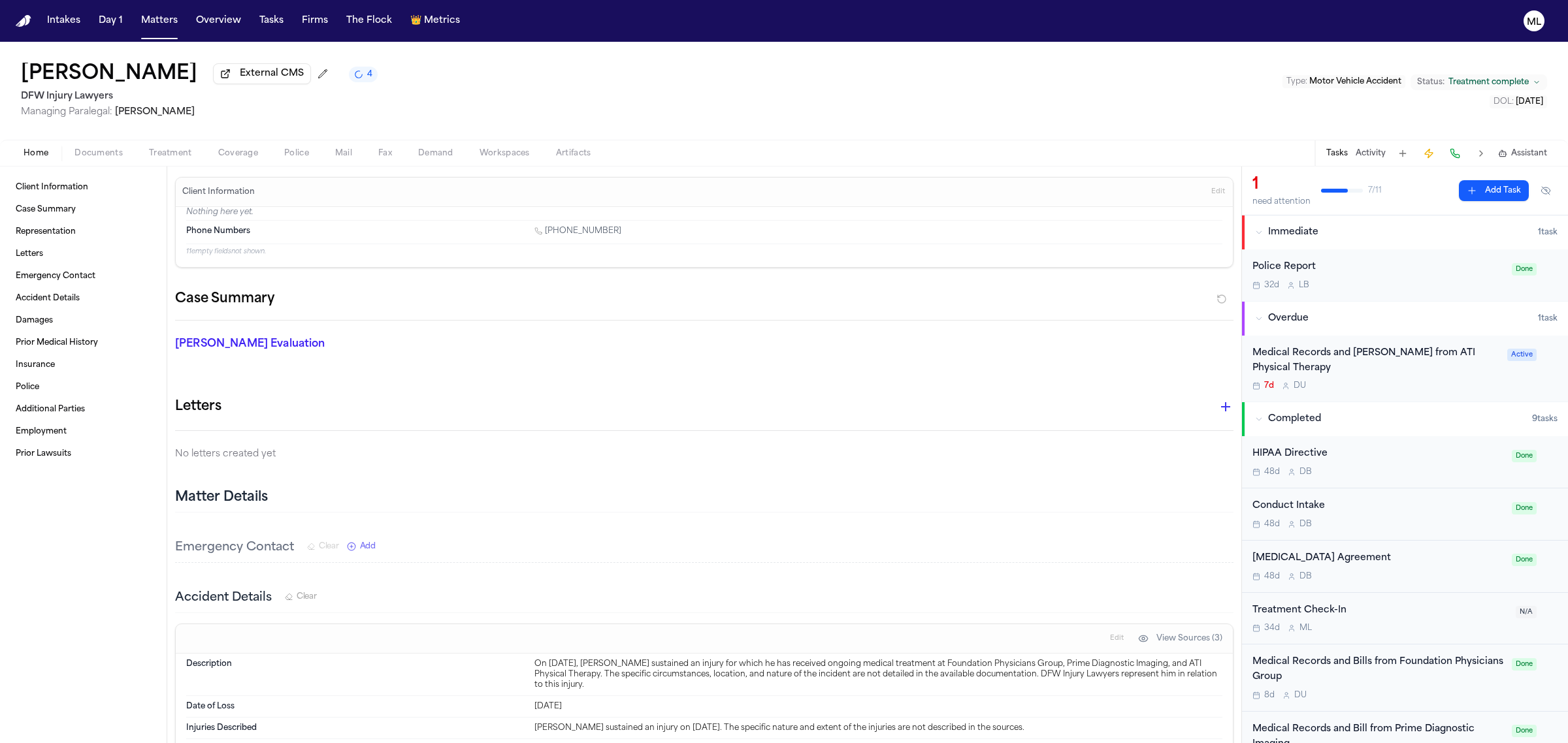
click at [1133, 117] on div "[PERSON_NAME] External CMS 4 DFW Injury Lawyers Managing Paralegal: [PERSON_NAM…" at bounding box center [784, 90] width 1568 height 98
click at [1278, 380] on div "7d D U" at bounding box center [1375, 386] width 247 height 11
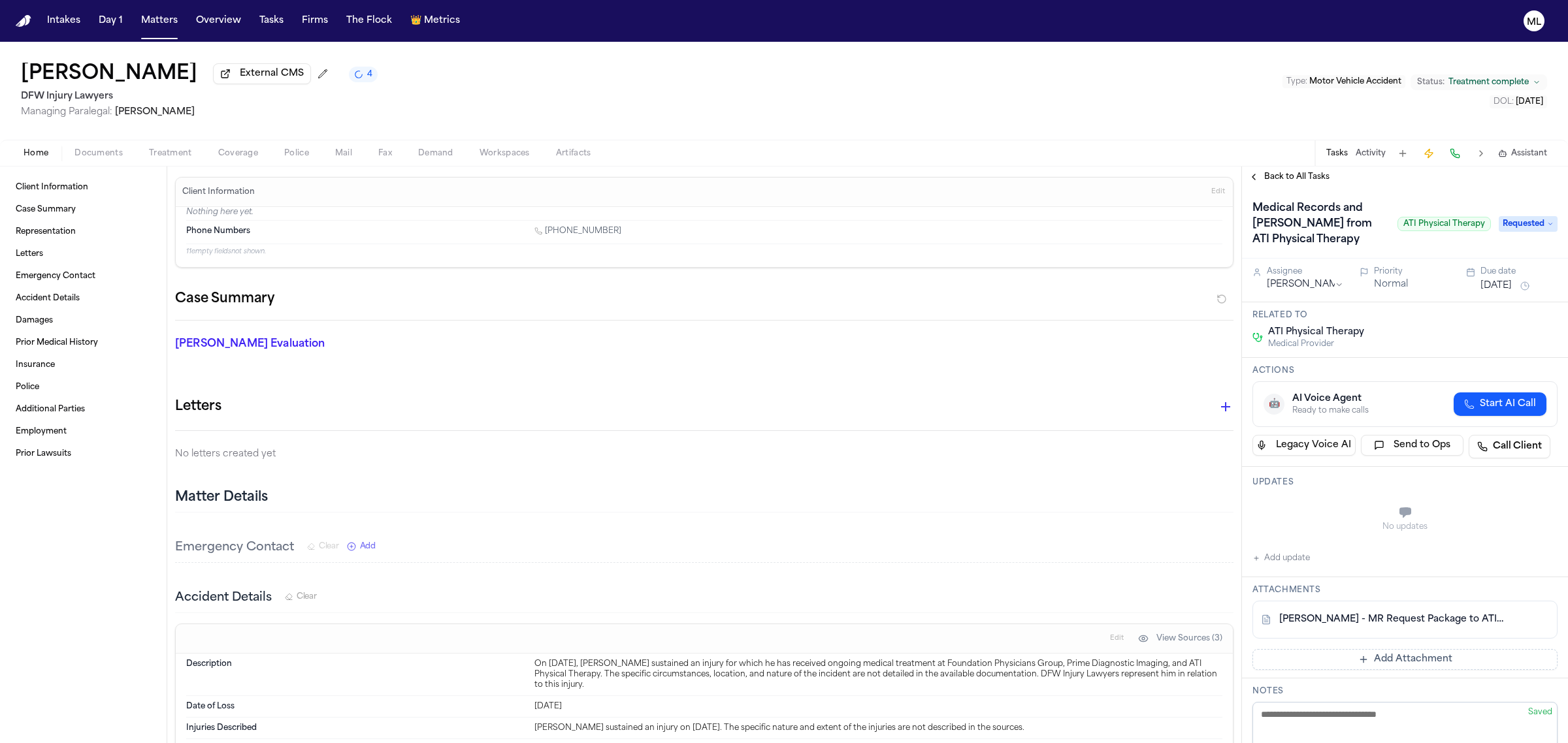
click at [1287, 557] on button "Add update" at bounding box center [1280, 558] width 58 height 15
click at [1314, 512] on textarea "Add your update" at bounding box center [1413, 514] width 279 height 26
click at [1398, 510] on textarea "*******" at bounding box center [1406, 514] width 266 height 26
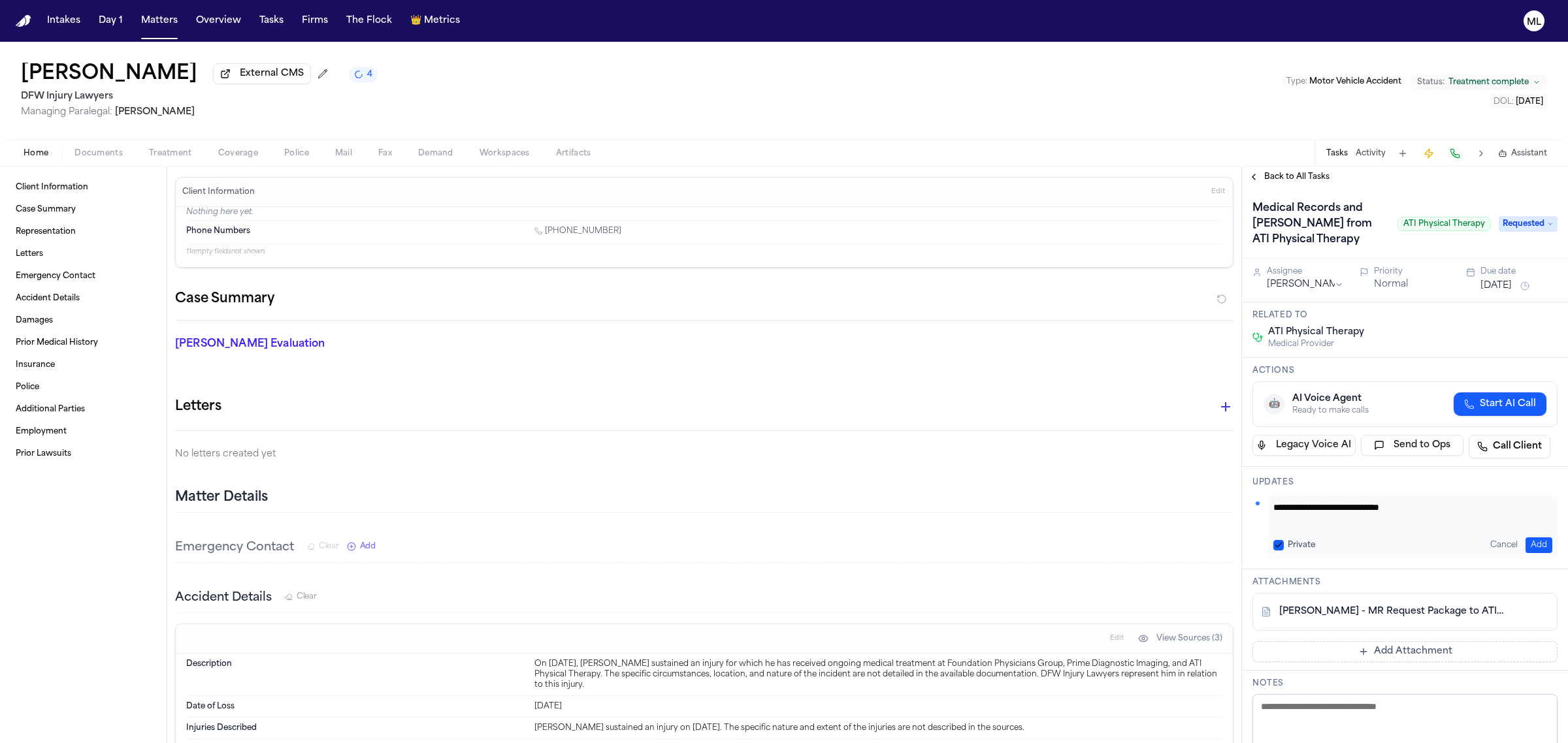
click at [1525, 544] on button "Add" at bounding box center [1538, 545] width 27 height 15
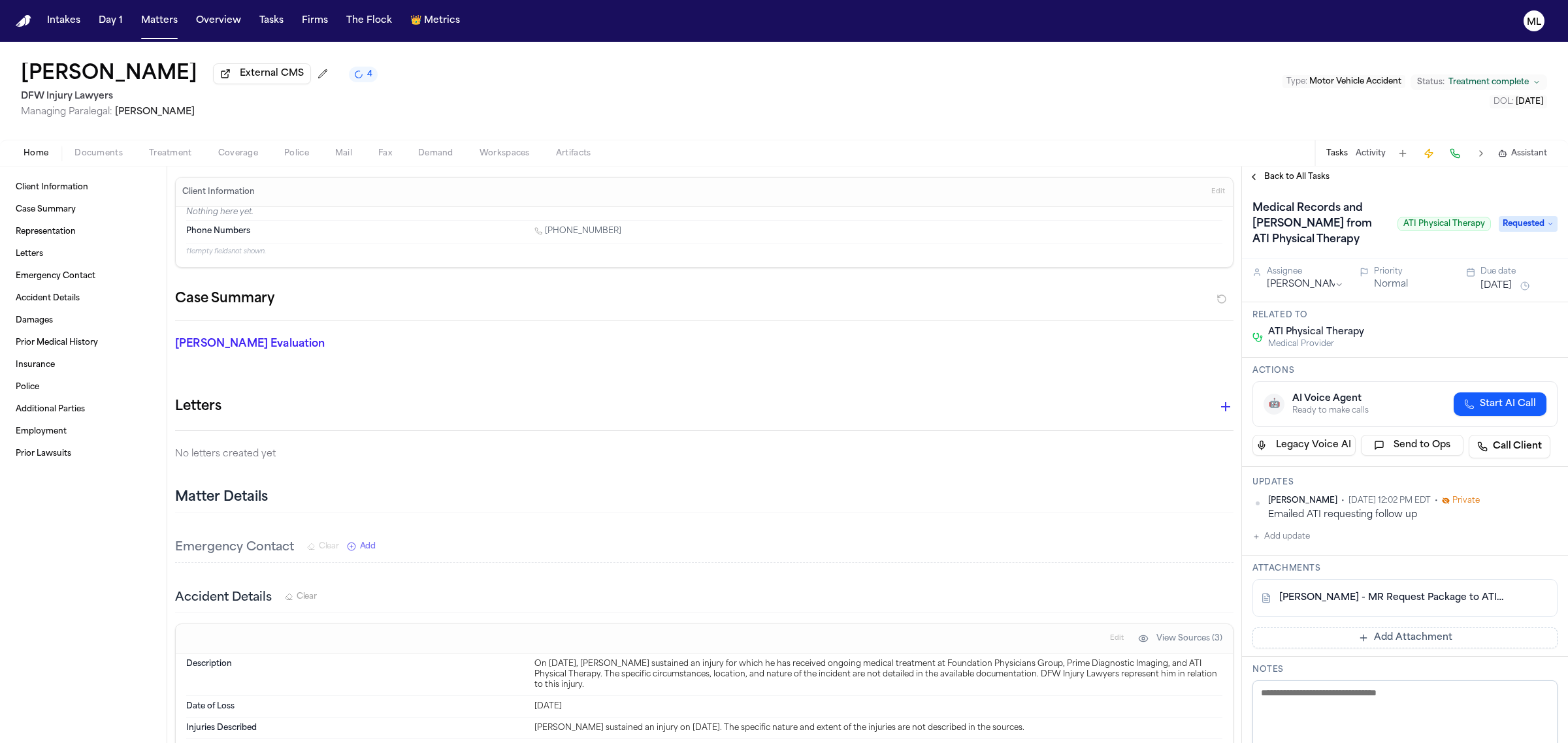
click at [1481, 284] on button "[DATE]" at bounding box center [1496, 285] width 31 height 13
click at [1507, 439] on button "25" at bounding box center [1507, 442] width 21 height 21
click at [1286, 177] on span "Back to All Tasks" at bounding box center [1296, 177] width 65 height 11
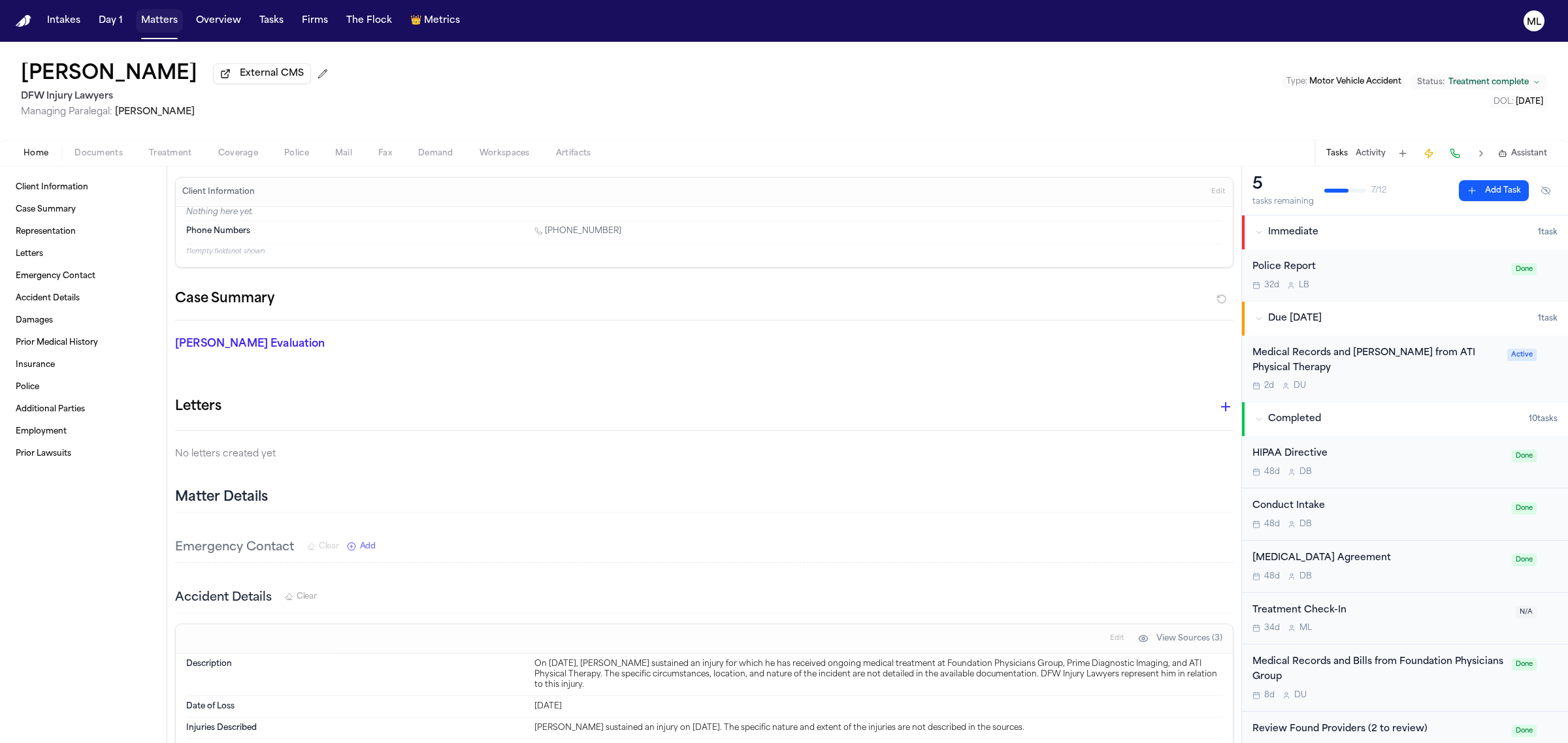
click at [152, 20] on button "Matters" at bounding box center [159, 21] width 47 height 24
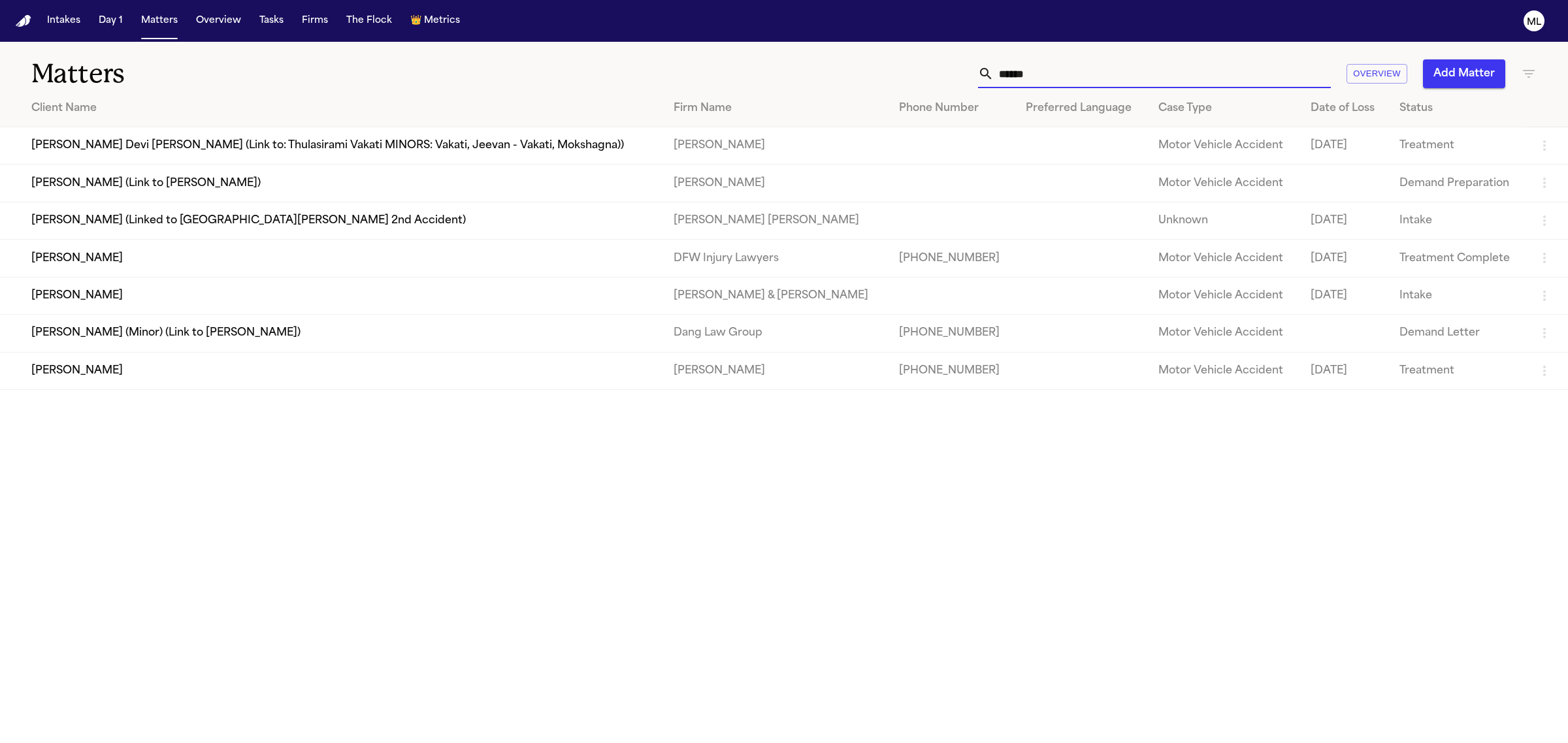
drag, startPoint x: 982, startPoint y: 70, endPoint x: 961, endPoint y: 70, distance: 21.0
click at [964, 70] on div "****** Overview Add Matter" at bounding box center [1009, 73] width 1053 height 28
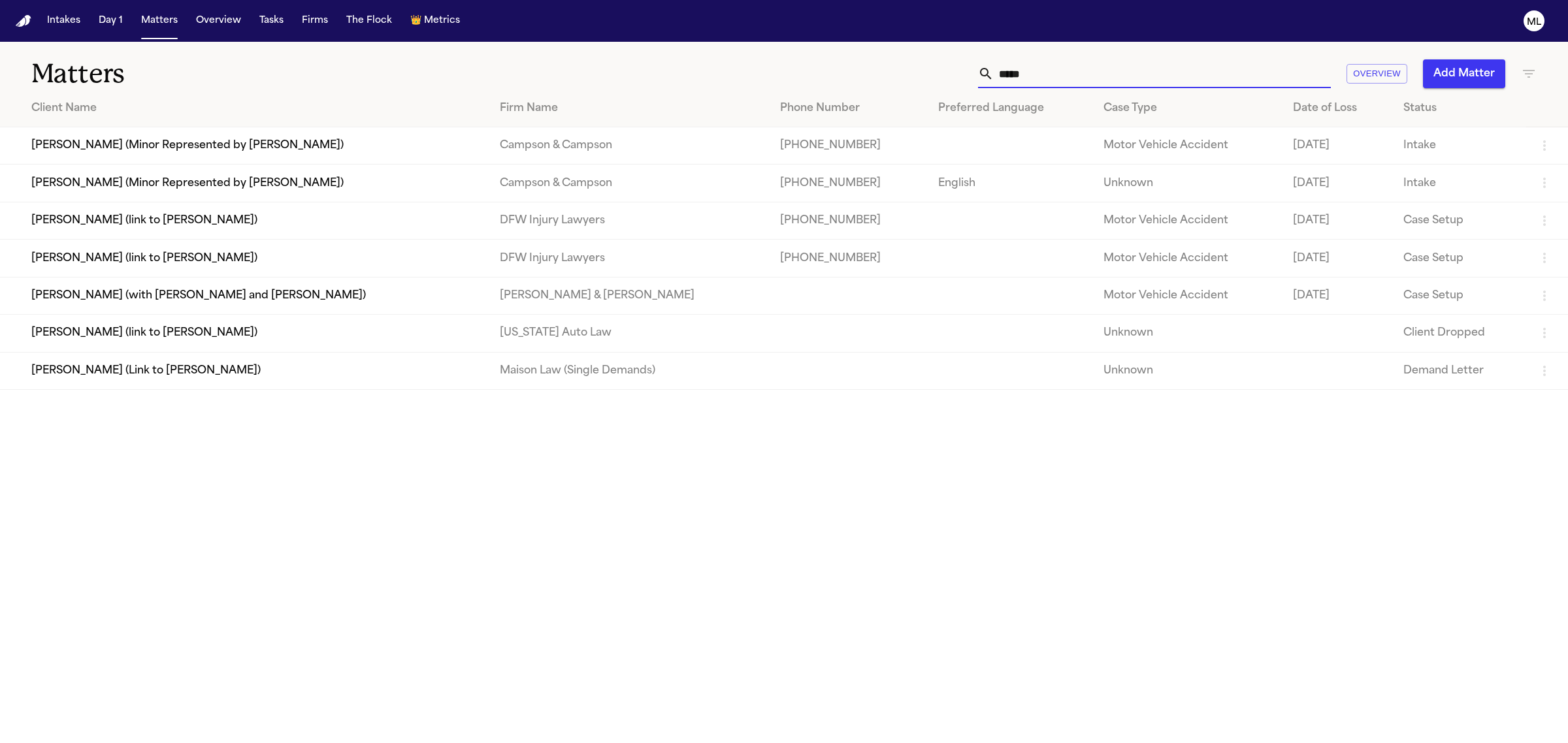
click at [190, 219] on td "[PERSON_NAME] (link to [PERSON_NAME])" at bounding box center [245, 220] width 489 height 38
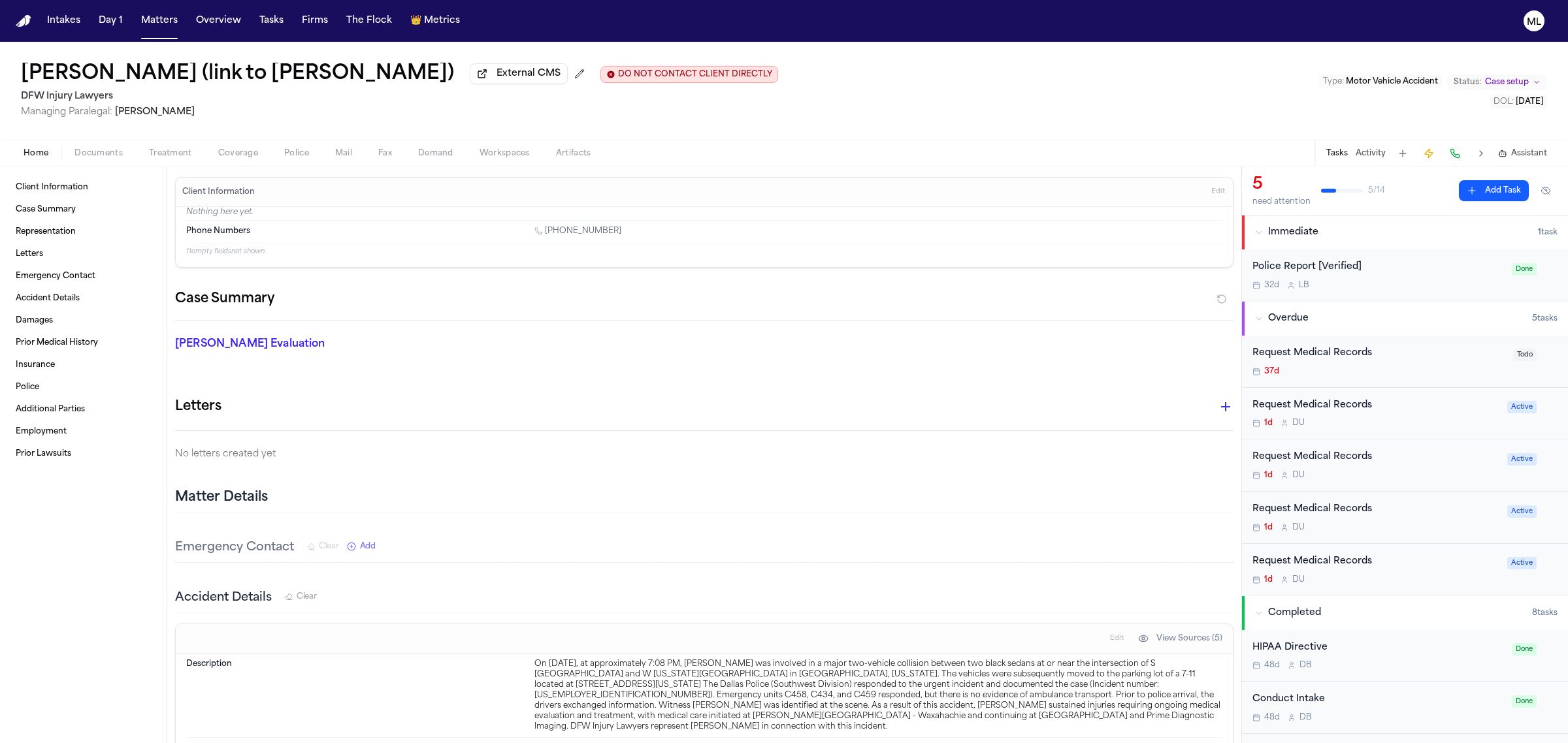
click at [1415, 369] on div "37d" at bounding box center [1379, 372] width 253 height 11
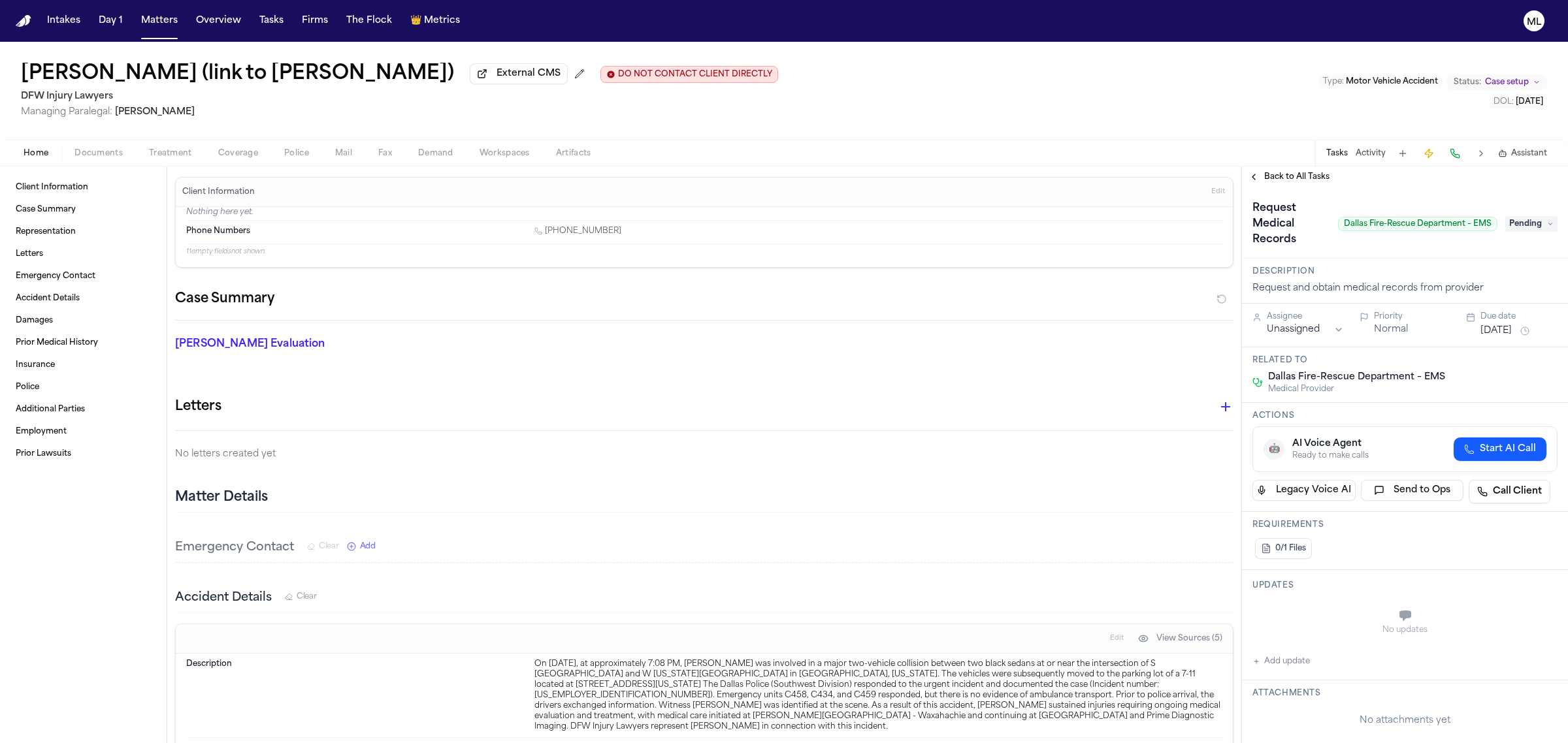
click at [1281, 172] on span "Back to All Tasks" at bounding box center [1296, 177] width 65 height 11
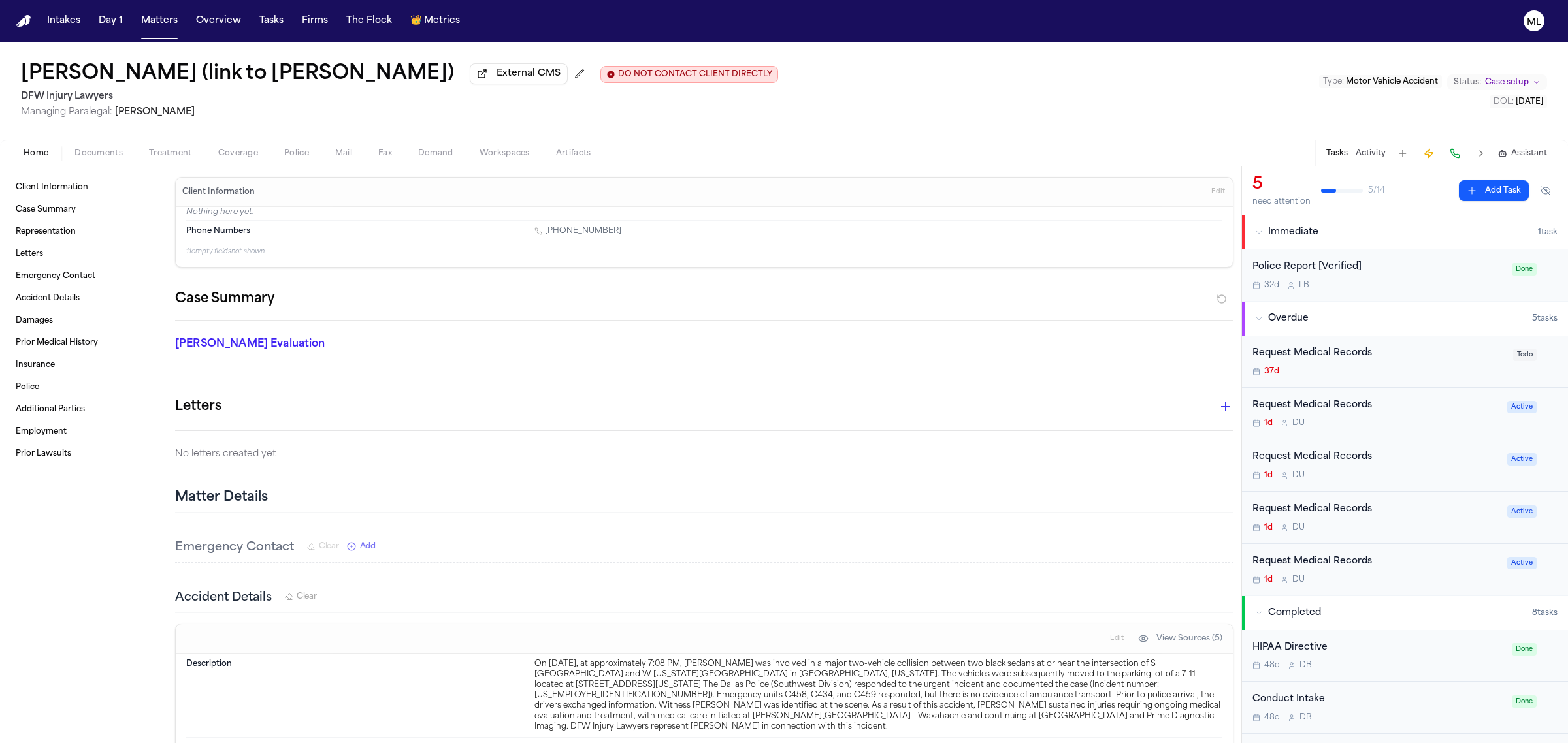
click at [1392, 424] on div "1d D U" at bounding box center [1375, 423] width 247 height 11
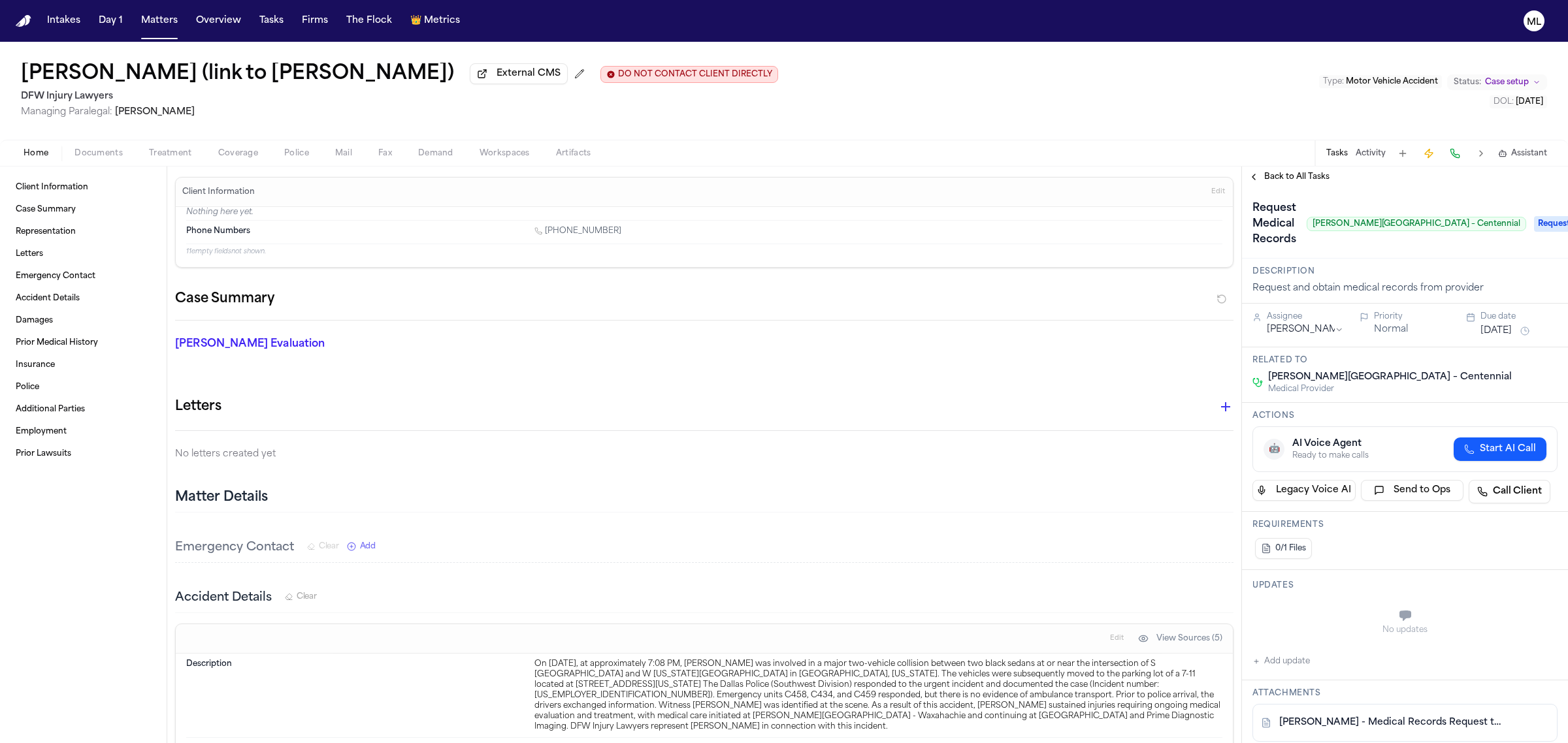
click at [1303, 175] on span "Back to All Tasks" at bounding box center [1296, 177] width 65 height 11
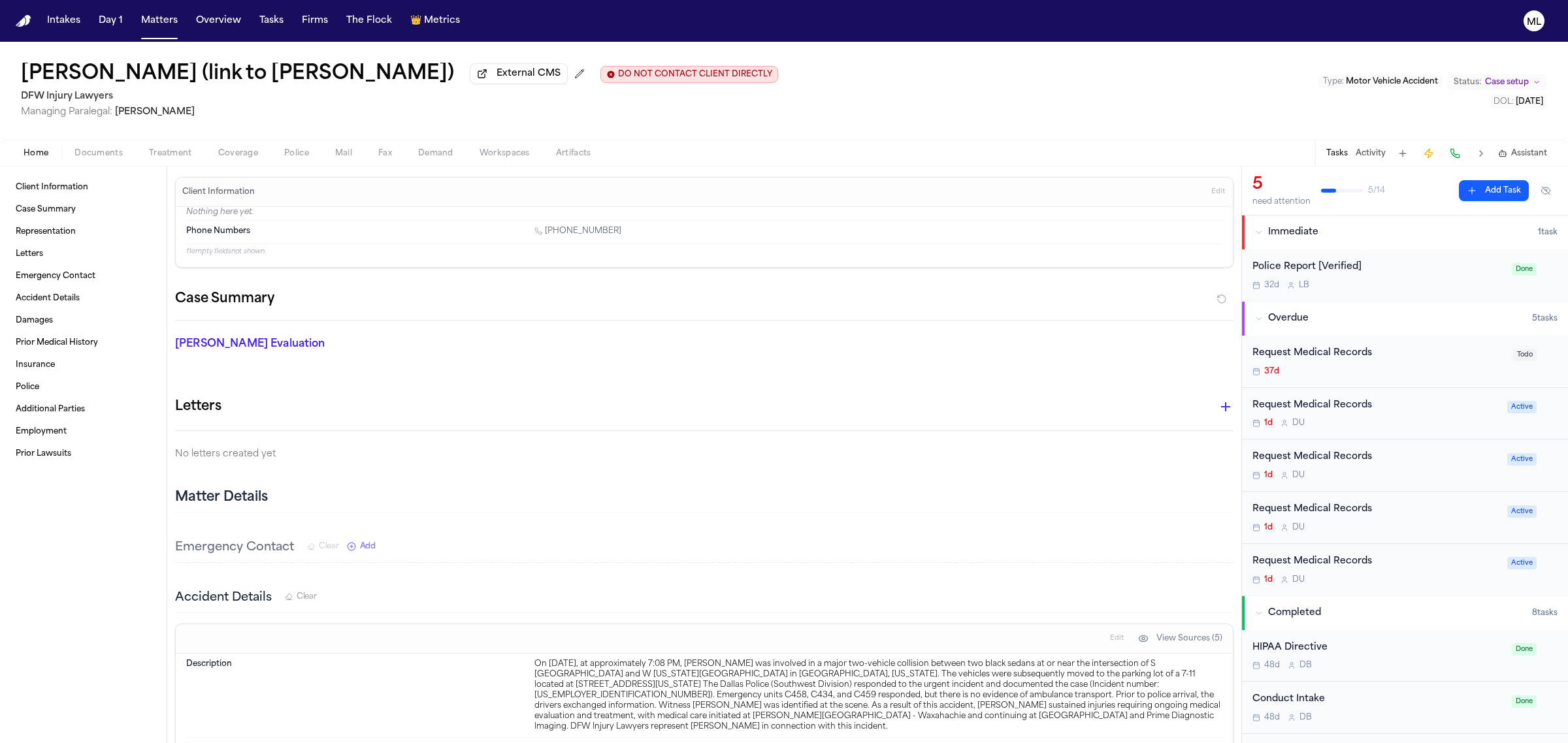
click at [1415, 462] on div "Request Medical Records" at bounding box center [1375, 458] width 247 height 15
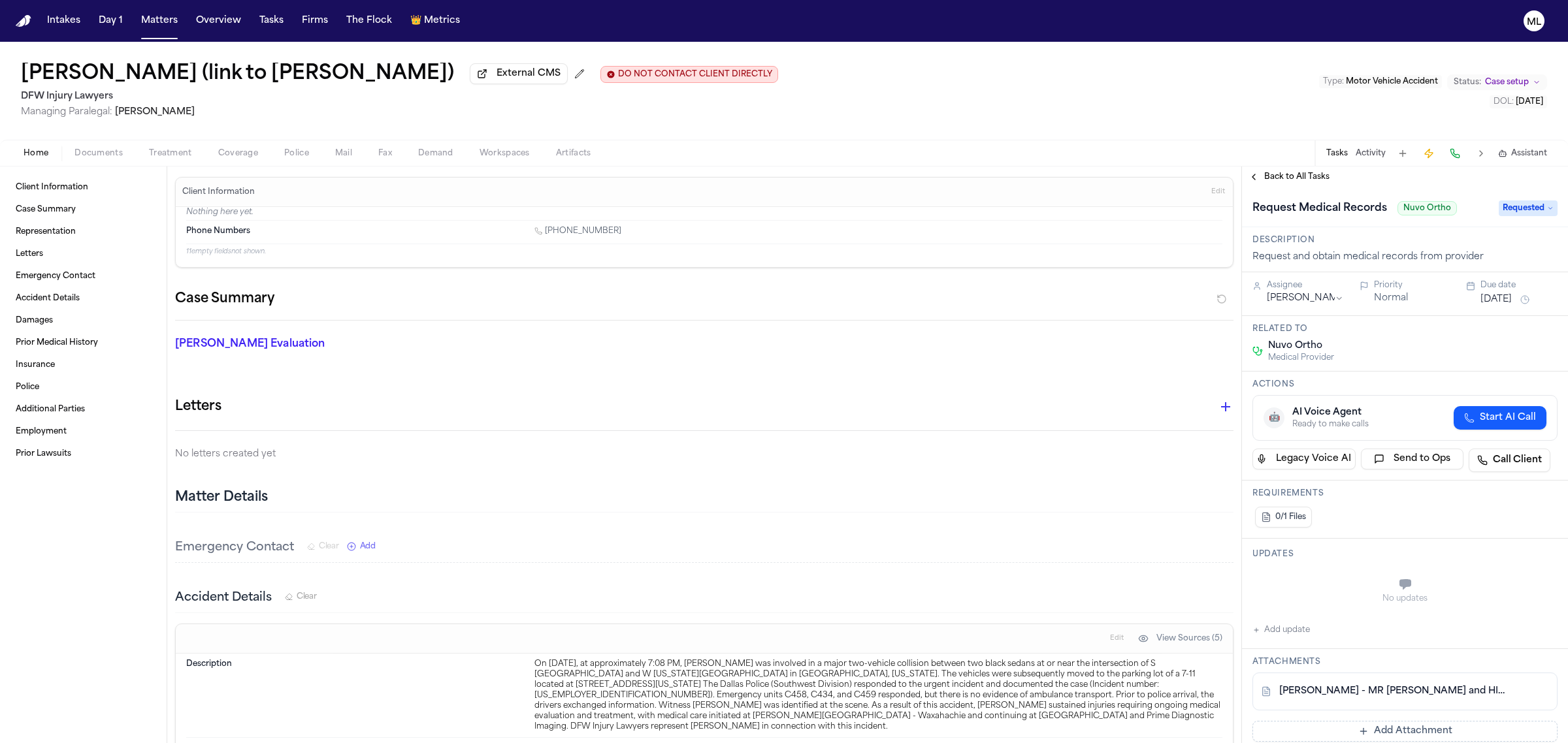
click at [1296, 178] on span "Back to All Tasks" at bounding box center [1296, 177] width 65 height 11
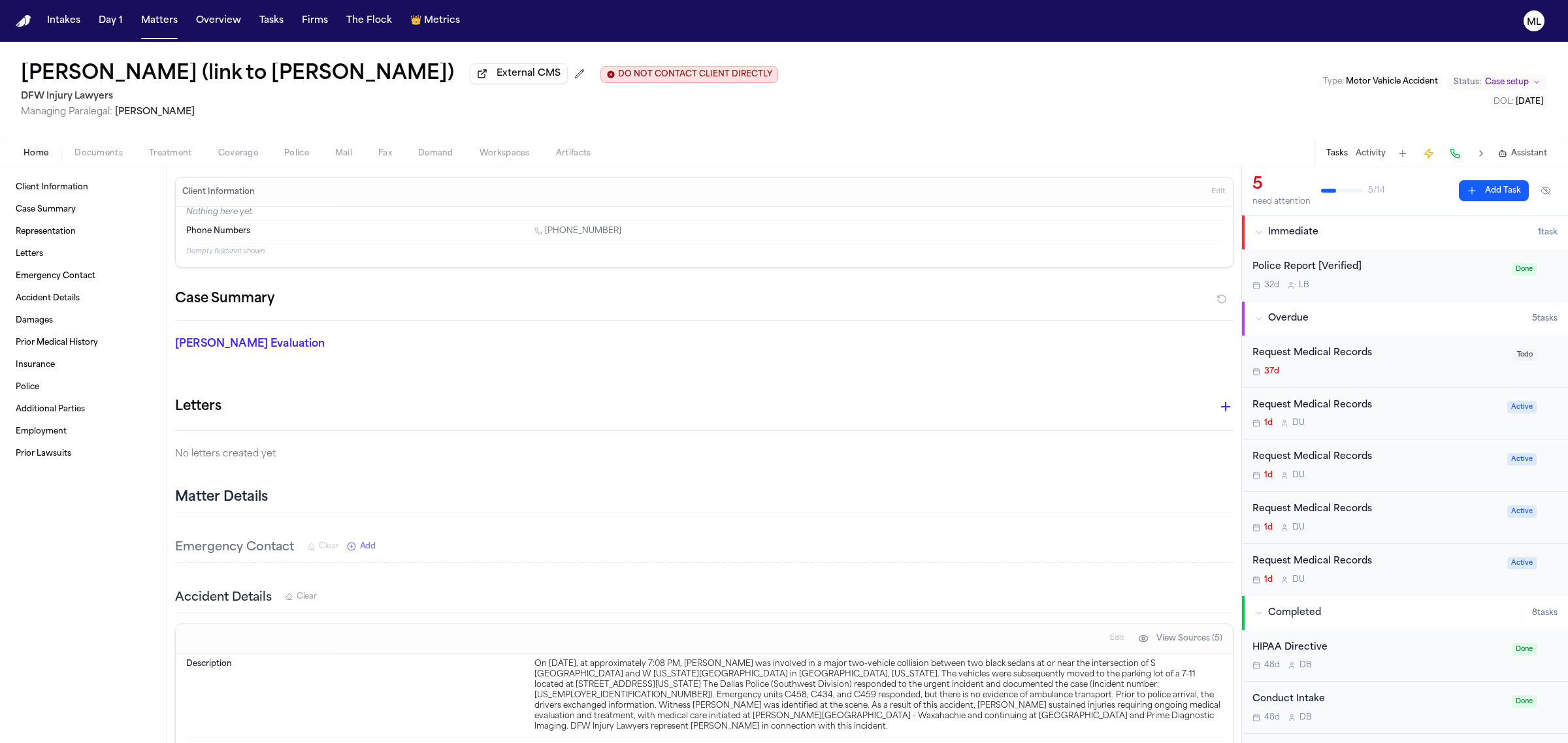
click at [1409, 472] on div "1d D U" at bounding box center [1375, 475] width 247 height 11
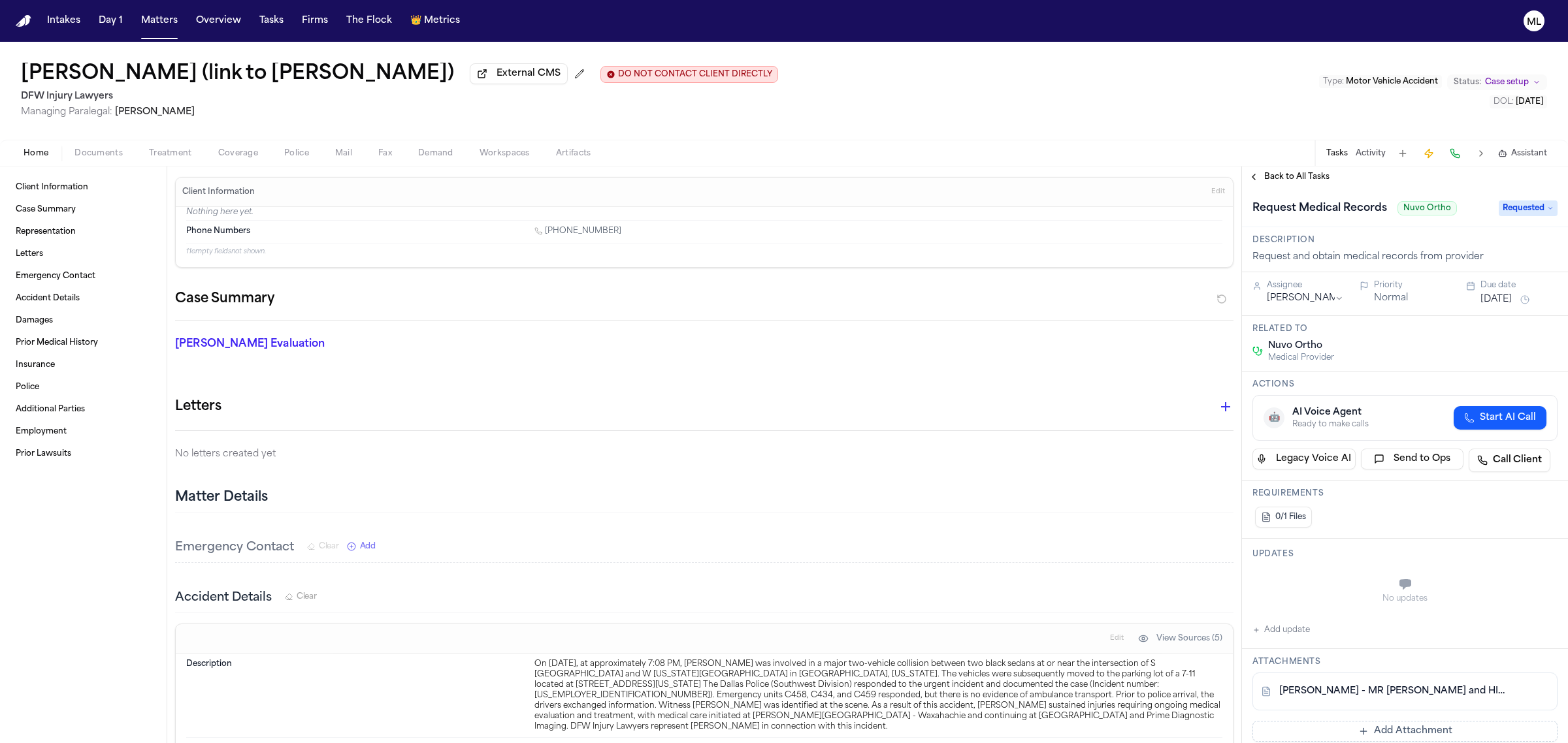
click at [1298, 629] on button "Add update" at bounding box center [1280, 630] width 58 height 15
click at [1304, 591] on textarea "Add your update" at bounding box center [1413, 586] width 279 height 26
click at [1525, 617] on button "Add" at bounding box center [1538, 616] width 27 height 15
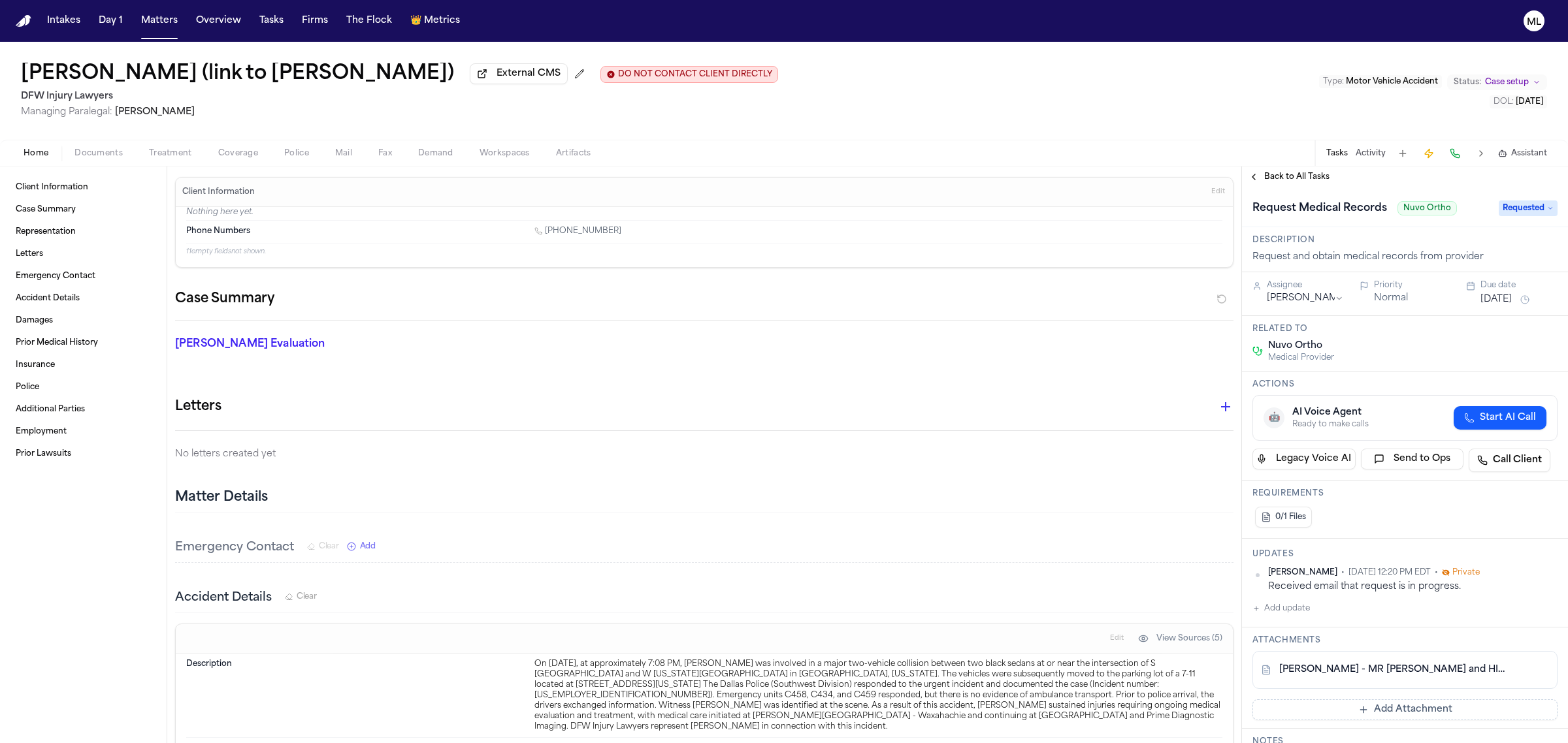
click at [1500, 297] on button "[DATE]" at bounding box center [1496, 299] width 31 height 13
click at [1448, 482] on button "29" at bounding box center [1444, 482] width 21 height 21
click at [1285, 182] on span "Back to All Tasks" at bounding box center [1296, 177] width 65 height 11
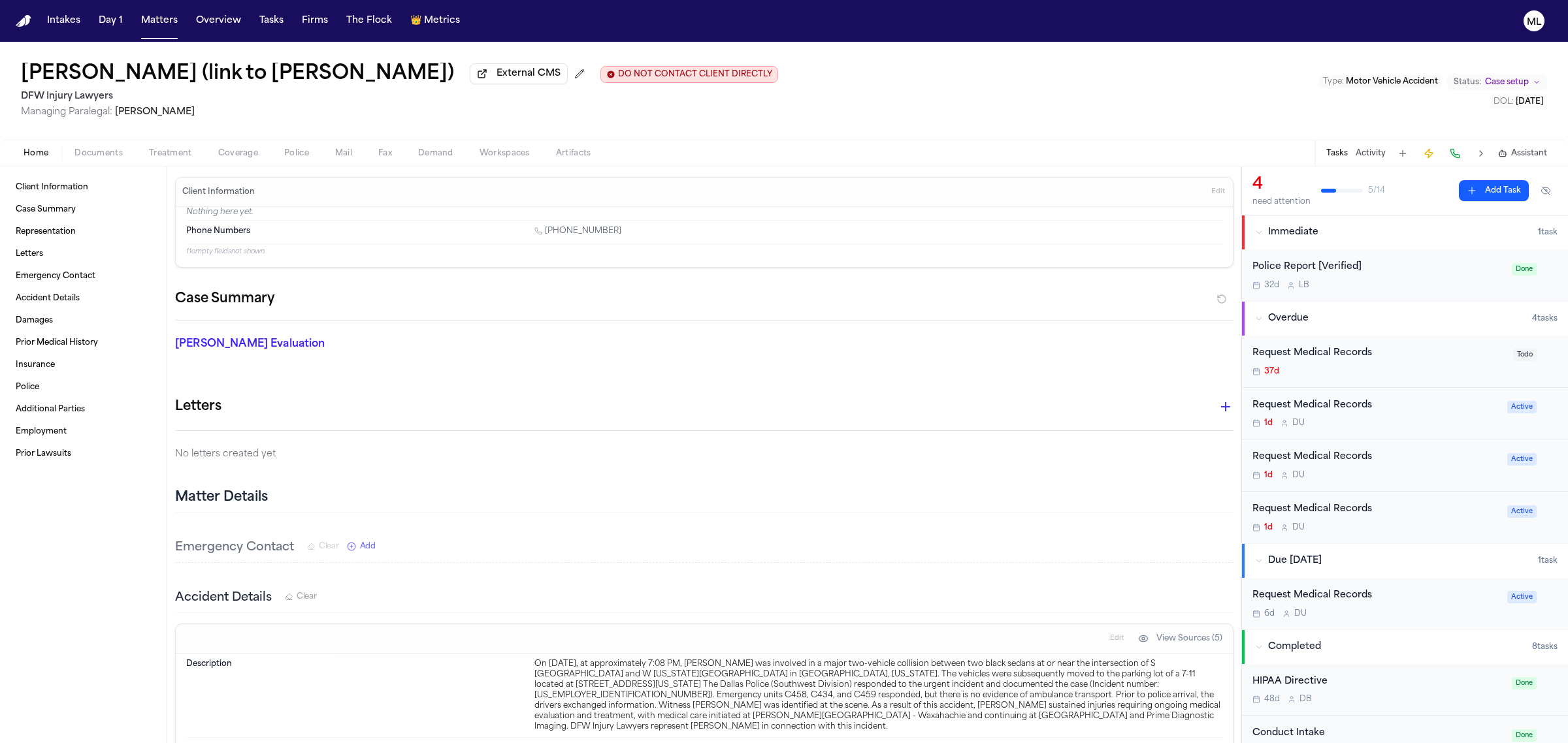
click at [1438, 474] on div "1d D U" at bounding box center [1375, 475] width 247 height 11
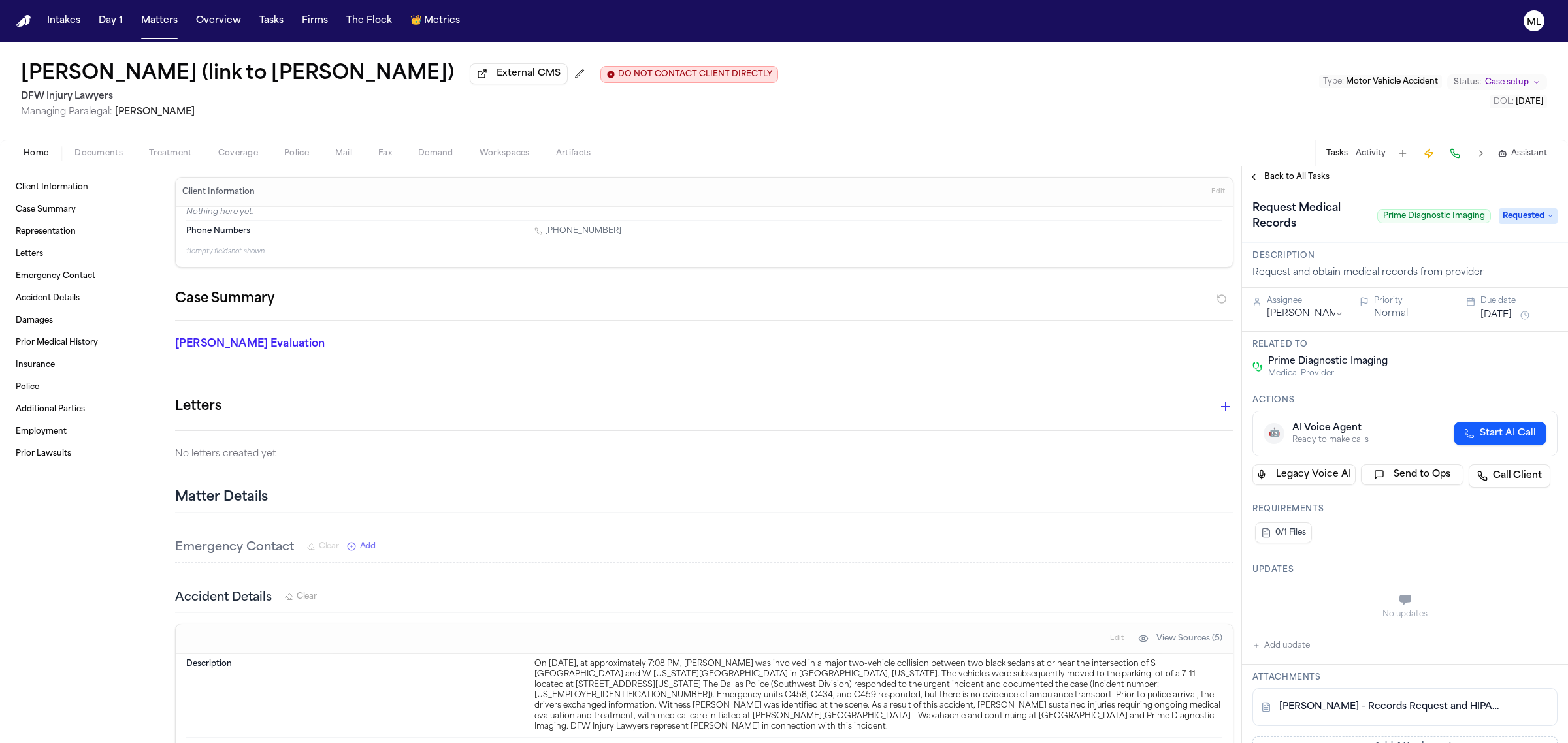
click at [1280, 644] on button "Add update" at bounding box center [1280, 646] width 58 height 15
click at [1297, 598] on textarea "Add your update" at bounding box center [1413, 601] width 279 height 26
click at [1493, 318] on button "[DATE]" at bounding box center [1496, 315] width 31 height 13
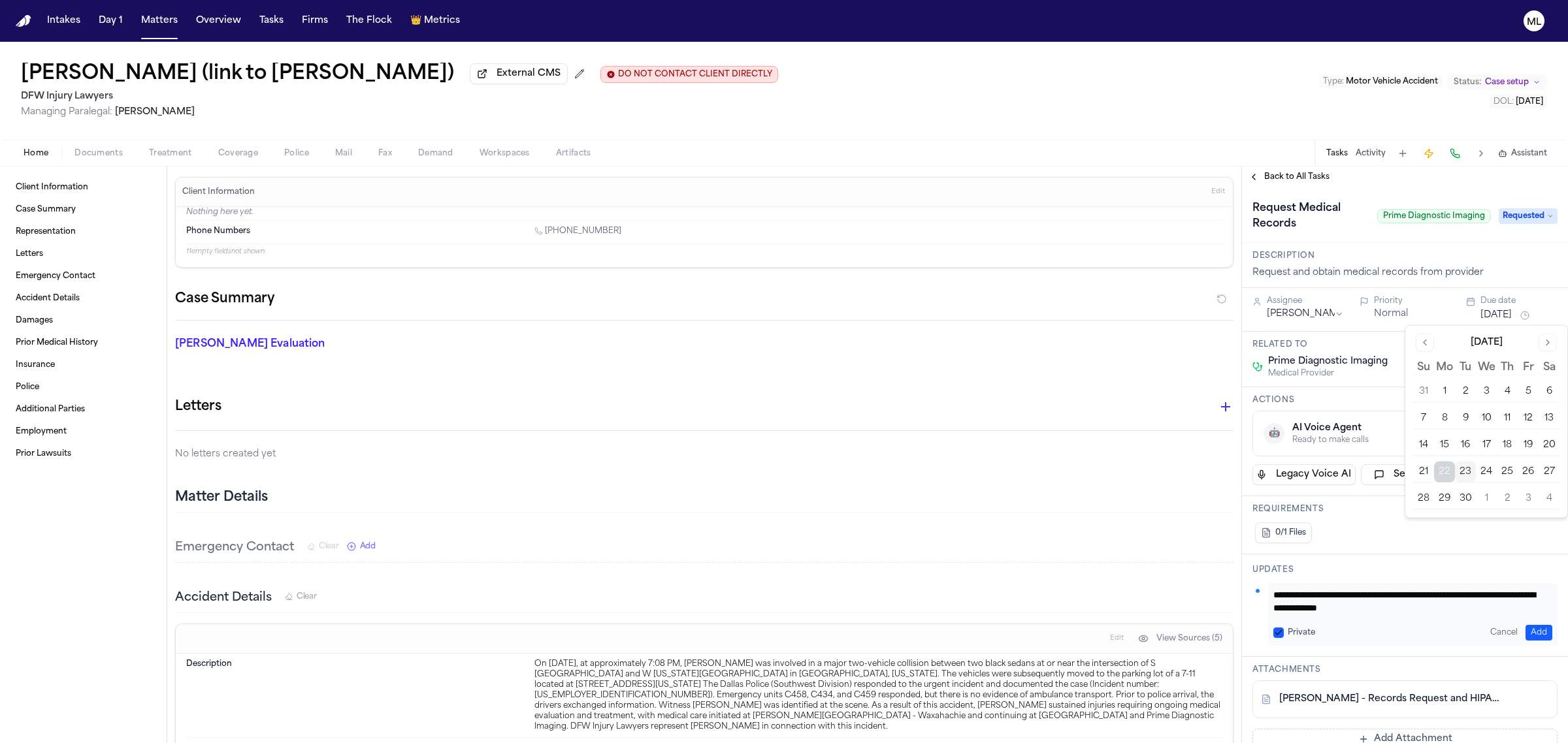
click at [1450, 498] on button "29" at bounding box center [1444, 498] width 21 height 21
click at [1529, 635] on button "Add" at bounding box center [1538, 633] width 27 height 15
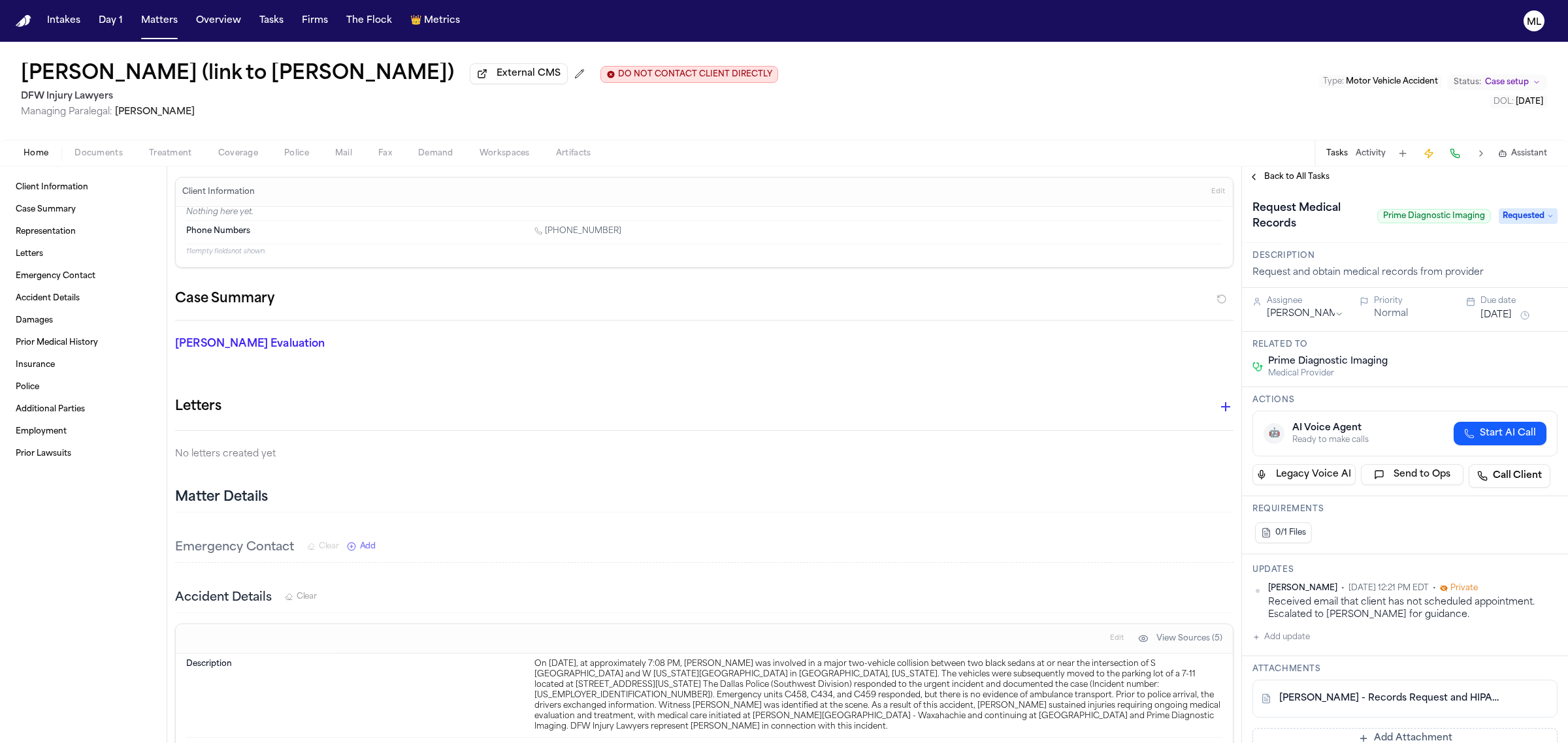
click at [1291, 179] on span "Back to All Tasks" at bounding box center [1296, 177] width 65 height 11
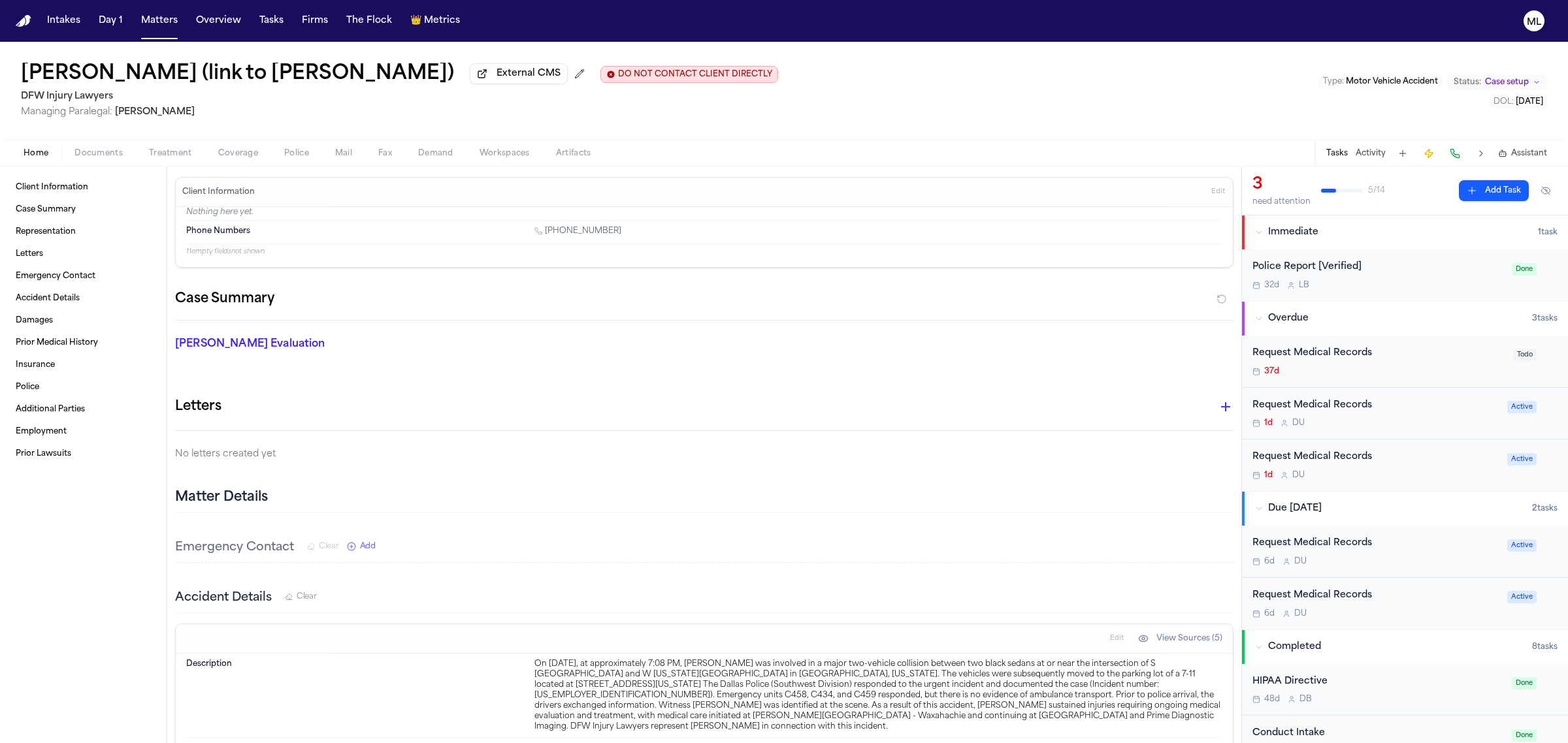
click at [1432, 428] on div "1d D U" at bounding box center [1375, 423] width 247 height 11
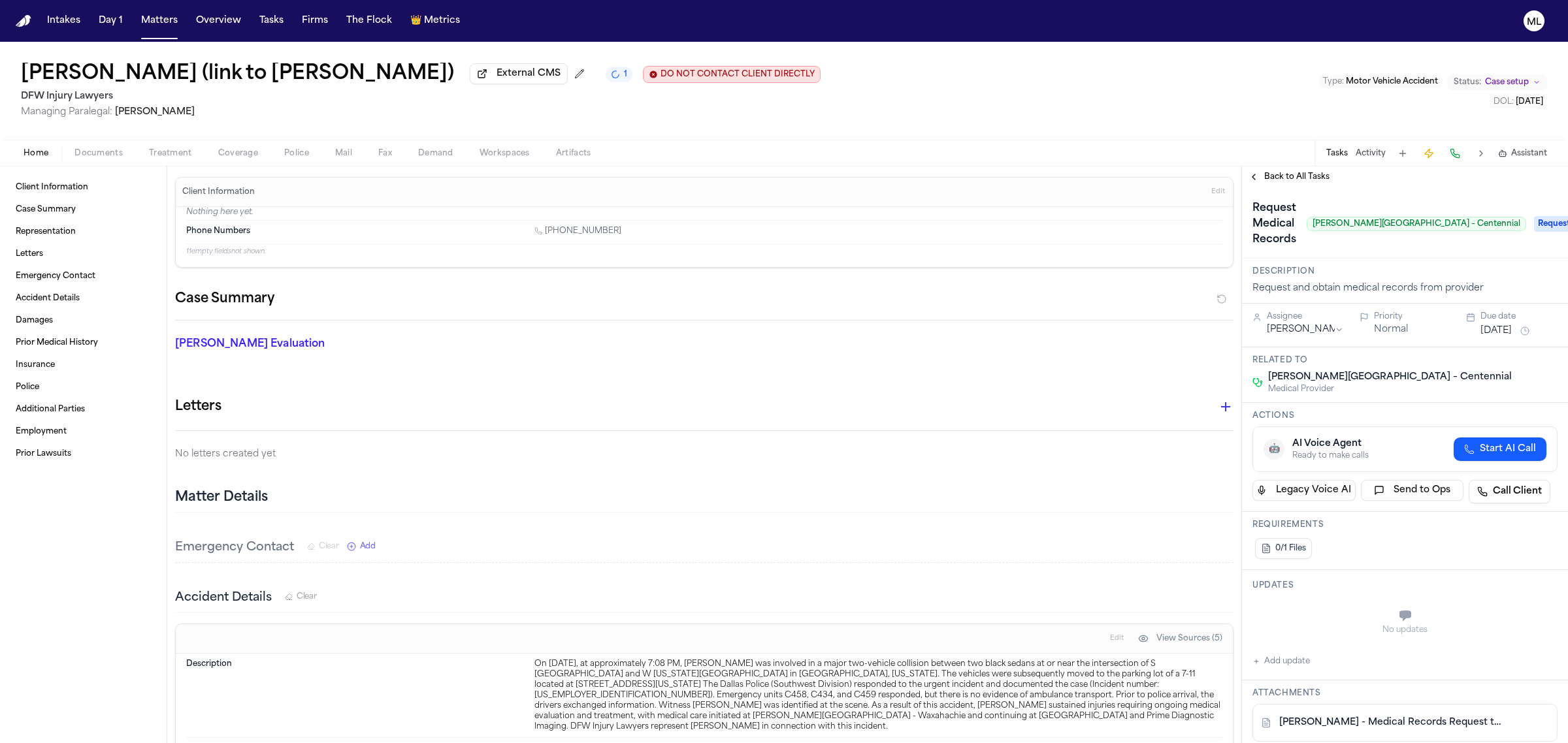
click at [1273, 174] on span "Back to All Tasks" at bounding box center [1296, 177] width 65 height 11
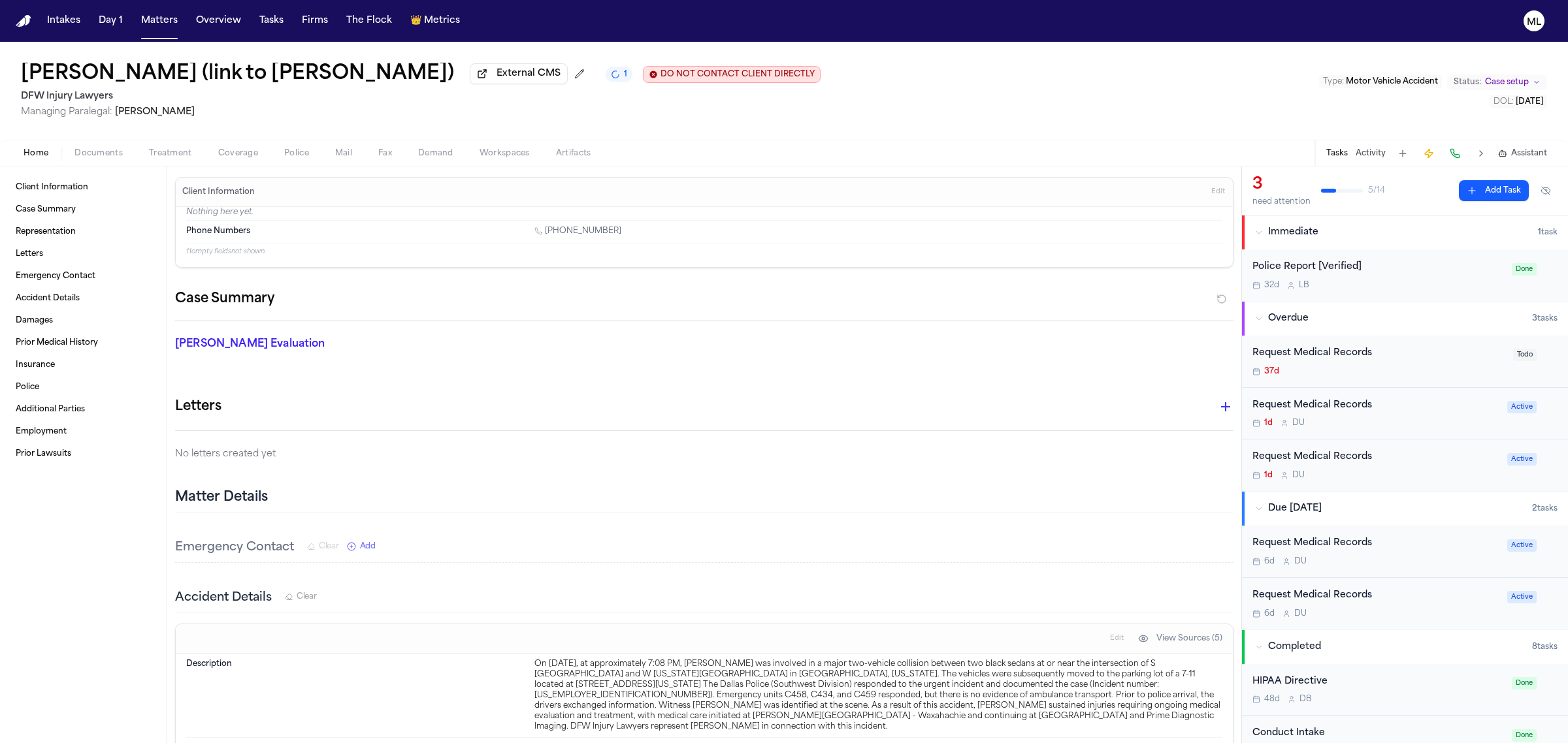
click at [1411, 474] on div "1d D U" at bounding box center [1375, 475] width 247 height 11
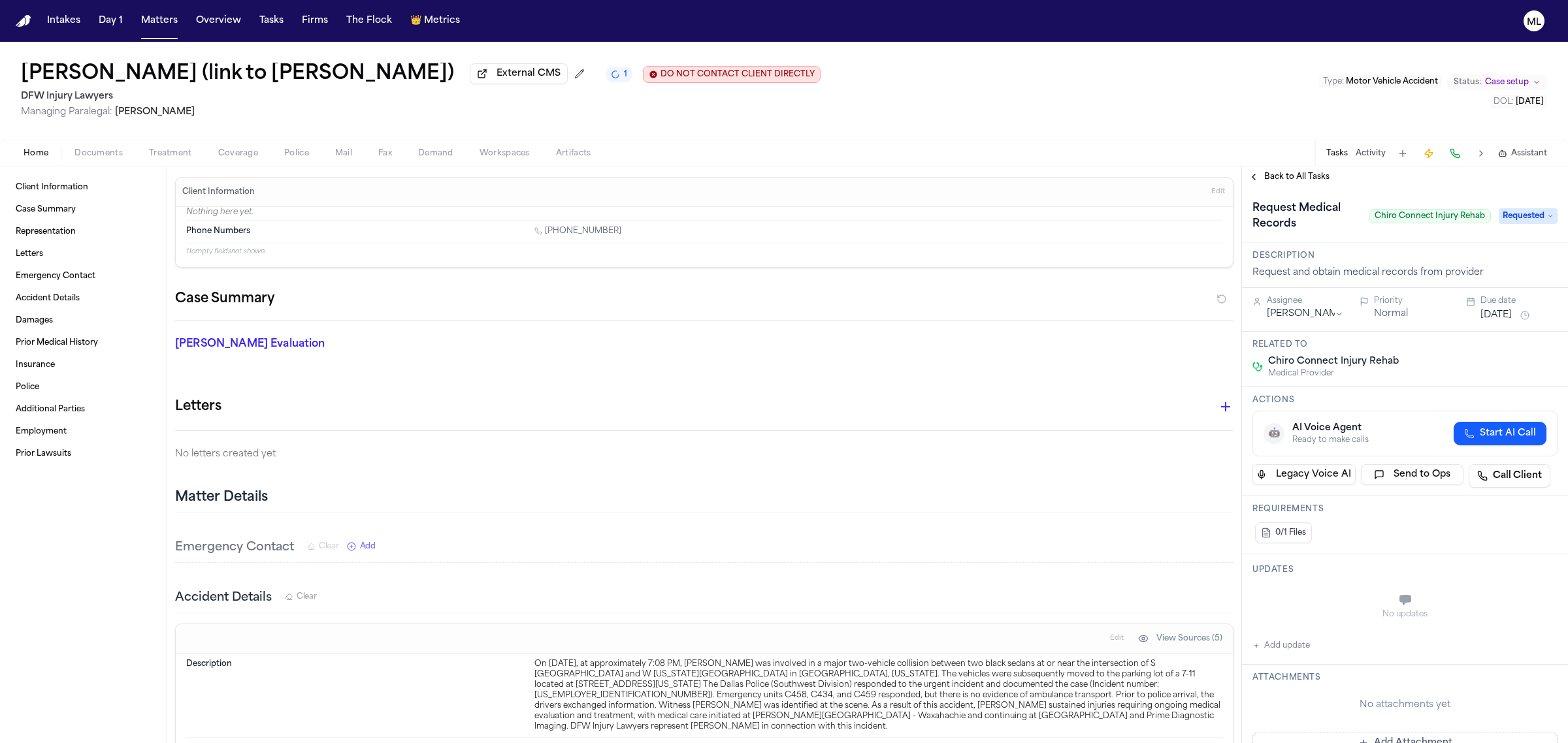
click at [1498, 216] on span "Requested" at bounding box center [1527, 216] width 59 height 15
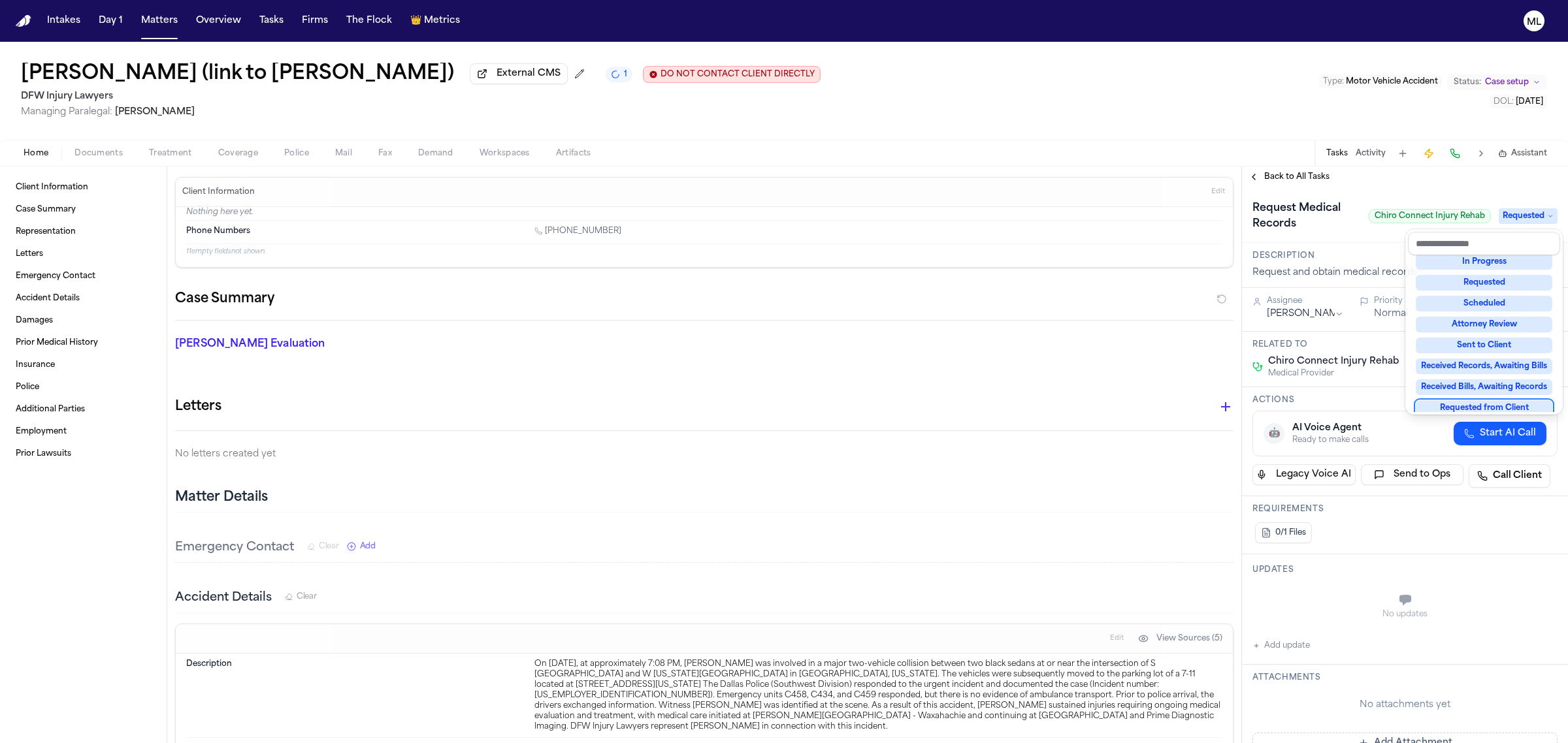
scroll to position [203, 0]
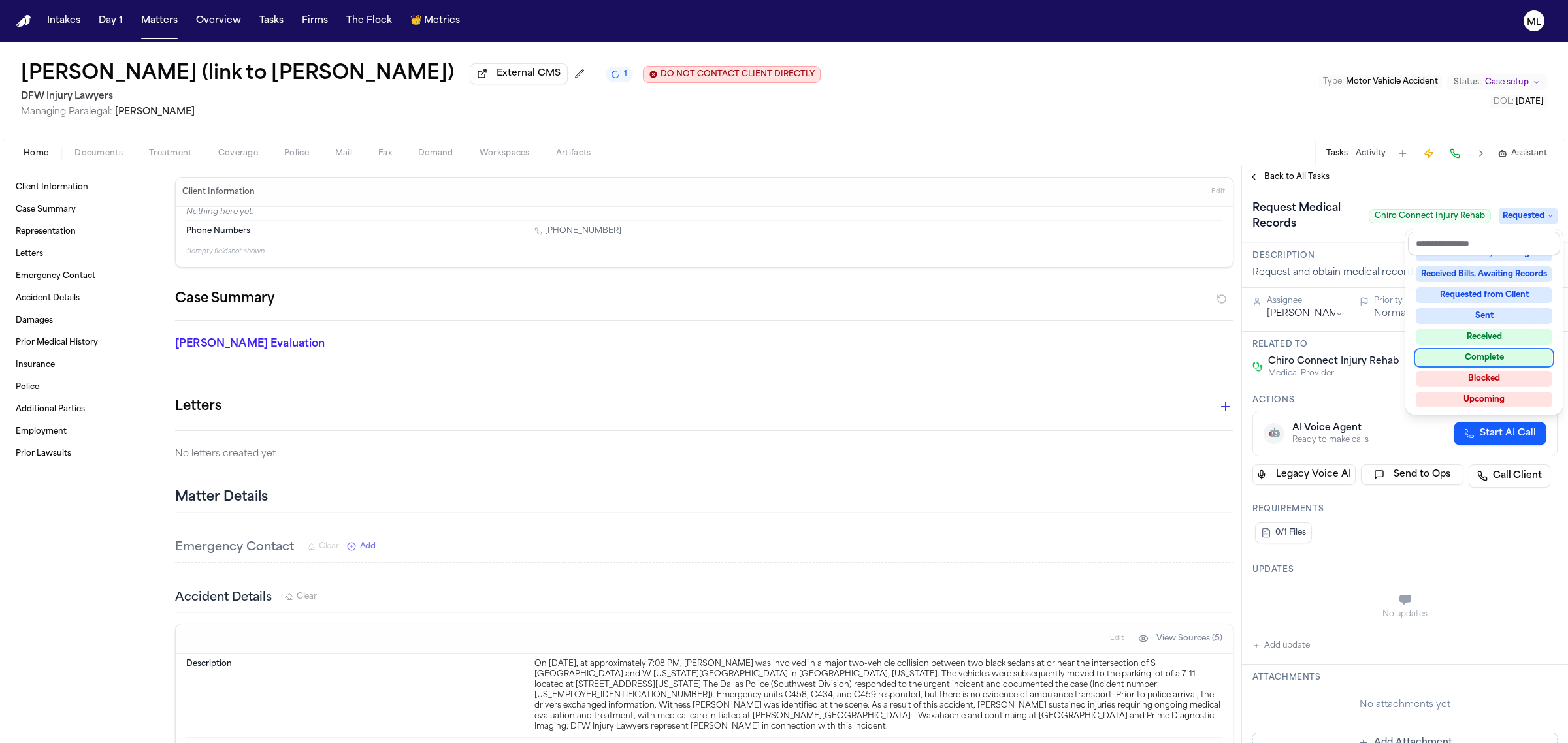
click at [1497, 354] on div "Complete" at bounding box center [1484, 357] width 137 height 15
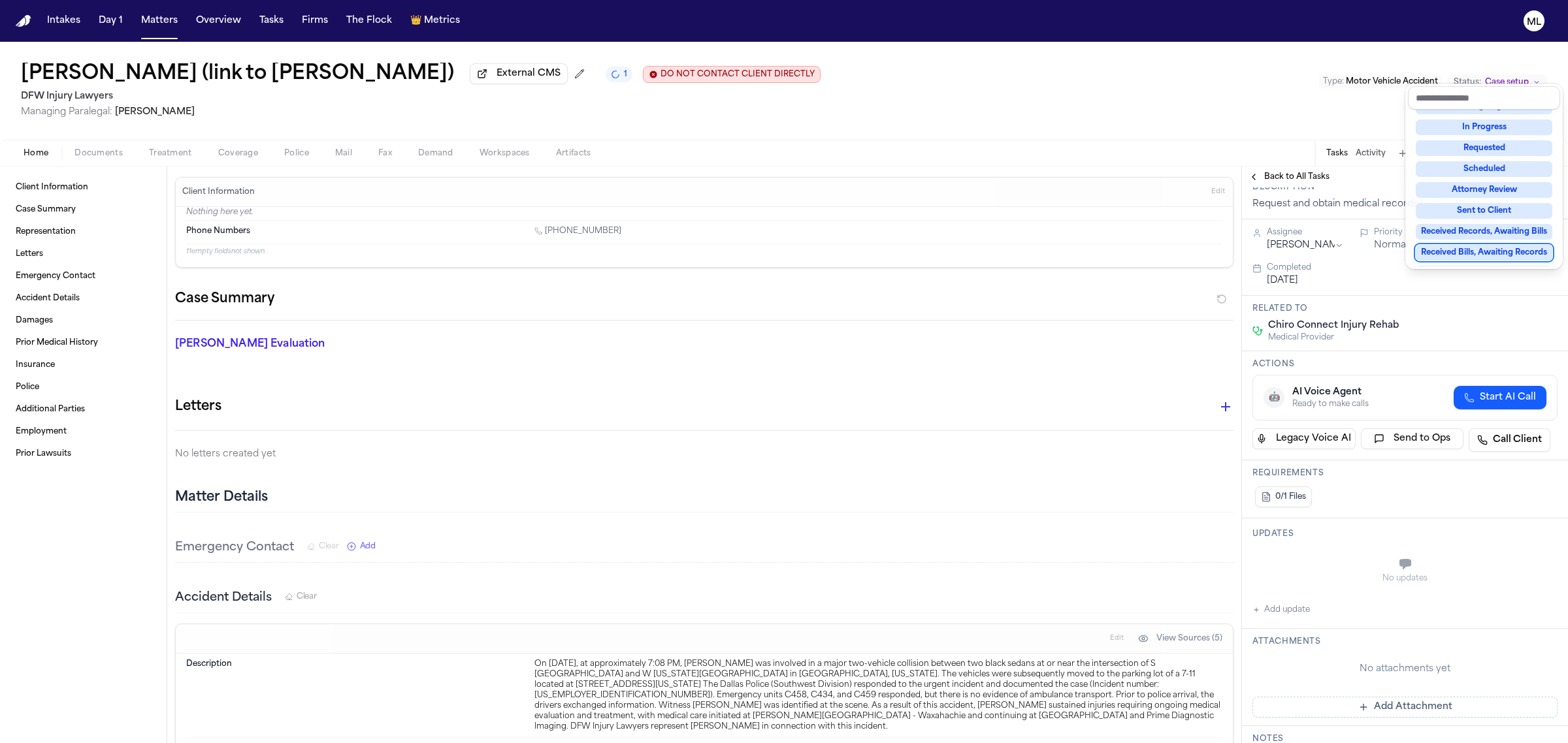
scroll to position [163, 0]
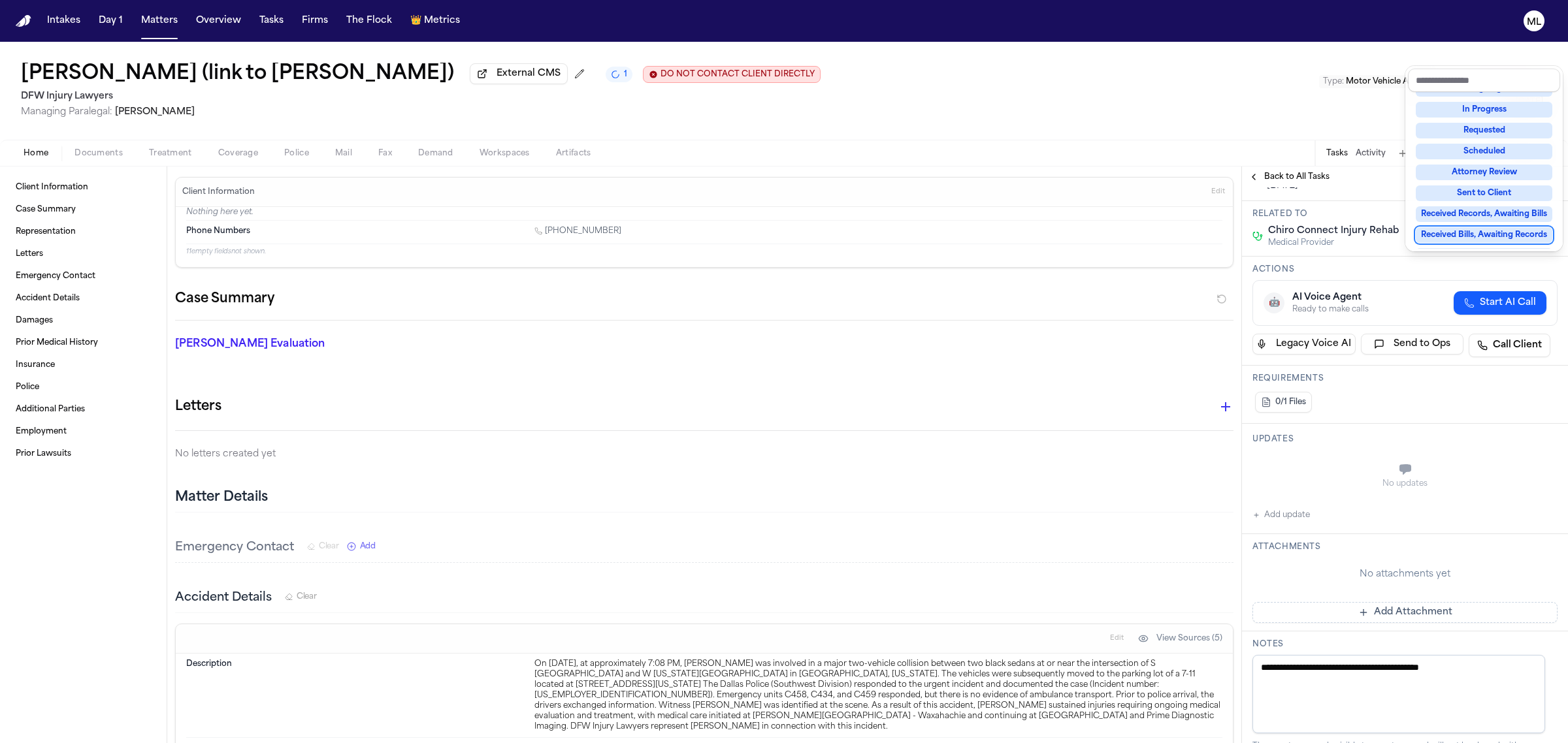
click at [1392, 613] on div "**********" at bounding box center [1405, 527] width 326 height 1004
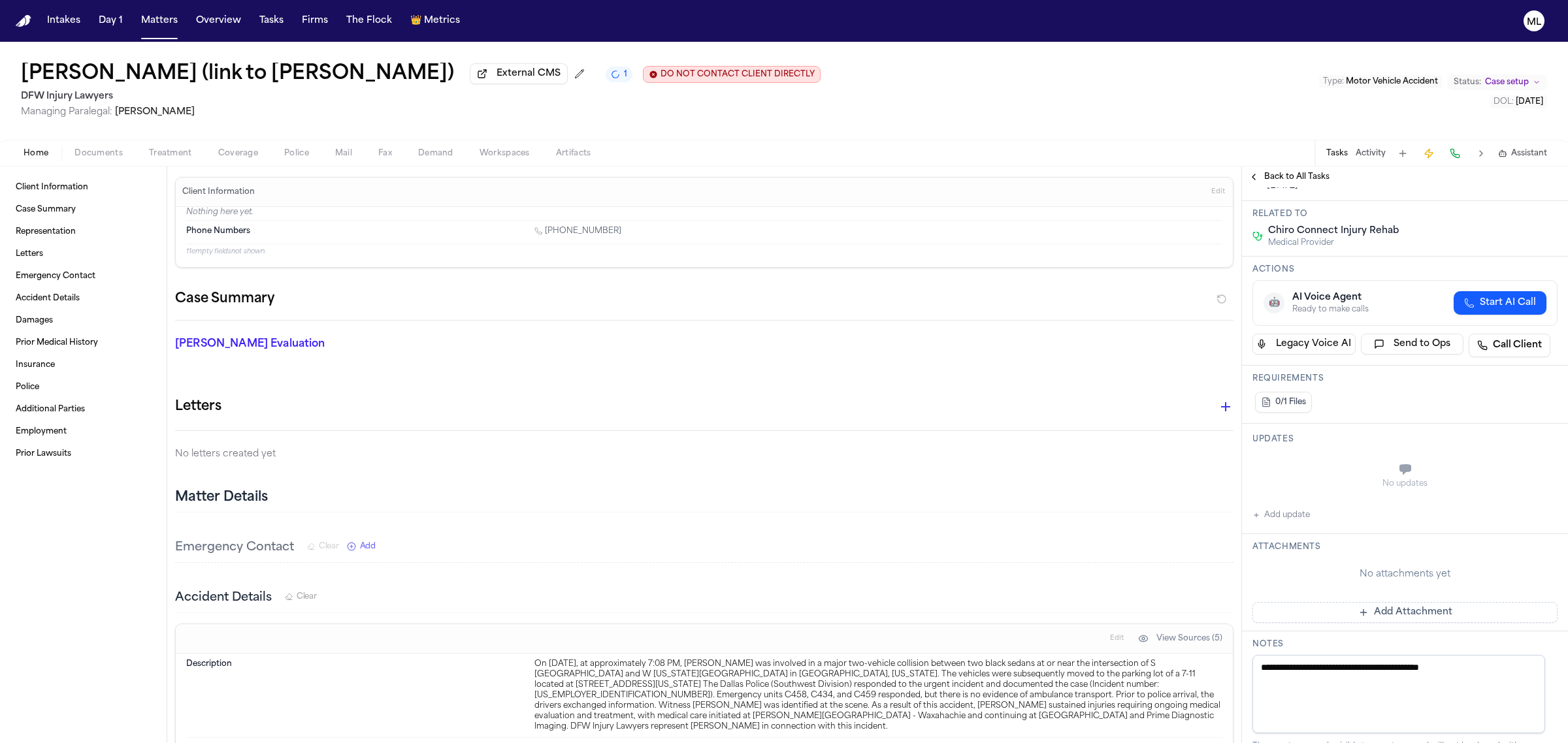
click at [1412, 605] on button "Add Attachment" at bounding box center [1405, 612] width 305 height 21
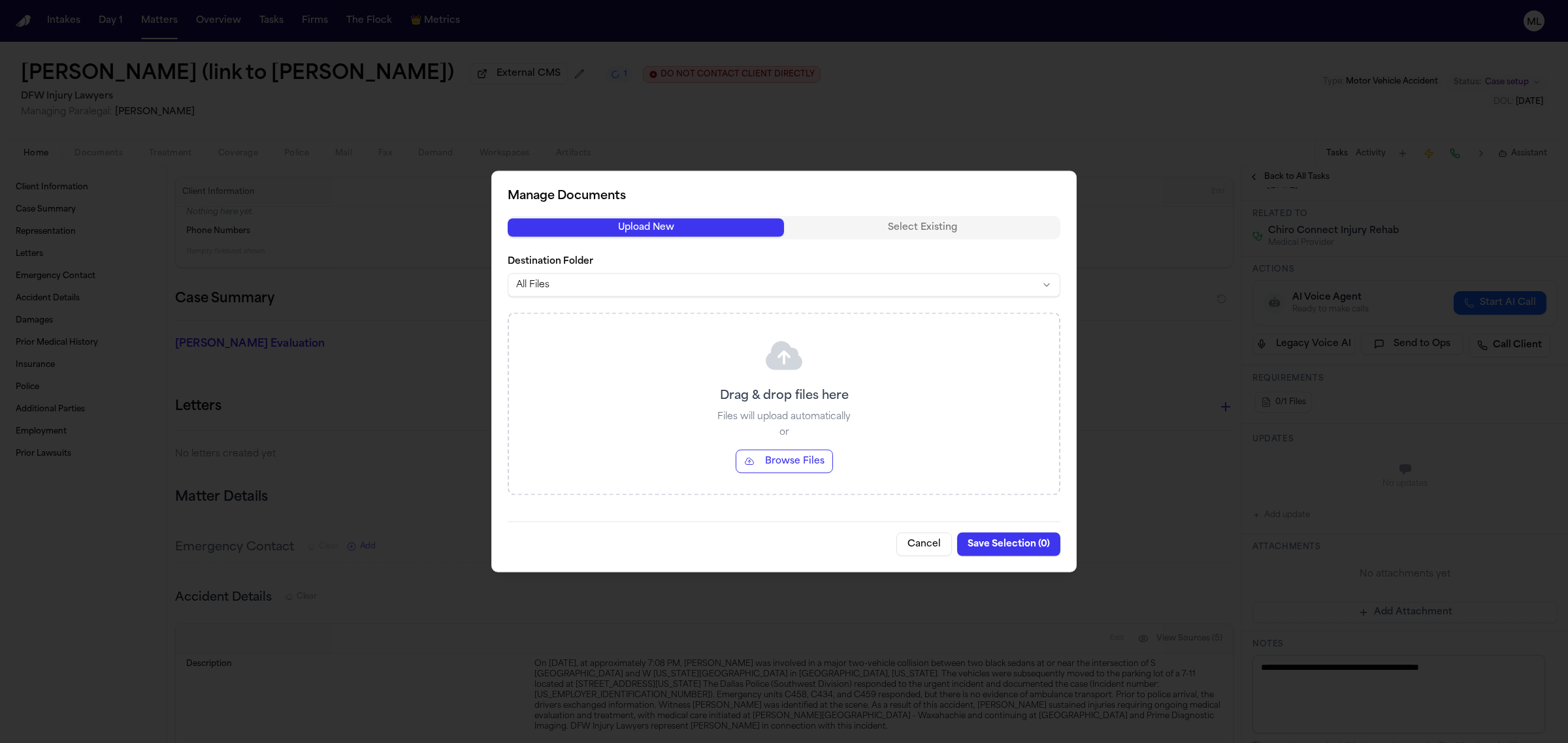
click at [766, 461] on button "Browse Files" at bounding box center [784, 462] width 97 height 24
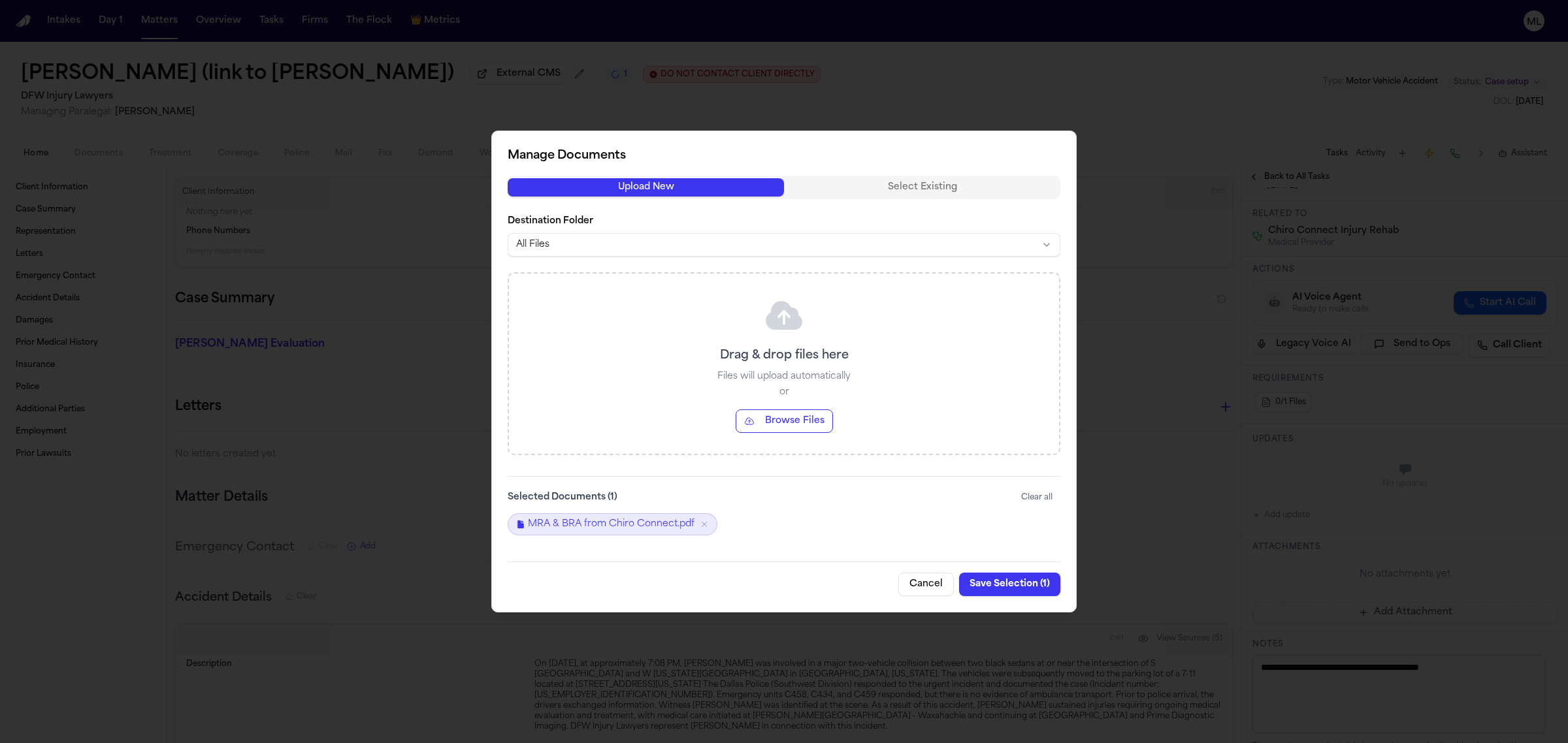
click at [988, 587] on button "Save Selection ( 1 )" at bounding box center [1010, 584] width 101 height 24
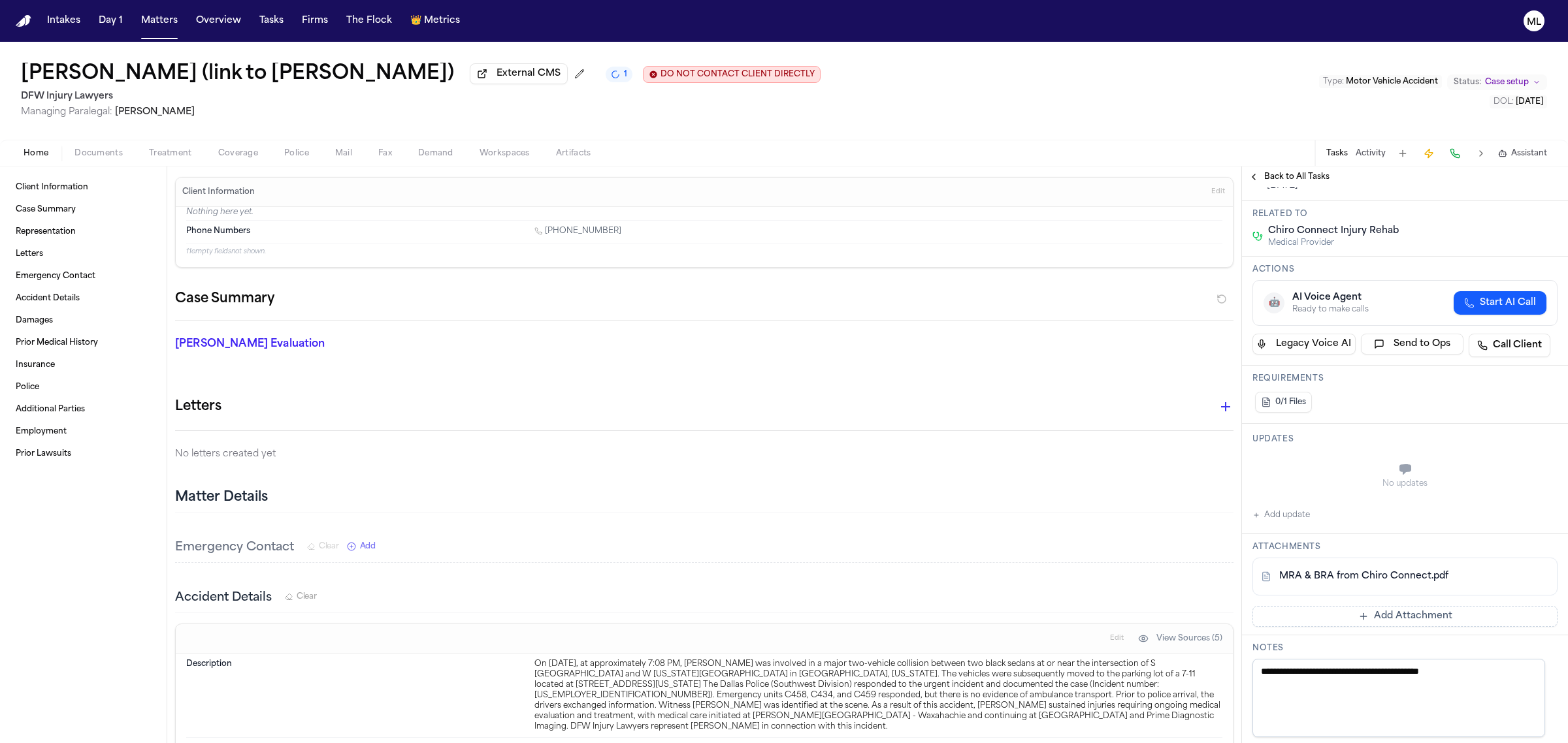
click at [1291, 170] on div "Back to All Tasks" at bounding box center [1405, 176] width 326 height 21
click at [1289, 179] on span "Back to All Tasks" at bounding box center [1296, 177] width 65 height 11
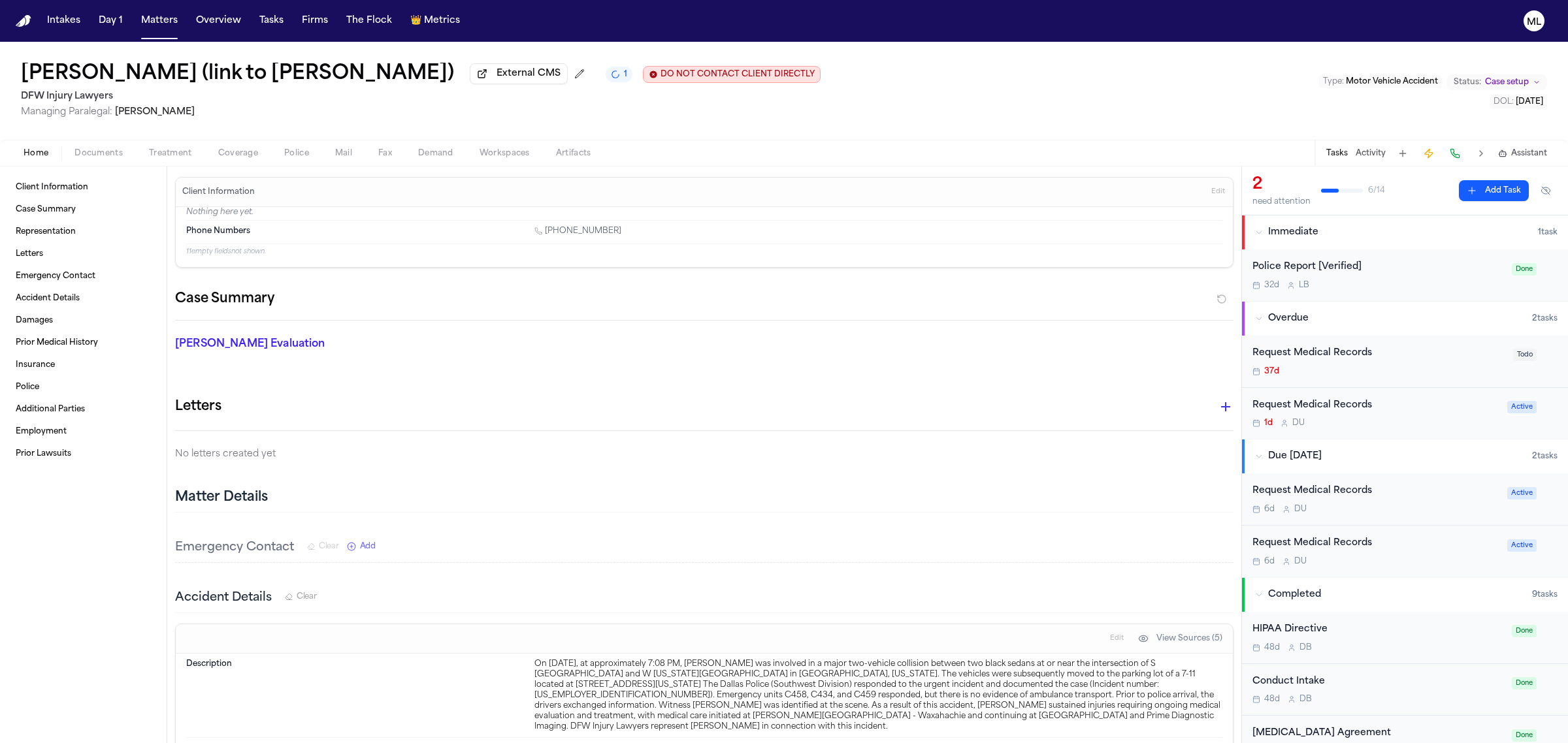
click at [1454, 419] on div "1d D U" at bounding box center [1375, 423] width 247 height 11
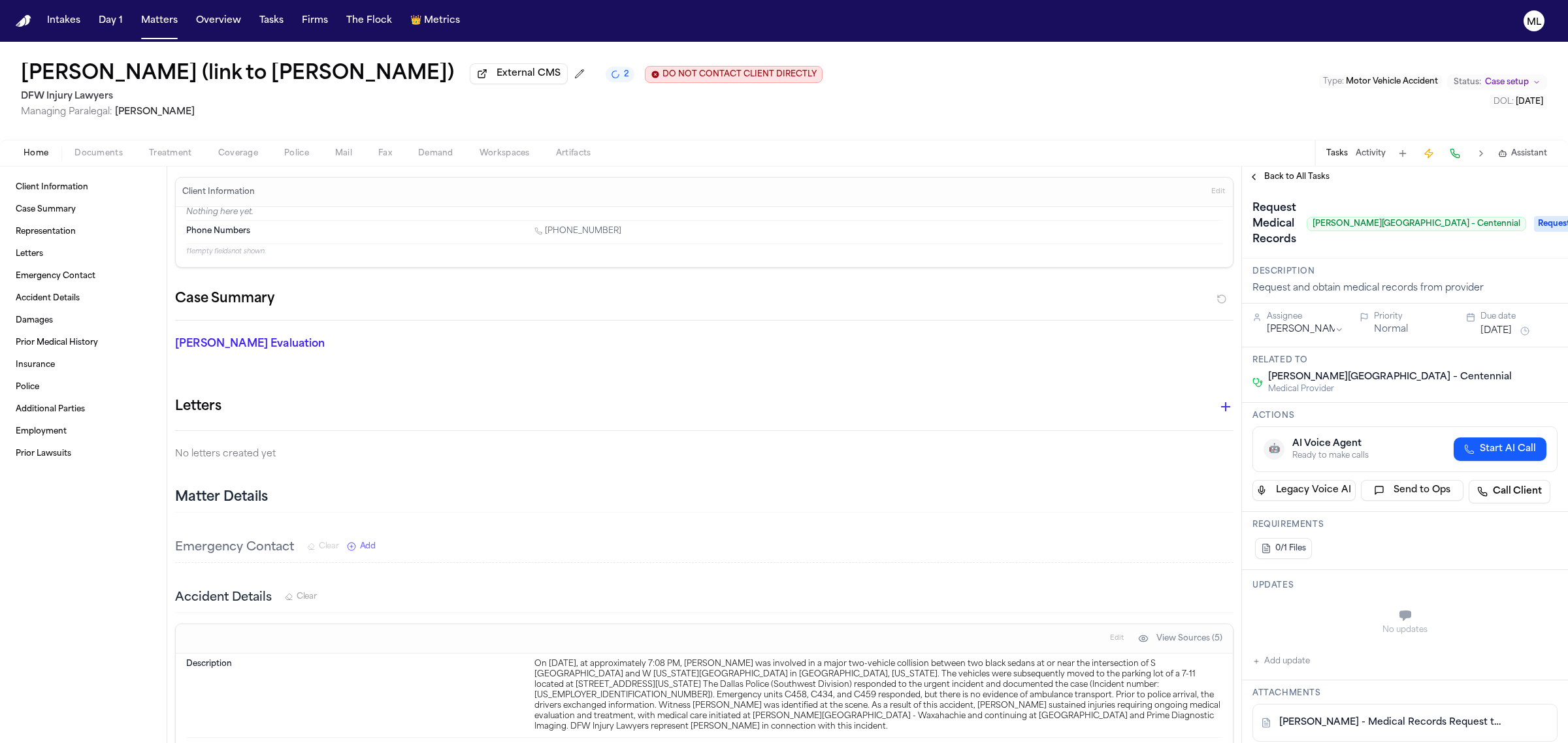
click at [1269, 169] on div "Back to All Tasks" at bounding box center [1405, 176] width 326 height 21
click at [1279, 175] on span "Back to All Tasks" at bounding box center [1296, 177] width 65 height 11
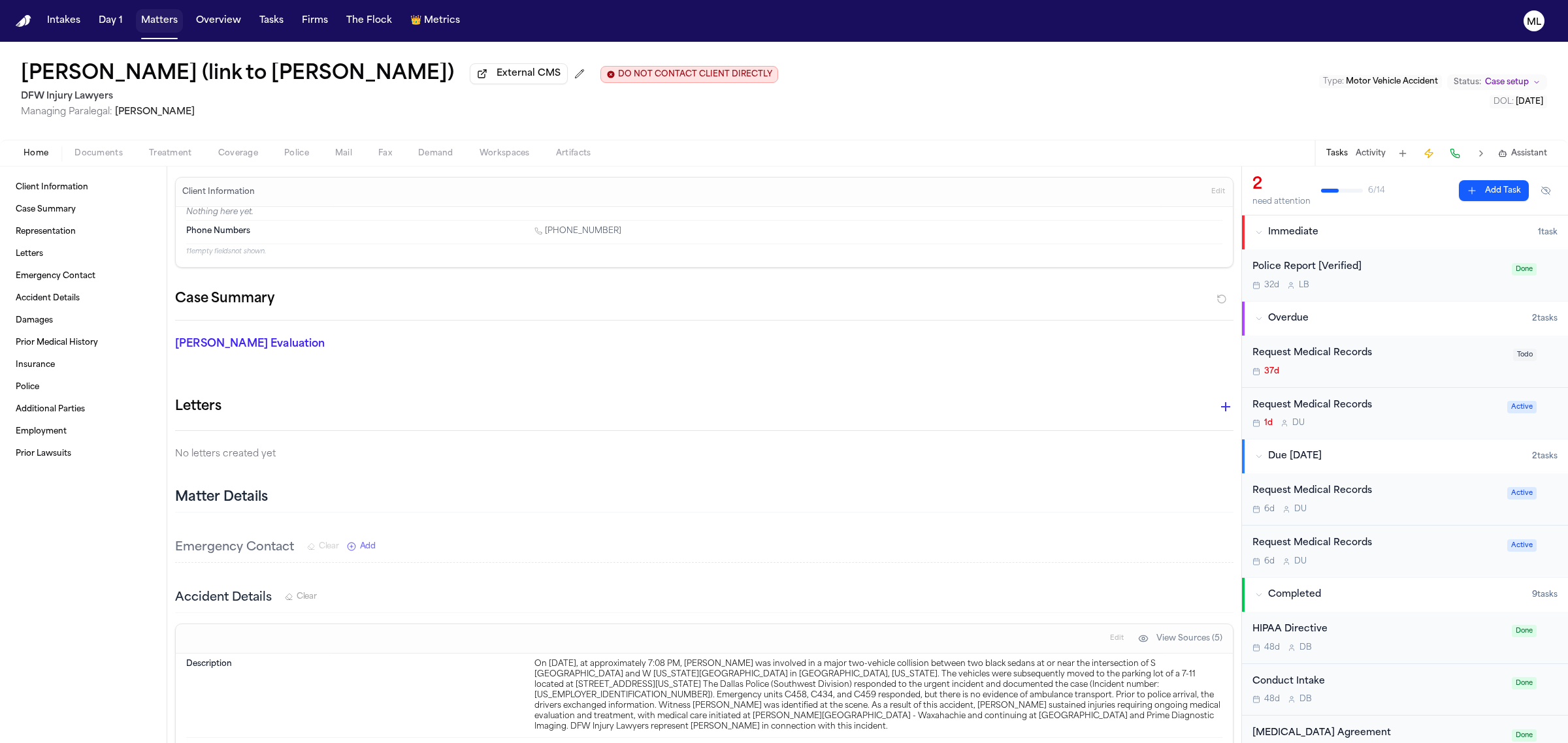
click at [158, 21] on button "Matters" at bounding box center [159, 21] width 47 height 24
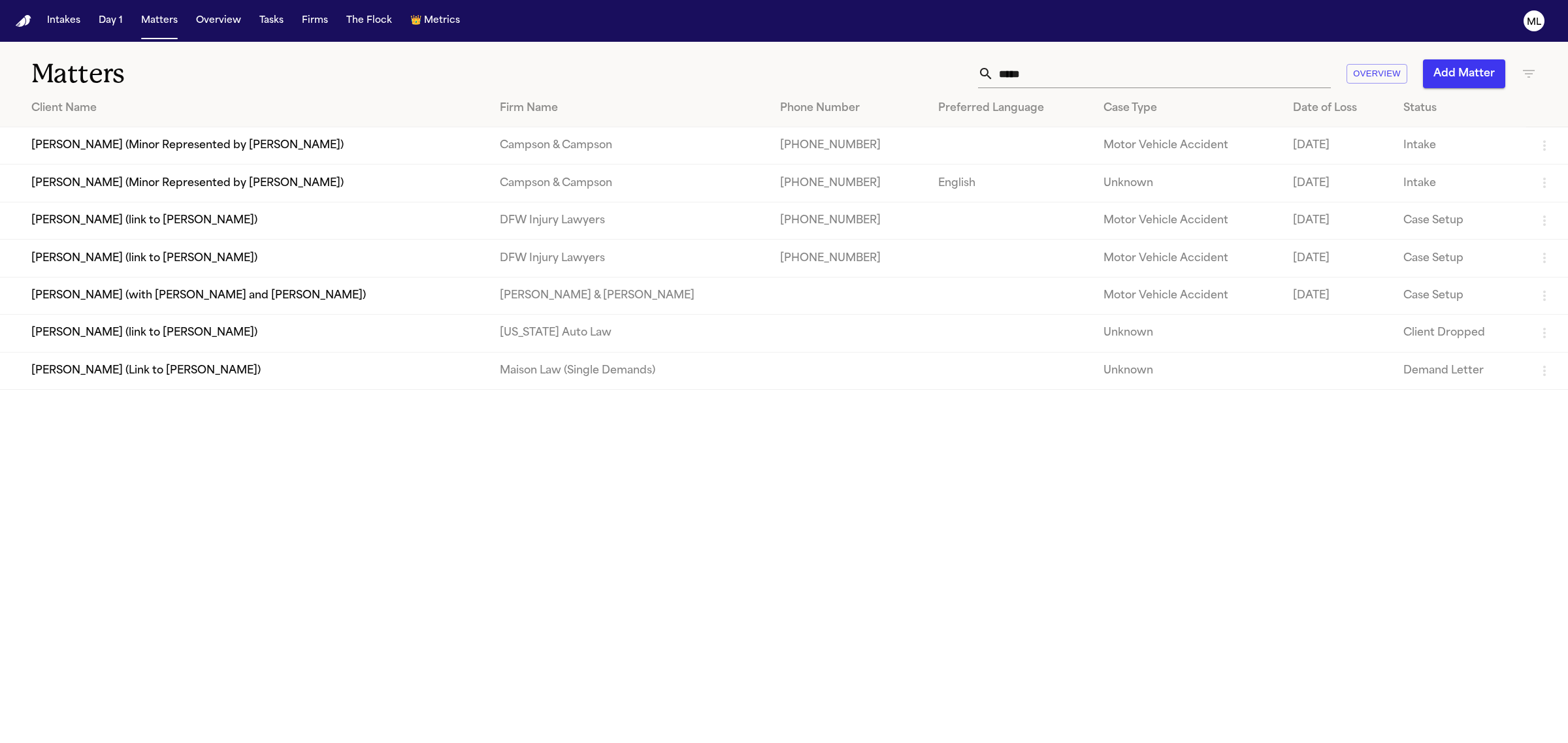
drag, startPoint x: 913, startPoint y: 67, endPoint x: 853, endPoint y: 57, distance: 60.8
click at [832, 67] on div "***** Overview Add Matter" at bounding box center [1009, 73] width 1053 height 28
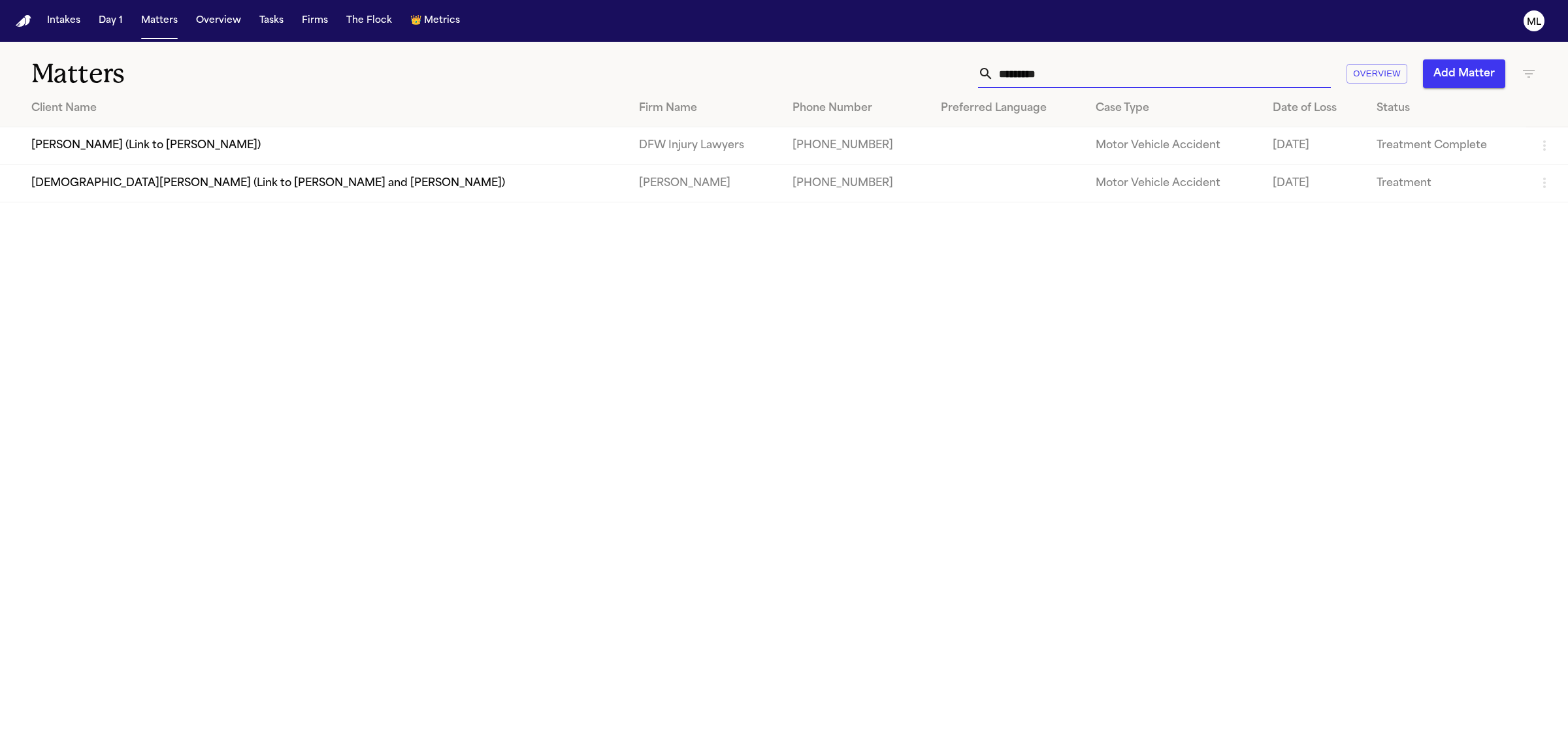
type input "*********"
click at [233, 155] on td "[PERSON_NAME] (Link to [PERSON_NAME])" at bounding box center [314, 146] width 628 height 38
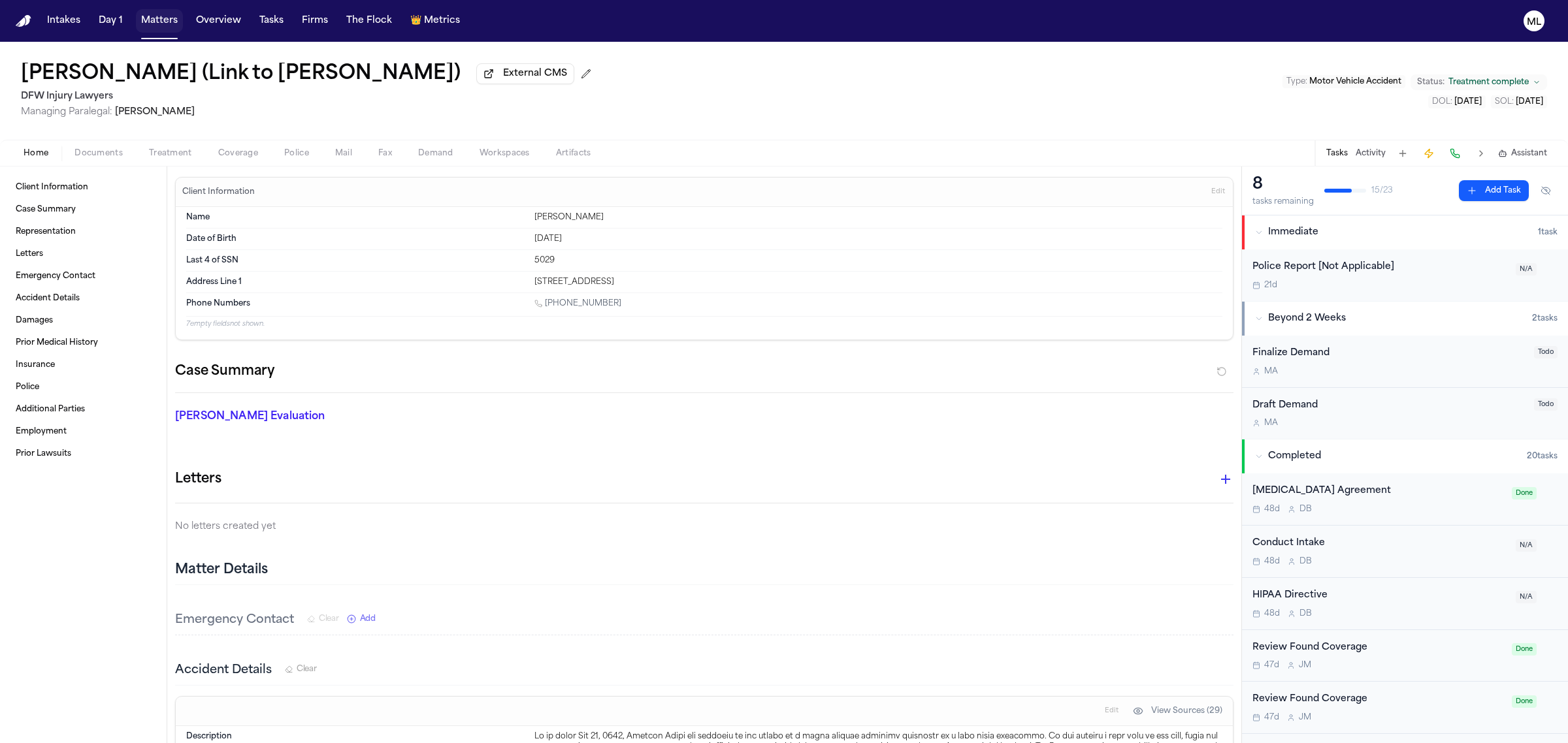
drag, startPoint x: 165, startPoint y: 18, endPoint x: 204, endPoint y: 17, distance: 39.0
click at [165, 18] on button "Matters" at bounding box center [159, 21] width 47 height 24
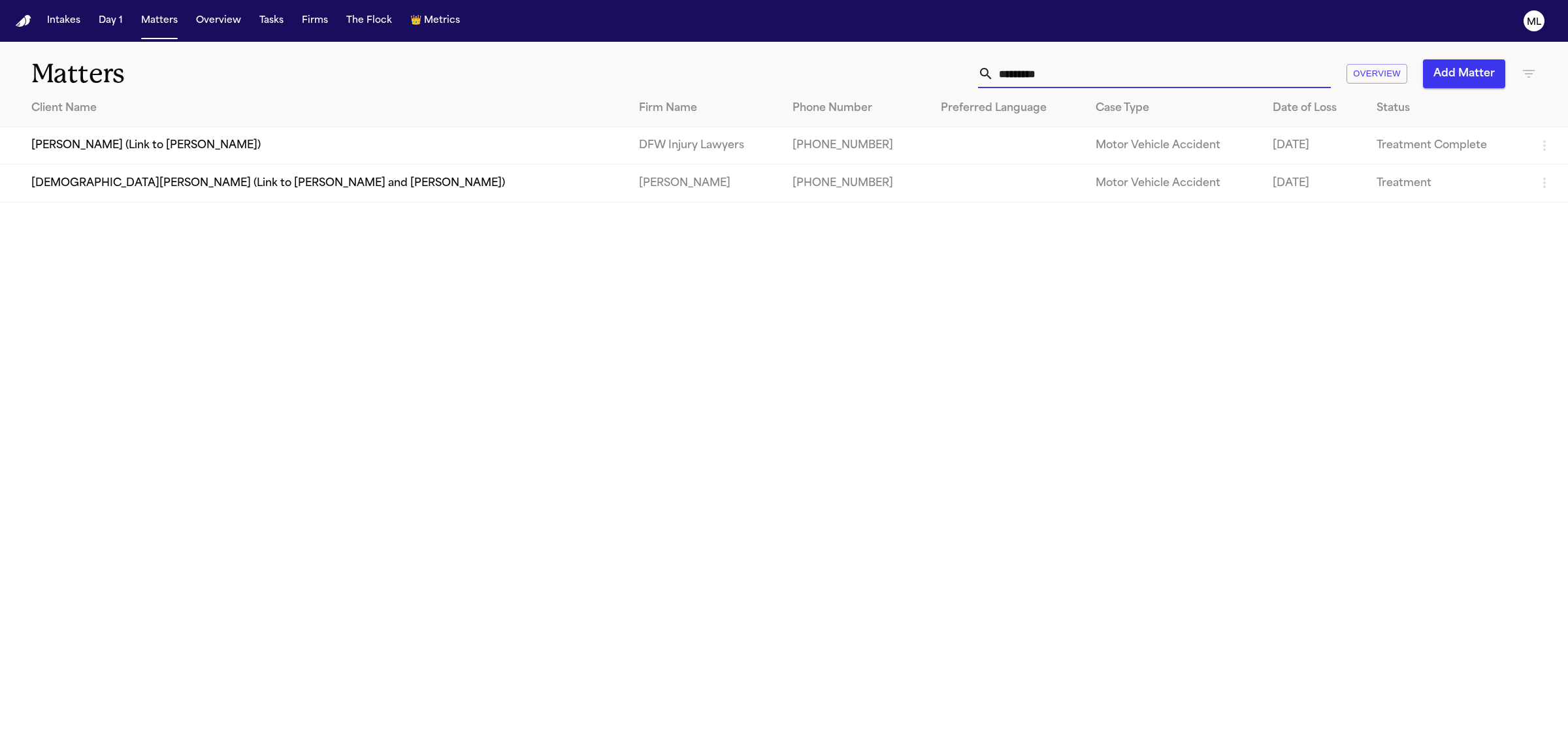
drag, startPoint x: 1093, startPoint y: 81, endPoint x: 939, endPoint y: 38, distance: 159.9
click at [912, 60] on div "********* Overview Add Matter" at bounding box center [1009, 73] width 1053 height 28
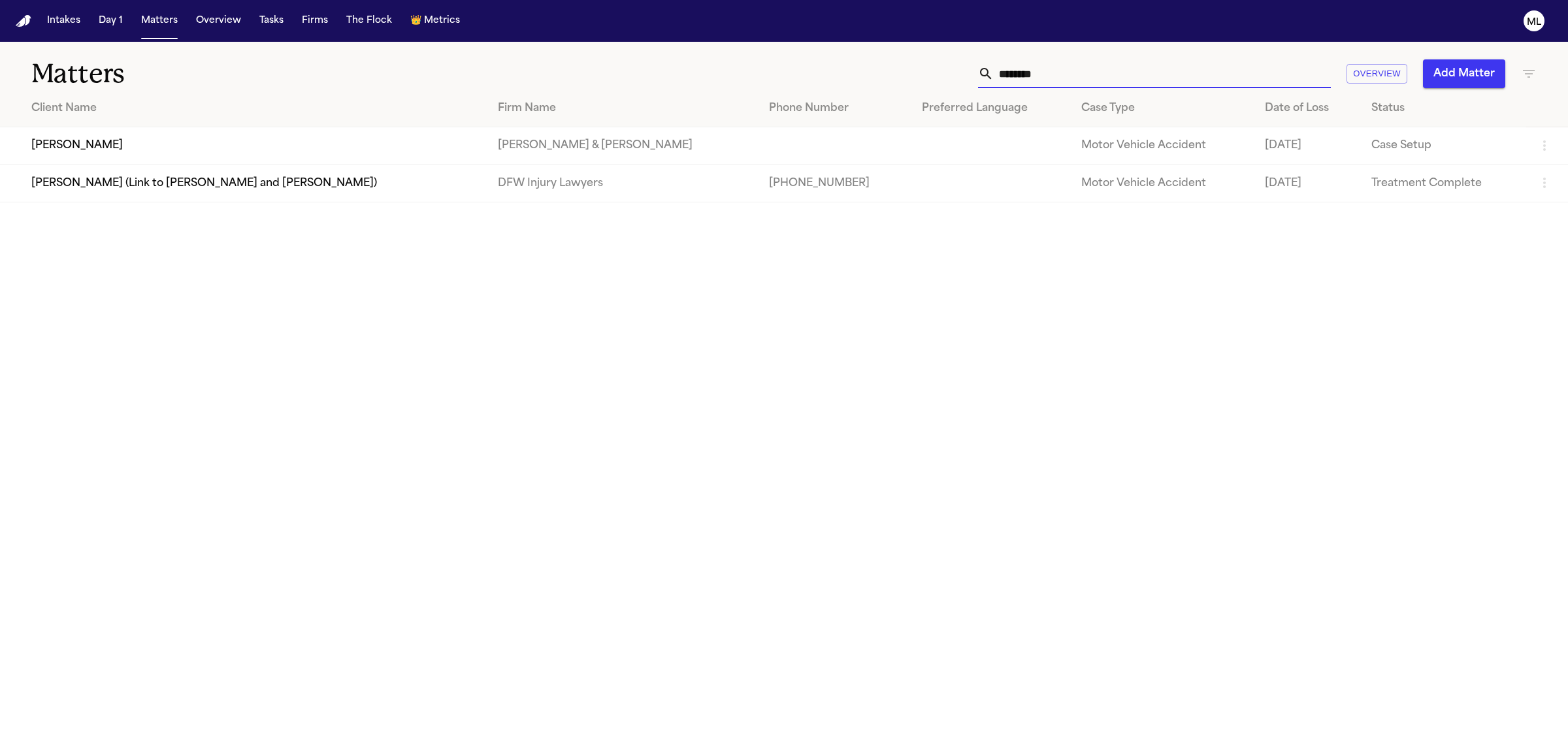
type input "********"
click at [130, 191] on td "[PERSON_NAME] (Link to [PERSON_NAME] and [PERSON_NAME])" at bounding box center [243, 183] width 487 height 38
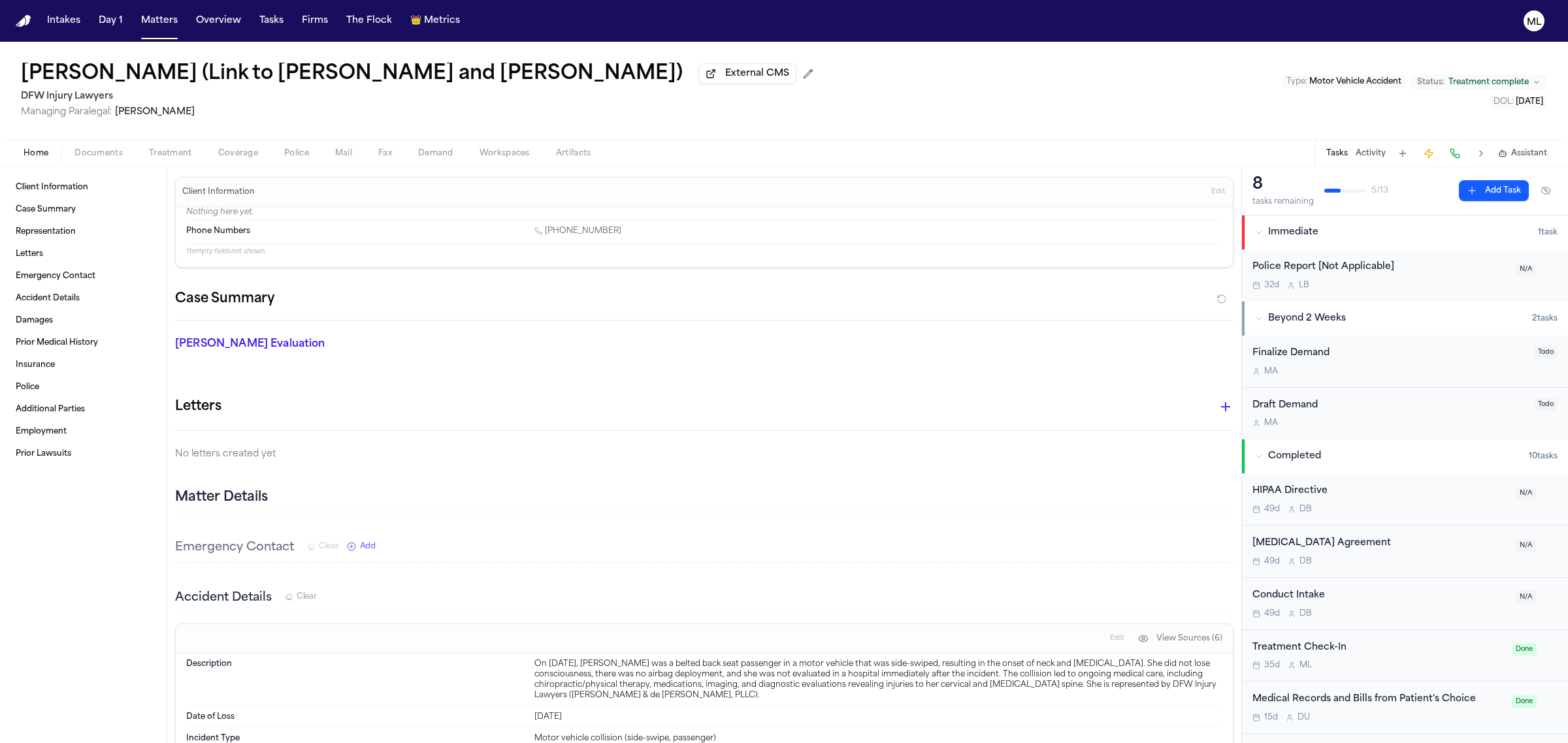
click at [1415, 728] on div "Medical Records and Bills from Patient's Choice 15d D U Done" at bounding box center [1405, 708] width 326 height 52
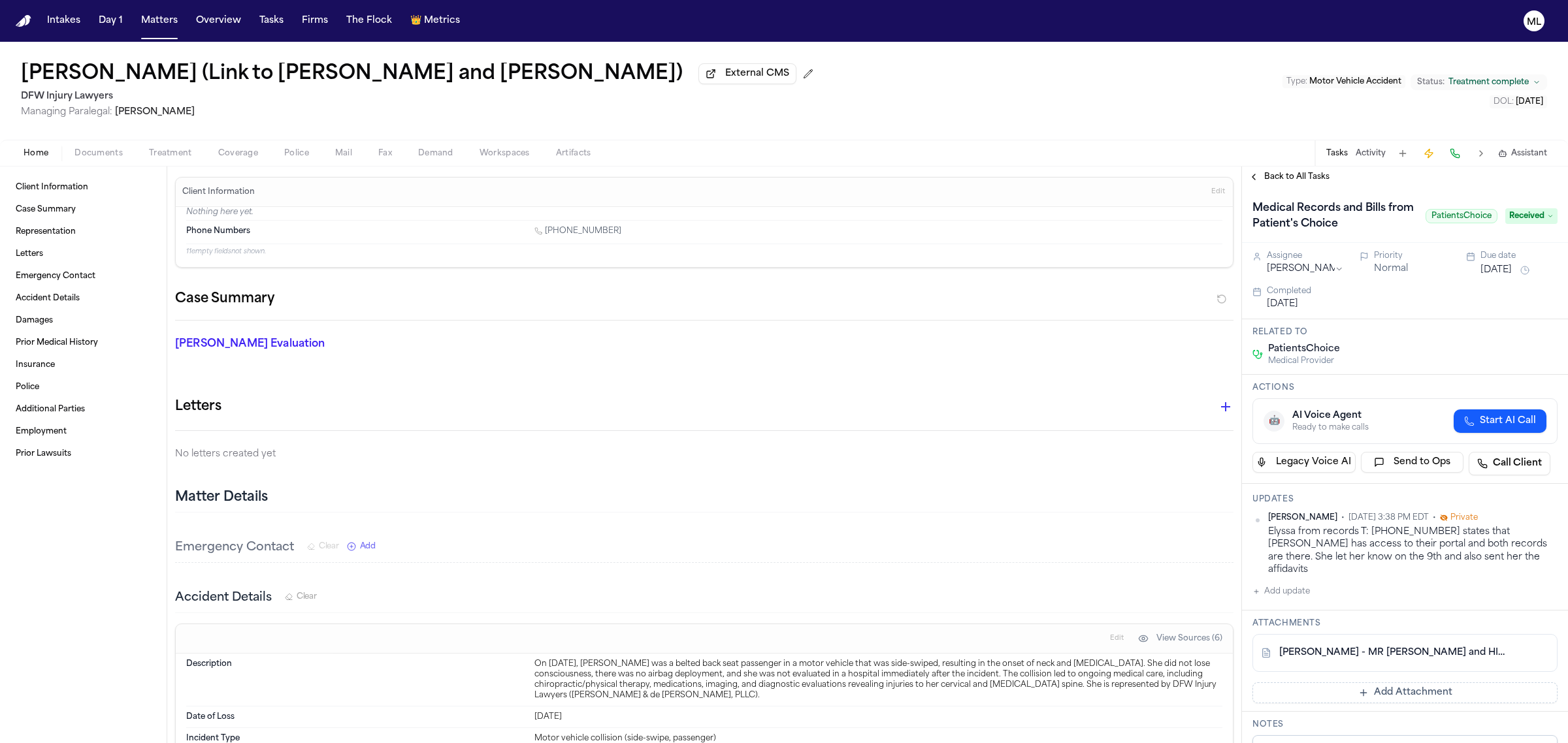
click at [1514, 215] on span "Received" at bounding box center [1531, 216] width 52 height 15
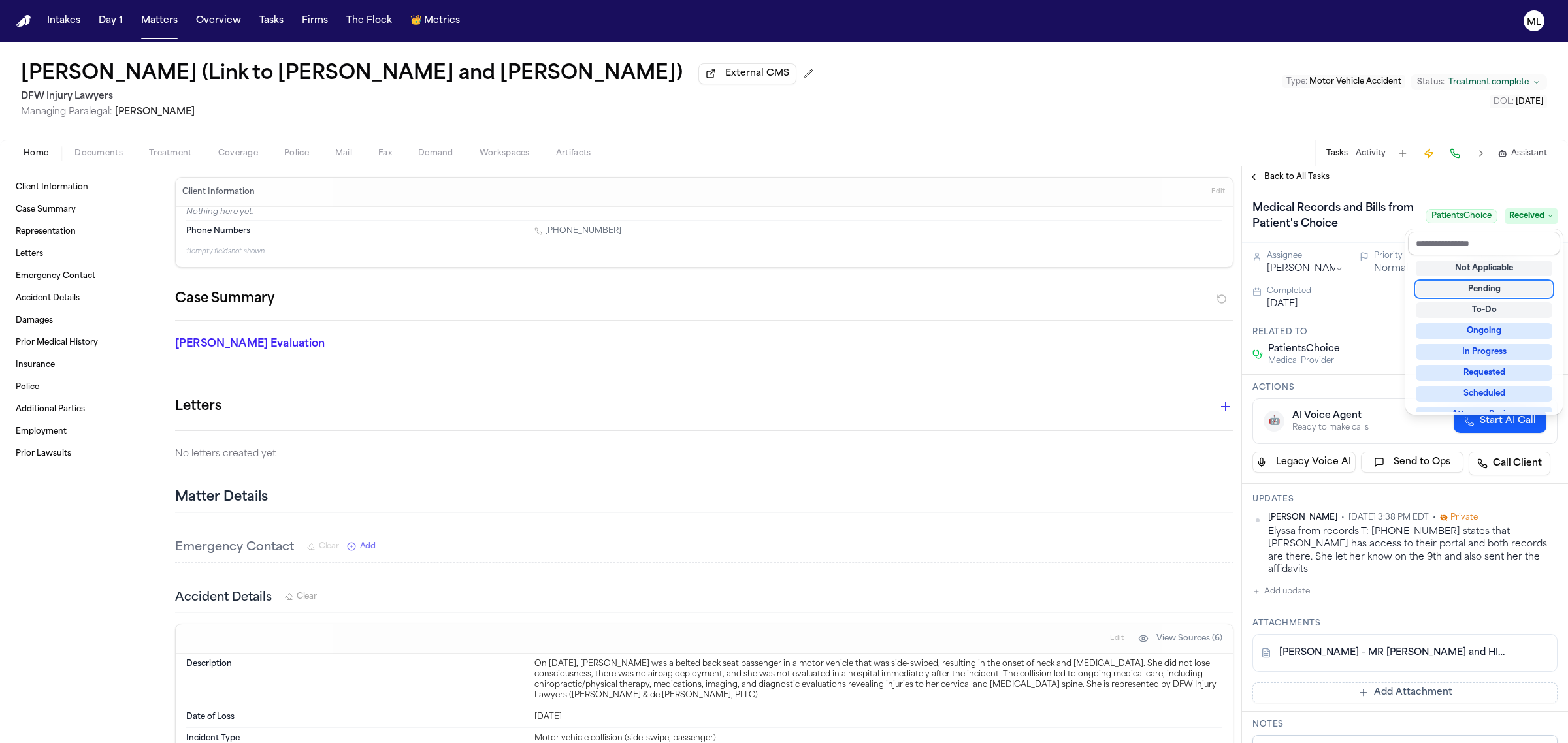
click at [1481, 295] on div "Pending" at bounding box center [1484, 289] width 137 height 15
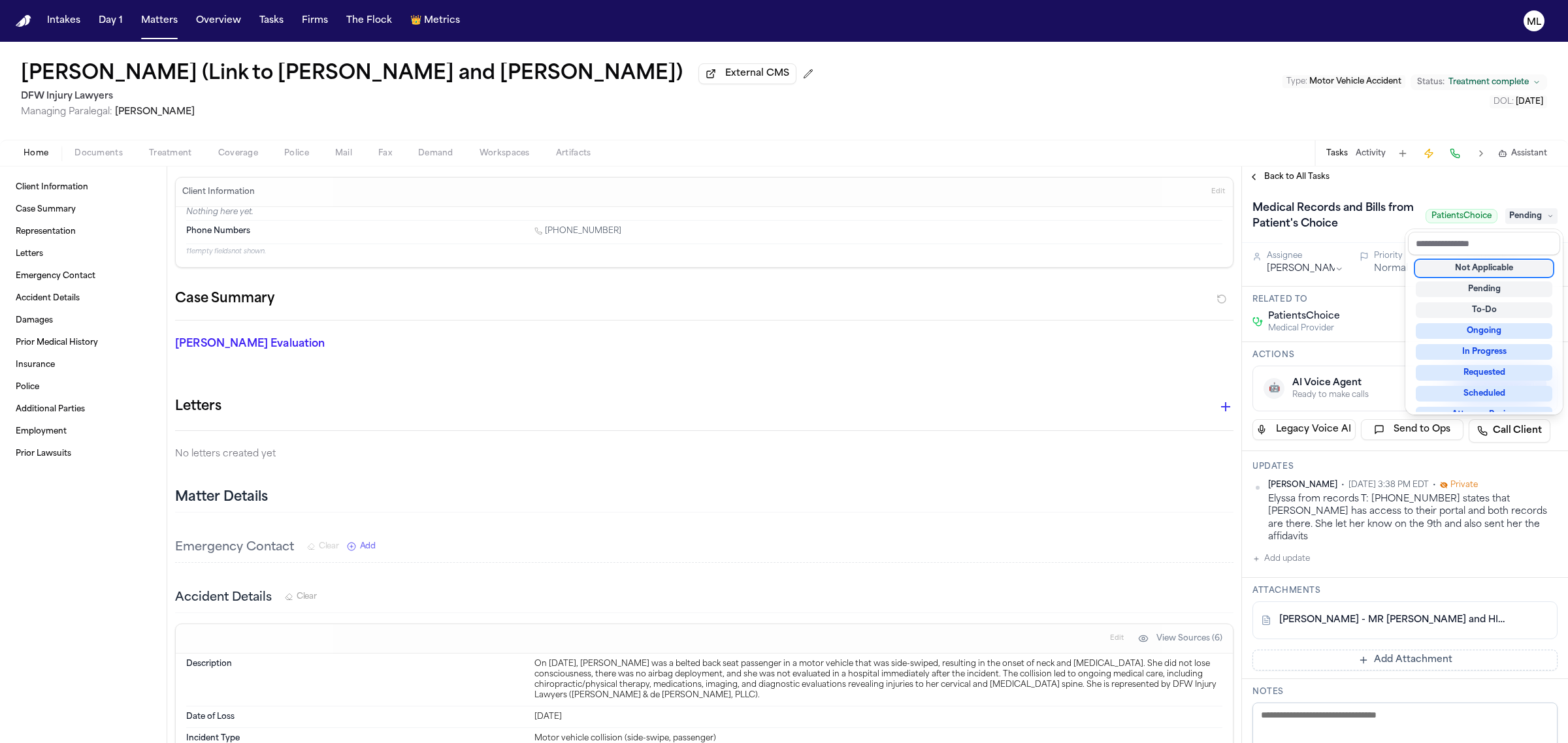
click at [1280, 178] on div "Back to All Tasks Medical Records and Bills from Patient's Choice PatientsChoic…" at bounding box center [1405, 455] width 326 height 577
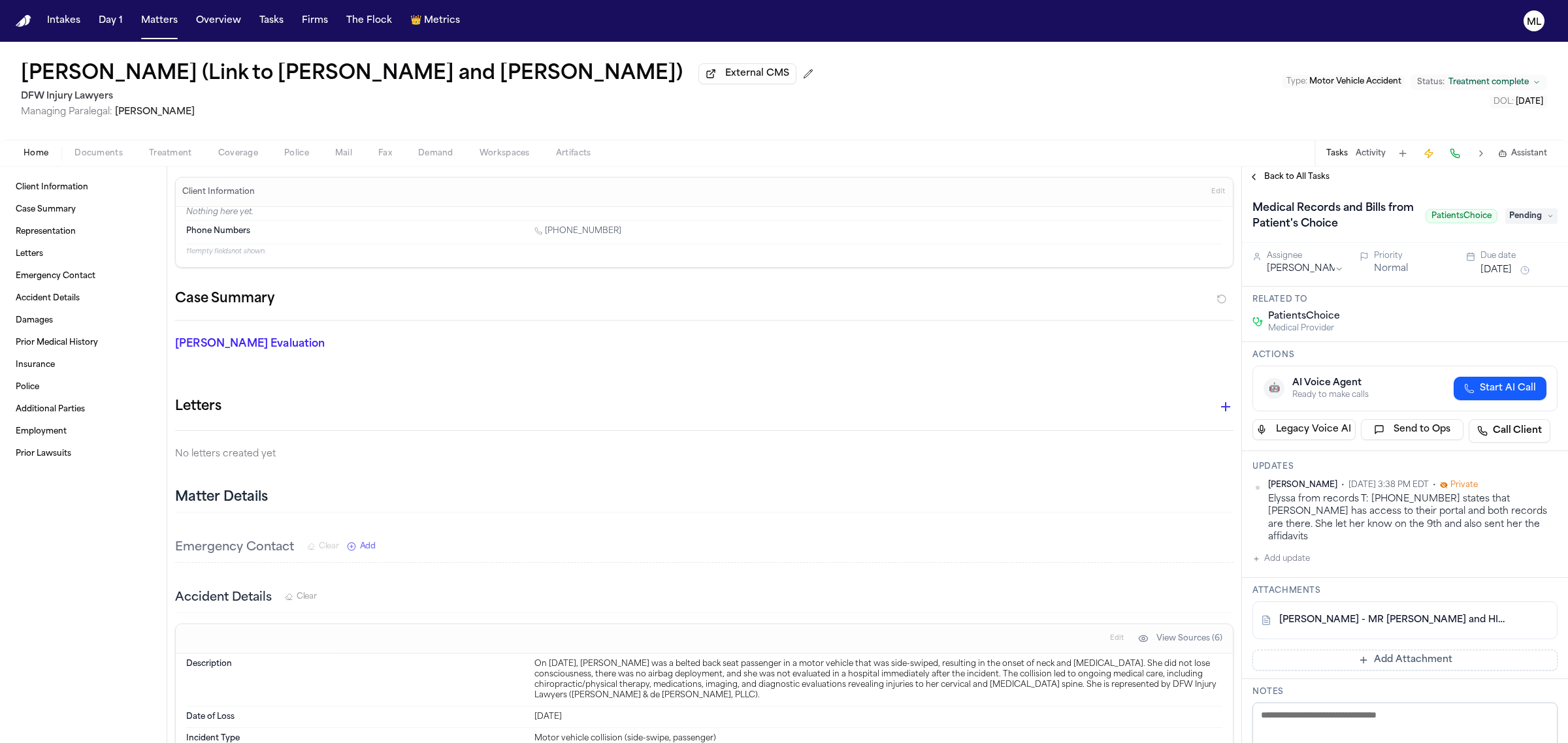
click at [1285, 178] on span "Back to All Tasks" at bounding box center [1296, 177] width 65 height 11
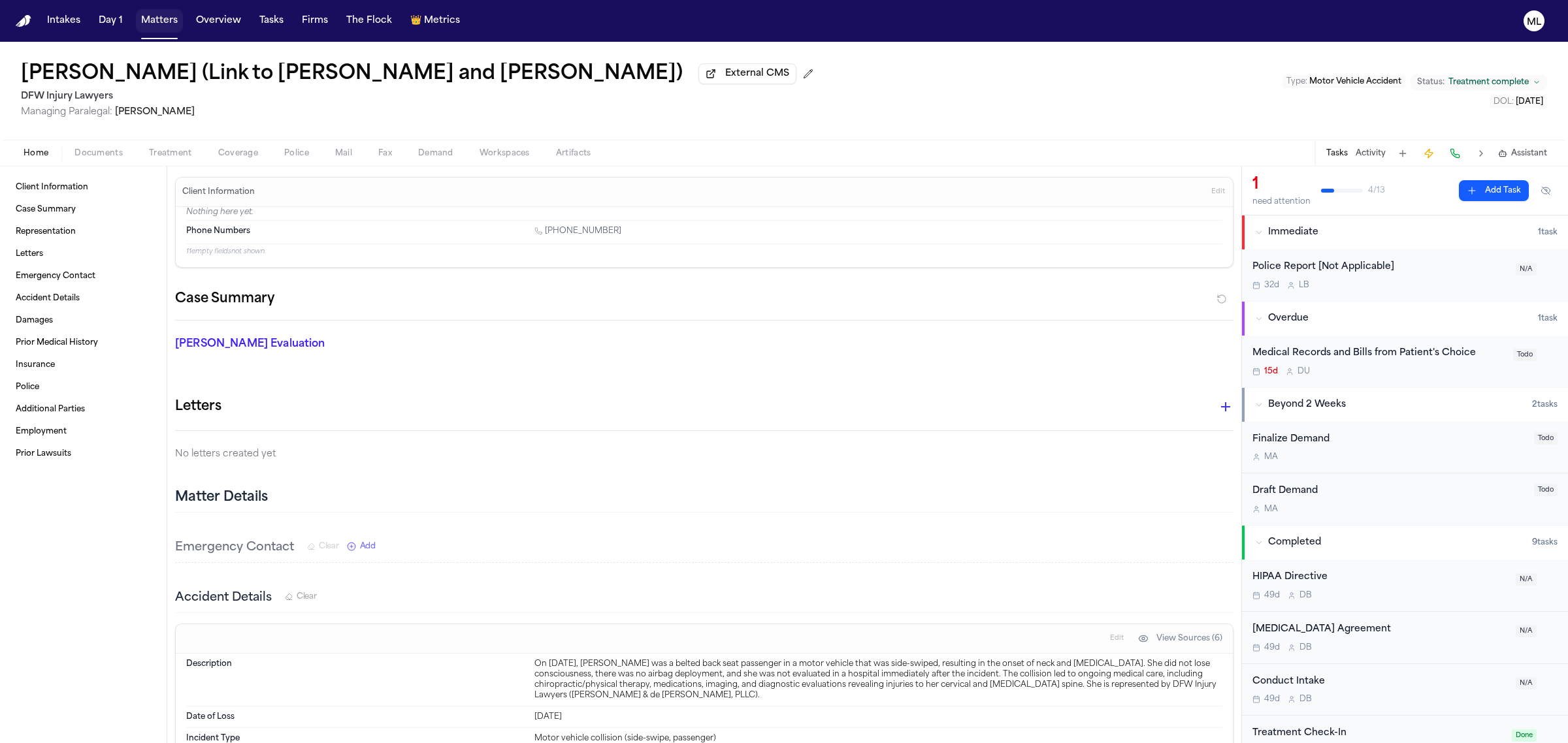
click at [156, 23] on button "Matters" at bounding box center [159, 21] width 47 height 24
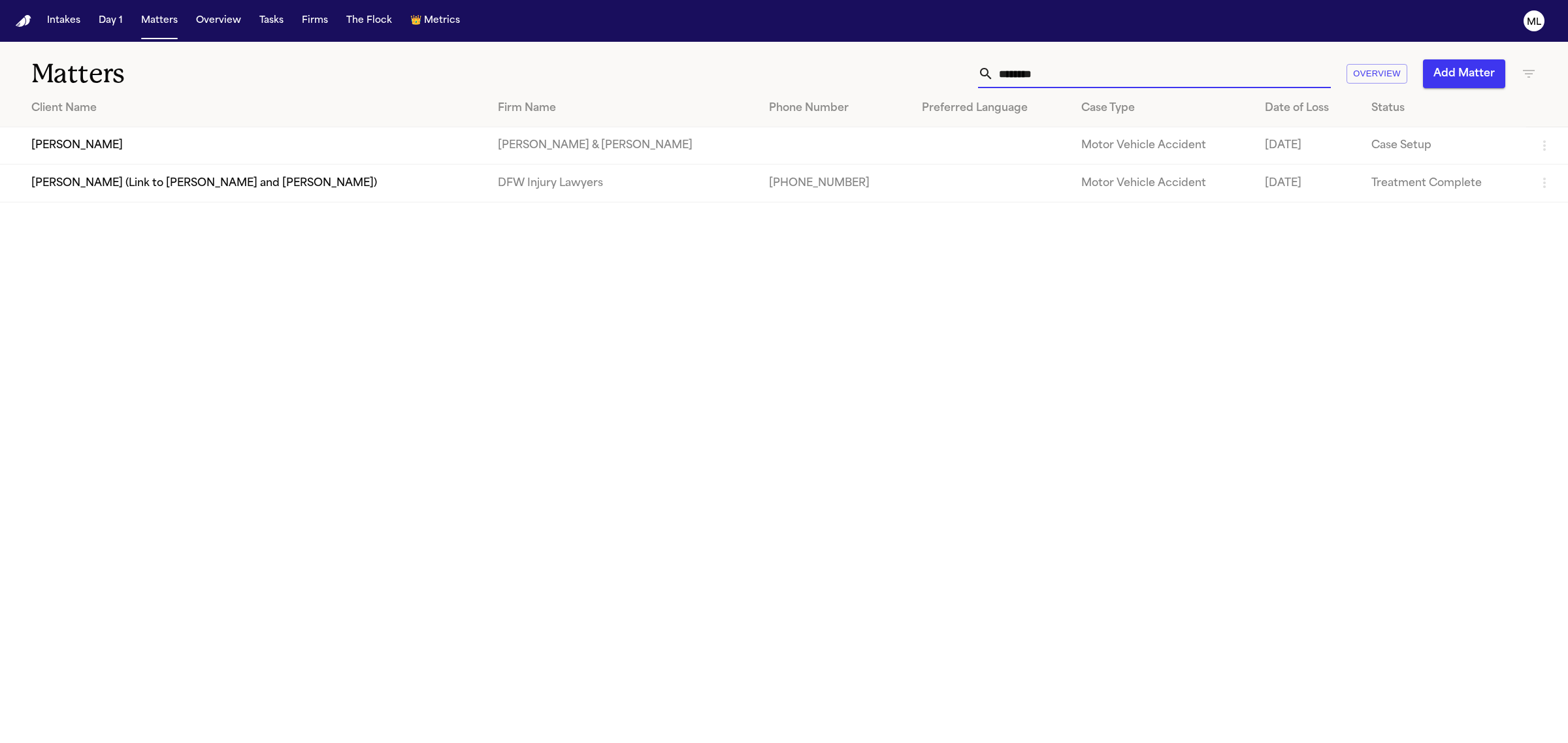
drag, startPoint x: 1101, startPoint y: 73, endPoint x: 914, endPoint y: 59, distance: 187.5
click at [892, 69] on div "******** Overview Add Matter" at bounding box center [1009, 73] width 1053 height 28
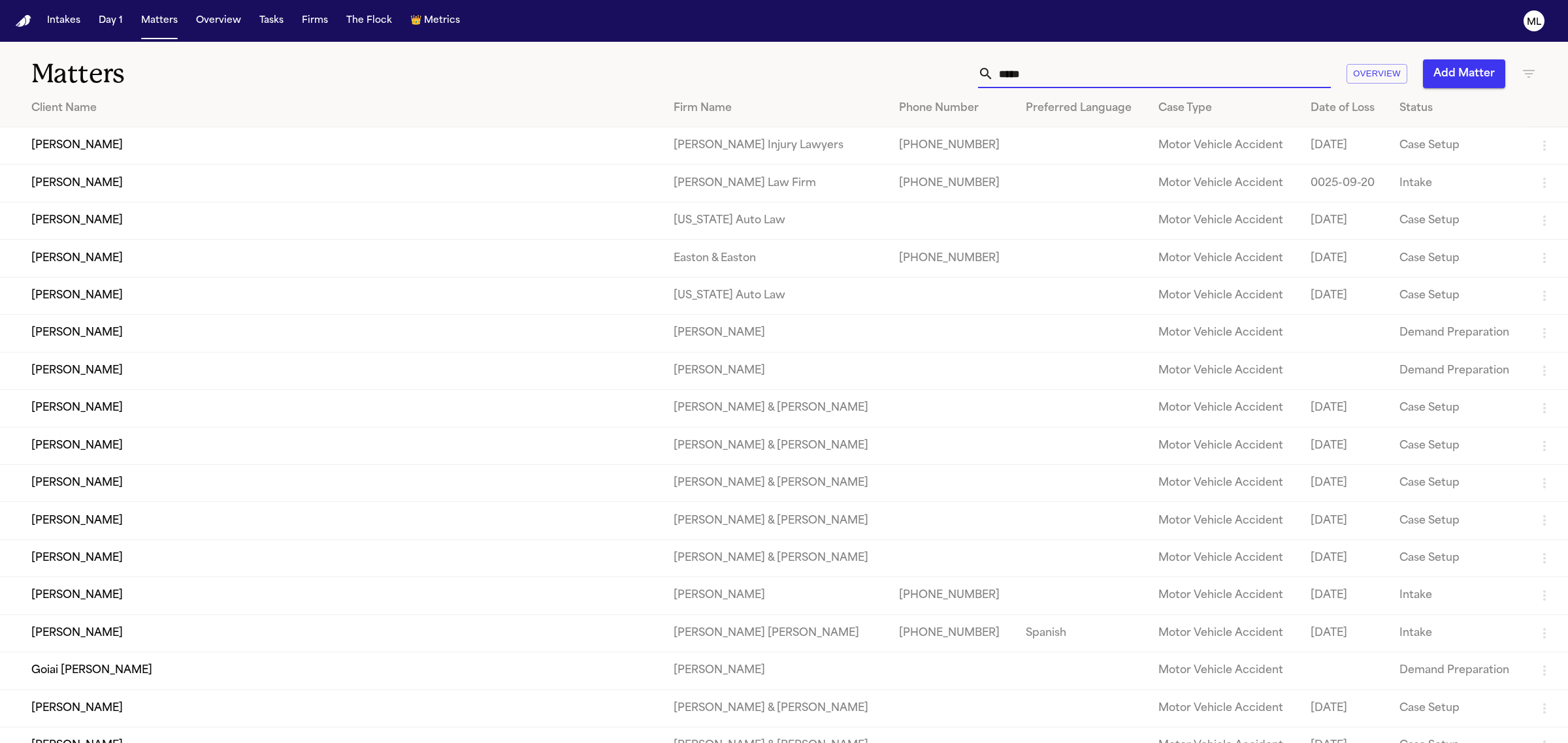
drag, startPoint x: 1049, startPoint y: 75, endPoint x: 970, endPoint y: 48, distance: 83.5
click at [936, 72] on div "***** Overview Add Matter" at bounding box center [1009, 73] width 1053 height 28
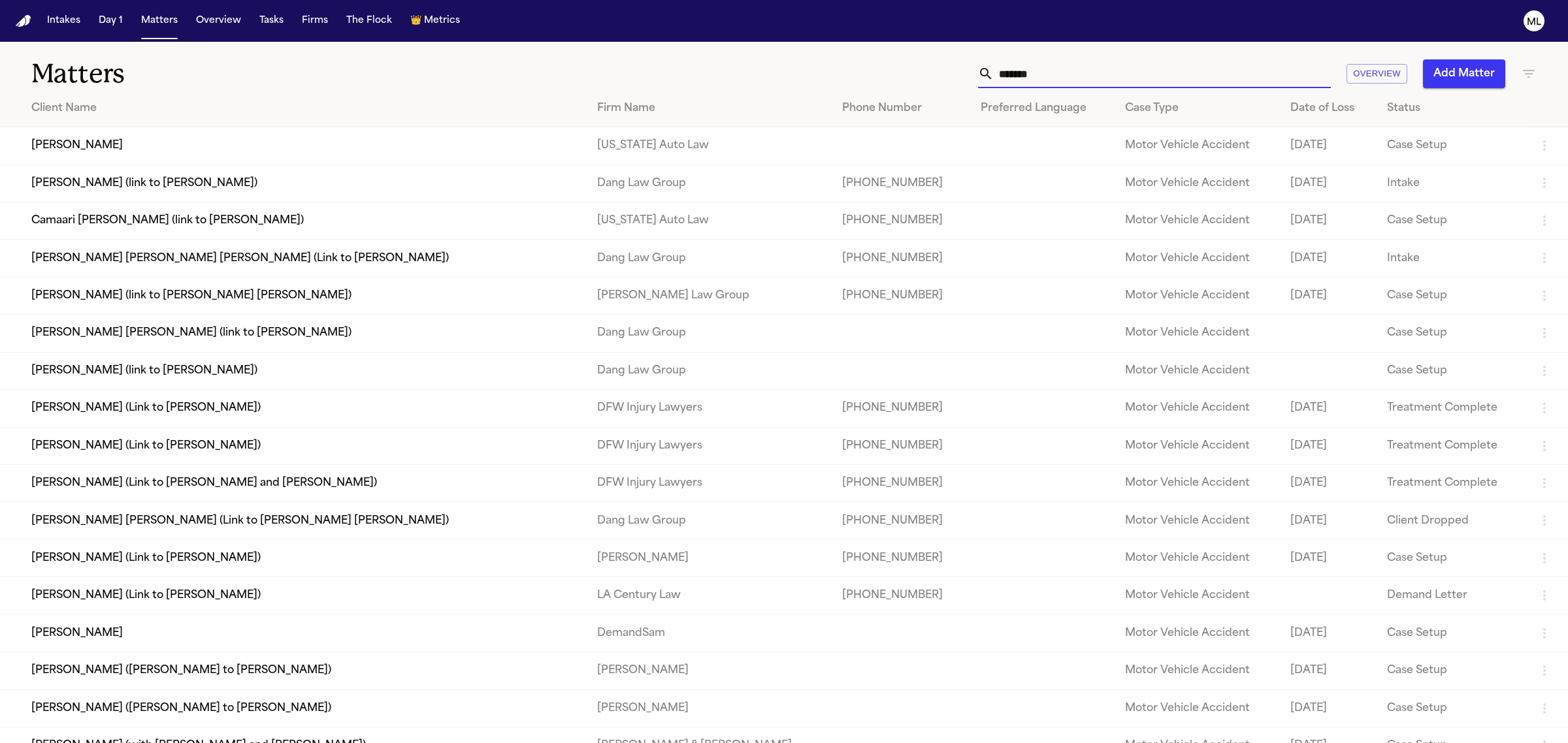
type input "*******"
click at [211, 406] on td "[PERSON_NAME] (Link to [PERSON_NAME])" at bounding box center [293, 408] width 587 height 38
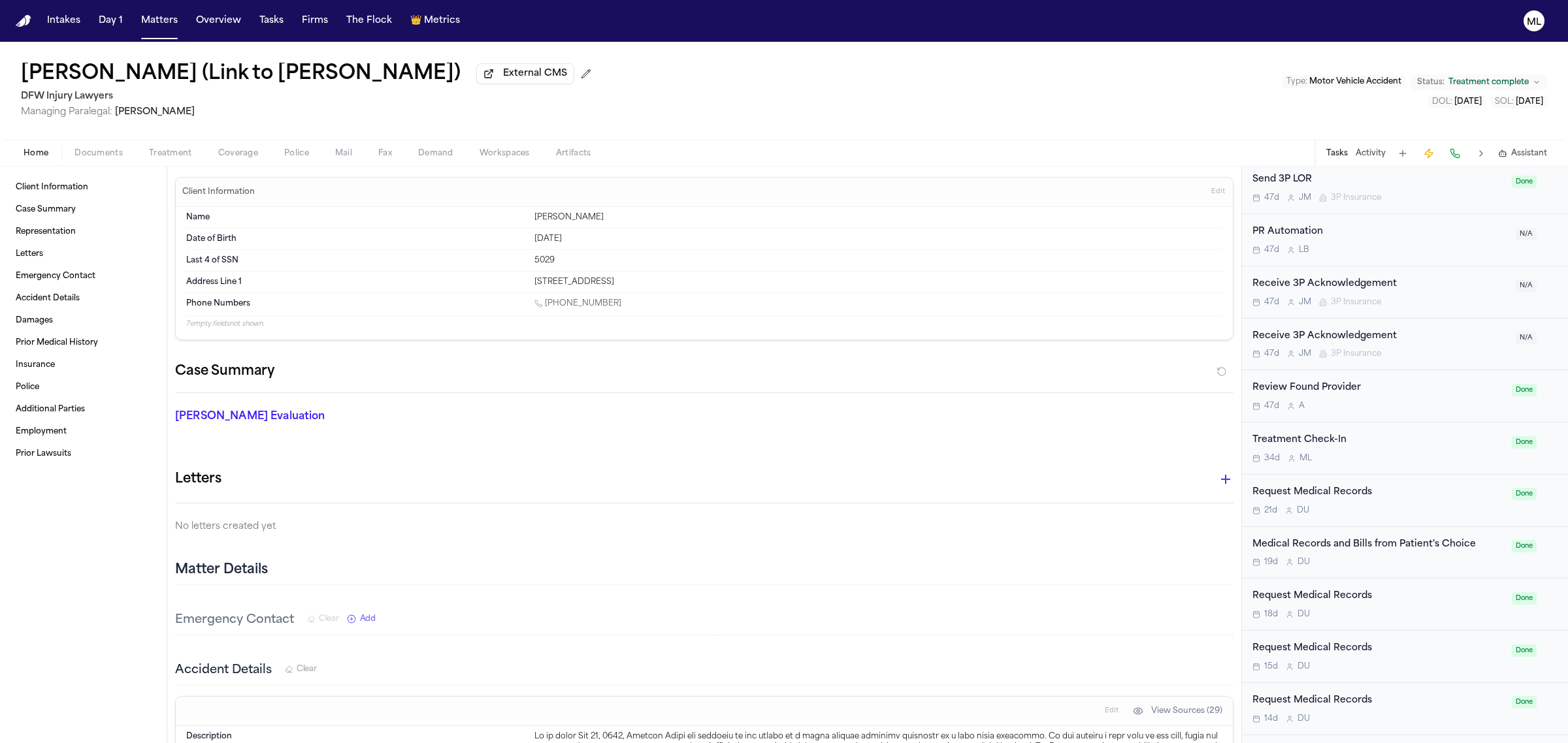
scroll to position [735, 0]
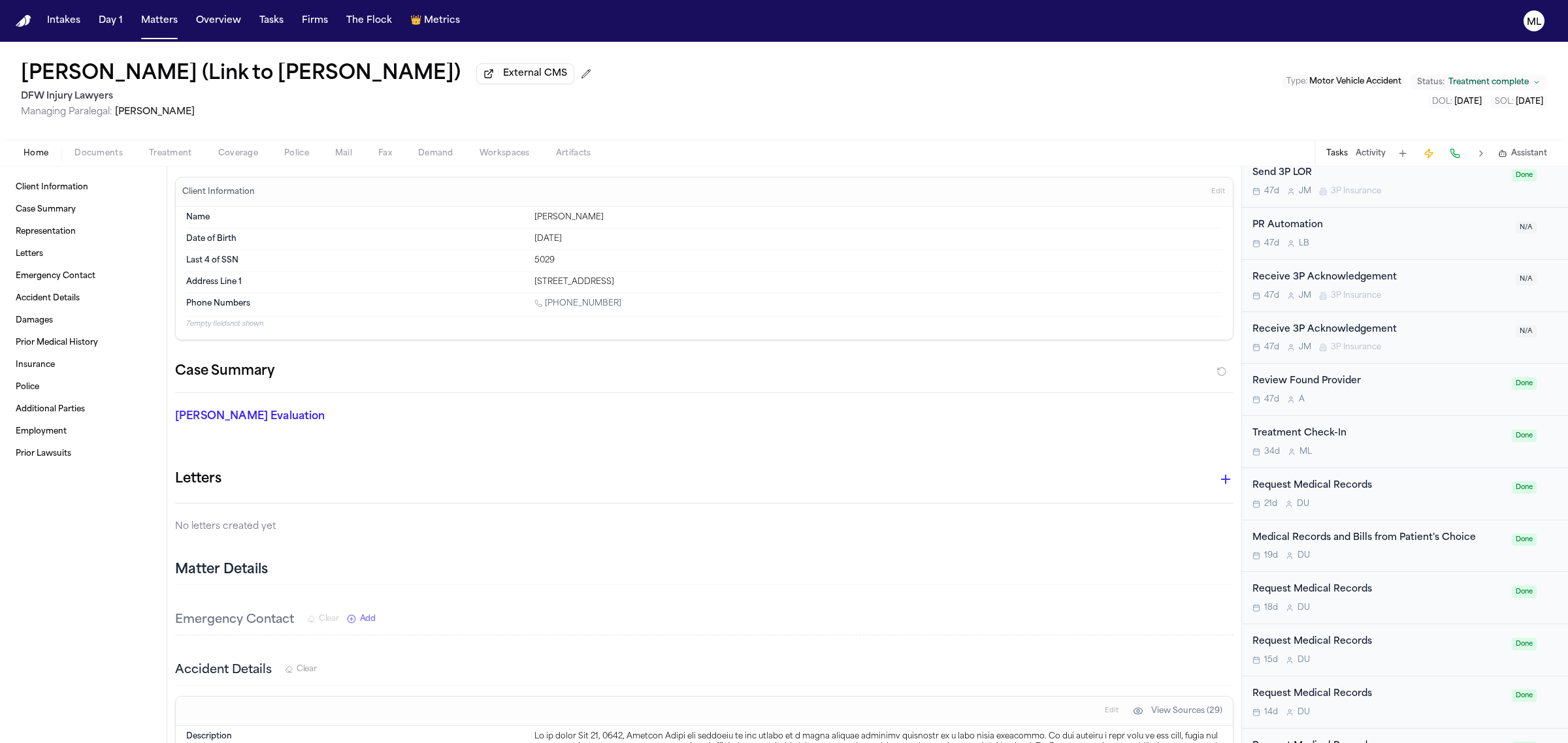
click at [1438, 561] on div "19d D U" at bounding box center [1378, 556] width 252 height 11
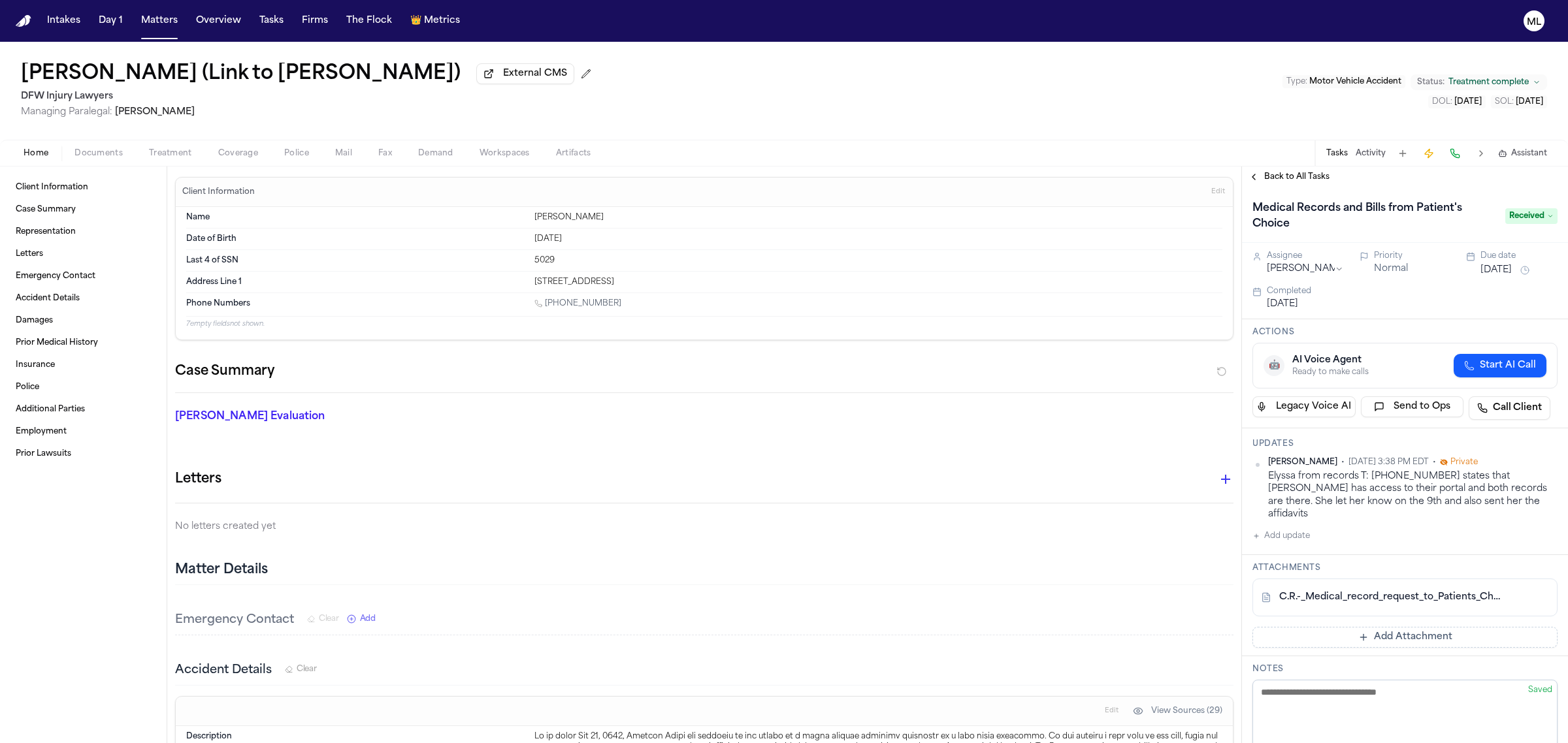
click at [1520, 214] on span "Received" at bounding box center [1531, 216] width 52 height 15
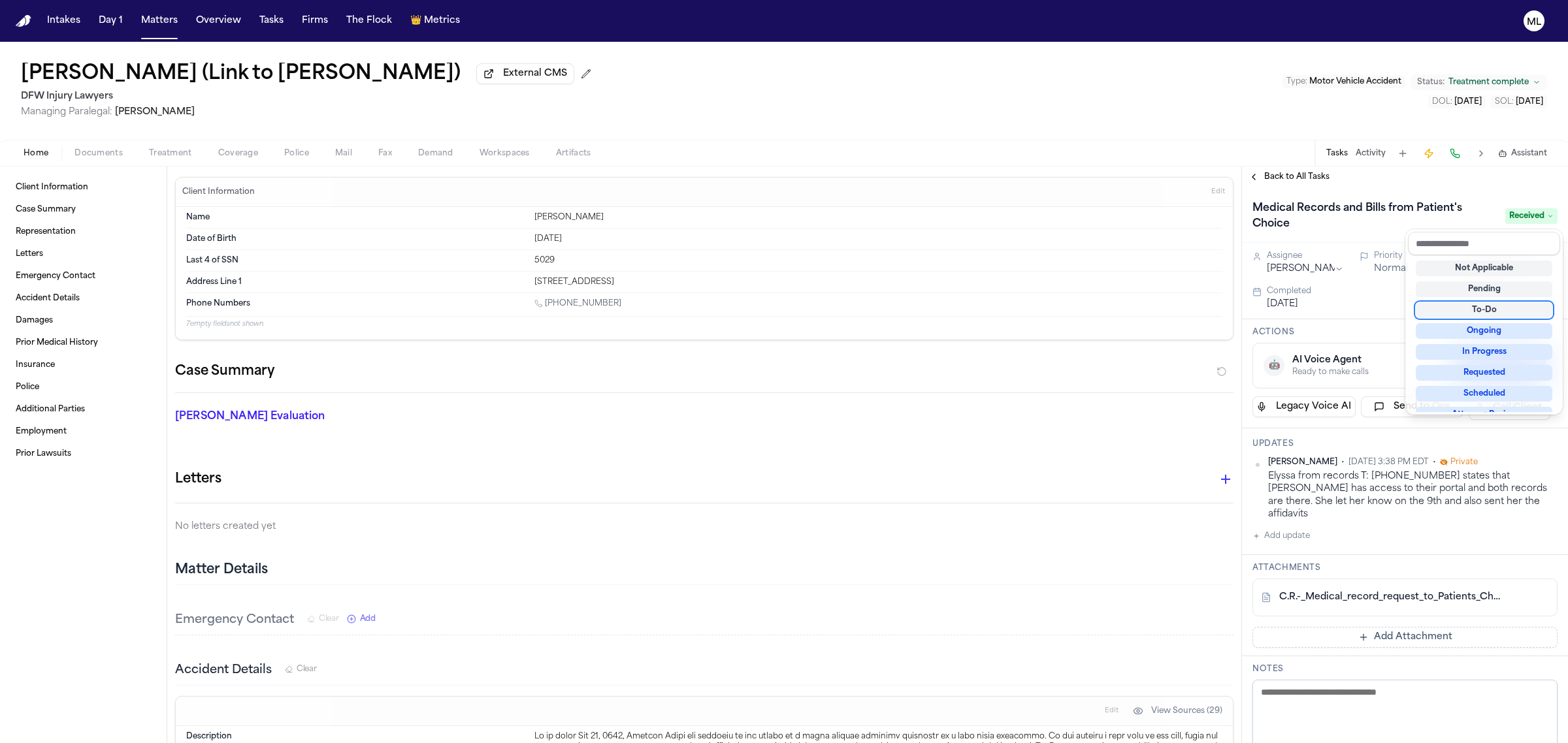
click at [1488, 301] on div "Not Applicable Pending To-Do Ongoing In Progress Requested Scheduled Attorney R…" at bounding box center [1484, 334] width 152 height 156
click at [1488, 304] on div "To-Do" at bounding box center [1484, 310] width 137 height 15
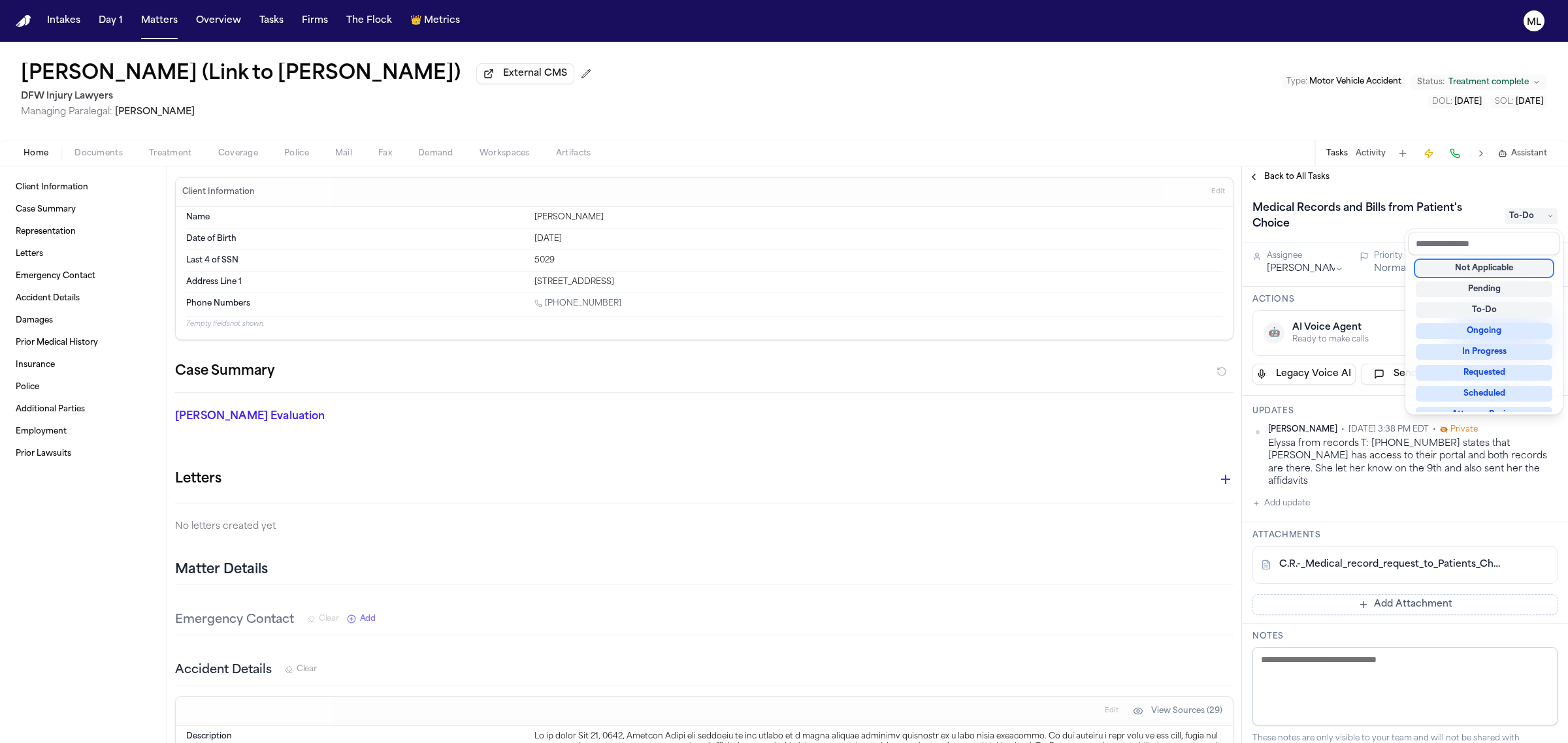
click at [73, 153] on div "Carlton Riden (Link to Jamesetta Riden) External CMS DFW Injury Lawyers Managin…" at bounding box center [784, 392] width 1568 height 702
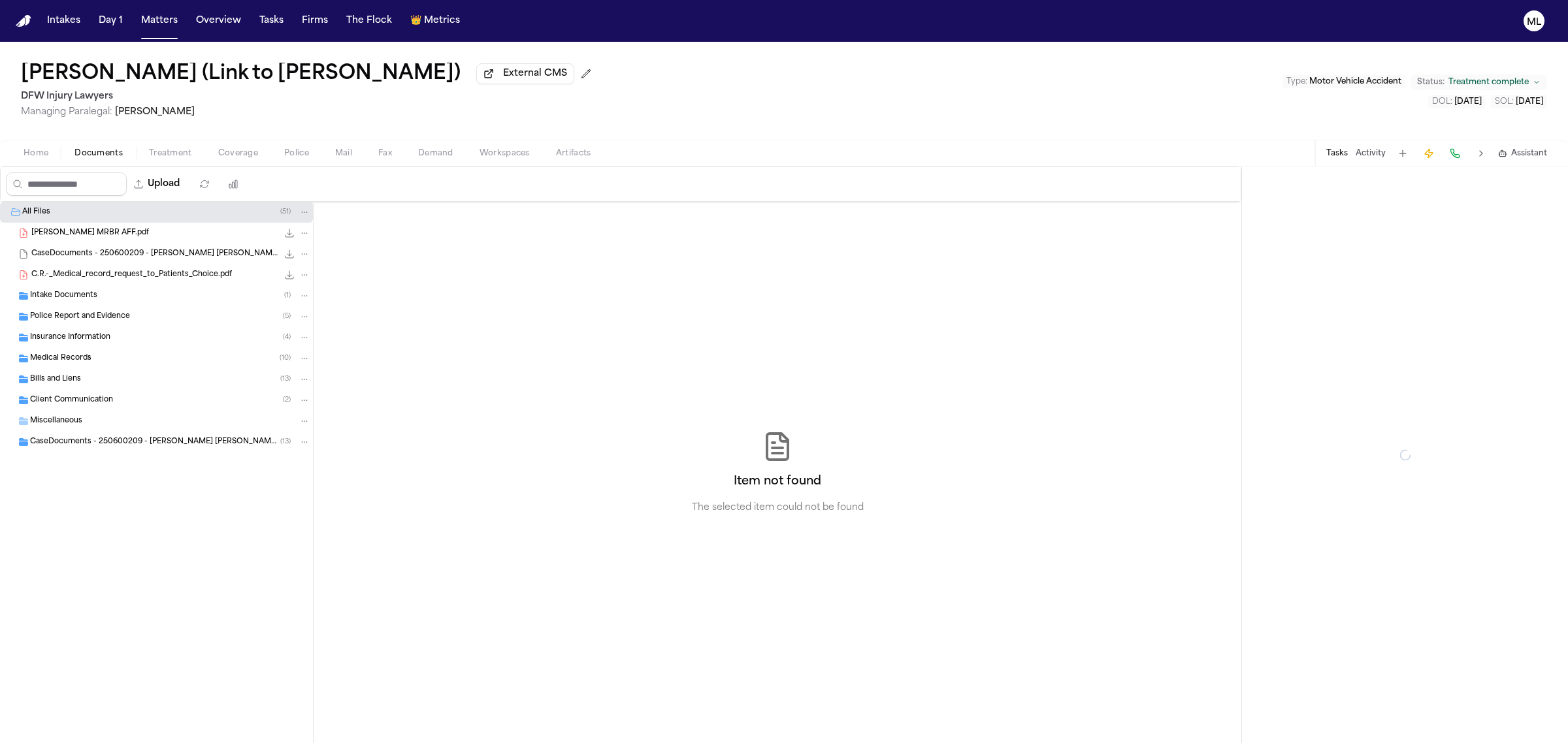
click at [92, 158] on span "Documents" at bounding box center [98, 153] width 48 height 11
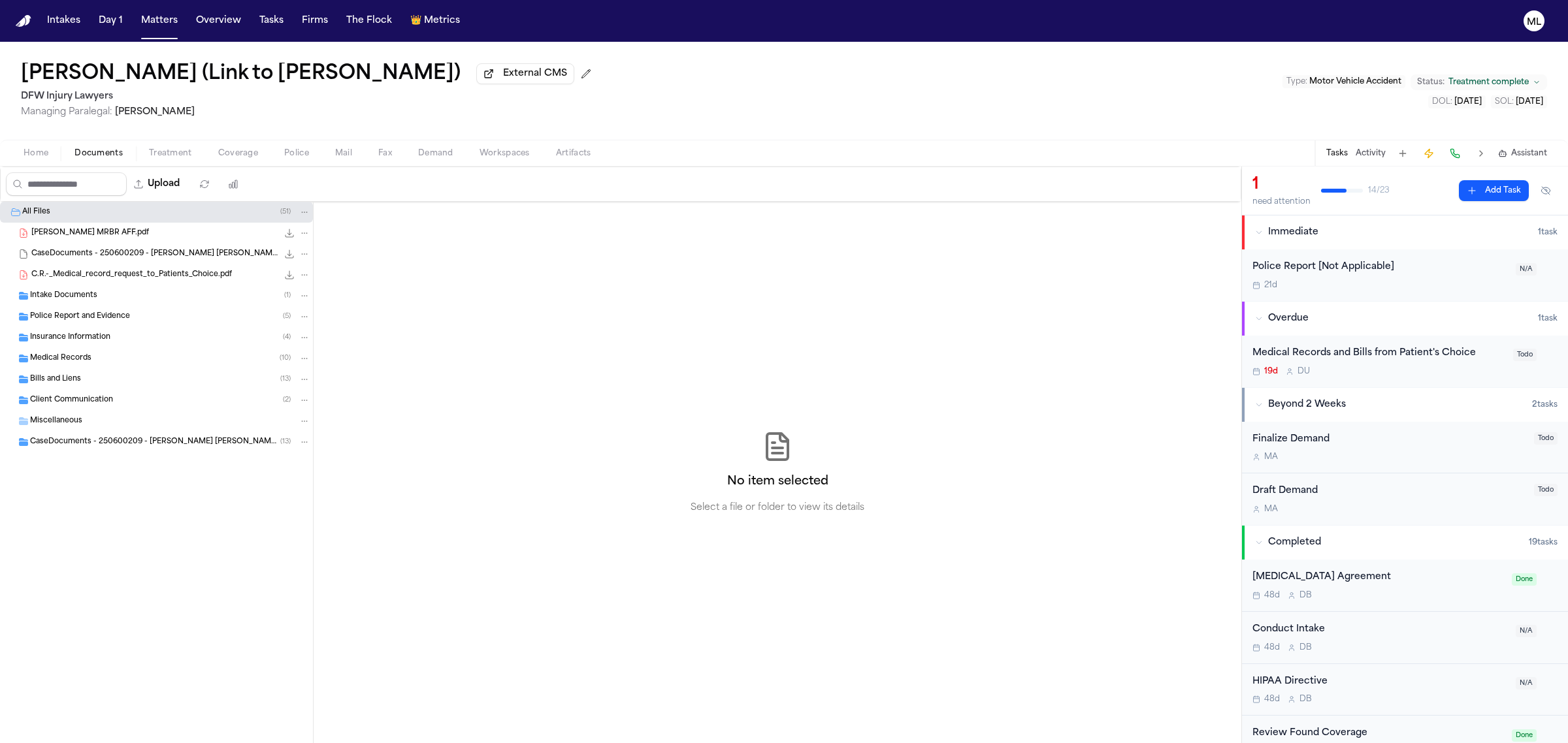
click at [94, 350] on div "Medical Records ( 10 )" at bounding box center [156, 358] width 313 height 21
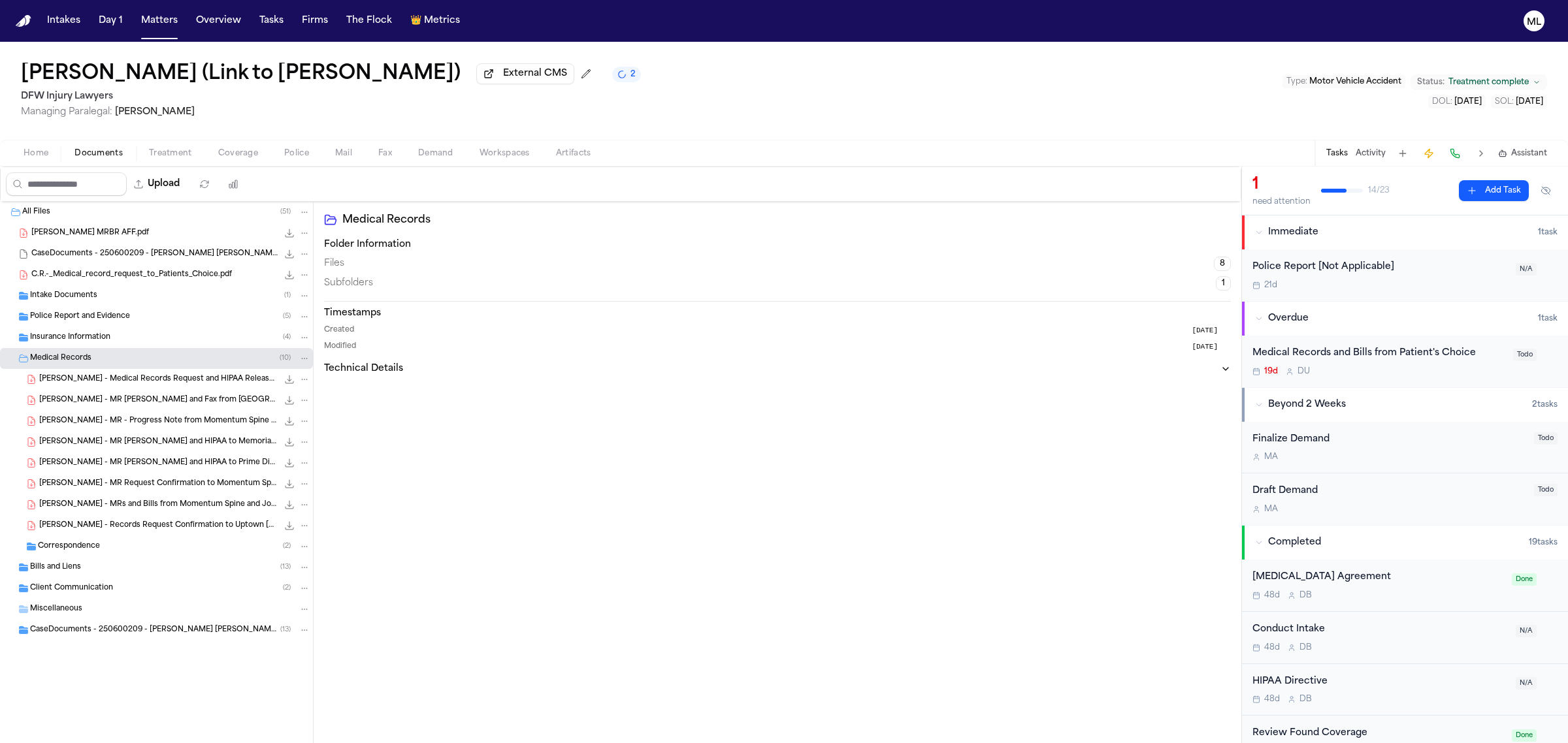
click at [140, 557] on div "Bills and Liens ( 13 )" at bounding box center [156, 567] width 313 height 21
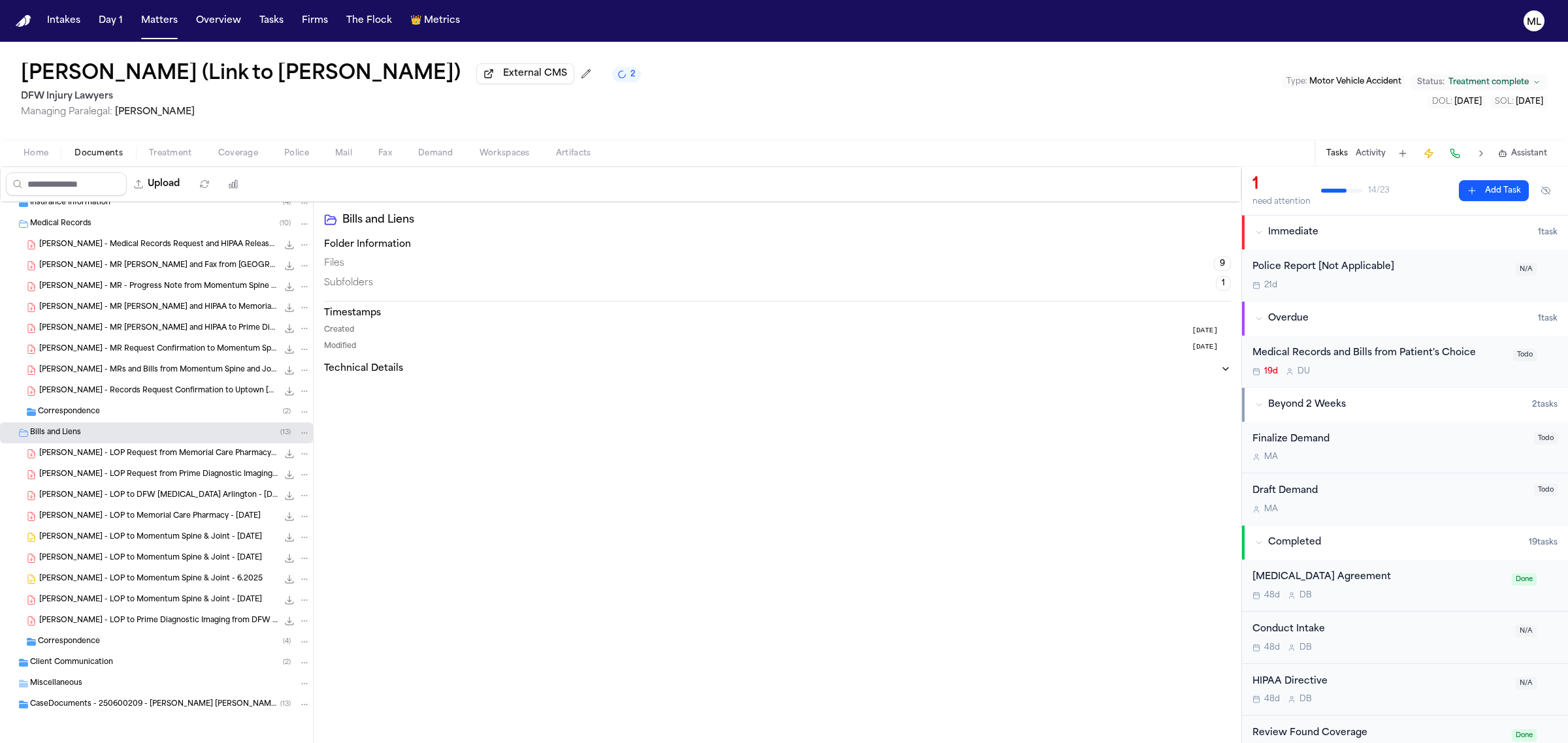
scroll to position [136, 0]
